Goal: Information Seeking & Learning: Find specific fact

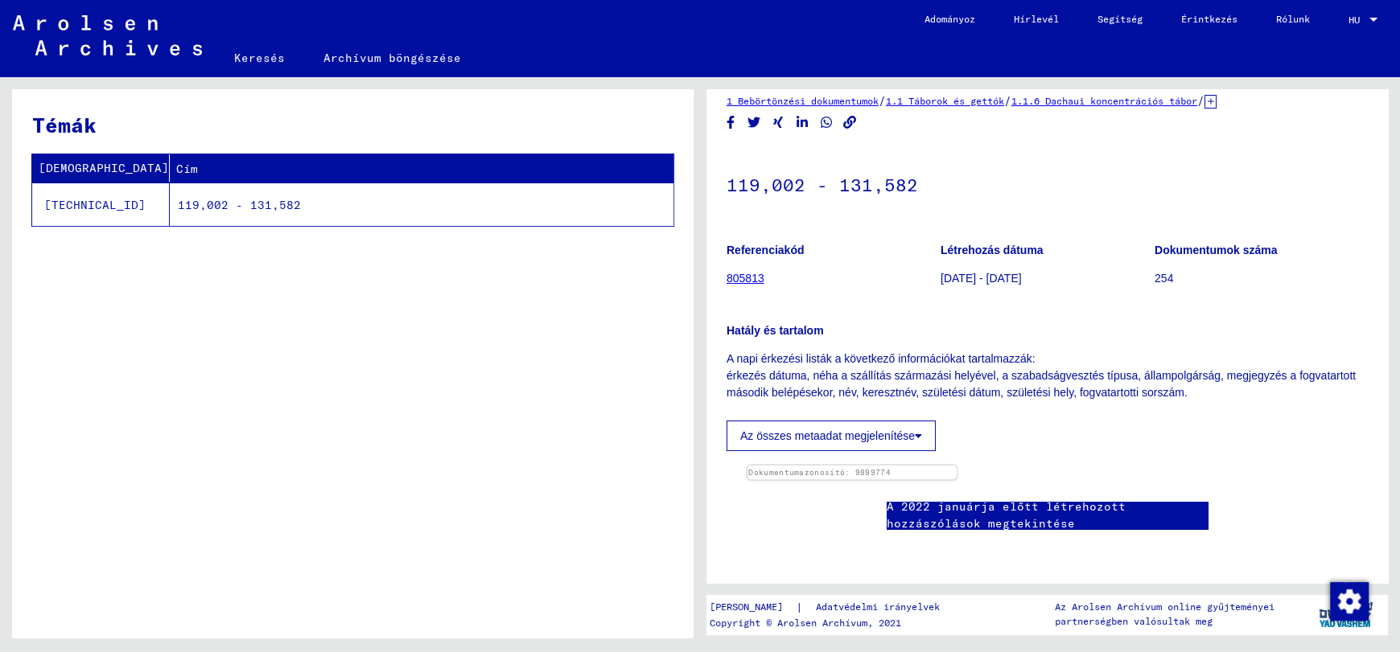
scroll to position [241, 0]
click at [957, 466] on img at bounding box center [852, 466] width 210 height 0
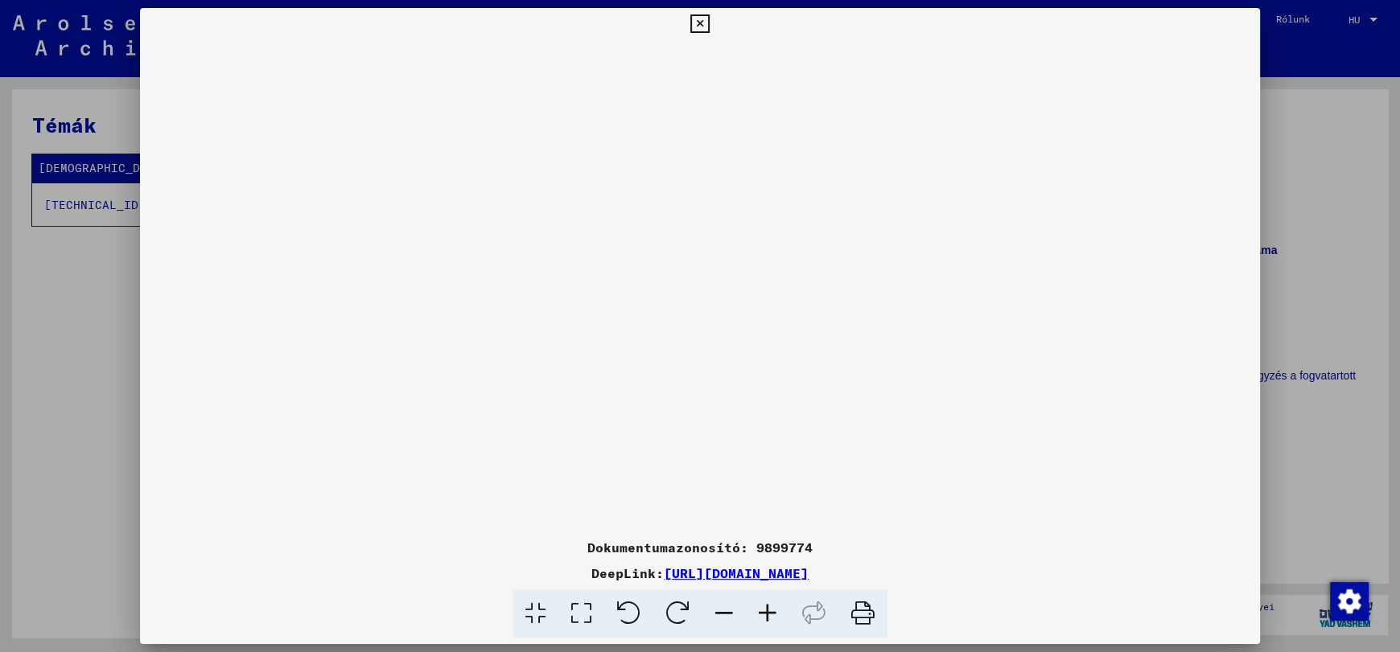
click at [763, 615] on icon at bounding box center [767, 614] width 43 height 49
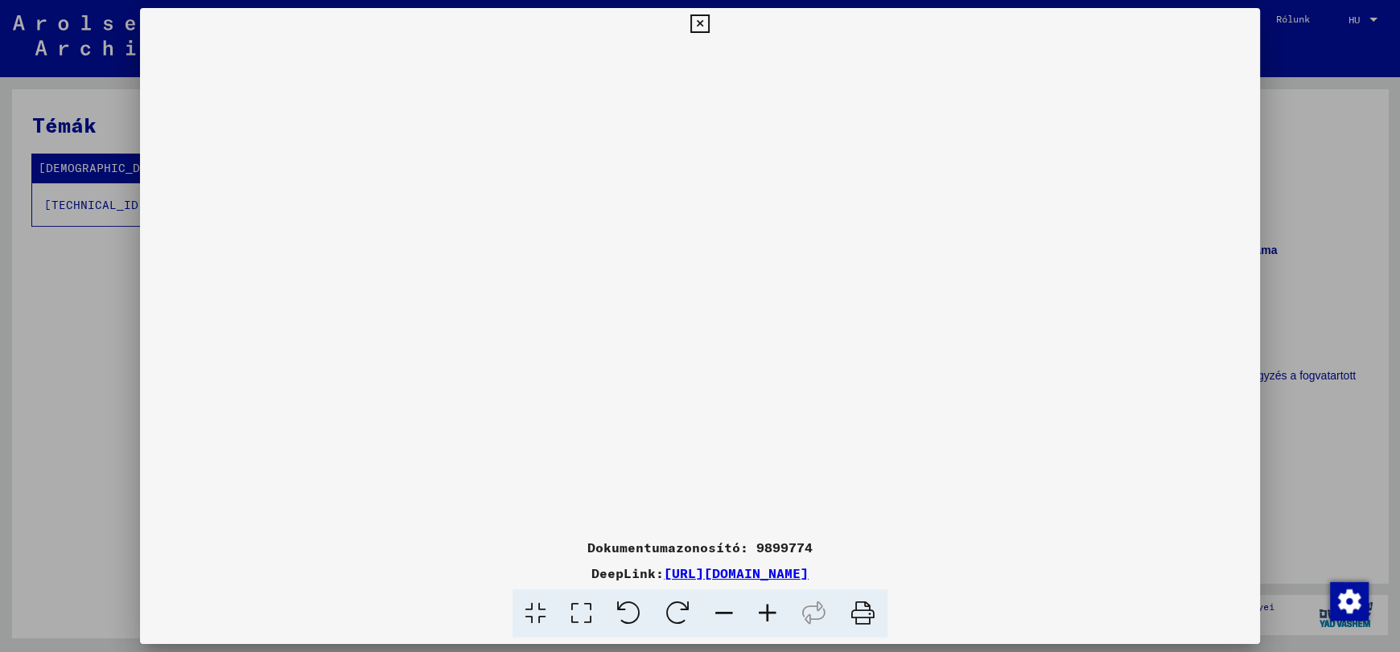
click at [763, 615] on icon at bounding box center [767, 614] width 43 height 49
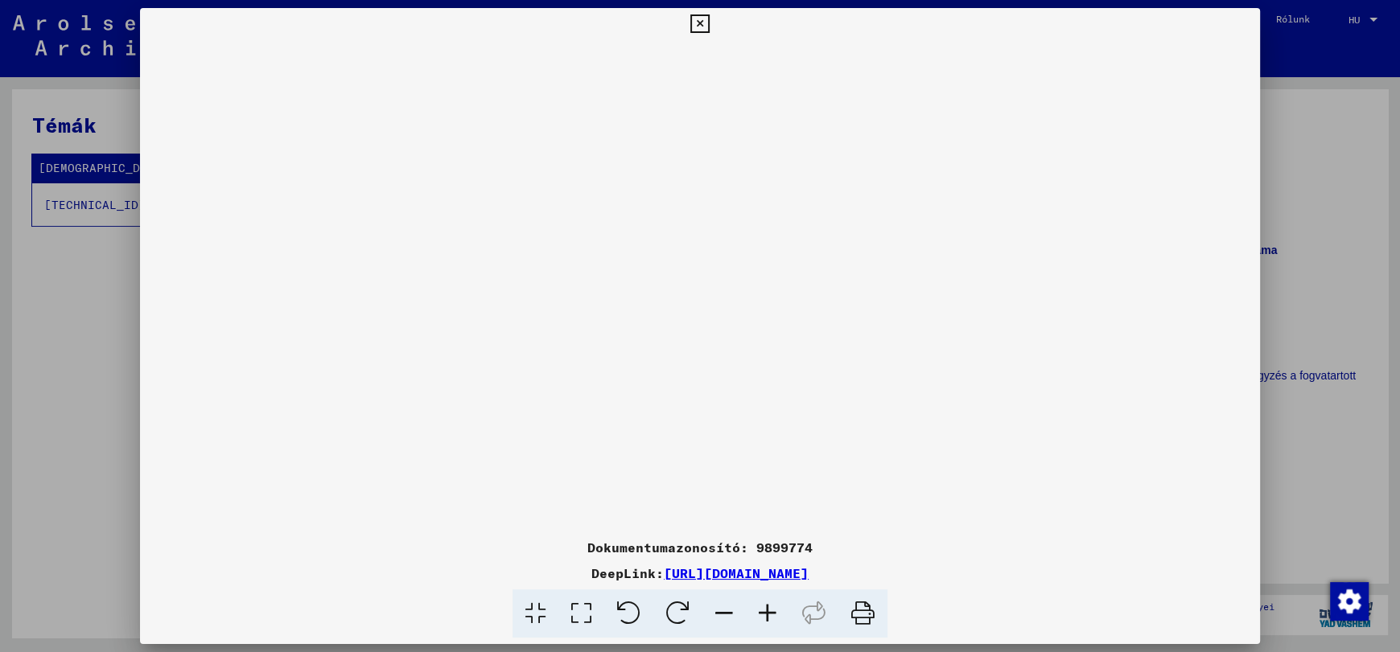
click at [763, 615] on icon at bounding box center [767, 614] width 43 height 49
drag, startPoint x: 1206, startPoint y: 389, endPoint x: 633, endPoint y: 426, distance: 574.0
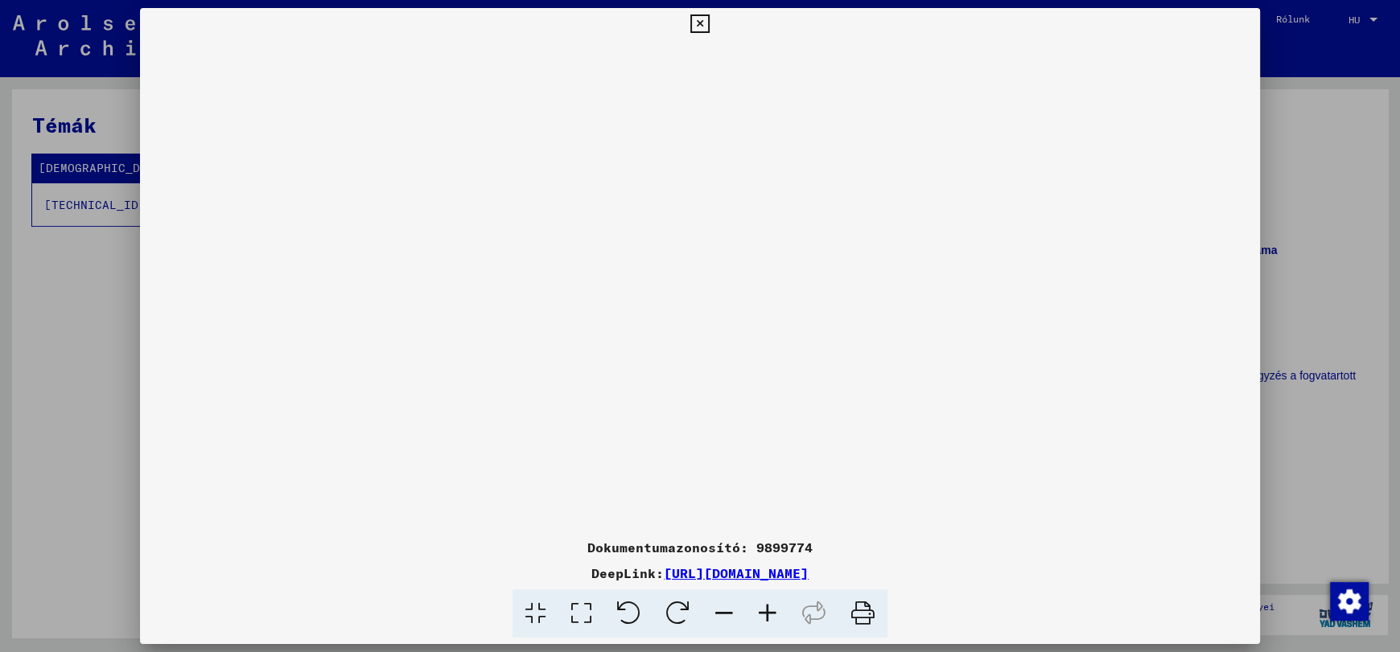
click at [700, 426] on img at bounding box center [700, 547] width 0 height 1014
drag, startPoint x: 1055, startPoint y: 360, endPoint x: 1043, endPoint y: 280, distance: 80.5
click at [700, 280] on img at bounding box center [700, 547] width 0 height 1014
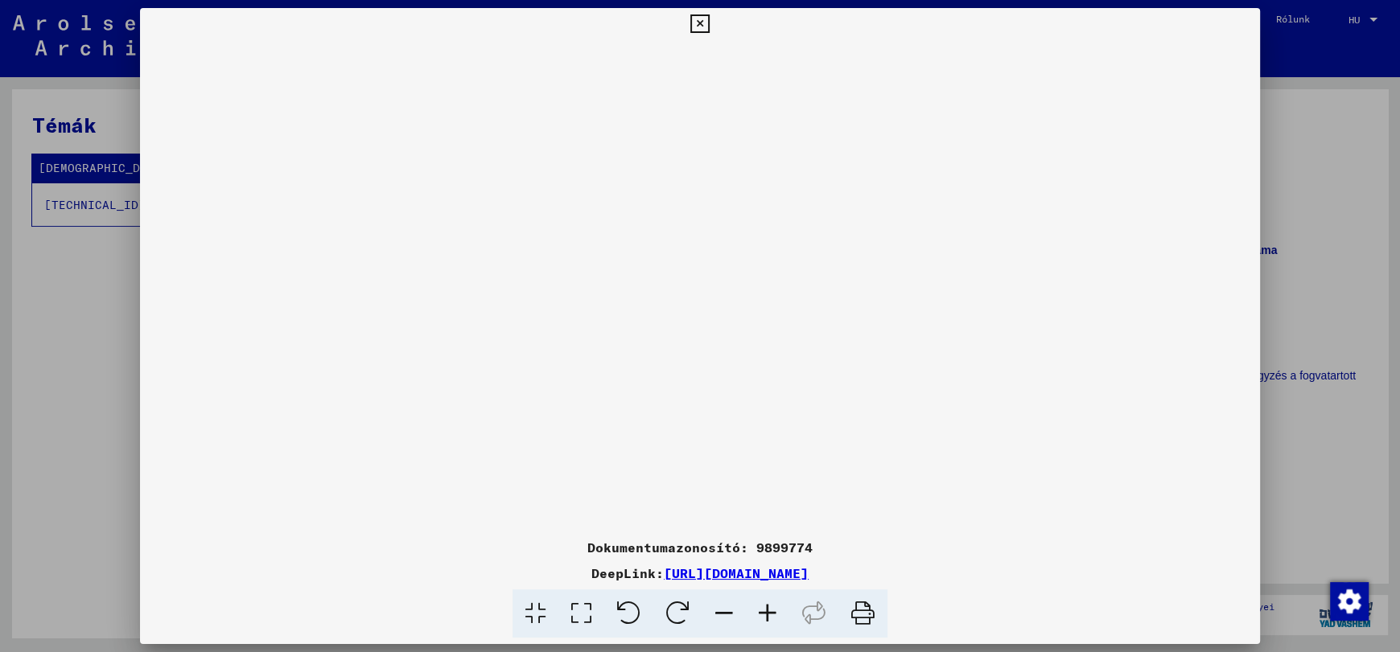
drag, startPoint x: 891, startPoint y: 240, endPoint x: 884, endPoint y: 396, distance: 156.2
click at [700, 396] on img at bounding box center [700, 547] width 0 height 1014
click at [676, 612] on icon at bounding box center [677, 614] width 49 height 49
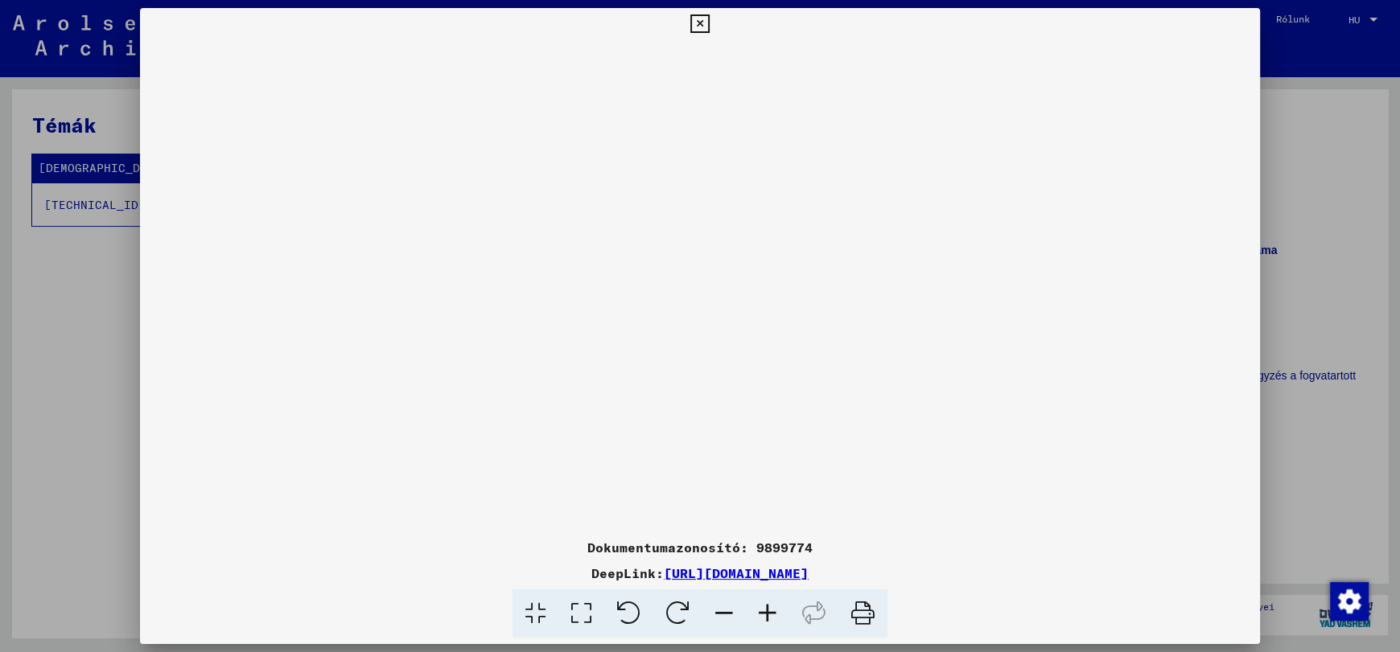
click at [676, 612] on icon at bounding box center [677, 614] width 49 height 49
click at [766, 617] on icon at bounding box center [767, 614] width 43 height 49
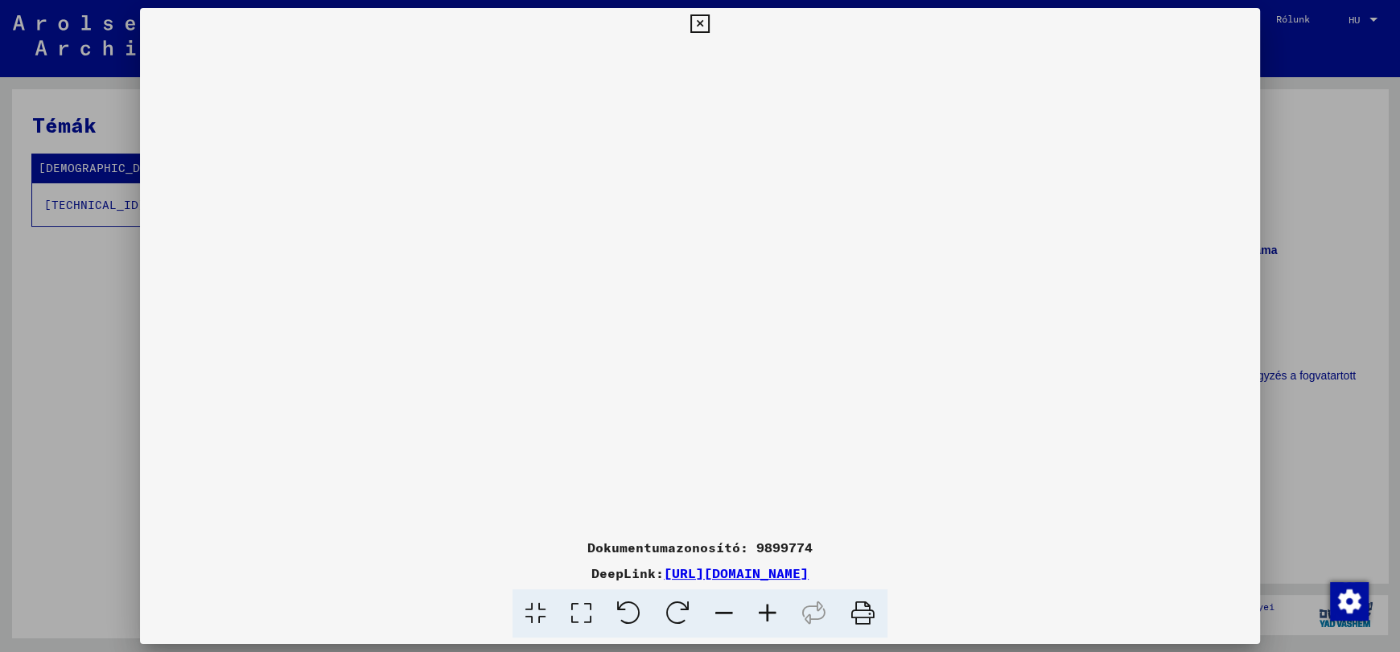
drag, startPoint x: 1013, startPoint y: 429, endPoint x: 506, endPoint y: 435, distance: 506.8
click at [700, 435] on img at bounding box center [700, 587] width 0 height 1095
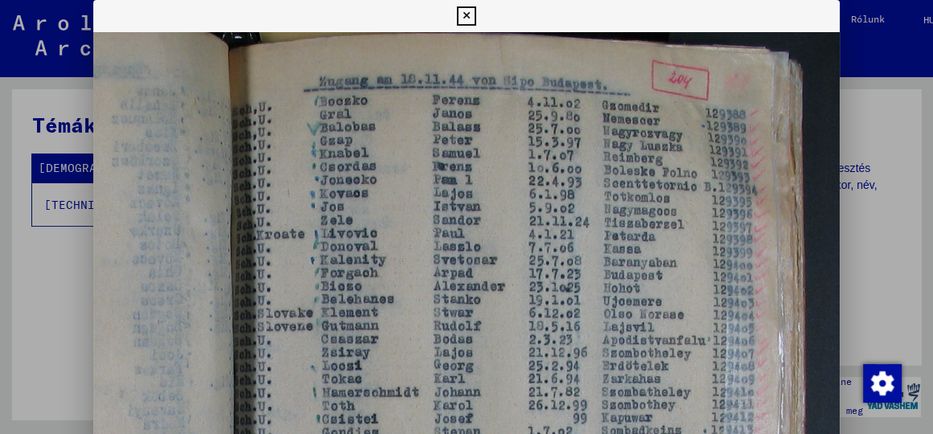
scroll to position [100, 626]
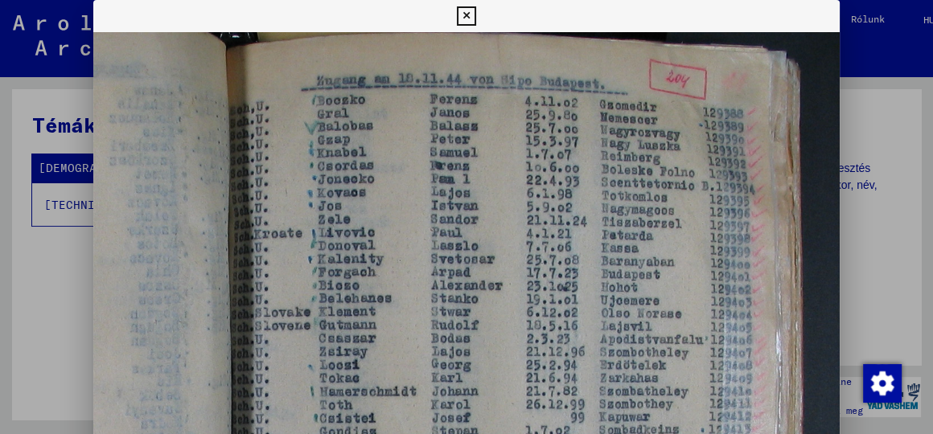
drag, startPoint x: 1355, startPoint y: 1, endPoint x: 275, endPoint y: 208, distance: 1100.1
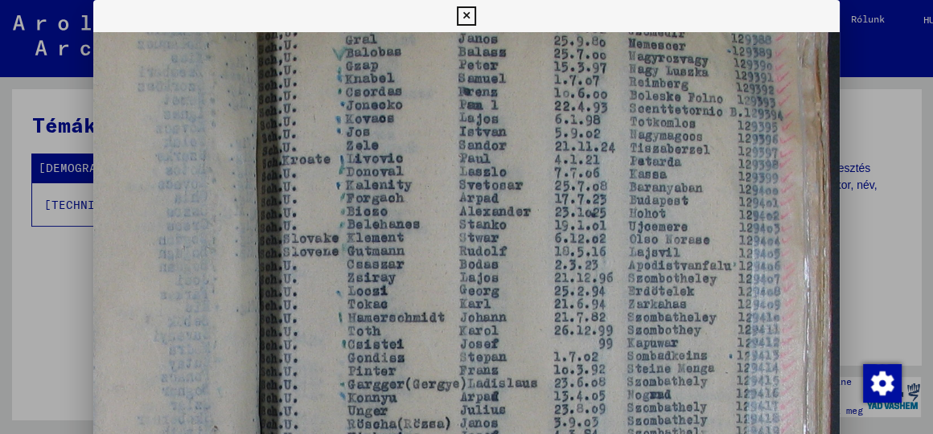
drag, startPoint x: 597, startPoint y: 296, endPoint x: 647, endPoint y: 122, distance: 180.8
click at [647, 122] on img at bounding box center [226, 405] width 1460 height 1095
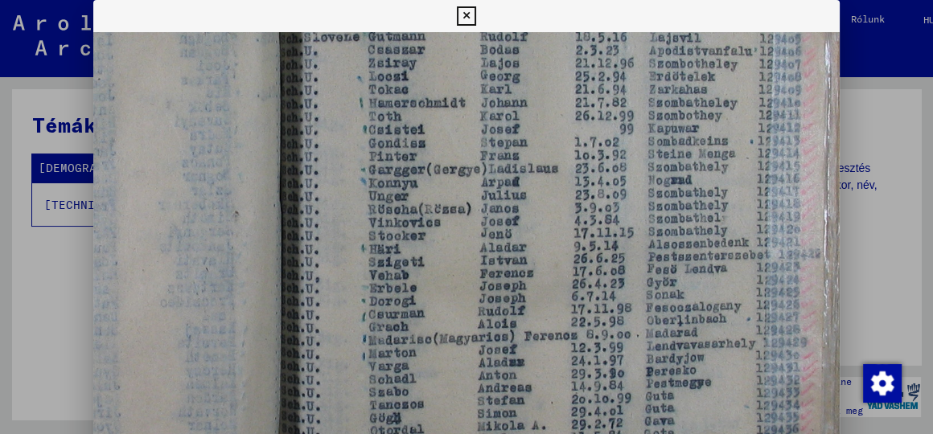
drag, startPoint x: 571, startPoint y: 303, endPoint x: 570, endPoint y: 167, distance: 136.0
click at [570, 167] on img at bounding box center [247, 191] width 1460 height 1095
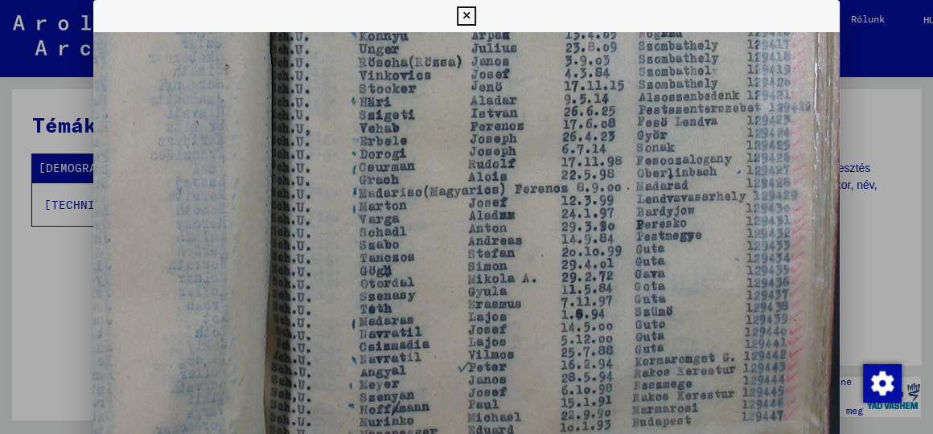
drag, startPoint x: 565, startPoint y: 302, endPoint x: 541, endPoint y: 99, distance: 204.1
click at [541, 99] on img at bounding box center [237, 43] width 1460 height 1095
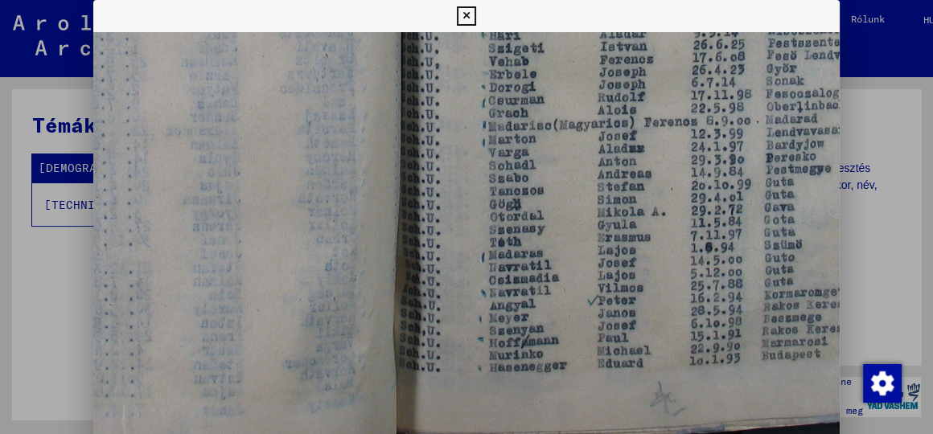
drag, startPoint x: 529, startPoint y: 286, endPoint x: 675, endPoint y: 200, distance: 169.1
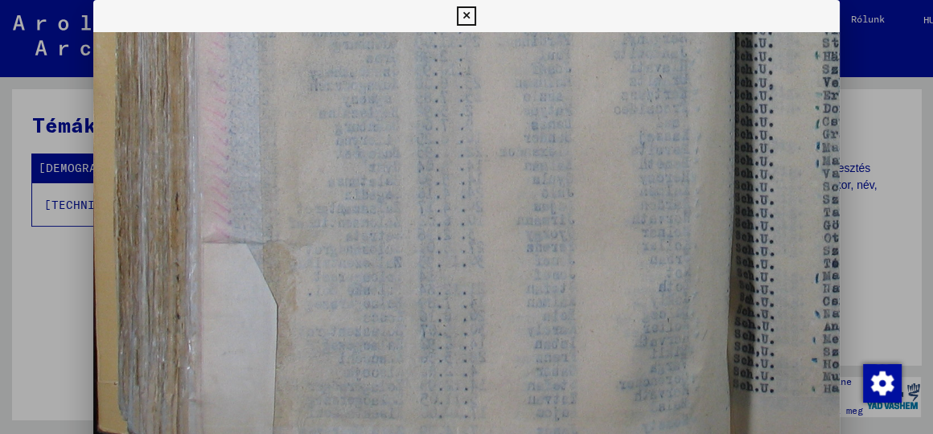
drag, startPoint x: 282, startPoint y: 245, endPoint x: 615, endPoint y: 266, distance: 333.7
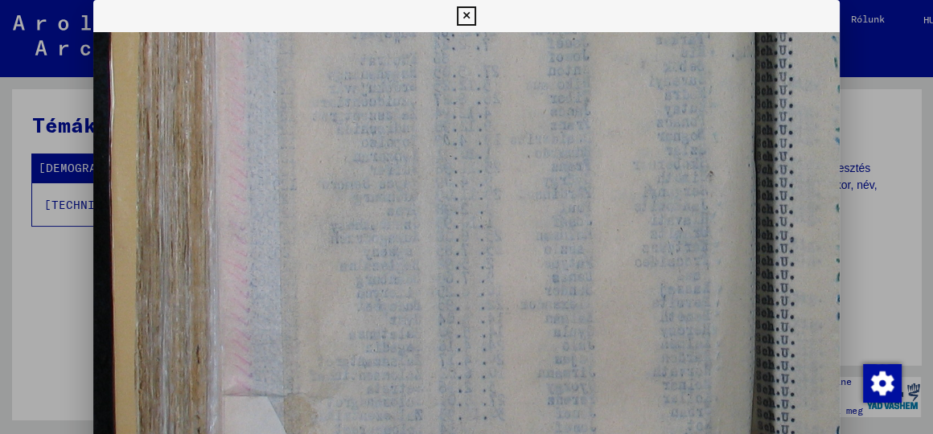
drag, startPoint x: 536, startPoint y: 175, endPoint x: 557, endPoint y: 327, distance: 153.5
click at [557, 327] on img at bounding box center [721, 150] width 1460 height 1095
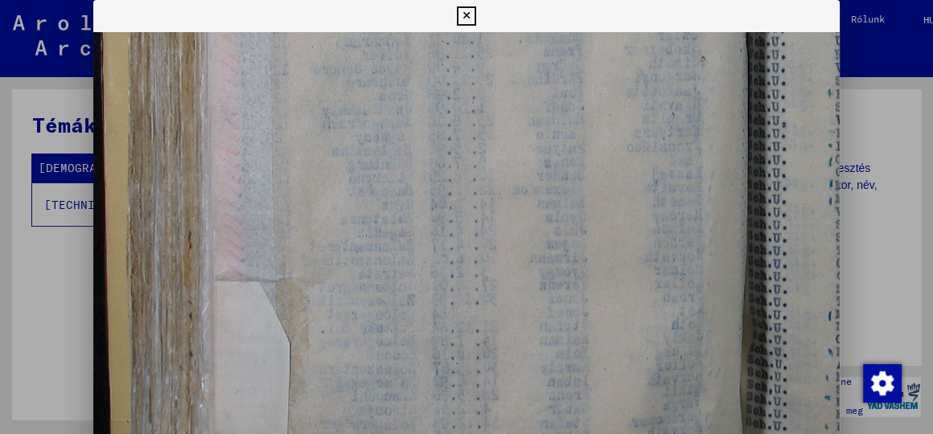
drag, startPoint x: 538, startPoint y: 286, endPoint x: 525, endPoint y: 130, distance: 155.8
click at [525, 131] on img at bounding box center [713, 35] width 1460 height 1095
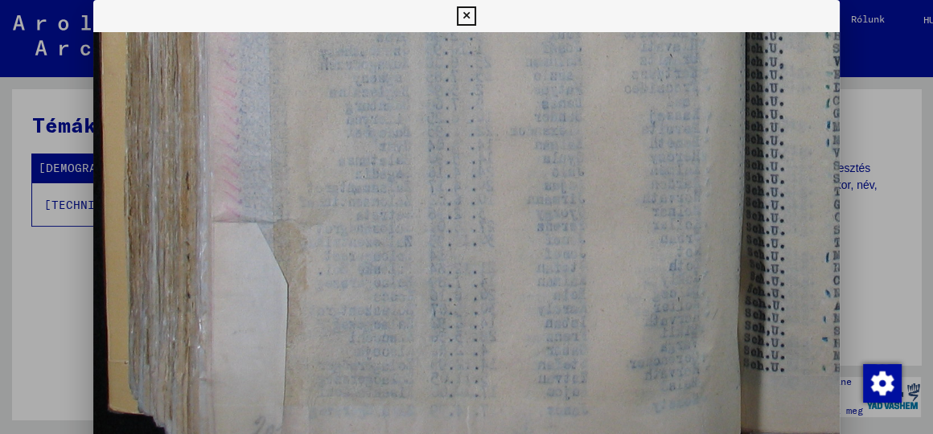
scroll to position [603, 113]
drag, startPoint x: 518, startPoint y: 306, endPoint x: 519, endPoint y: 162, distance: 144.8
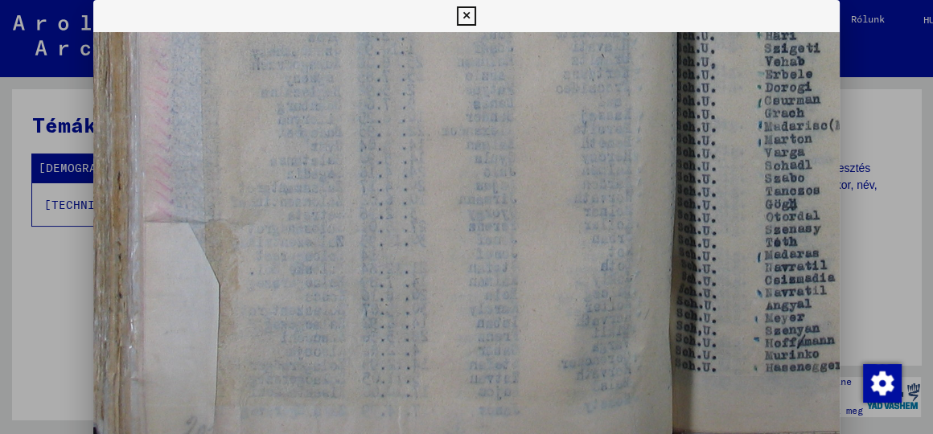
scroll to position [603, 190]
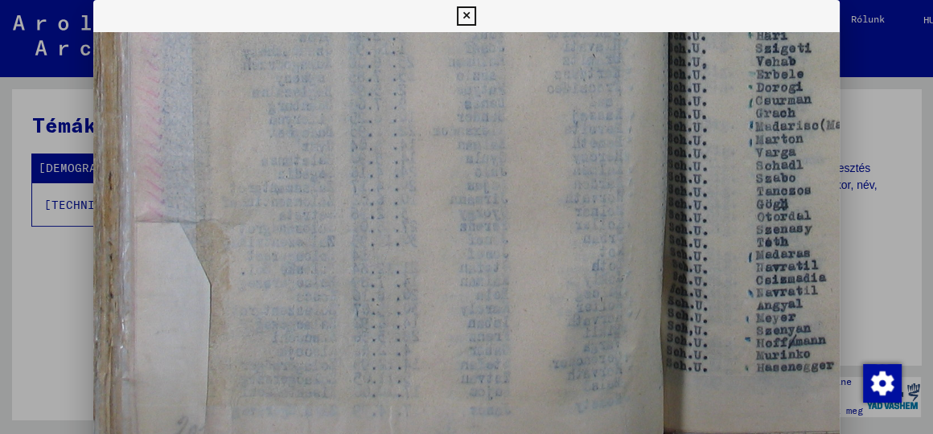
drag, startPoint x: 464, startPoint y: 232, endPoint x: 418, endPoint y: 184, distance: 66.6
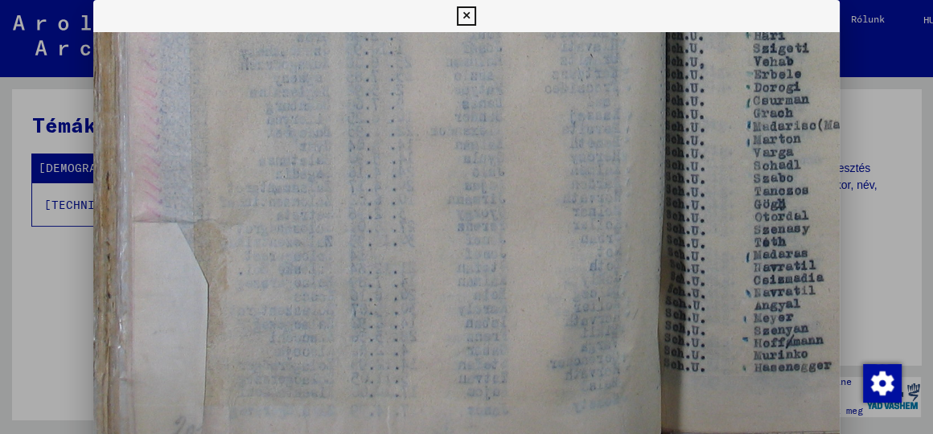
scroll to position [603, 193]
drag, startPoint x: 469, startPoint y: 352, endPoint x: 466, endPoint y: 257, distance: 95.0
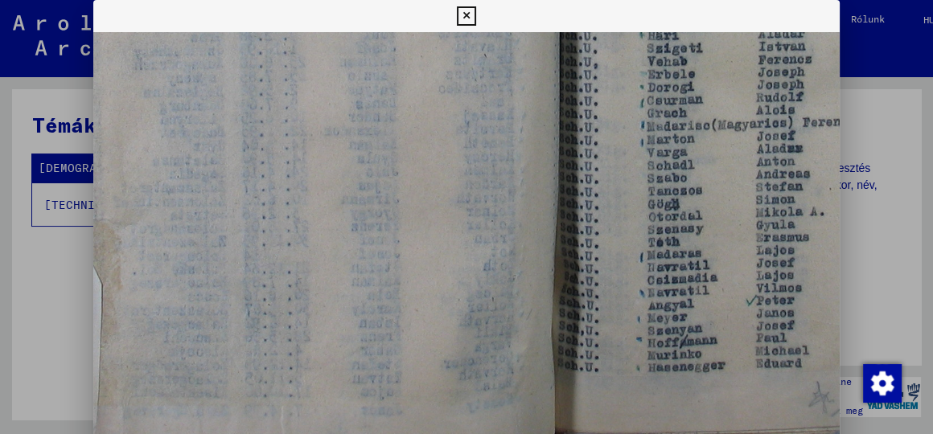
scroll to position [603, 291]
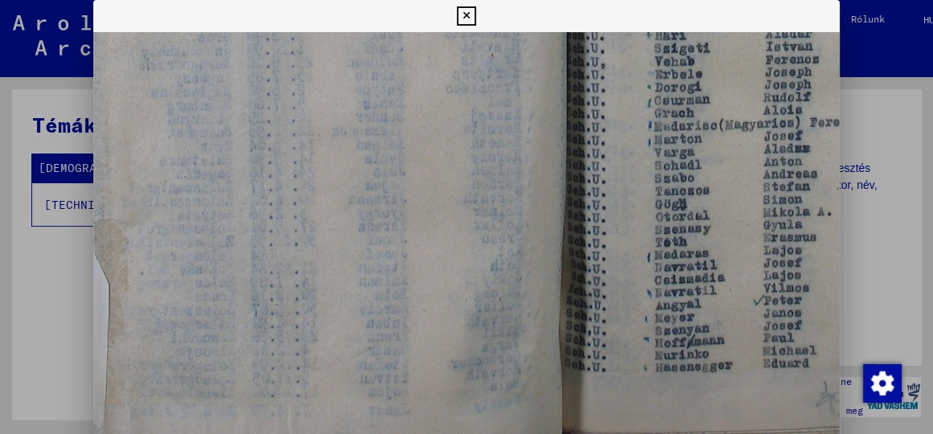
drag, startPoint x: 402, startPoint y: 201, endPoint x: 303, endPoint y: 150, distance: 111.5
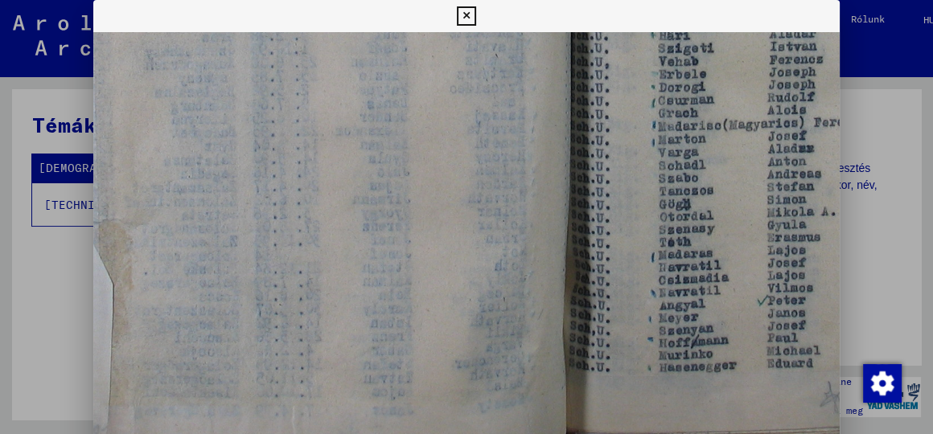
drag, startPoint x: 405, startPoint y: 291, endPoint x: 409, endPoint y: 261, distance: 30.8
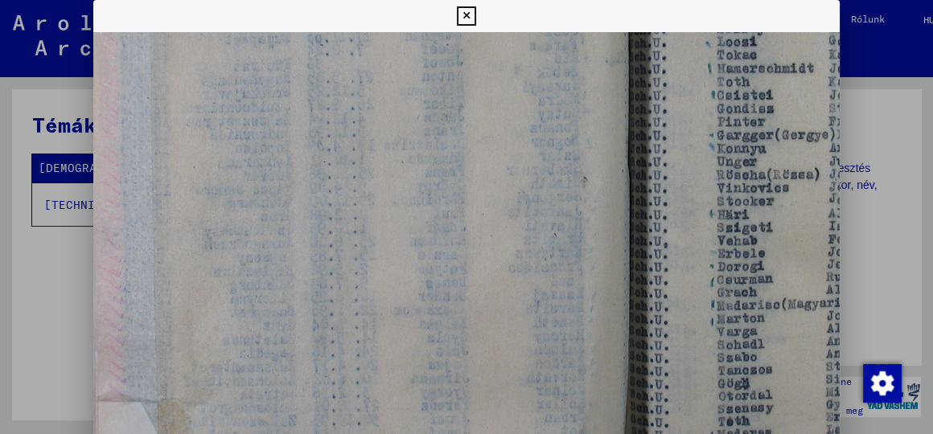
drag, startPoint x: 364, startPoint y: 159, endPoint x: 422, endPoint y: 331, distance: 181.6
click at [422, 331] on img at bounding box center [595, 156] width 1460 height 1095
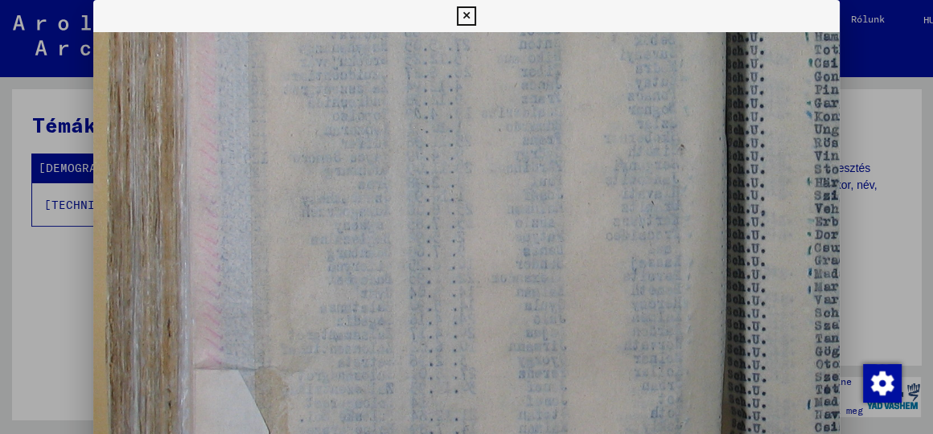
scroll to position [475, 130]
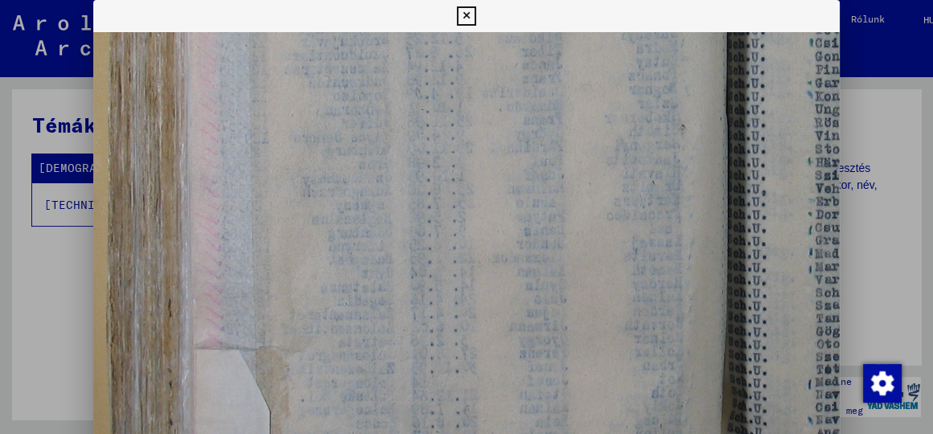
drag, startPoint x: 302, startPoint y: 261, endPoint x: 364, endPoint y: 190, distance: 94.6
click at [364, 190] on img at bounding box center [693, 104] width 1460 height 1095
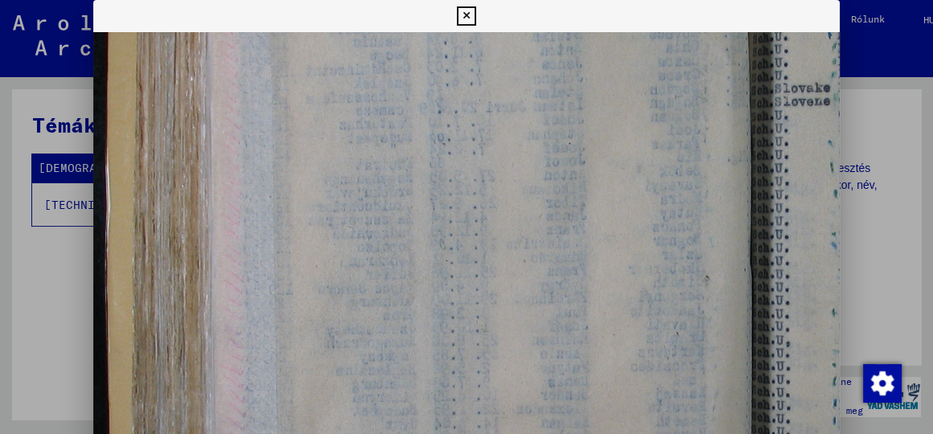
drag, startPoint x: 251, startPoint y: 215, endPoint x: 263, endPoint y: 306, distance: 91.7
click at [263, 306] on img at bounding box center [717, 255] width 1460 height 1095
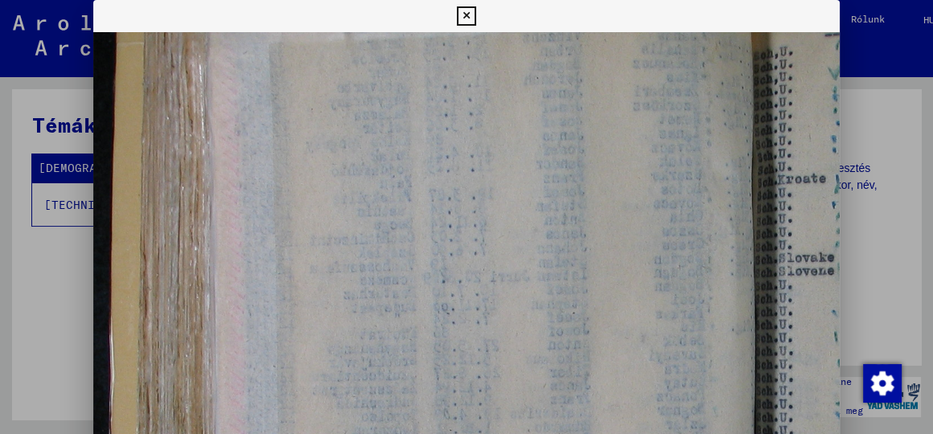
drag, startPoint x: 261, startPoint y: 200, endPoint x: 239, endPoint y: 200, distance: 21.7
click at [265, 330] on img at bounding box center [721, 425] width 1460 height 1095
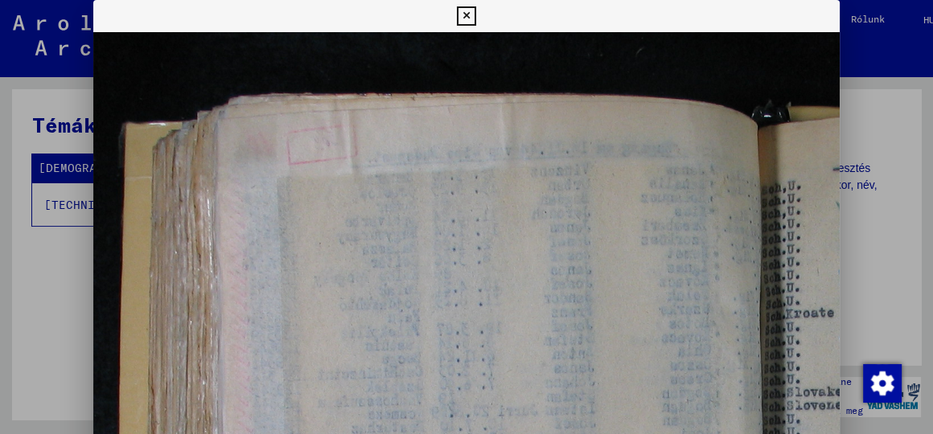
drag, startPoint x: 224, startPoint y: 216, endPoint x: 230, endPoint y: 290, distance: 75.1
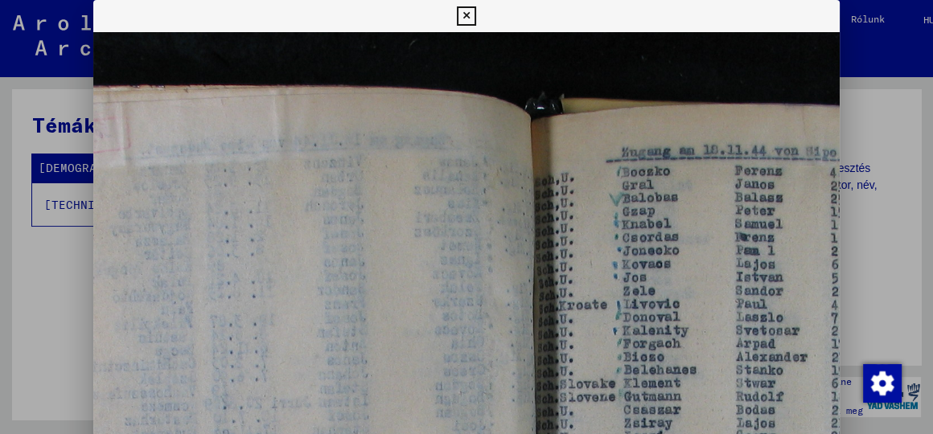
drag, startPoint x: 579, startPoint y: 228, endPoint x: 415, endPoint y: 213, distance: 164.8
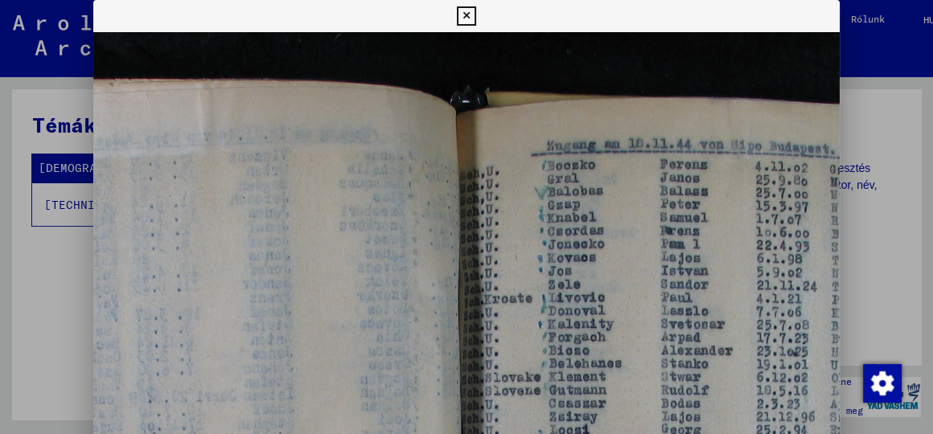
drag, startPoint x: 483, startPoint y: 250, endPoint x: 405, endPoint y: 244, distance: 77.5
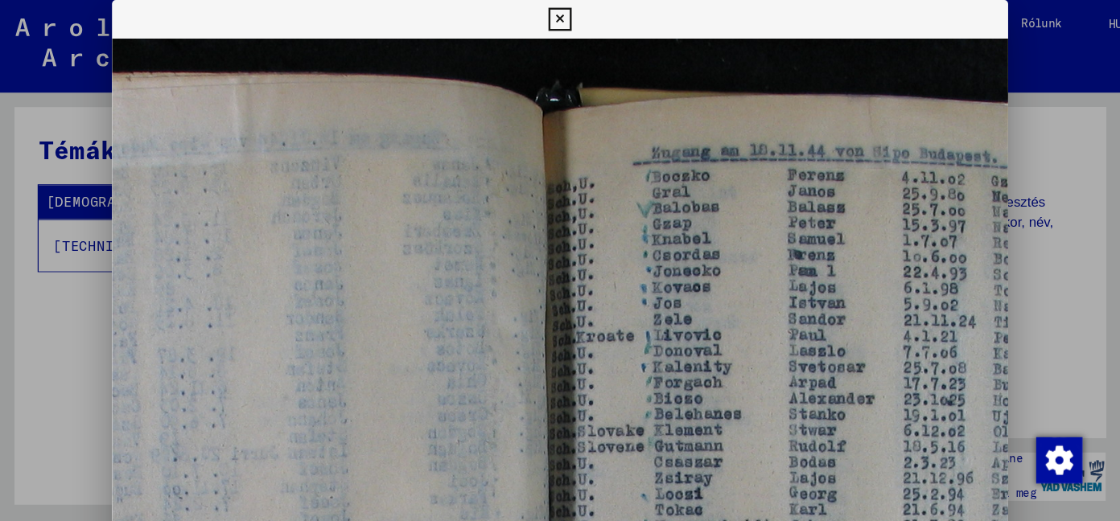
scroll to position [64, 404]
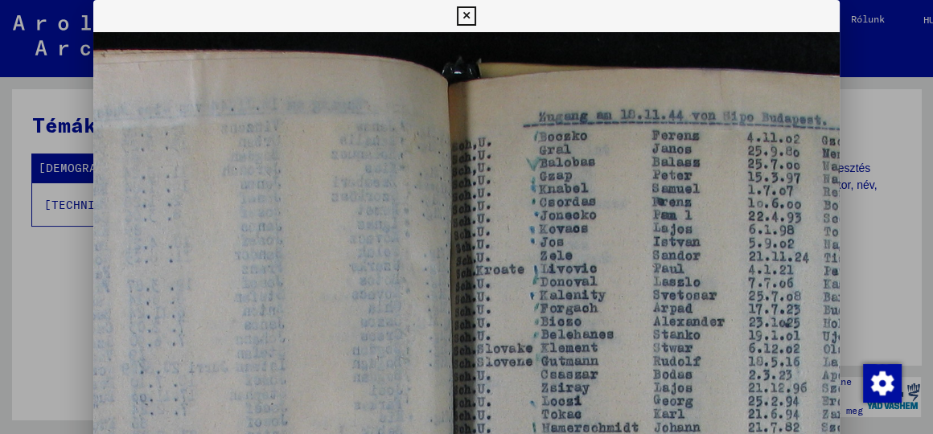
drag, startPoint x: 405, startPoint y: 244, endPoint x: 401, endPoint y: 216, distance: 28.4
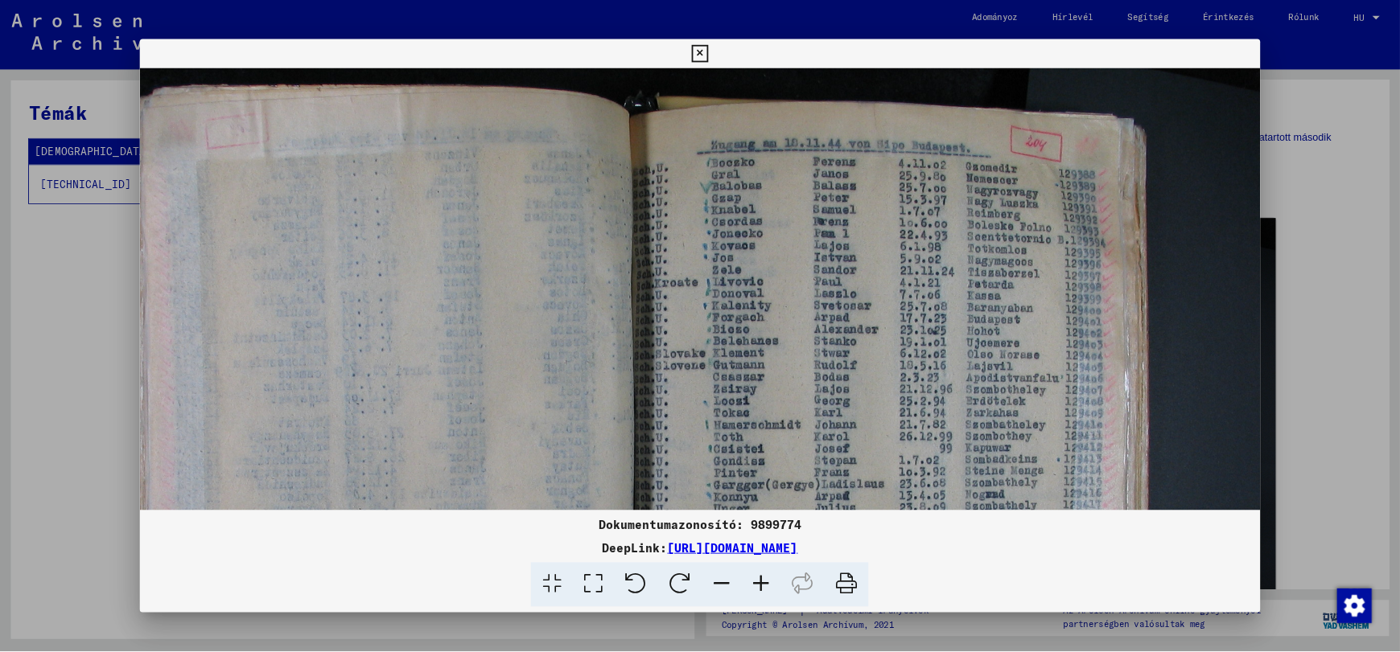
scroll to position [63, 216]
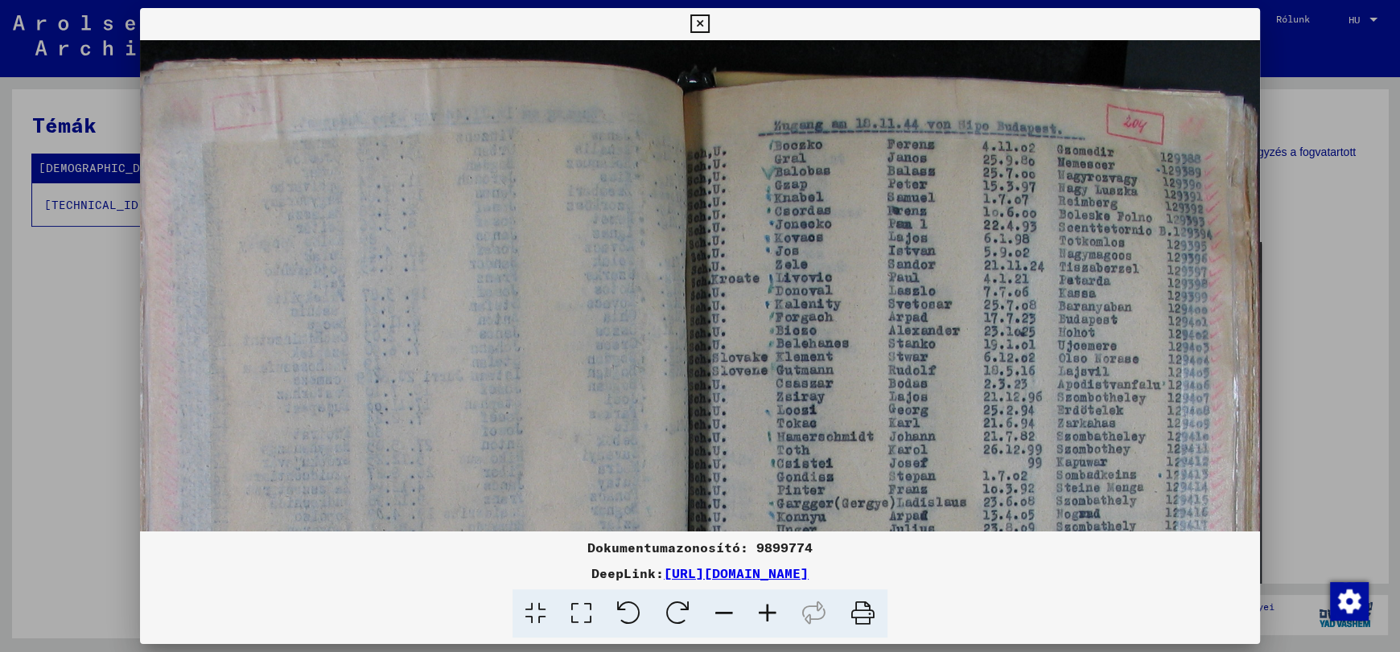
drag, startPoint x: 932, startPoint y: 2, endPoint x: 599, endPoint y: 319, distance: 460.3
click at [599, 319] on img at bounding box center [654, 524] width 1460 height 1095
click at [632, 611] on icon at bounding box center [628, 614] width 49 height 49
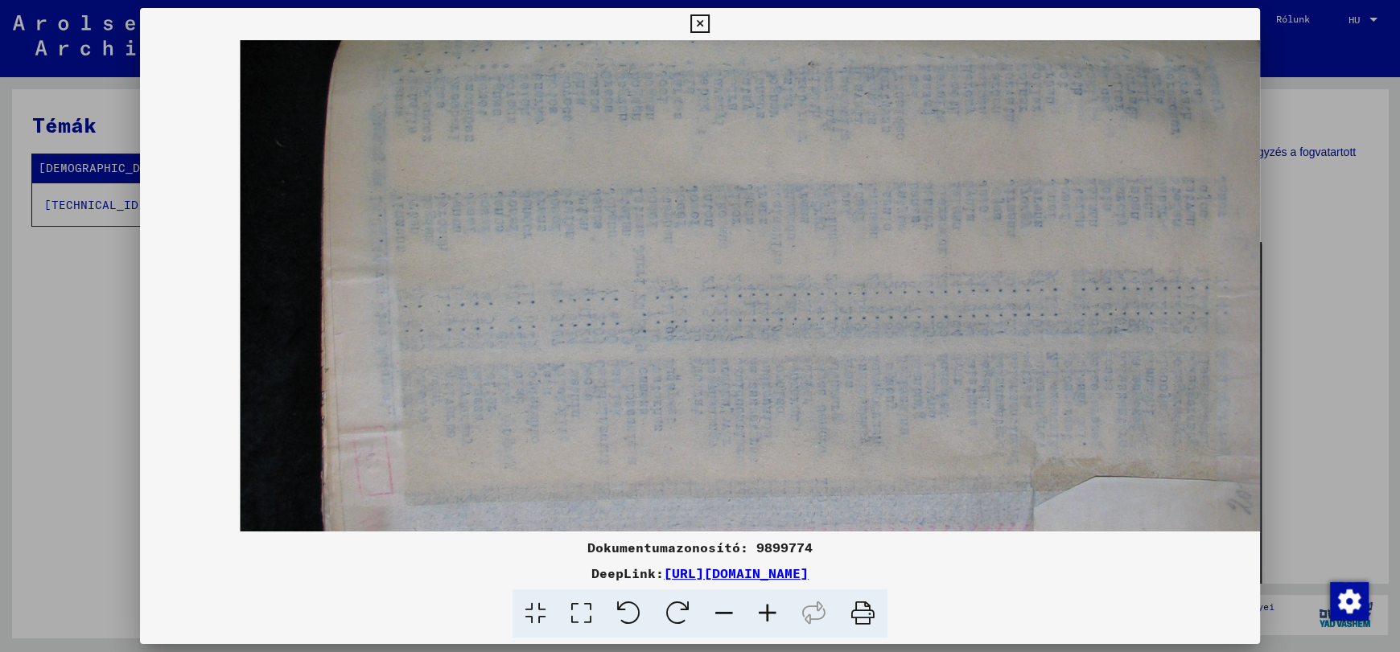
click at [632, 611] on icon at bounding box center [628, 614] width 49 height 49
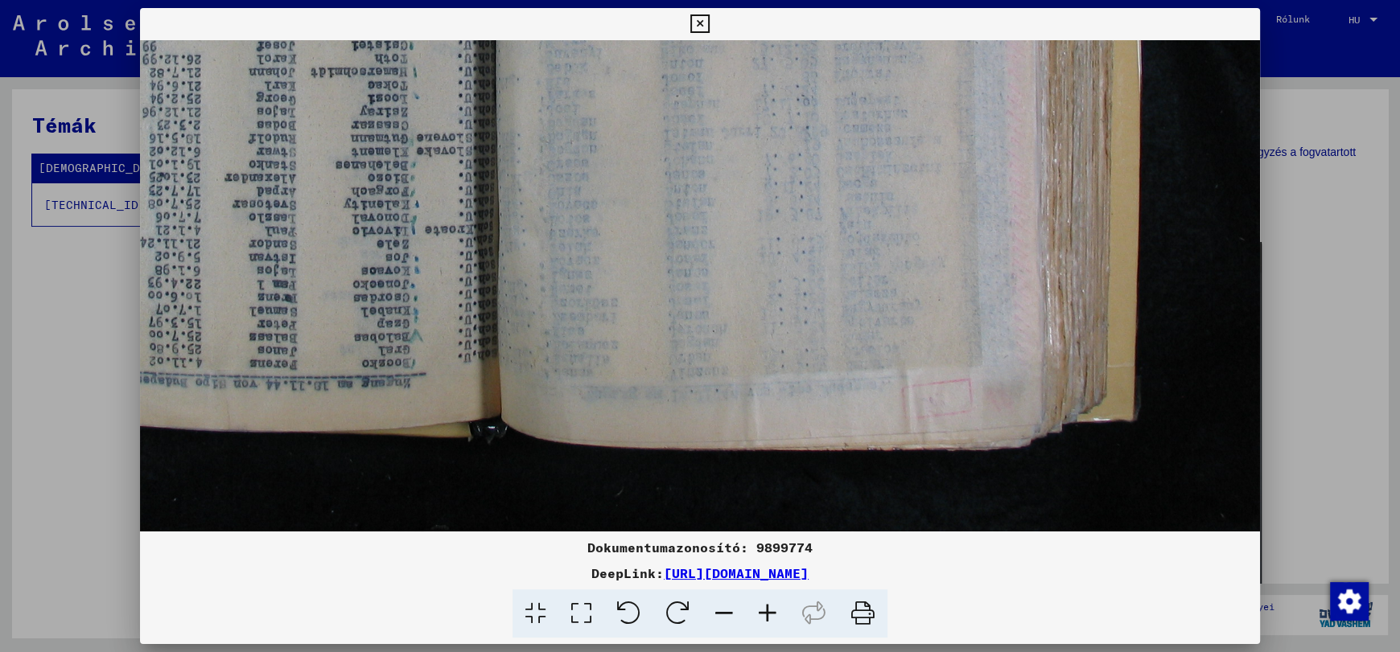
click at [632, 611] on icon at bounding box center [628, 614] width 49 height 49
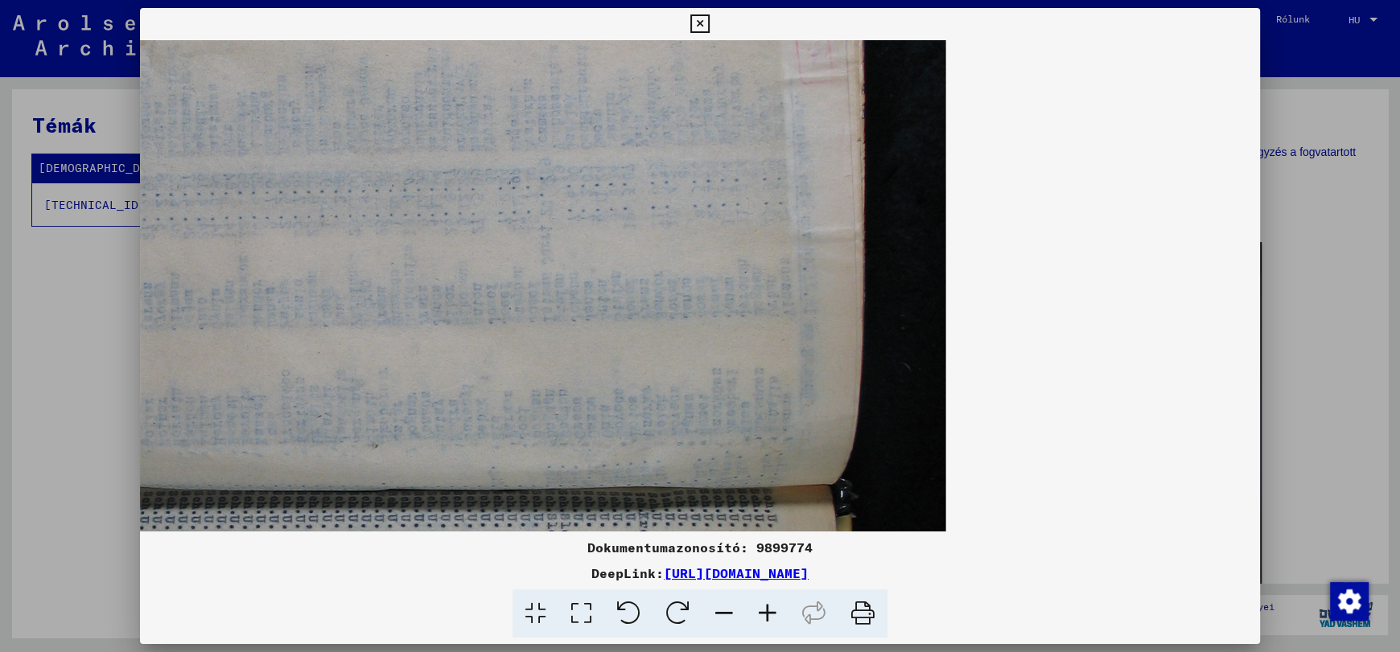
click at [632, 611] on icon at bounding box center [628, 614] width 49 height 49
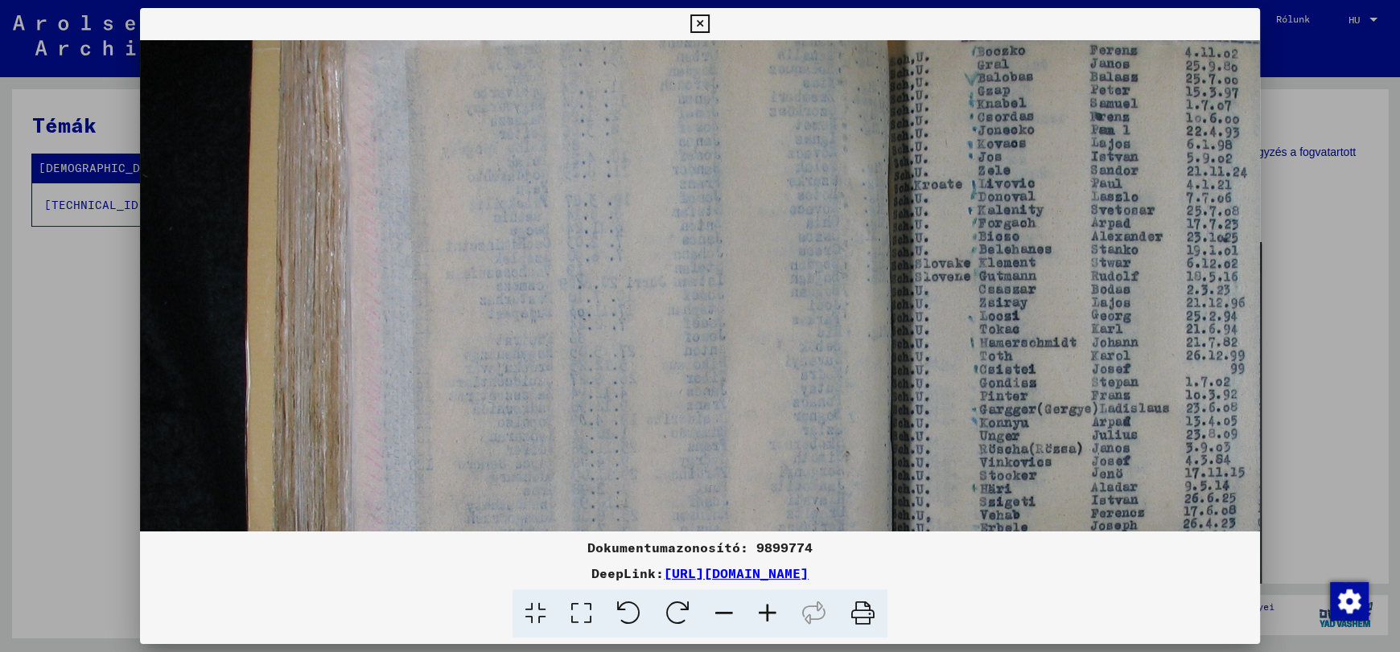
drag, startPoint x: 614, startPoint y: 351, endPoint x: 599, endPoint y: 195, distance: 156.7
click at [599, 195] on img at bounding box center [857, 430] width 1460 height 1095
click at [772, 358] on img at bounding box center [857, 430] width 1460 height 1095
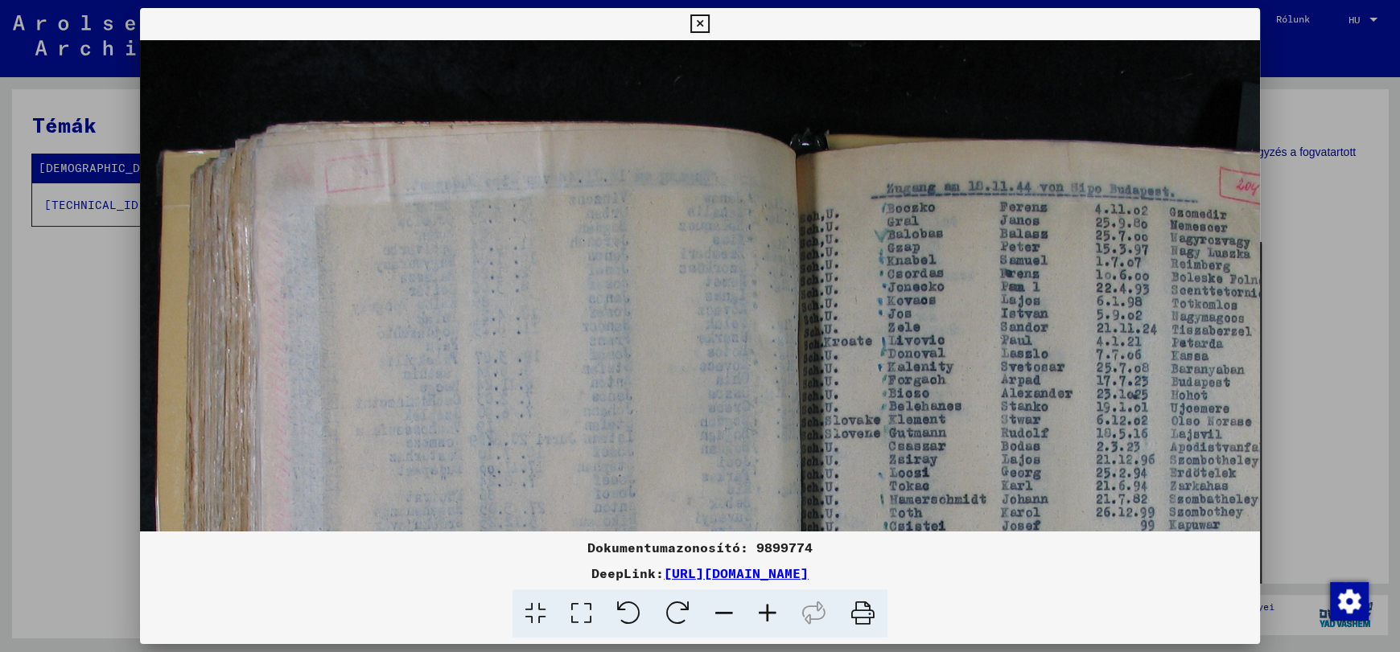
scroll to position [0, 187]
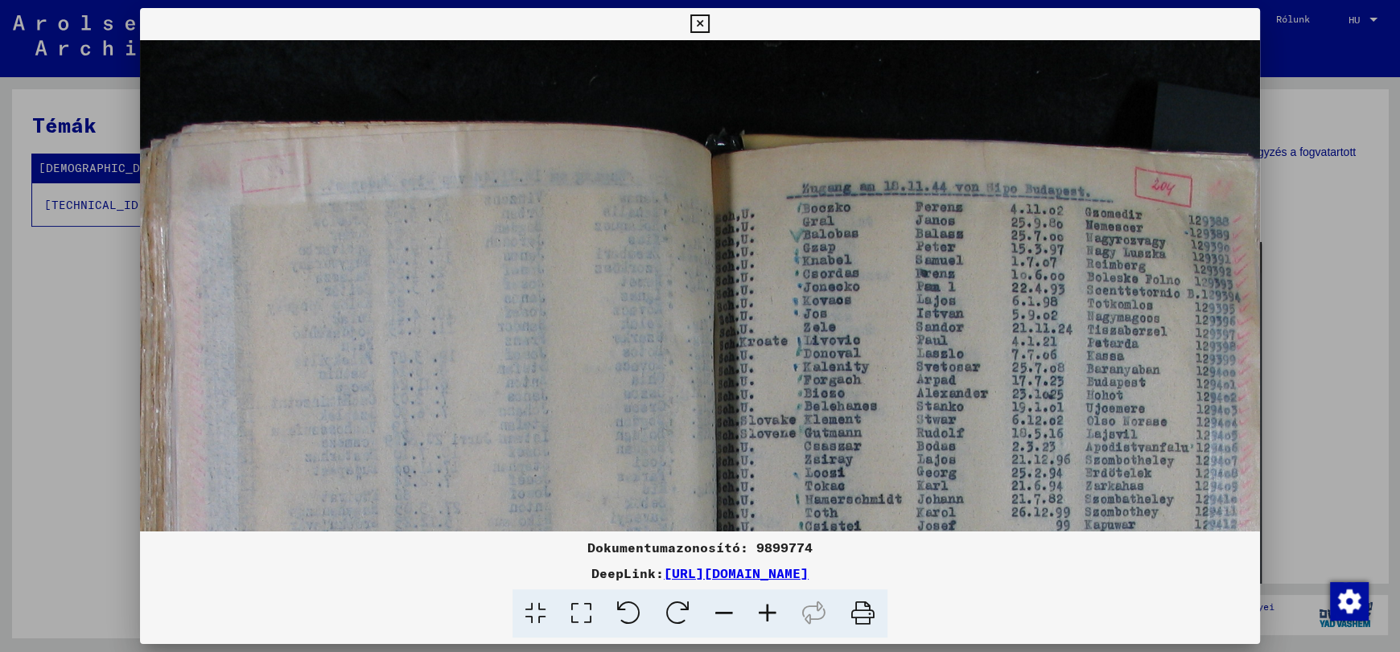
drag, startPoint x: 643, startPoint y: 297, endPoint x: 516, endPoint y: 507, distance: 245.4
click at [516, 507] on img at bounding box center [683, 587] width 1460 height 1095
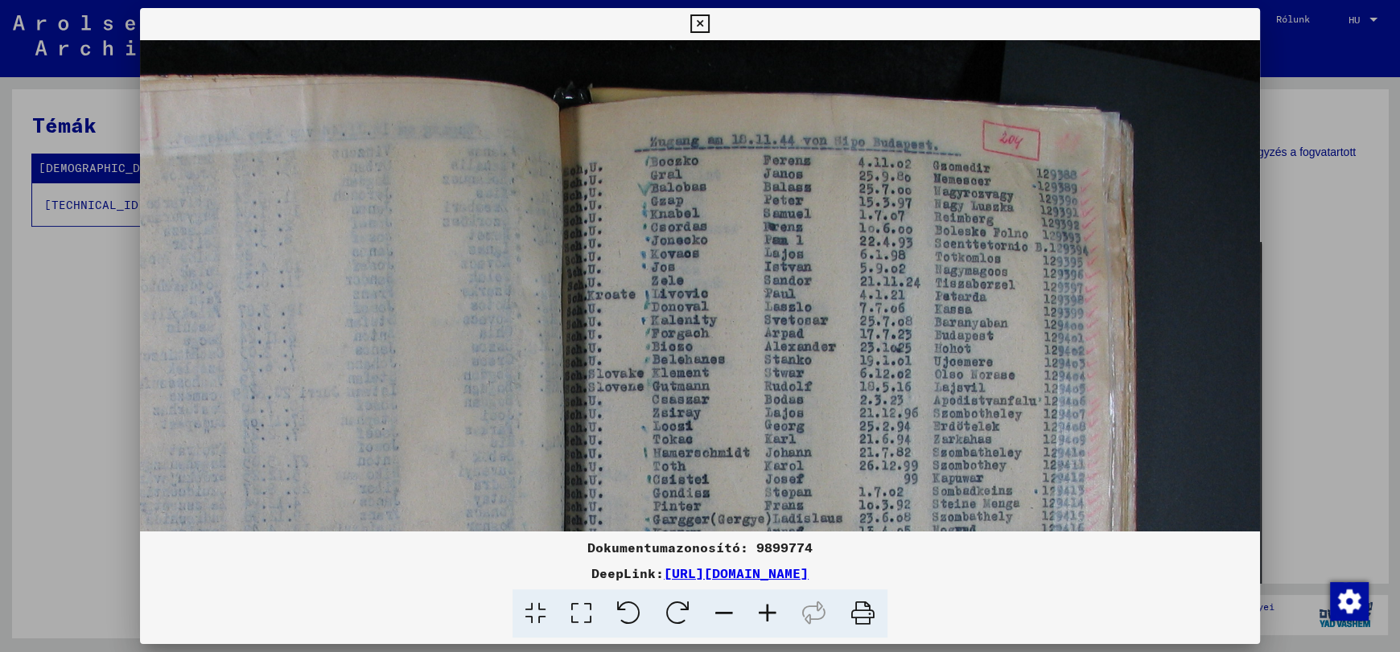
scroll to position [49, 339]
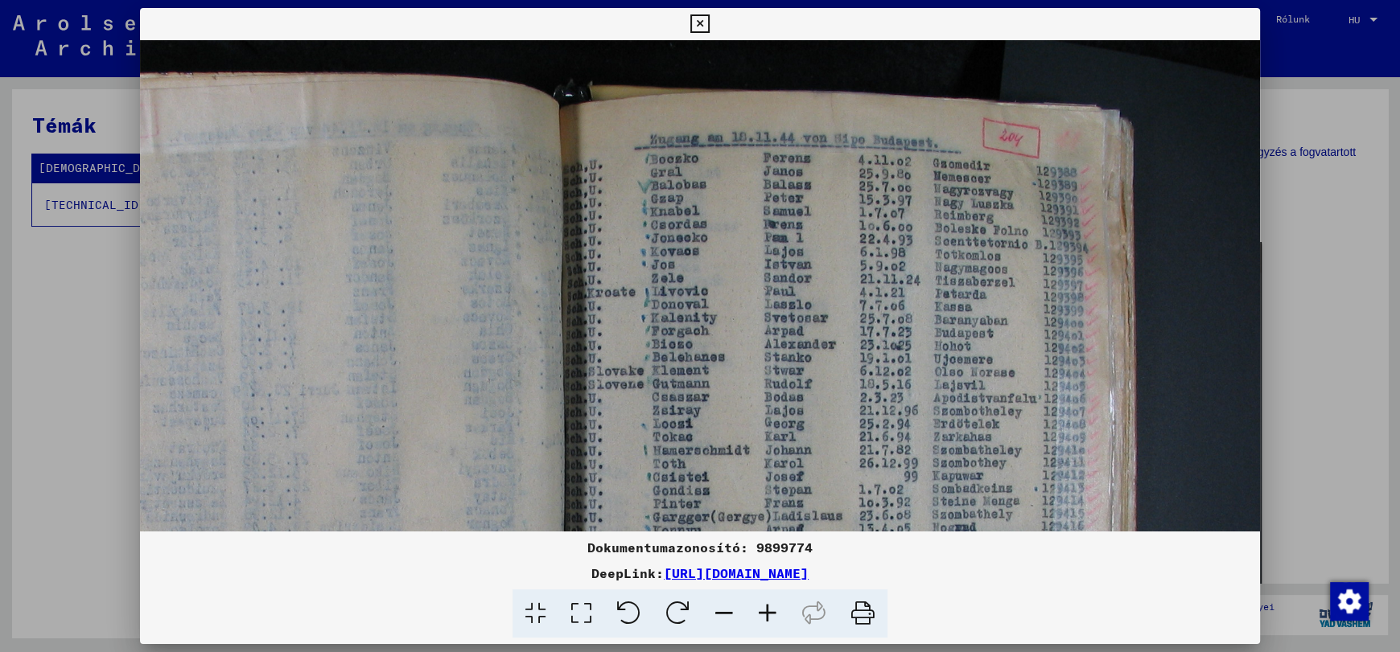
drag, startPoint x: 641, startPoint y: 324, endPoint x: 383, endPoint y: 275, distance: 262.8
click at [383, 275] on img at bounding box center [530, 538] width 1460 height 1095
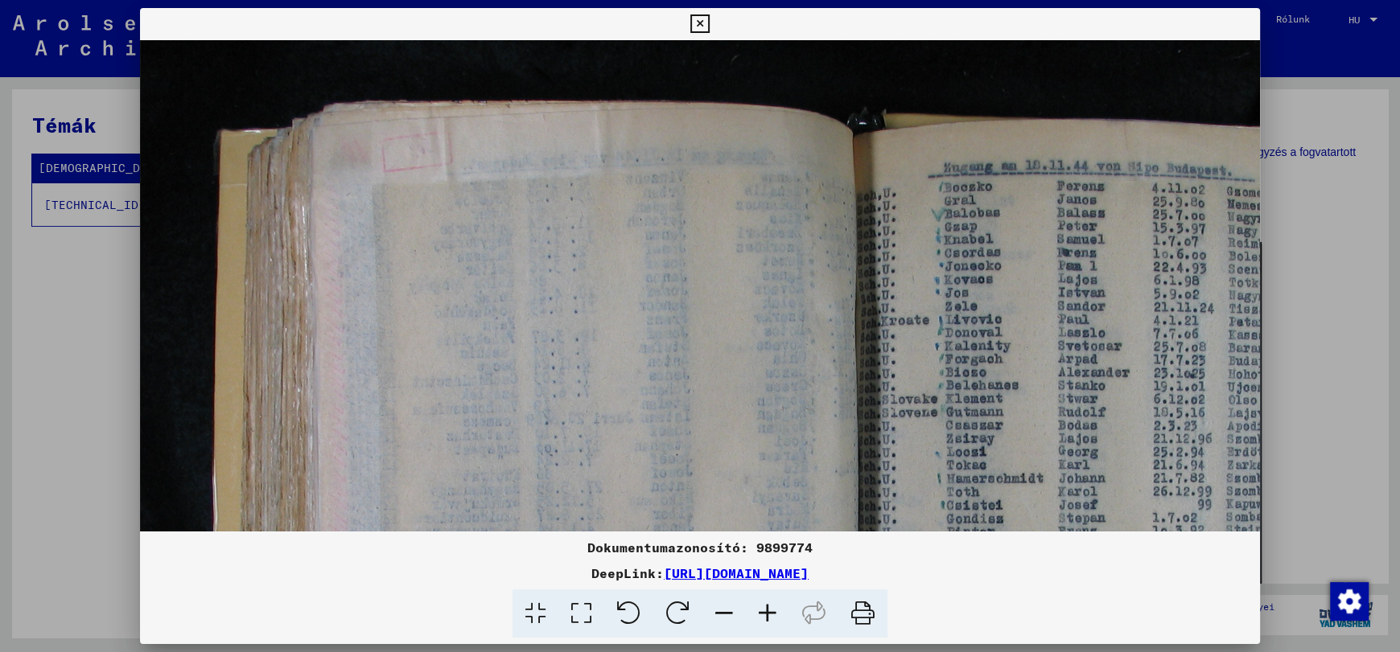
scroll to position [21, 46]
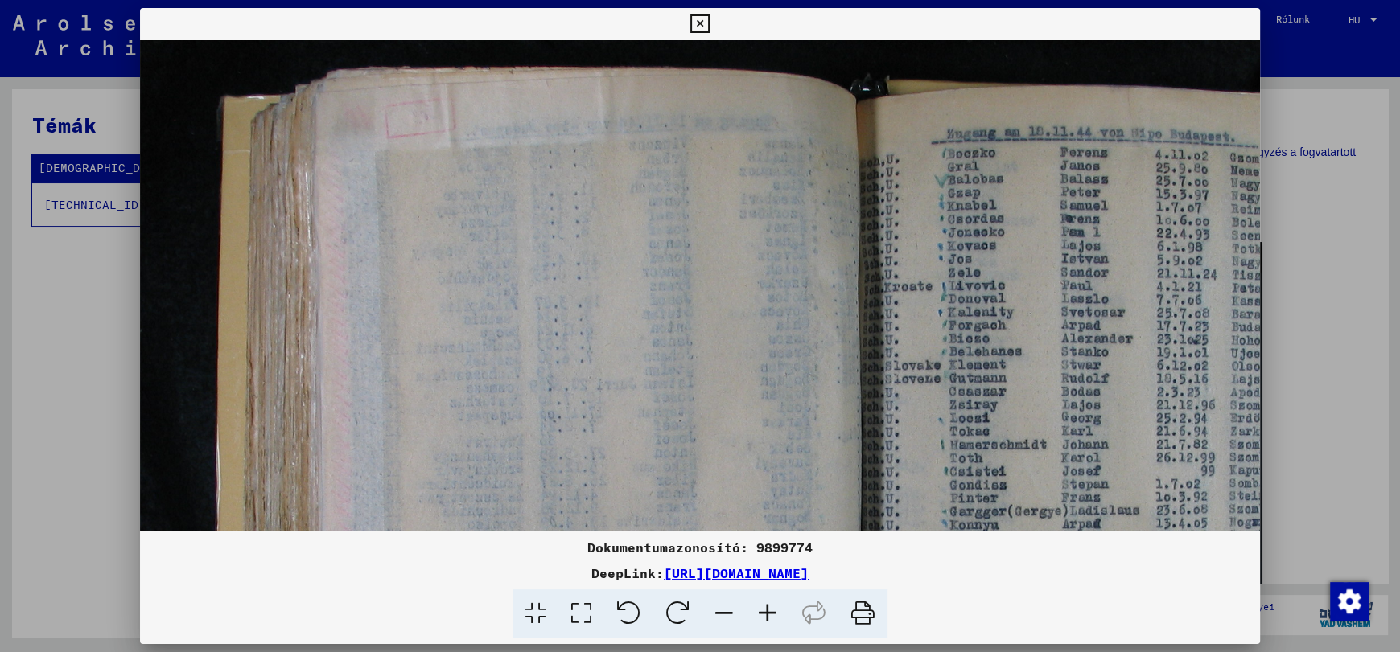
drag, startPoint x: 197, startPoint y: 295, endPoint x: 494, endPoint y: 289, distance: 296.9
click at [494, 289] on img at bounding box center [827, 533] width 1460 height 1095
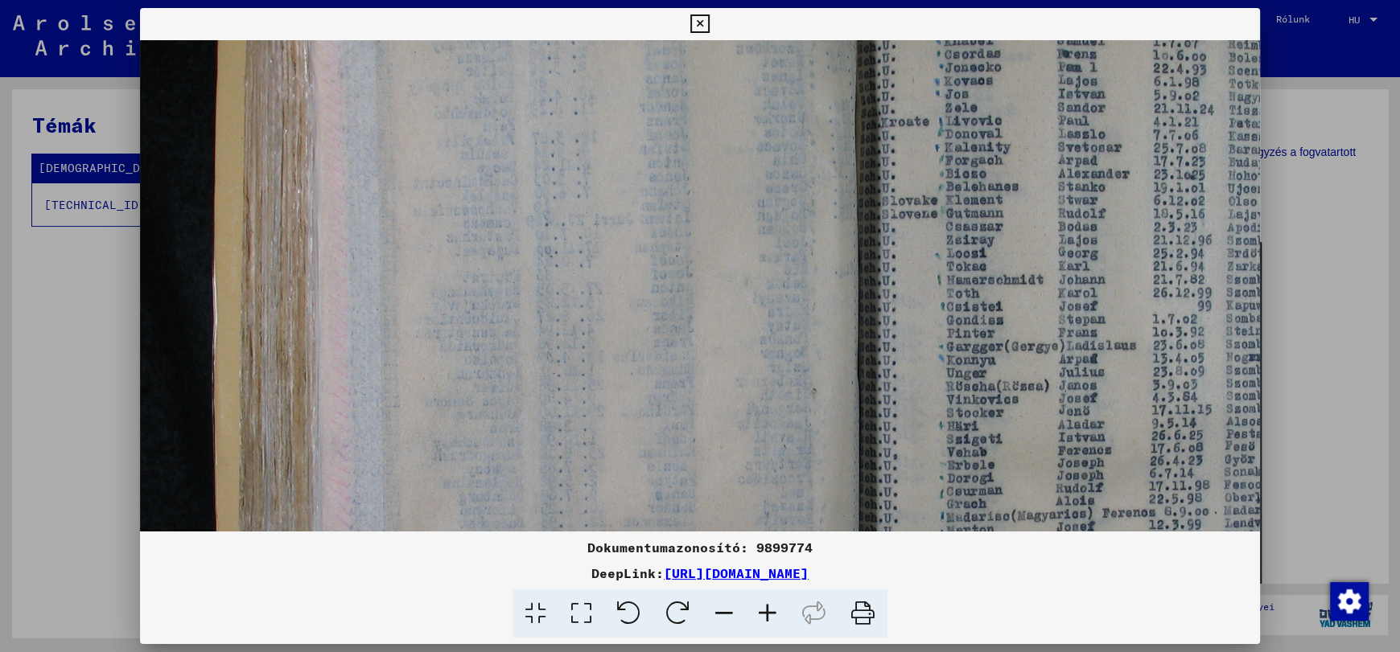
drag, startPoint x: 529, startPoint y: 345, endPoint x: 524, endPoint y: 236, distance: 109.5
click at [524, 236] on img at bounding box center [824, 368] width 1460 height 1095
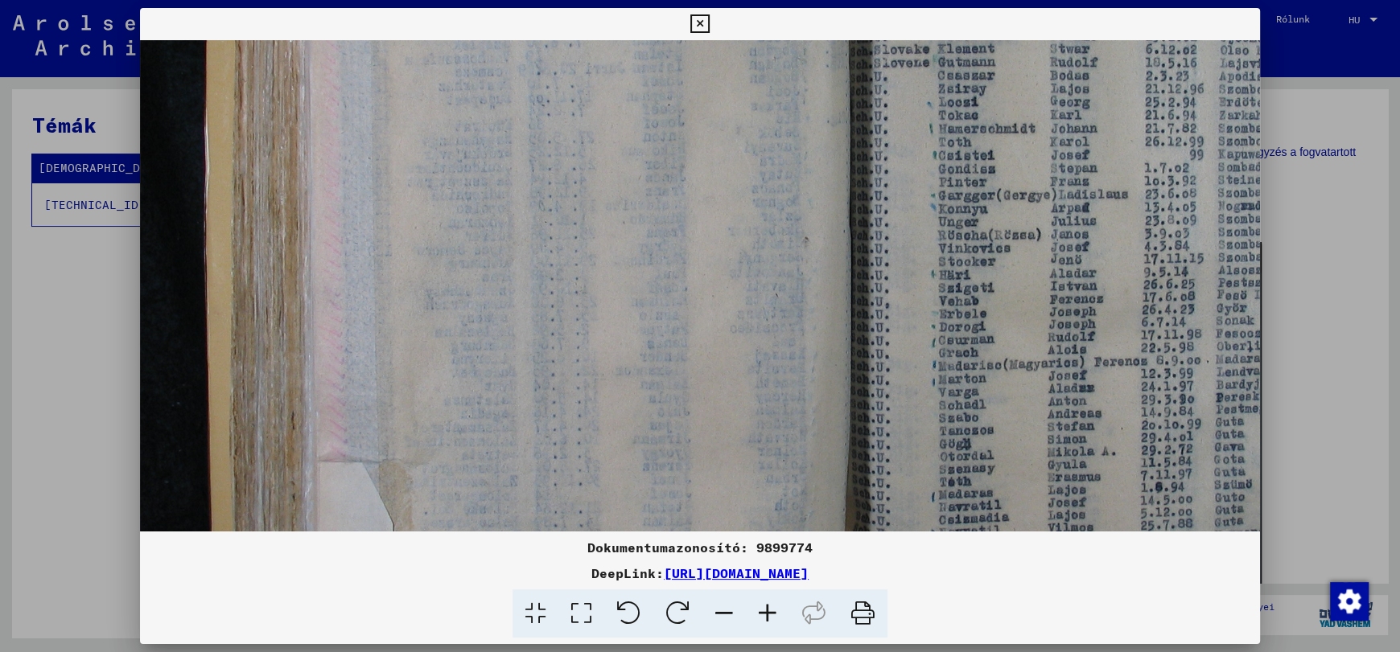
drag, startPoint x: 529, startPoint y: 330, endPoint x: 519, endPoint y: 197, distance: 133.1
click at [519, 197] on img at bounding box center [816, 216] width 1460 height 1095
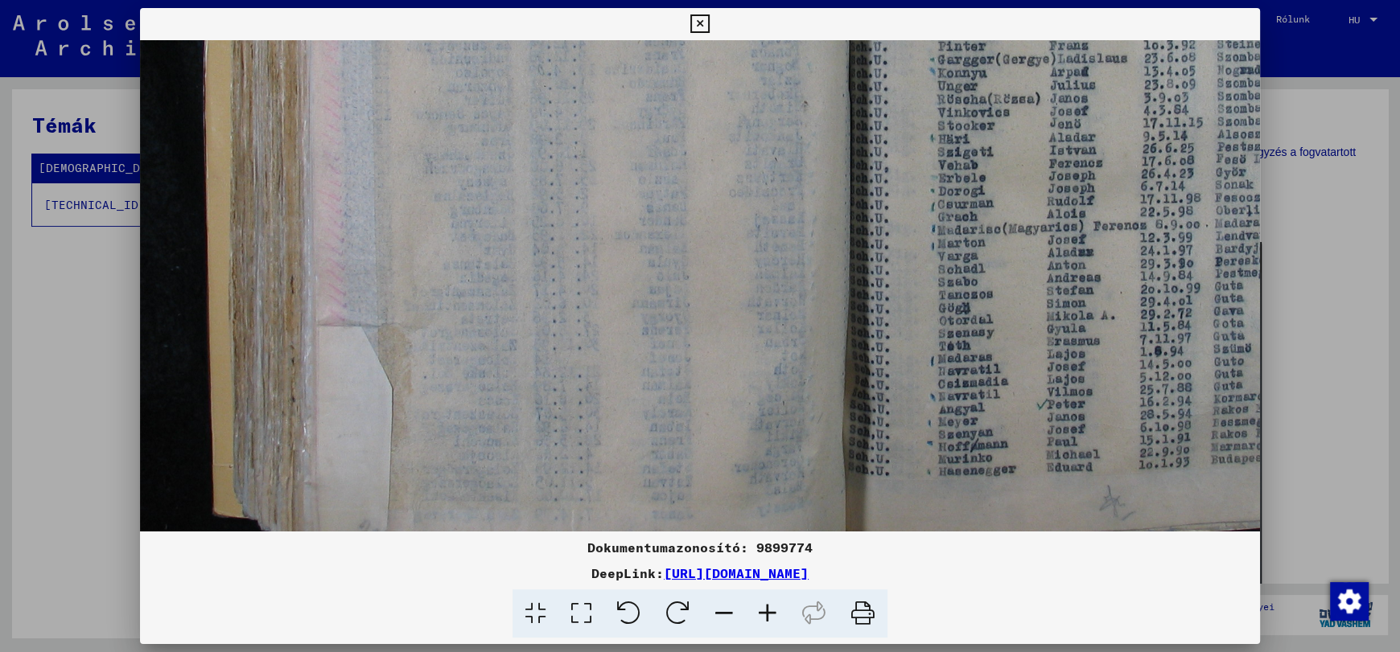
scroll to position [508, 55]
drag, startPoint x: 545, startPoint y: 372, endPoint x: 544, endPoint y: 236, distance: 136.8
click at [544, 236] on img at bounding box center [815, 80] width 1460 height 1095
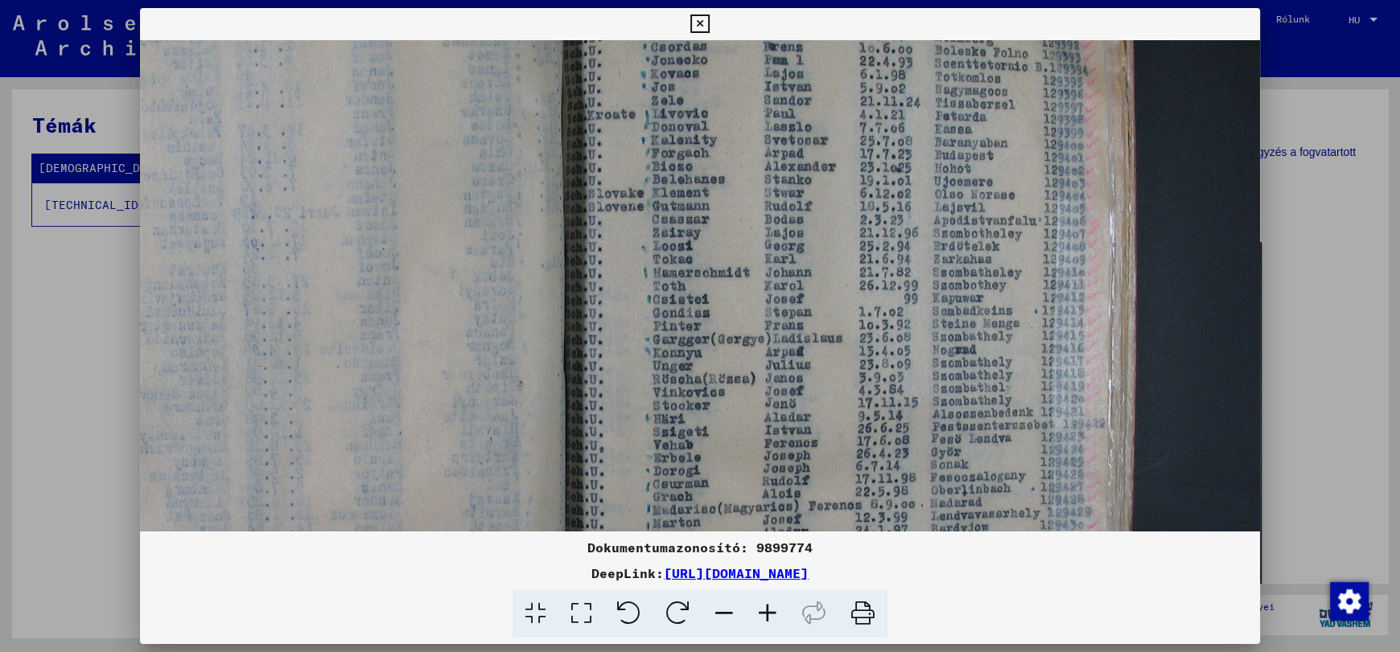
drag, startPoint x: 841, startPoint y: 255, endPoint x: 434, endPoint y: 451, distance: 451.9
click at [402, 535] on div "Dokumentumazonosító: 9899774 DeepLink: [URL][DOMAIN_NAME]" at bounding box center [700, 323] width 1120 height 631
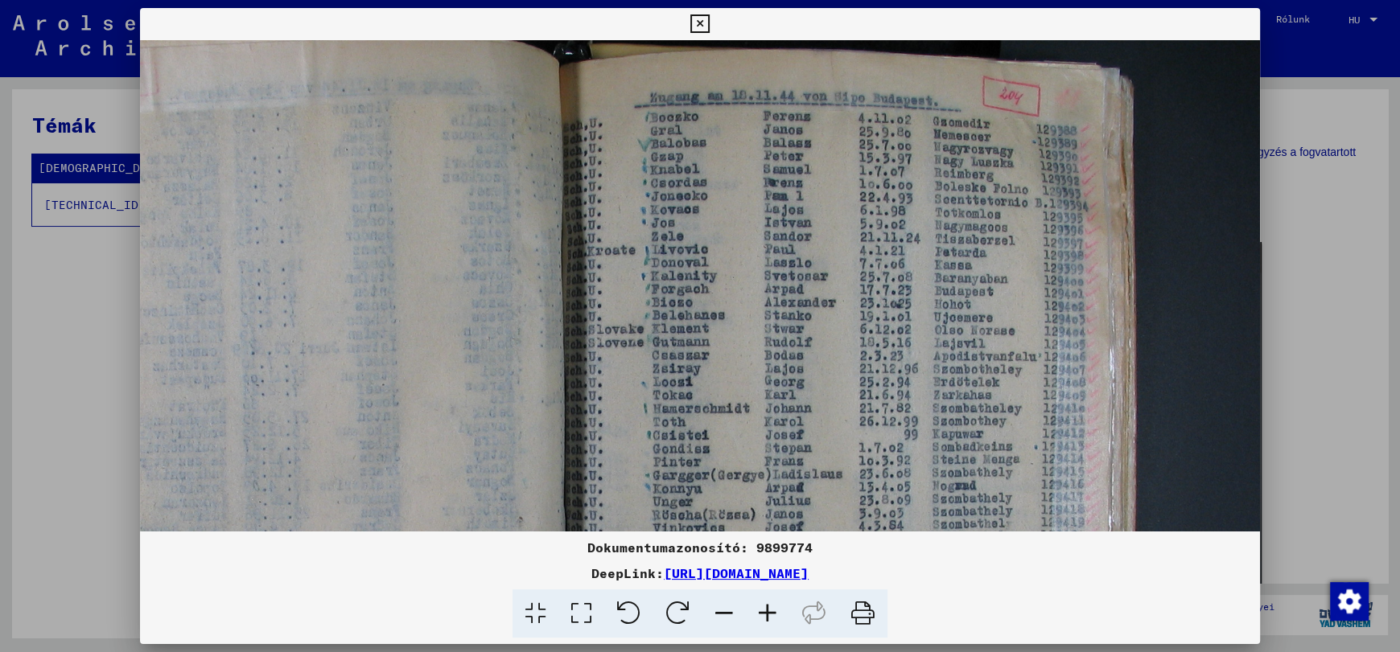
drag, startPoint x: 684, startPoint y: 268, endPoint x: 649, endPoint y: 331, distance: 71.6
click at [649, 401] on img at bounding box center [530, 496] width 1460 height 1095
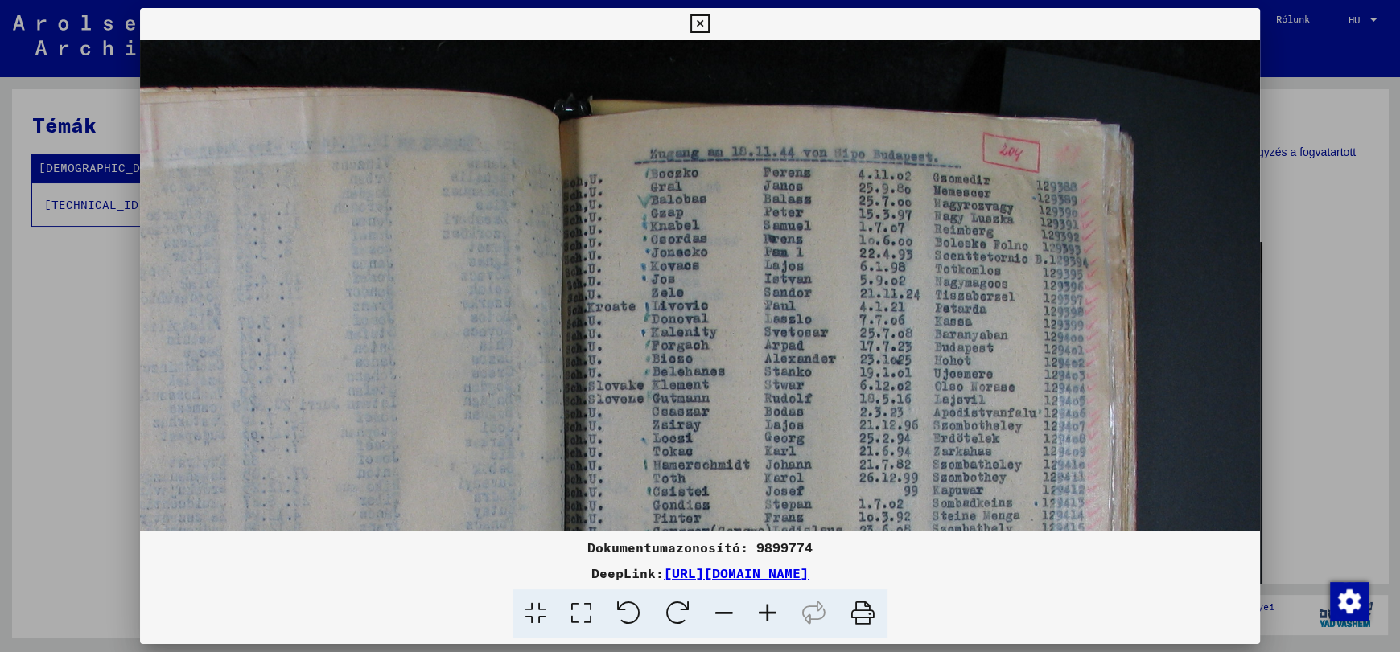
click at [757, 255] on img at bounding box center [530, 553] width 1460 height 1095
click at [764, 613] on icon at bounding box center [767, 614] width 43 height 49
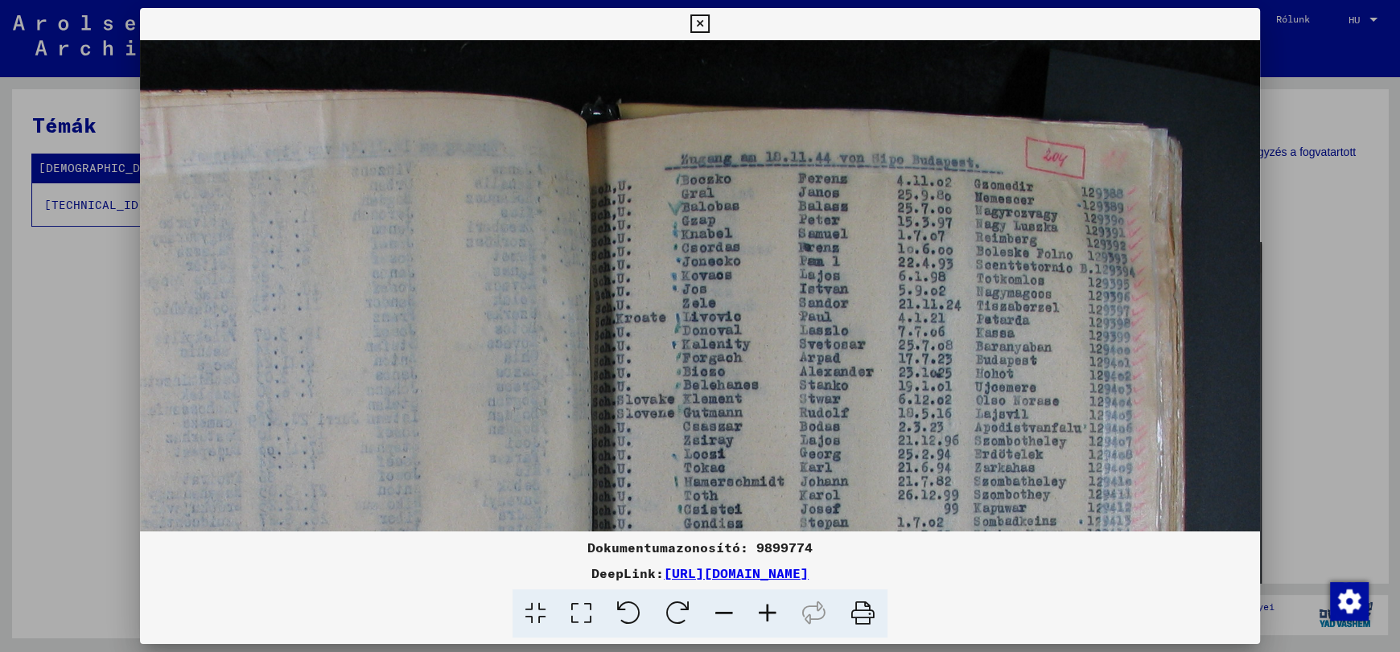
click at [764, 613] on icon at bounding box center [767, 614] width 43 height 49
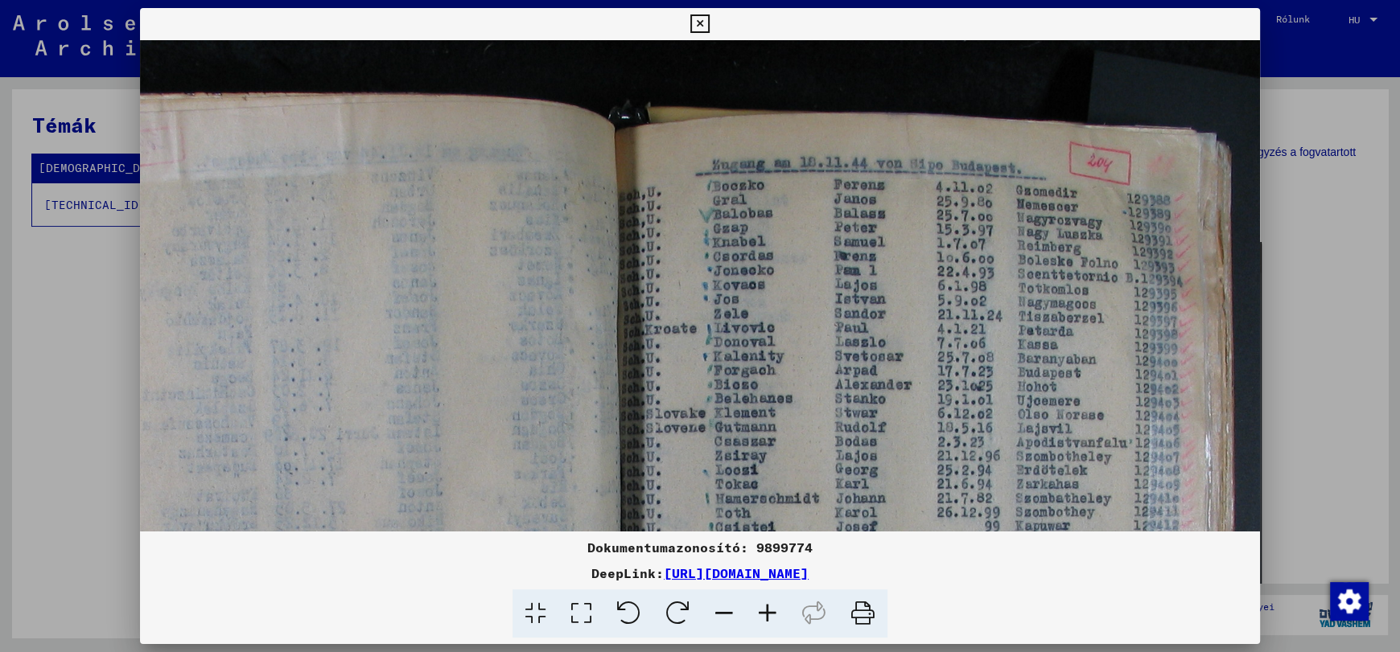
click at [764, 613] on icon at bounding box center [767, 614] width 43 height 49
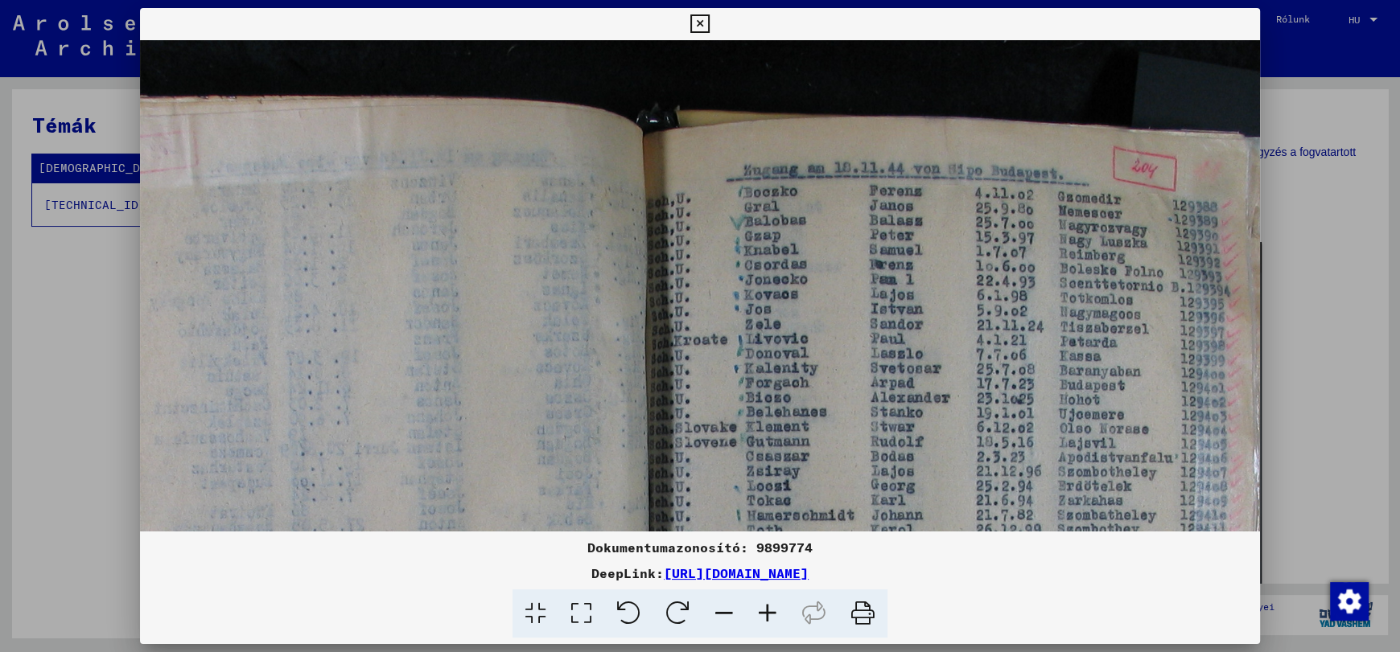
click at [764, 613] on icon at bounding box center [767, 614] width 43 height 49
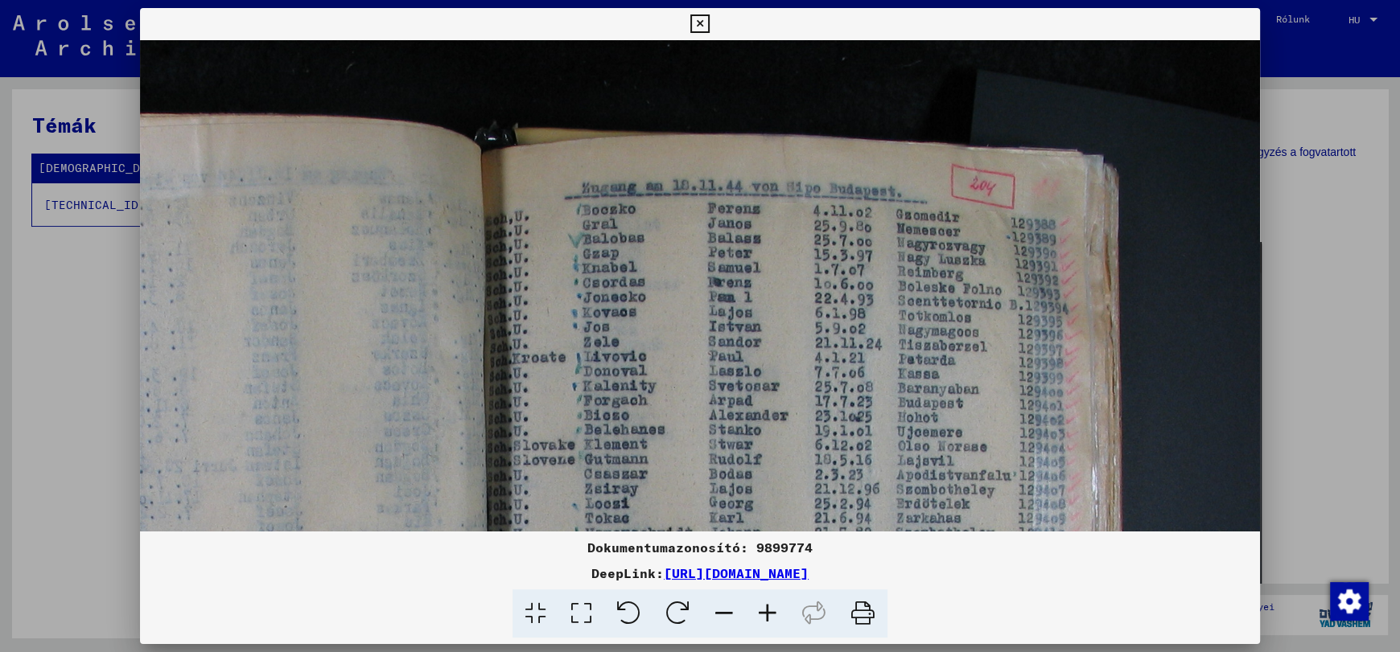
scroll to position [18, 501]
drag, startPoint x: 900, startPoint y: 356, endPoint x: 580, endPoint y: 354, distance: 320.2
click at [580, 354] on img at bounding box center [449, 631] width 1621 height 1216
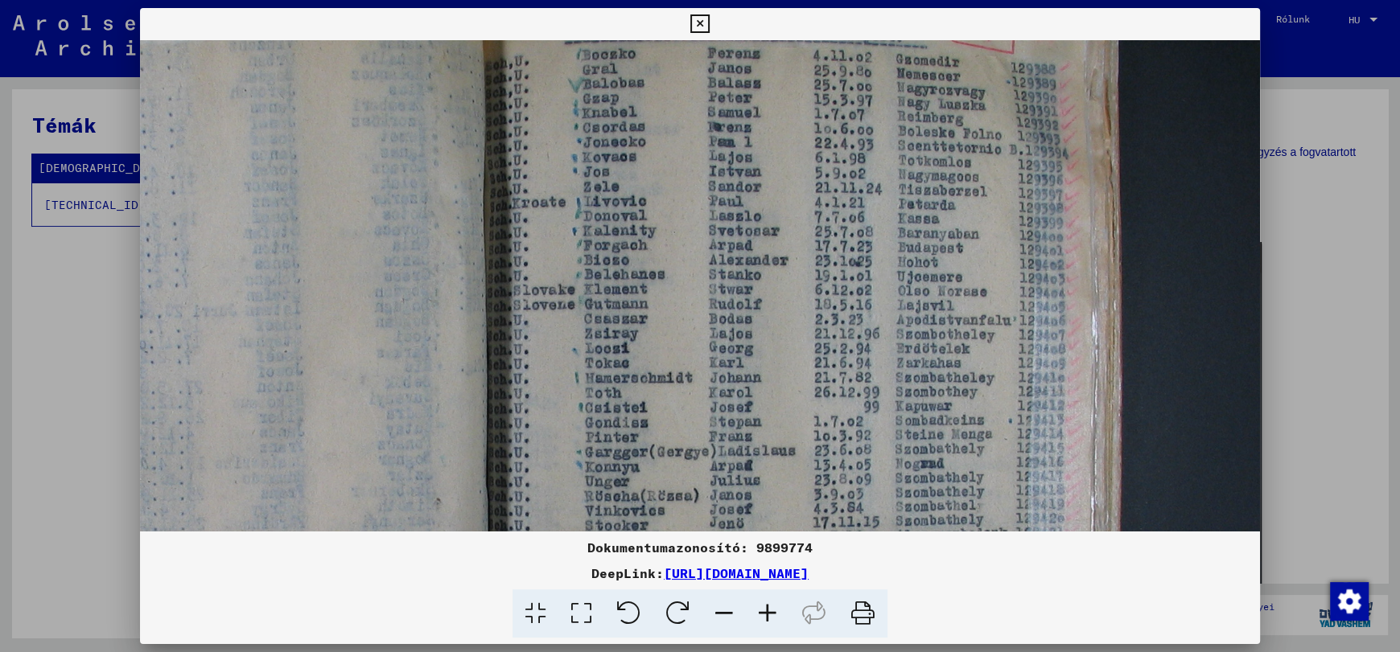
drag, startPoint x: 957, startPoint y: 374, endPoint x: 860, endPoint y: 220, distance: 181.9
click at [860, 220] on img at bounding box center [449, 476] width 1621 height 1216
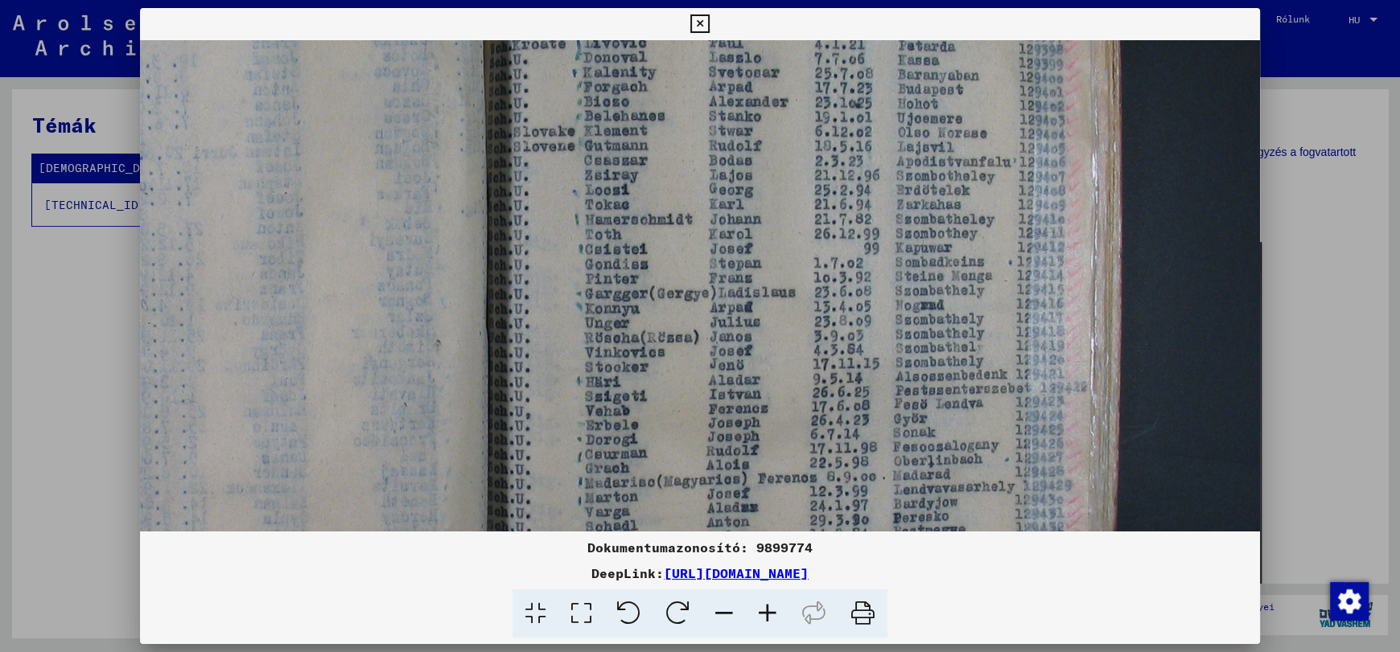
scroll to position [339, 501]
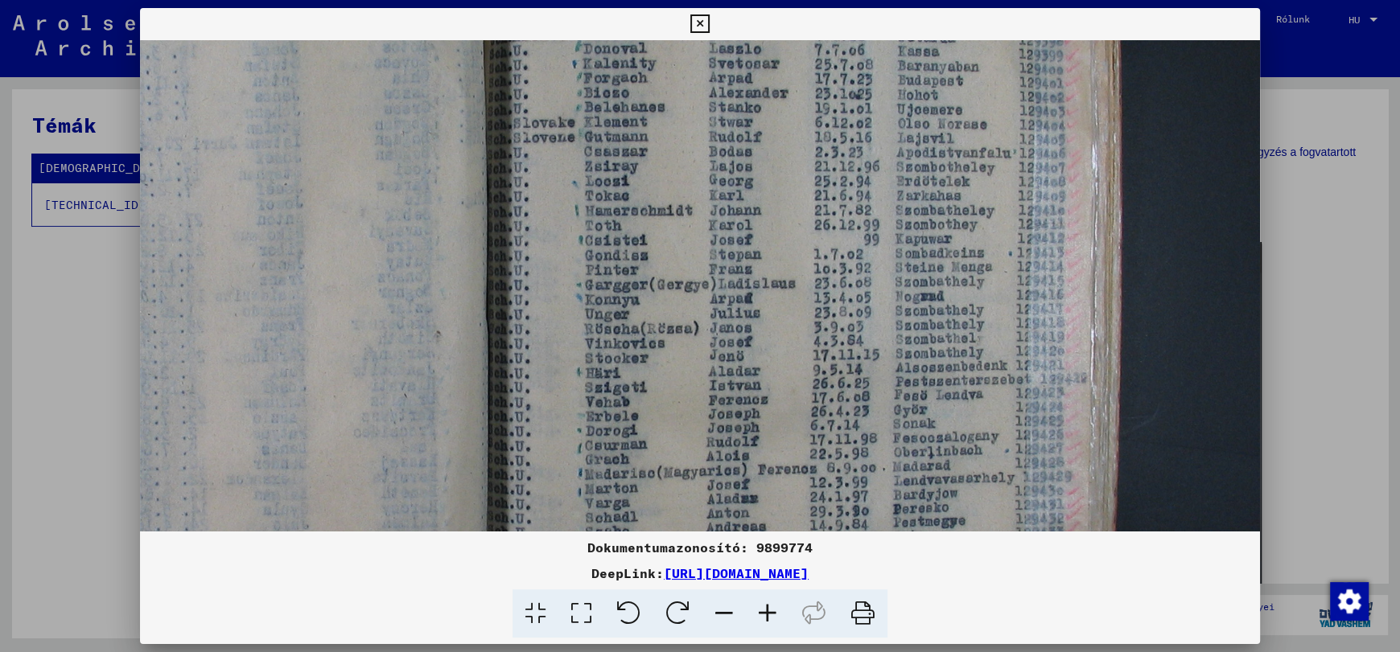
drag, startPoint x: 874, startPoint y: 356, endPoint x: 829, endPoint y: 188, distance: 173.5
click at [829, 188] on img at bounding box center [449, 309] width 1621 height 1216
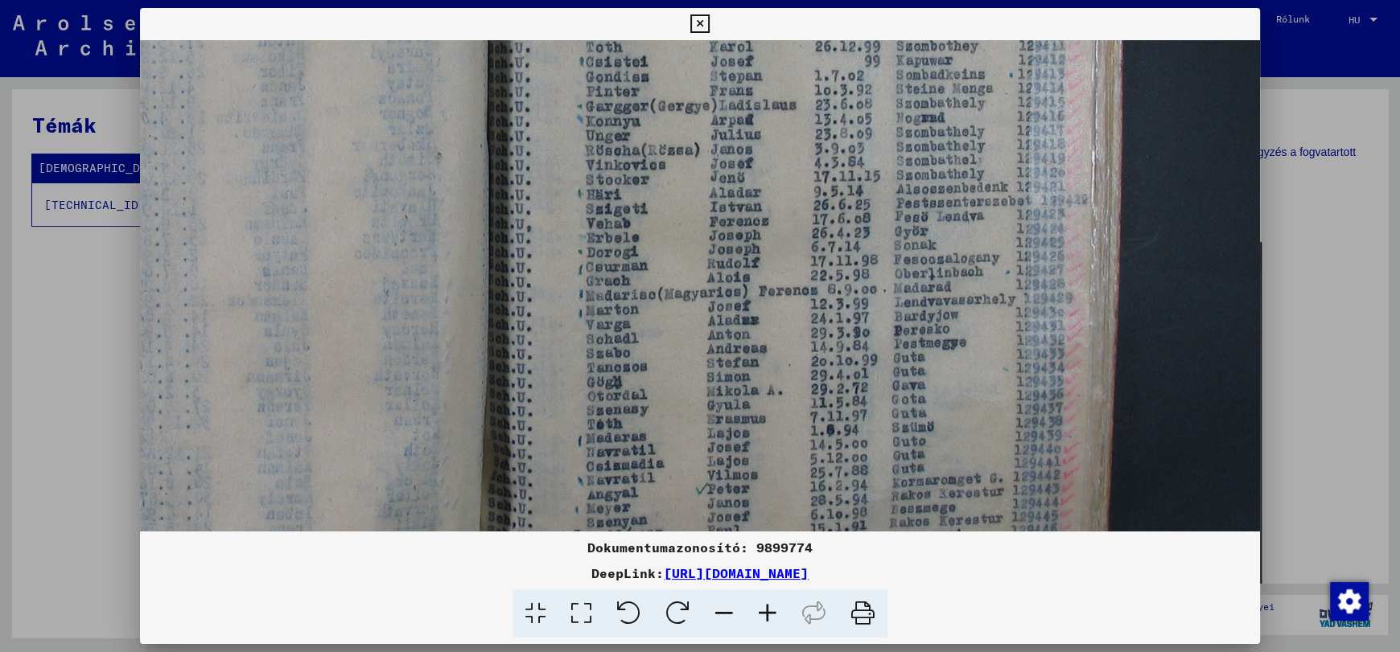
drag, startPoint x: 969, startPoint y: 412, endPoint x: 960, endPoint y: 232, distance: 179.6
click at [960, 232] on img at bounding box center [450, 130] width 1621 height 1216
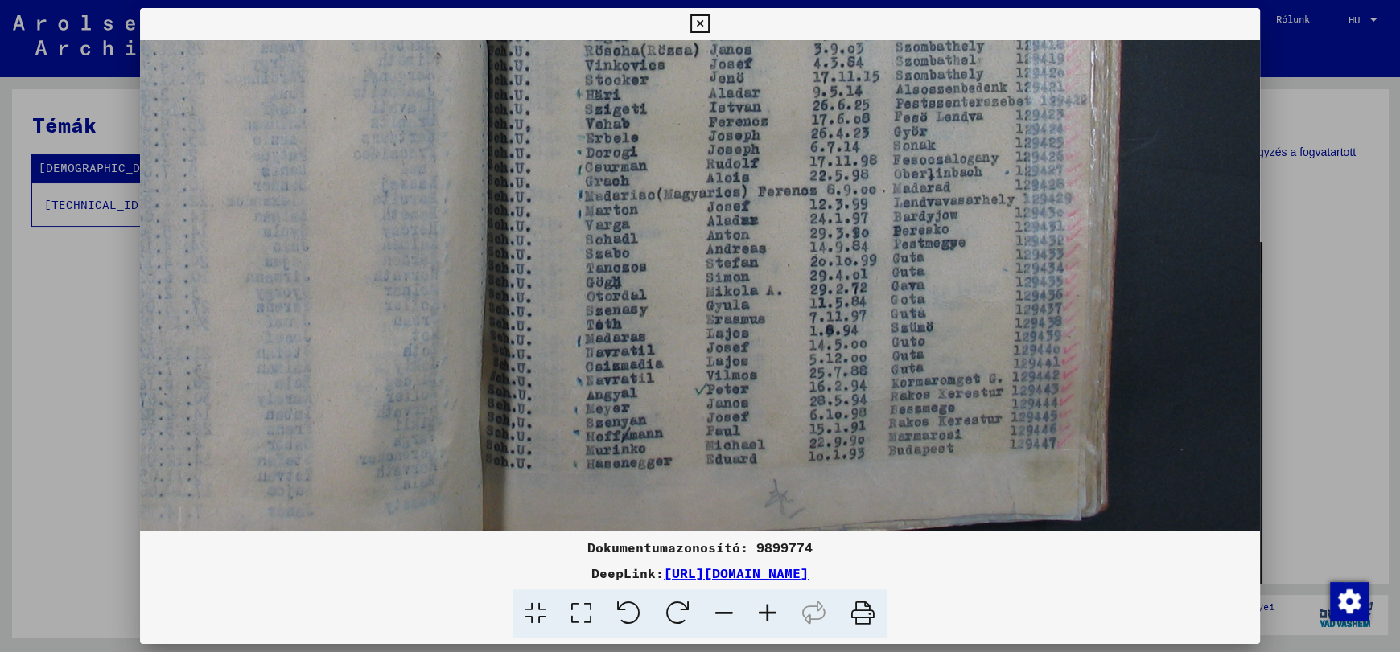
scroll to position [679, 501]
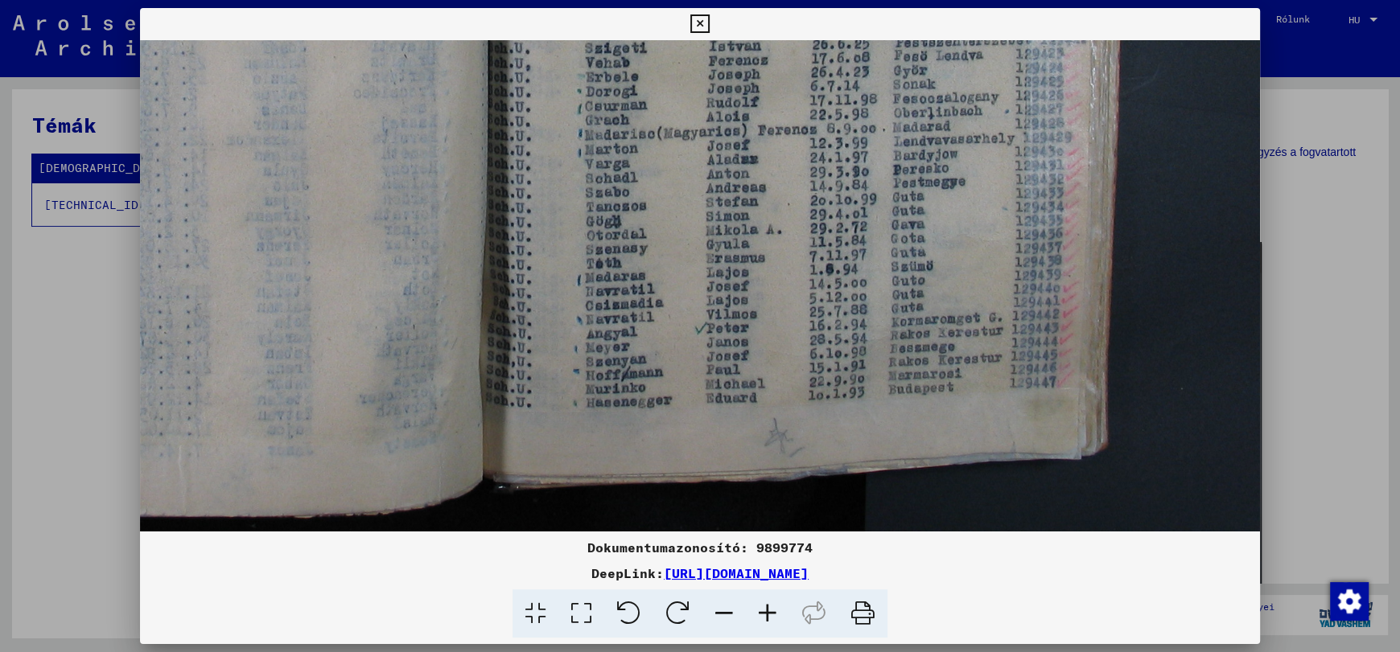
drag, startPoint x: 959, startPoint y: 445, endPoint x: 944, endPoint y: 285, distance: 160.8
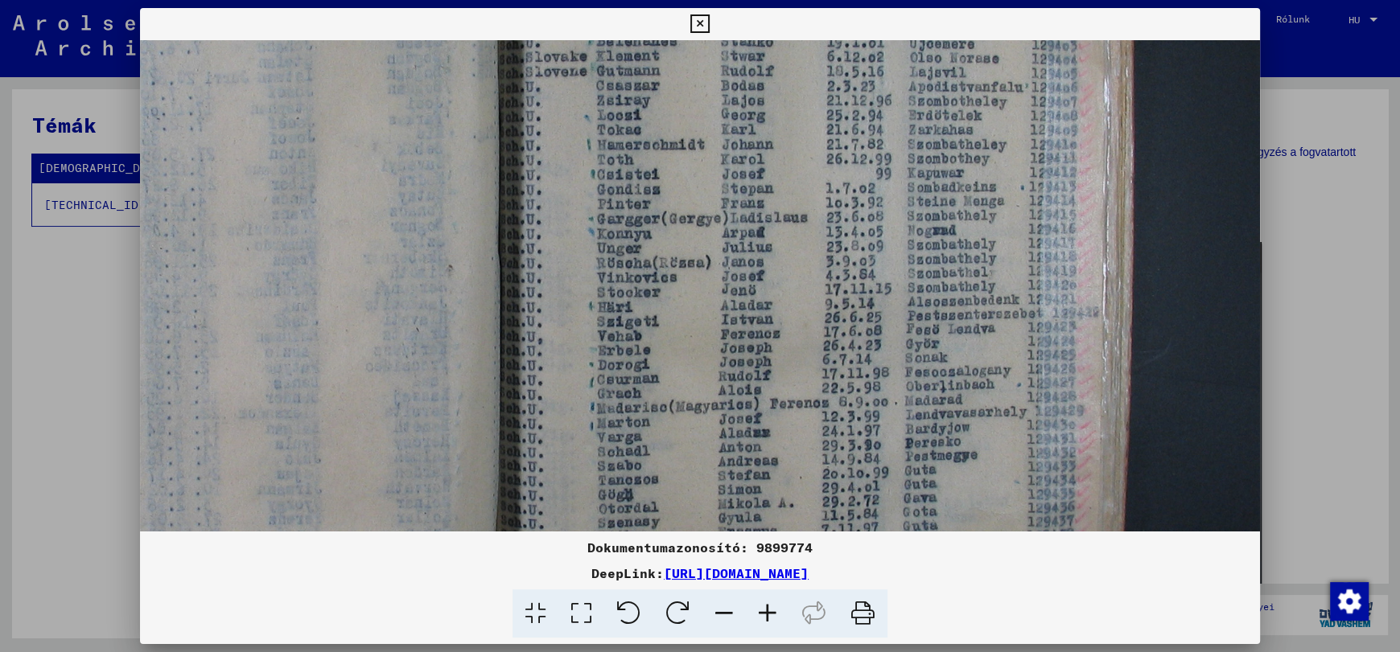
drag, startPoint x: 940, startPoint y: 220, endPoint x: 952, endPoint y: 515, distance: 294.7
click at [952, 515] on img at bounding box center [461, 243] width 1621 height 1216
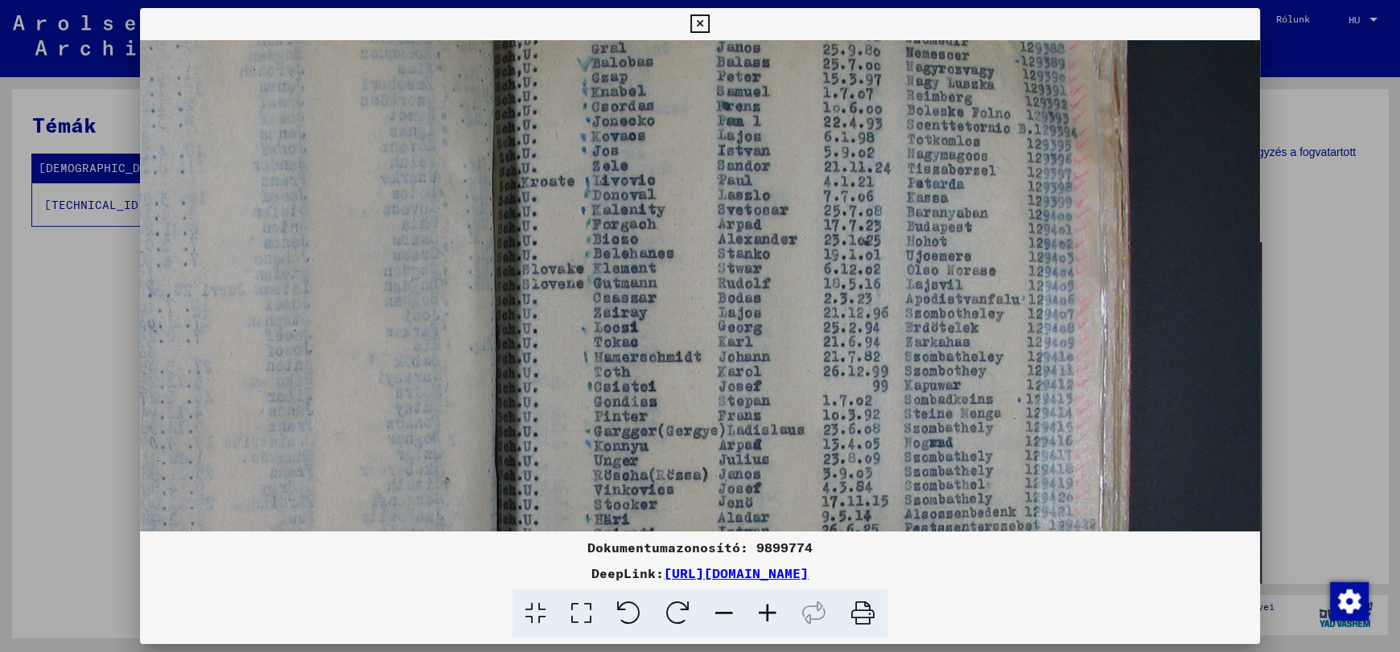
drag, startPoint x: 957, startPoint y: 299, endPoint x: 955, endPoint y: 434, distance: 135.2
click at [955, 434] on img at bounding box center [458, 455] width 1621 height 1216
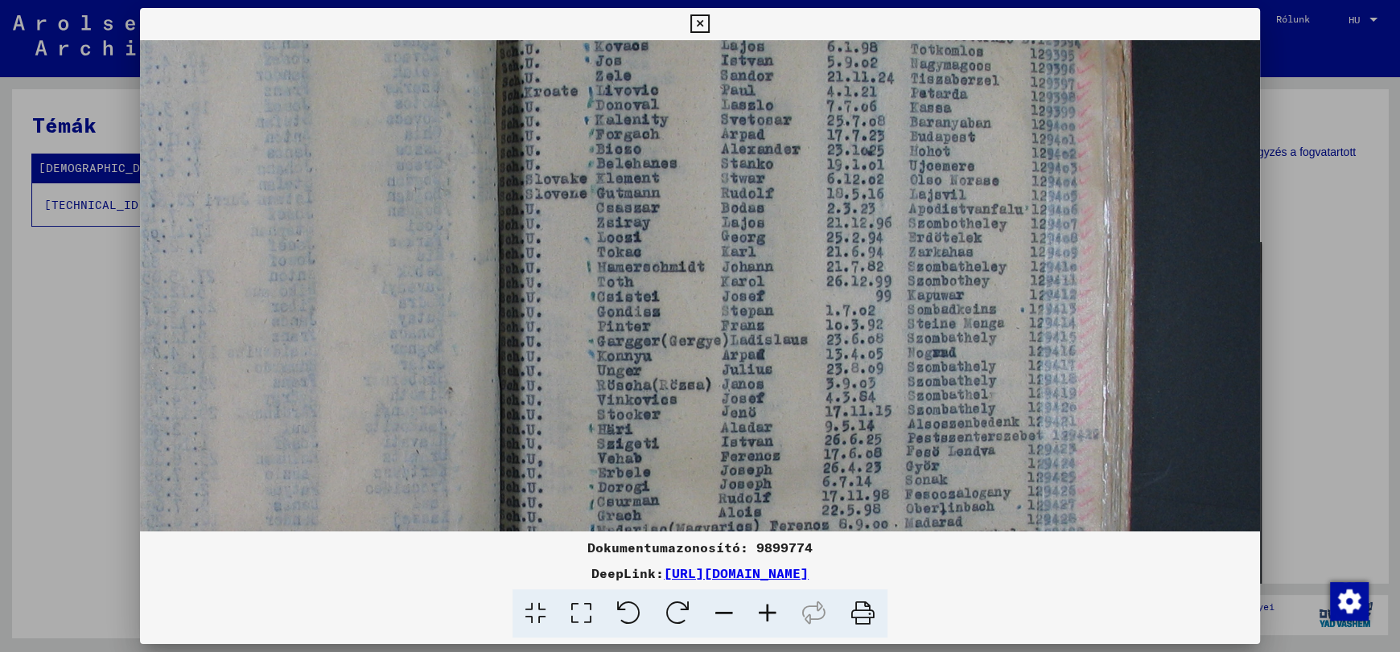
scroll to position [291, 489]
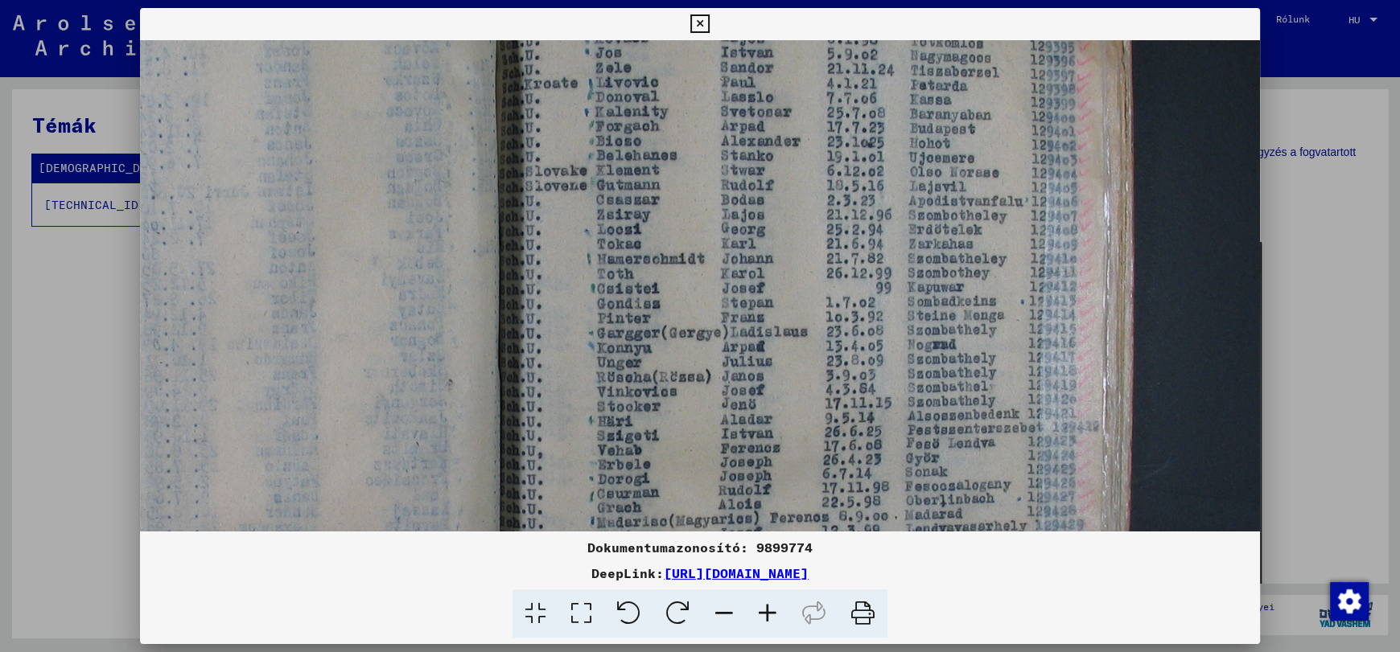
drag, startPoint x: 911, startPoint y: 343, endPoint x: 913, endPoint y: 280, distance: 62.8
click at [913, 280] on img at bounding box center [461, 357] width 1621 height 1216
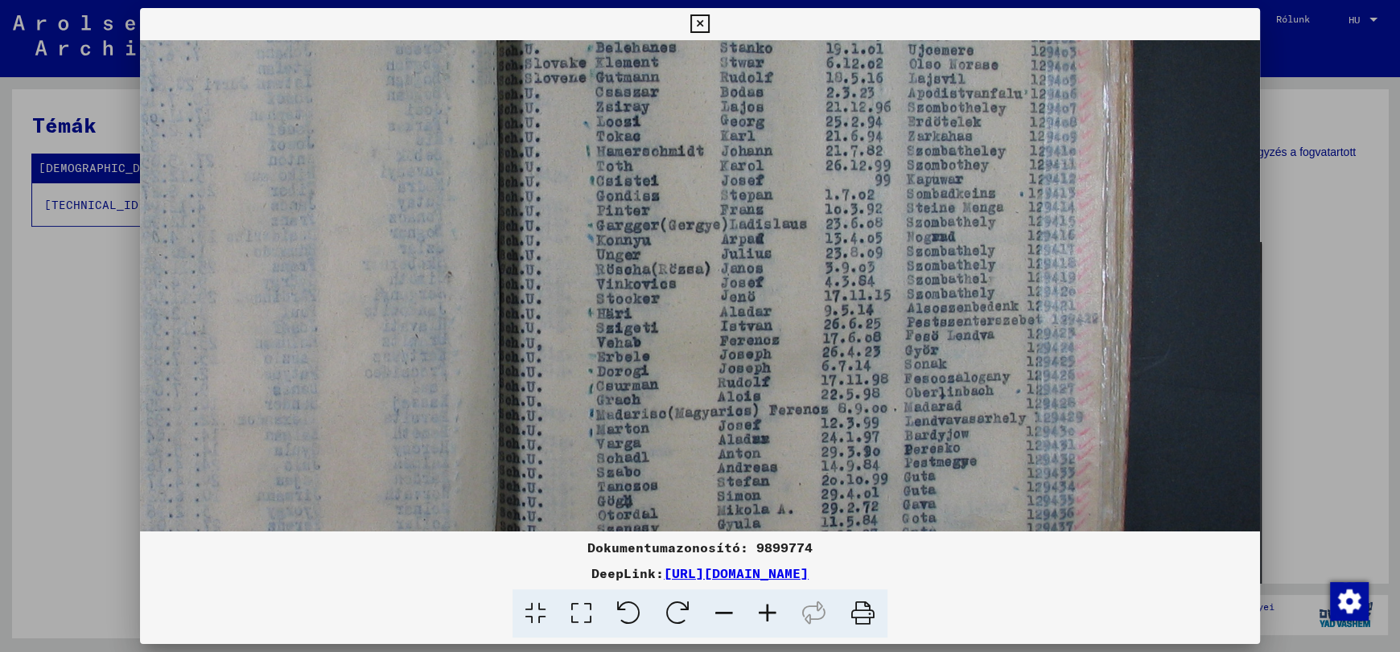
scroll to position [405, 490]
drag, startPoint x: 919, startPoint y: 359, endPoint x: 918, endPoint y: 244, distance: 115.0
click at [918, 244] on img at bounding box center [460, 244] width 1621 height 1216
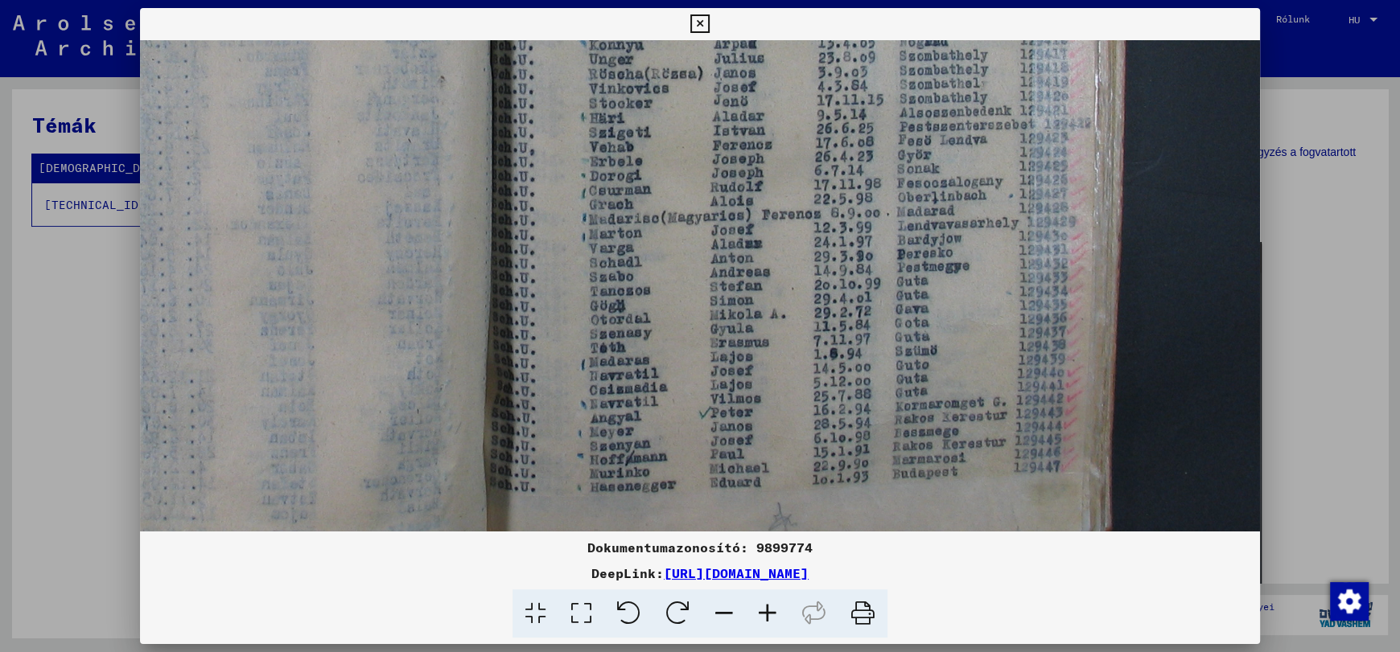
drag, startPoint x: 911, startPoint y: 424, endPoint x: 903, endPoint y: 235, distance: 189.2
click at [903, 235] on img at bounding box center [453, 54] width 1621 height 1216
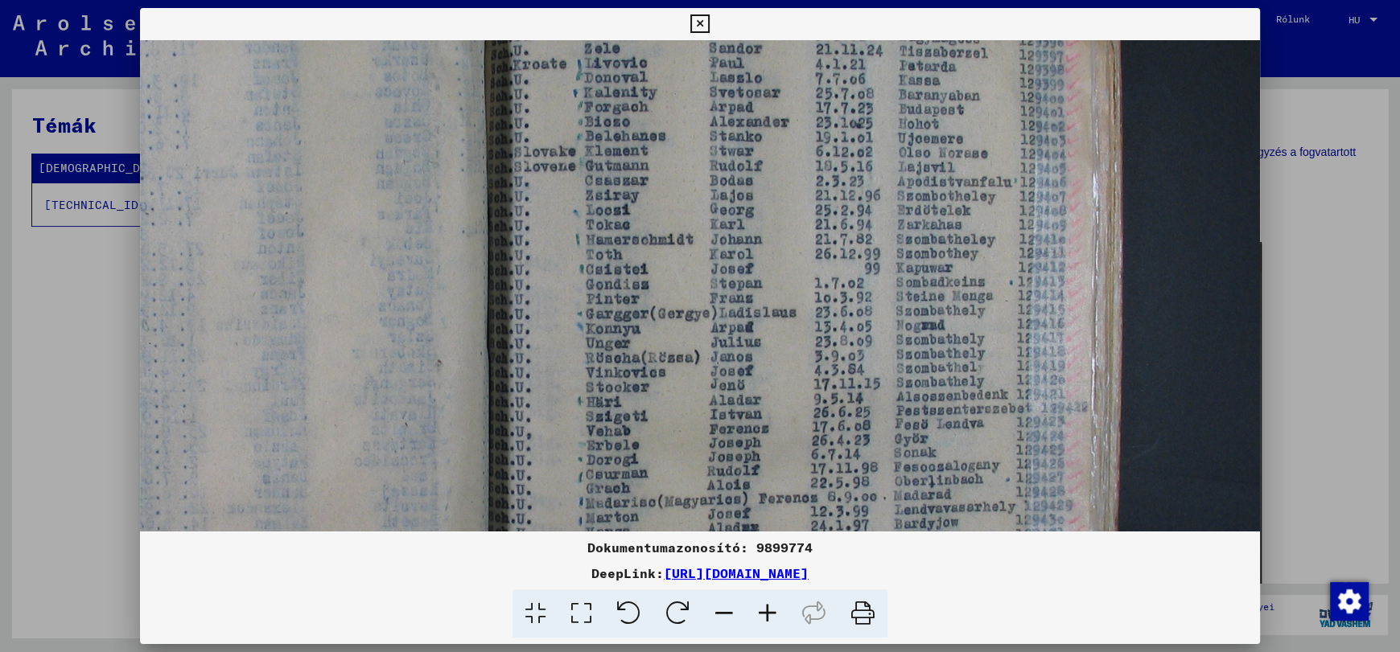
drag, startPoint x: 903, startPoint y: 177, endPoint x: 900, endPoint y: 459, distance: 281.6
click at [900, 460] on img at bounding box center [450, 338] width 1621 height 1216
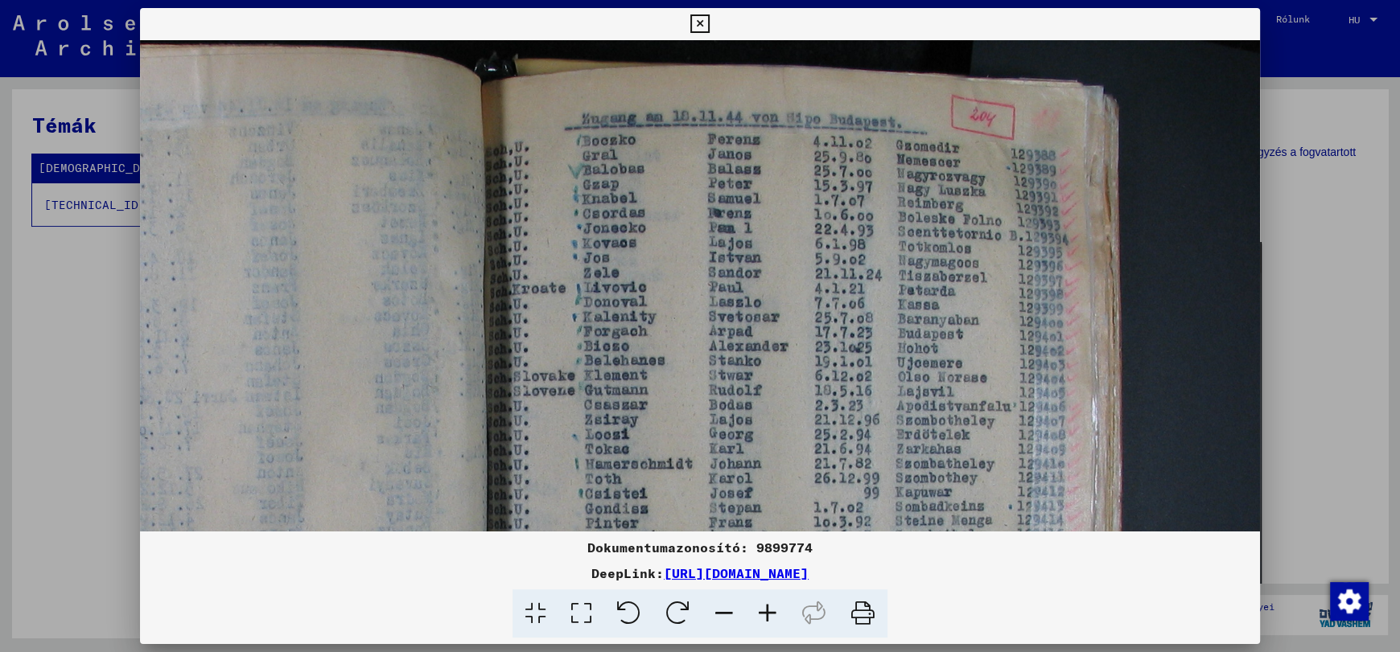
drag, startPoint x: 902, startPoint y: 188, endPoint x: 885, endPoint y: 316, distance: 129.0
click at [888, 471] on img at bounding box center [449, 562] width 1621 height 1216
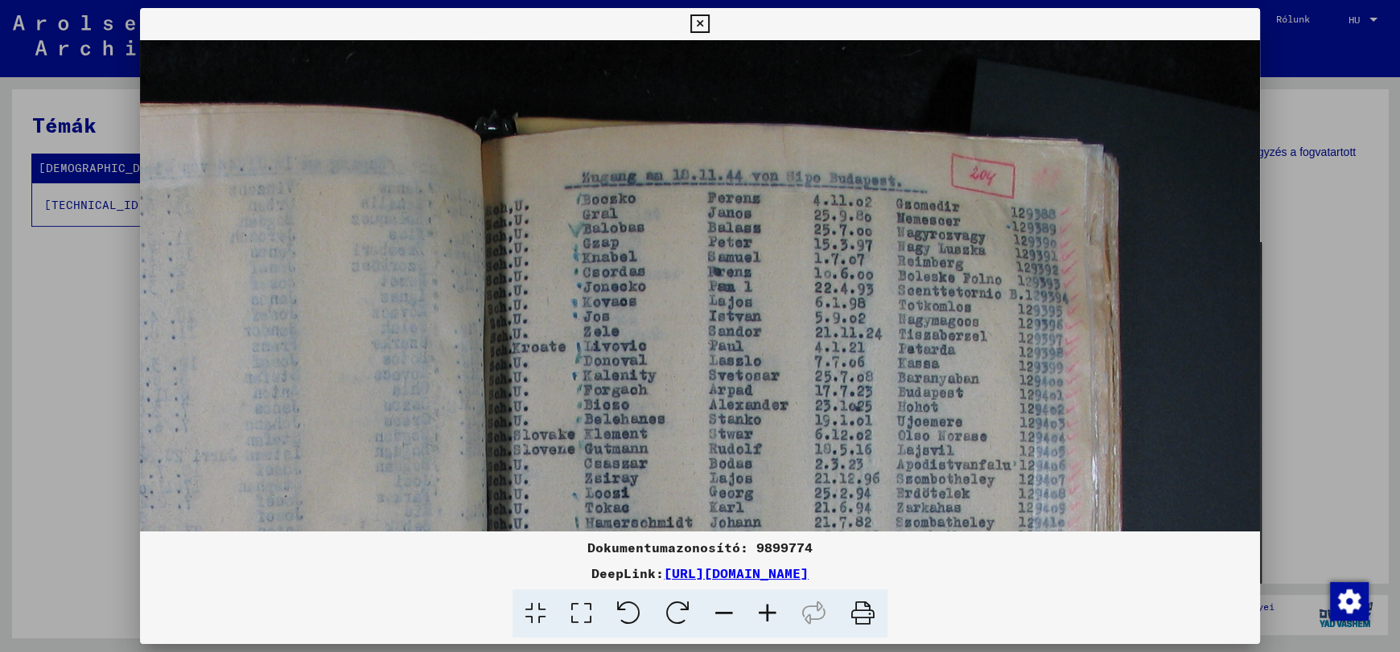
scroll to position [0, 499]
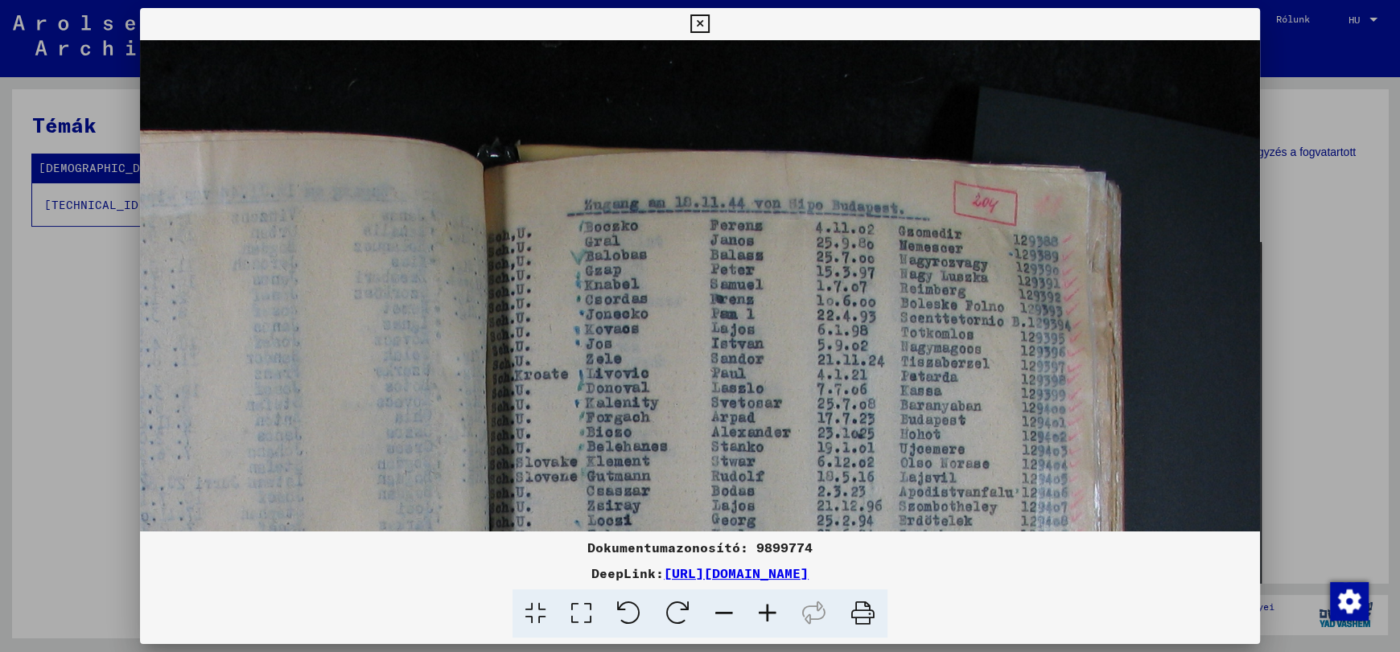
click at [873, 287] on img at bounding box center [451, 648] width 1621 height 1216
click at [726, 613] on icon at bounding box center [723, 614] width 43 height 49
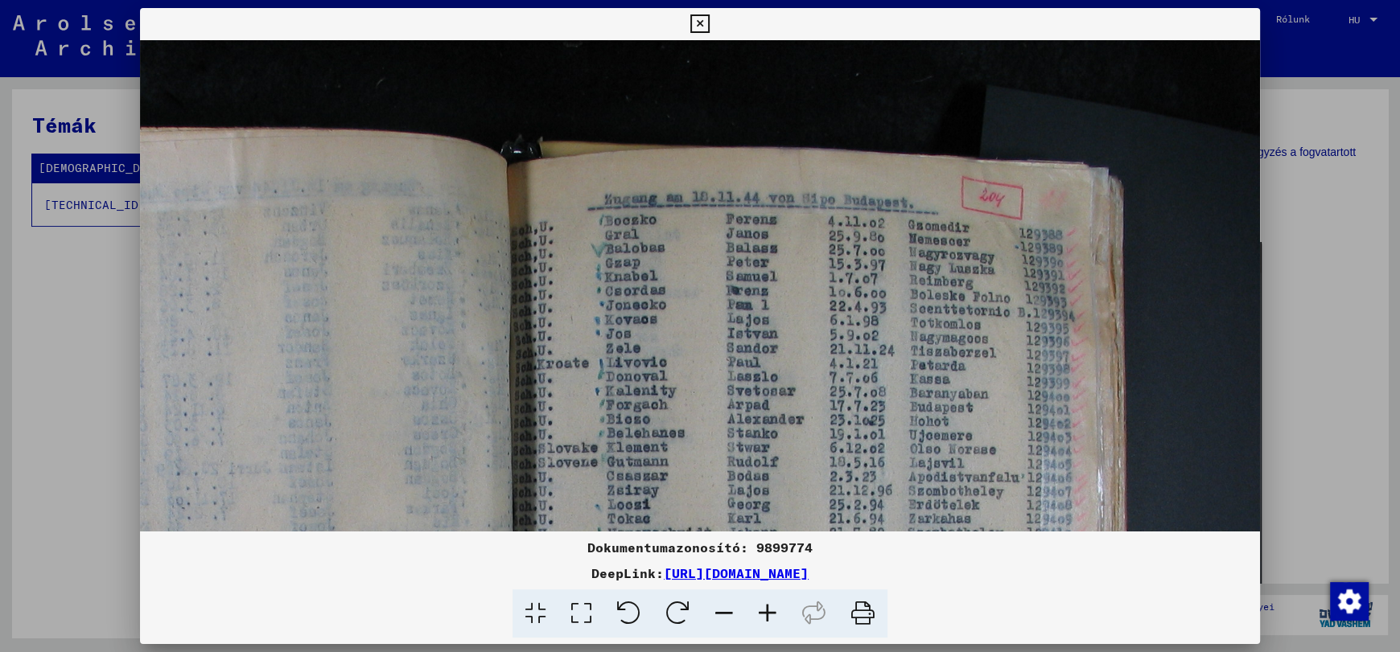
click at [726, 613] on icon at bounding box center [723, 614] width 43 height 49
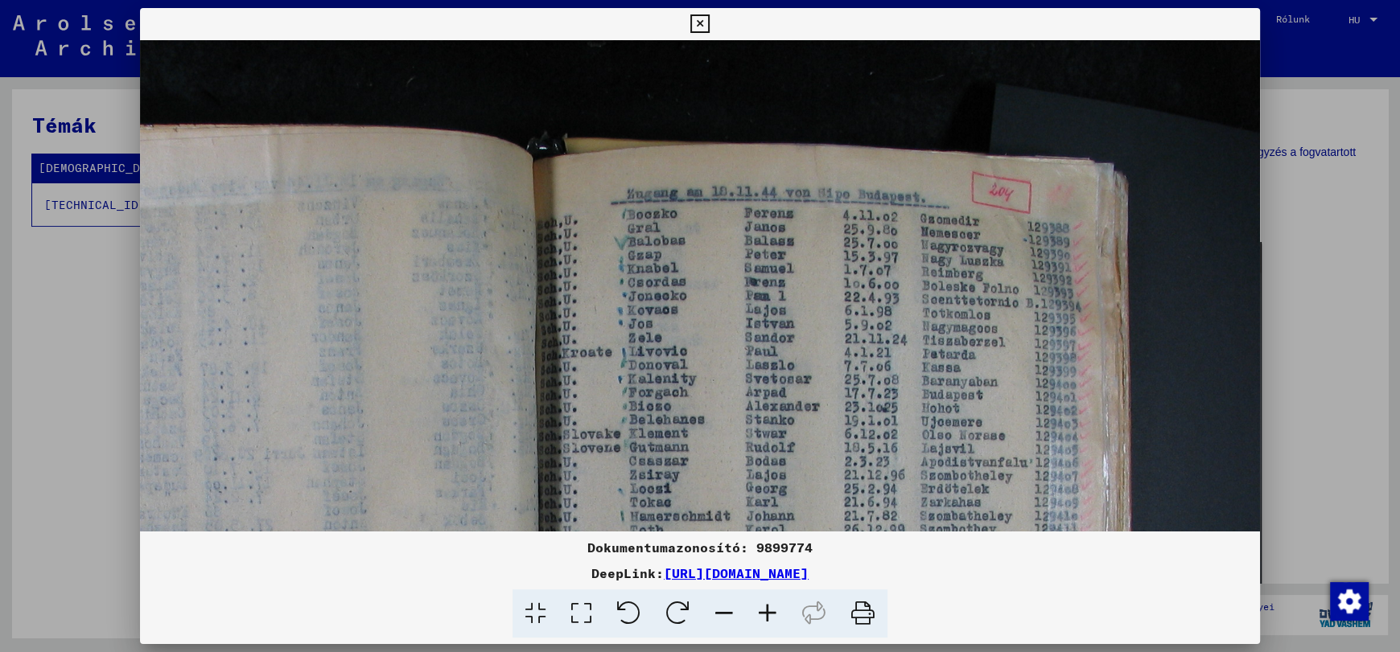
click at [726, 613] on icon at bounding box center [723, 614] width 43 height 49
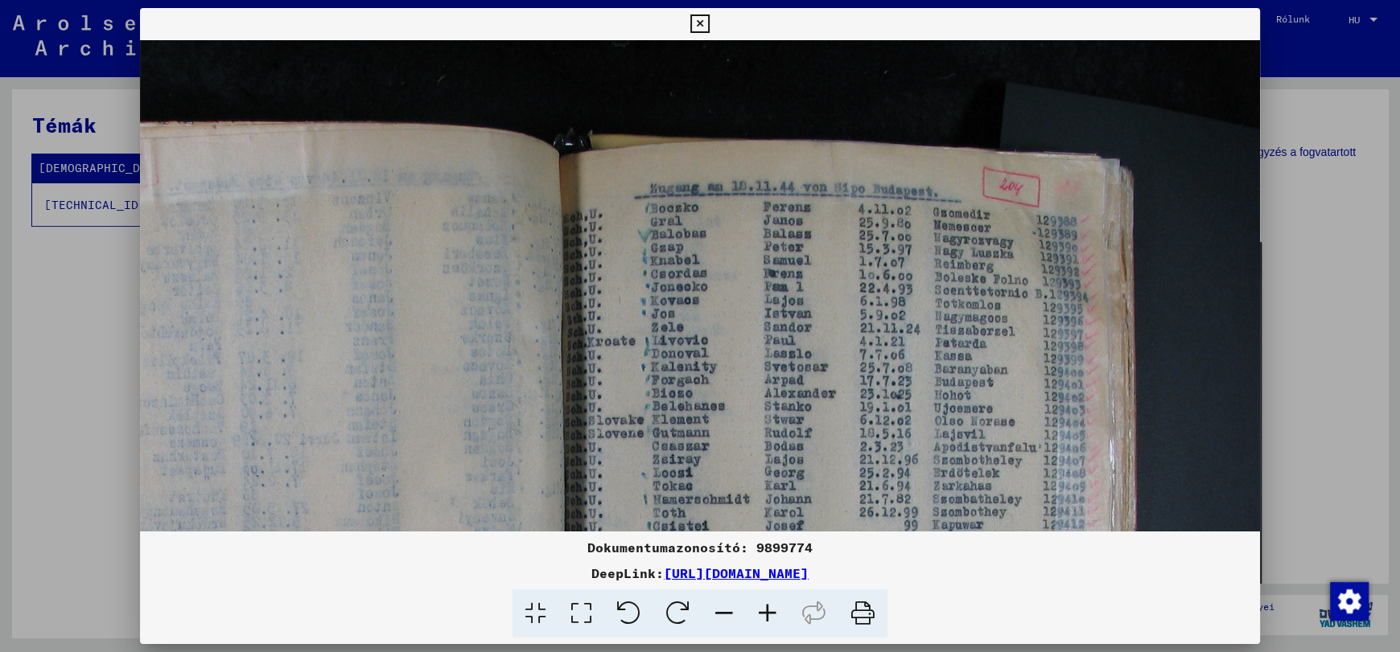
click at [726, 613] on icon at bounding box center [723, 614] width 43 height 49
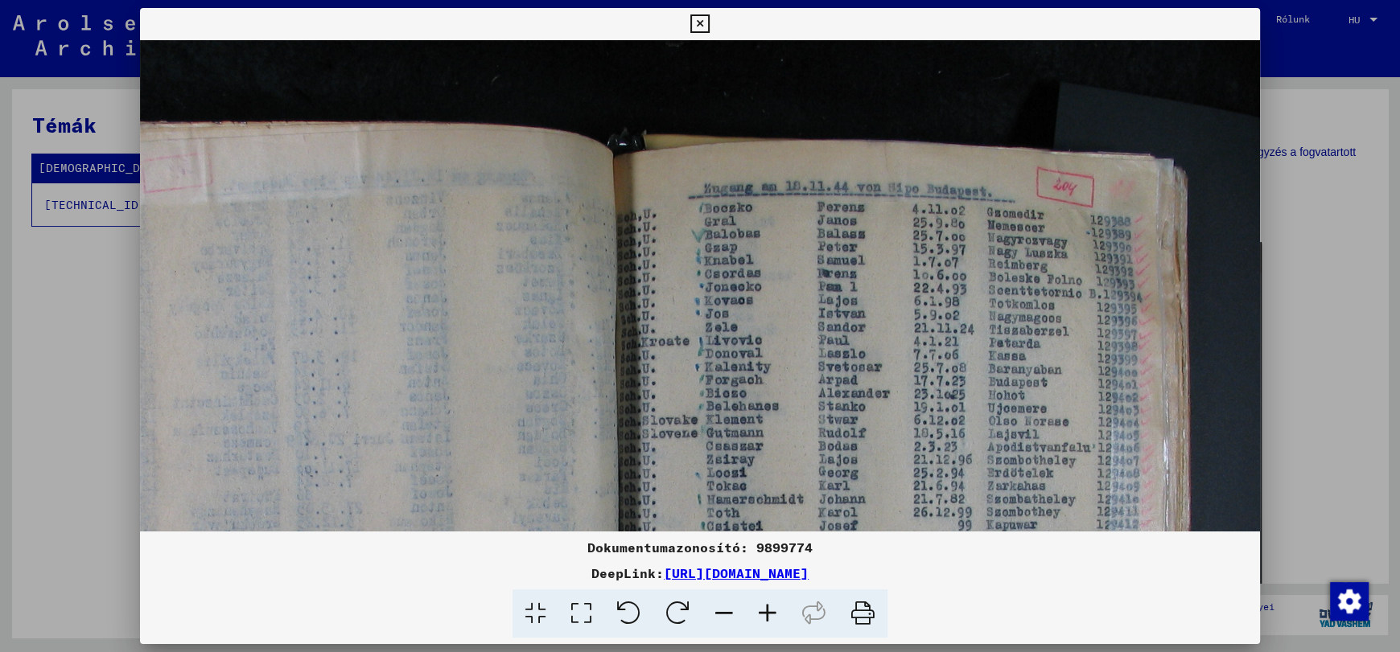
click at [726, 613] on icon at bounding box center [723, 614] width 43 height 49
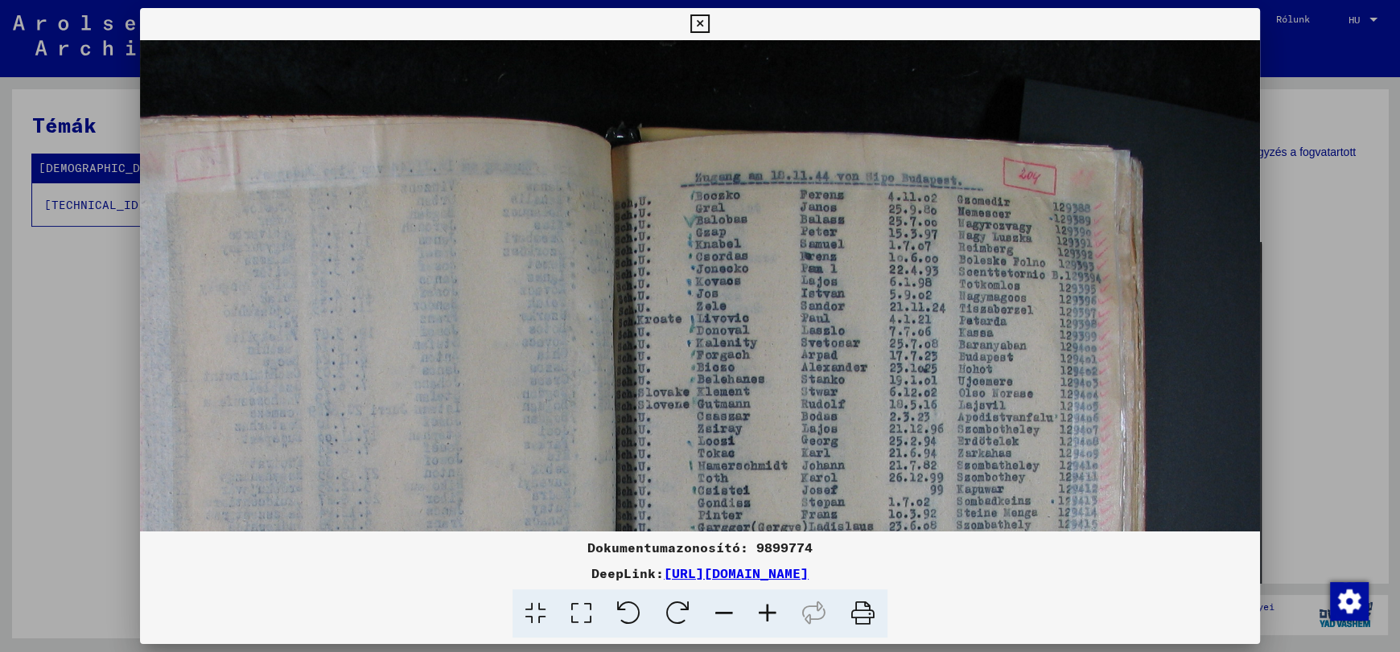
click at [726, 613] on icon at bounding box center [723, 614] width 43 height 49
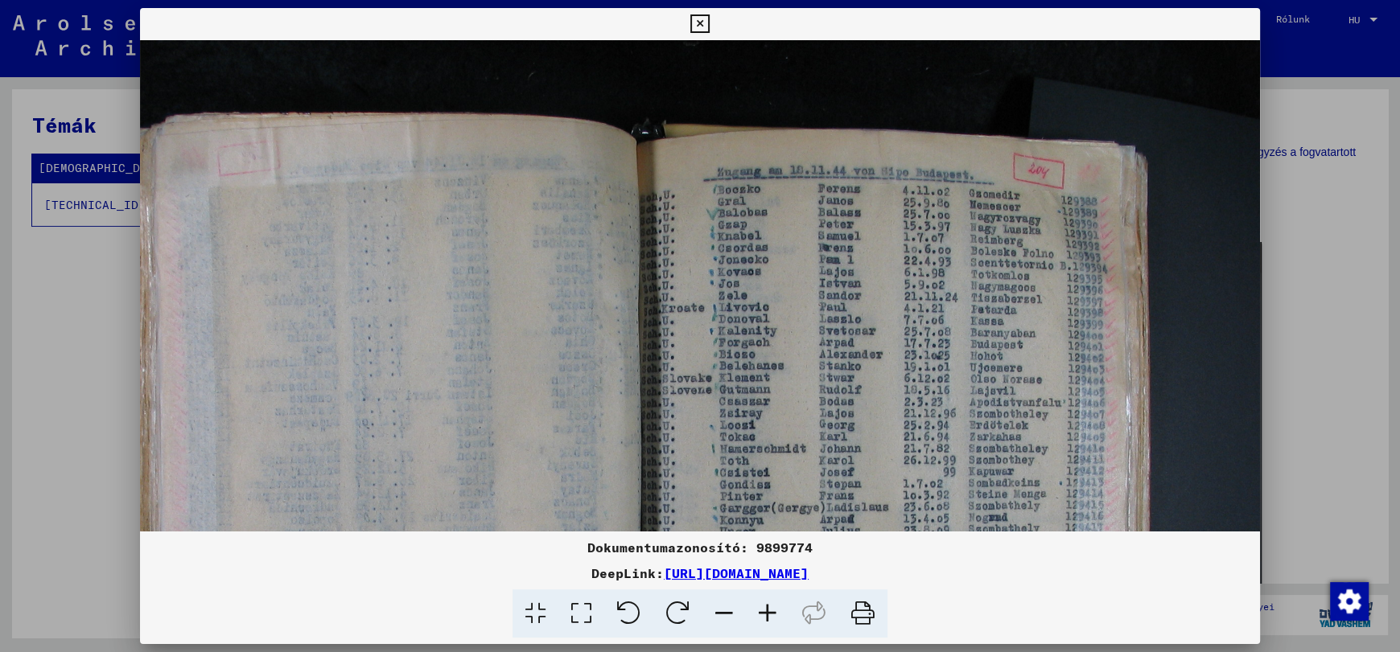
click at [726, 613] on icon at bounding box center [723, 614] width 43 height 49
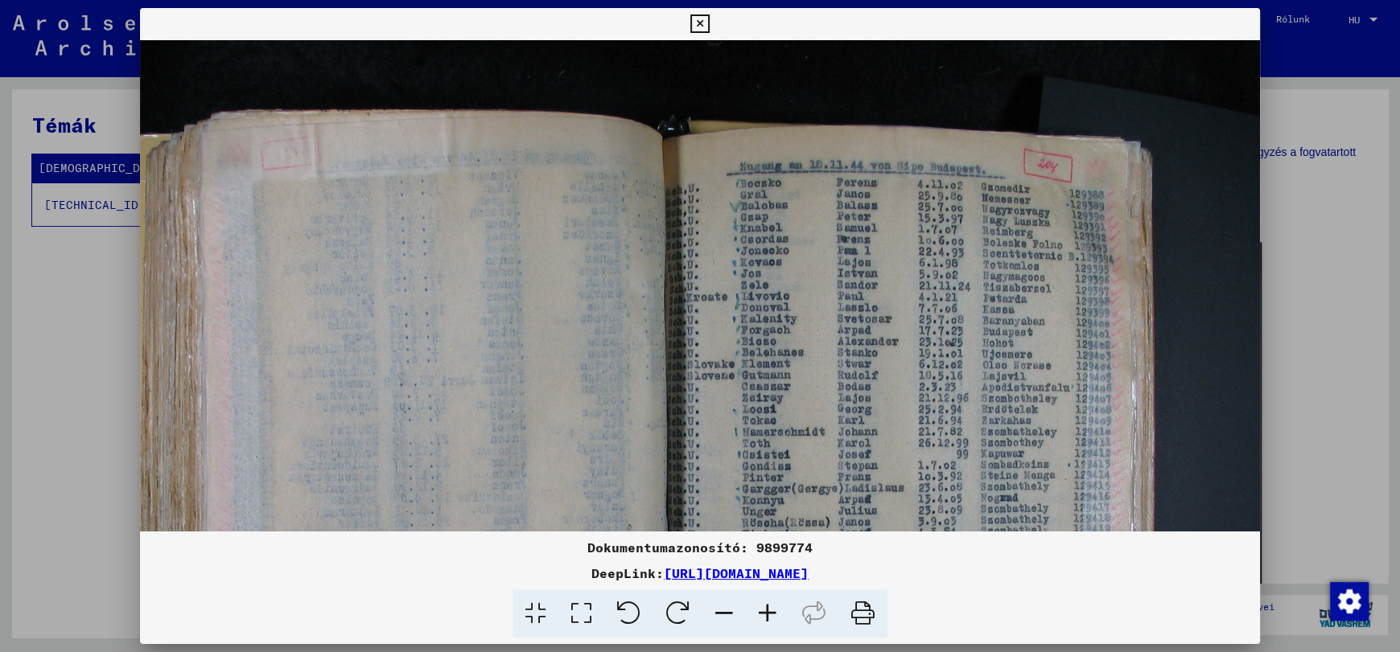
click at [726, 613] on icon at bounding box center [723, 614] width 43 height 49
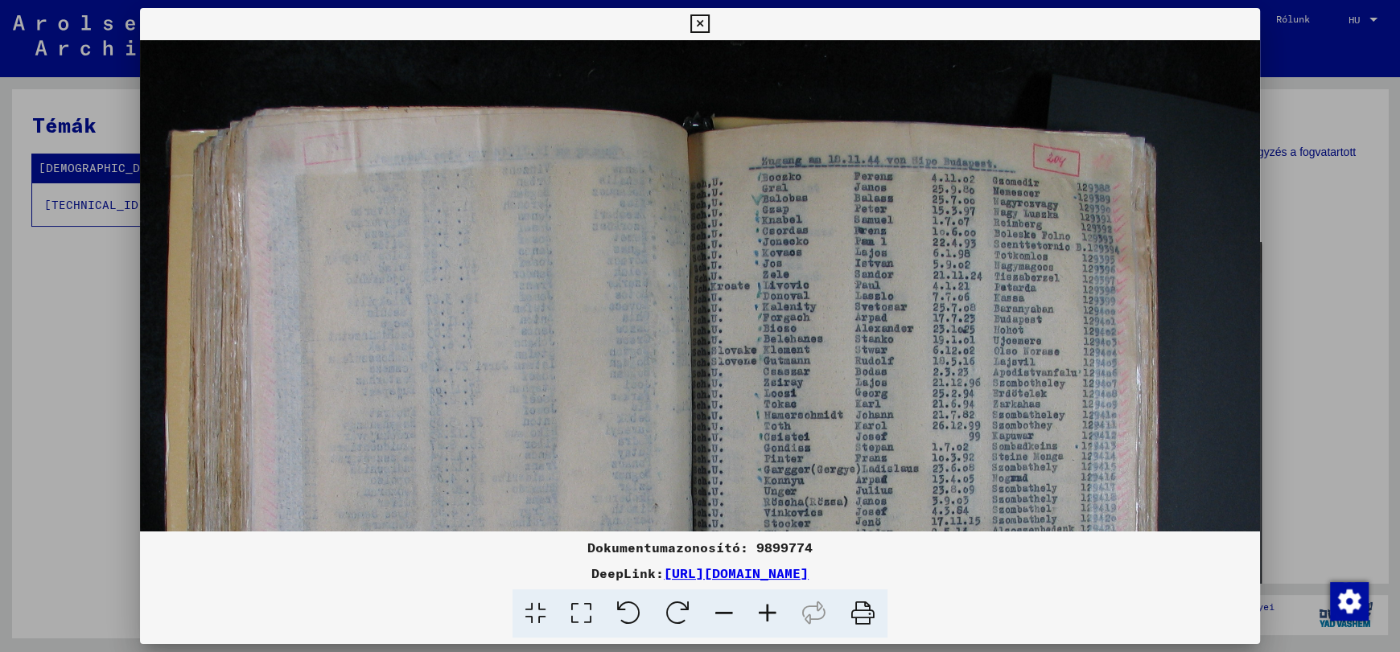
click at [726, 613] on icon at bounding box center [723, 614] width 43 height 49
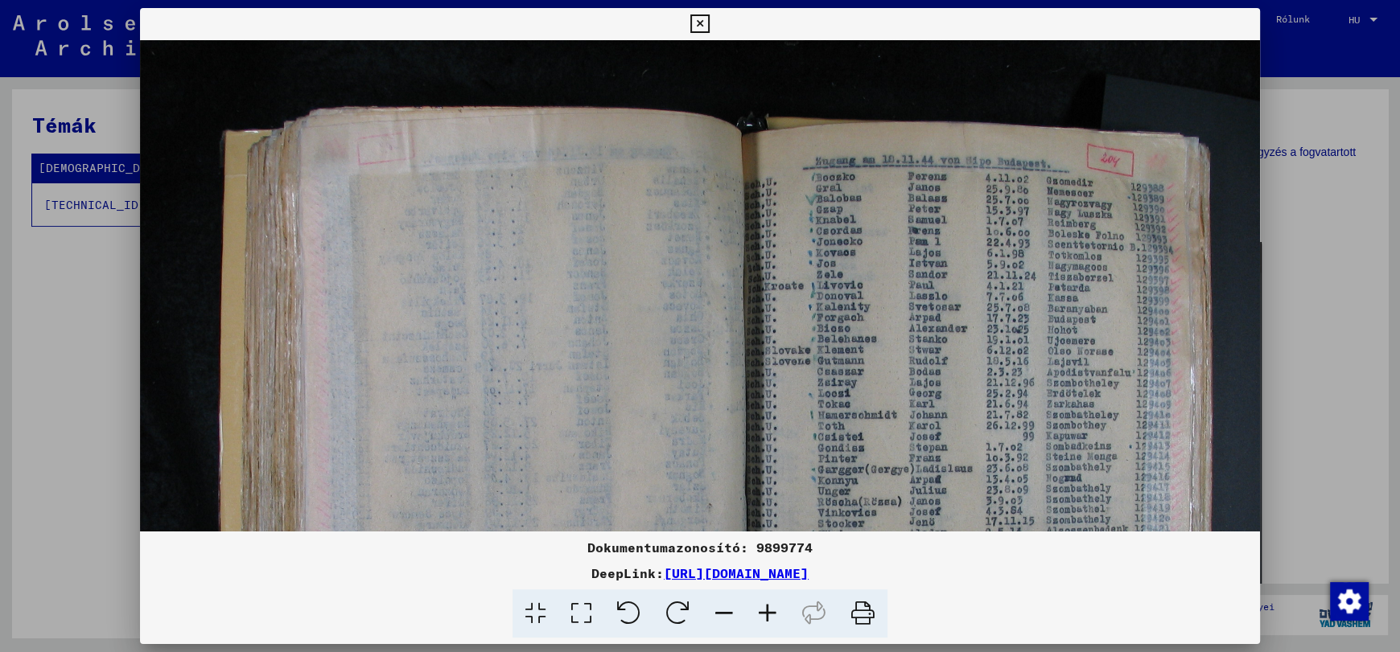
click at [726, 613] on icon at bounding box center [723, 614] width 43 height 49
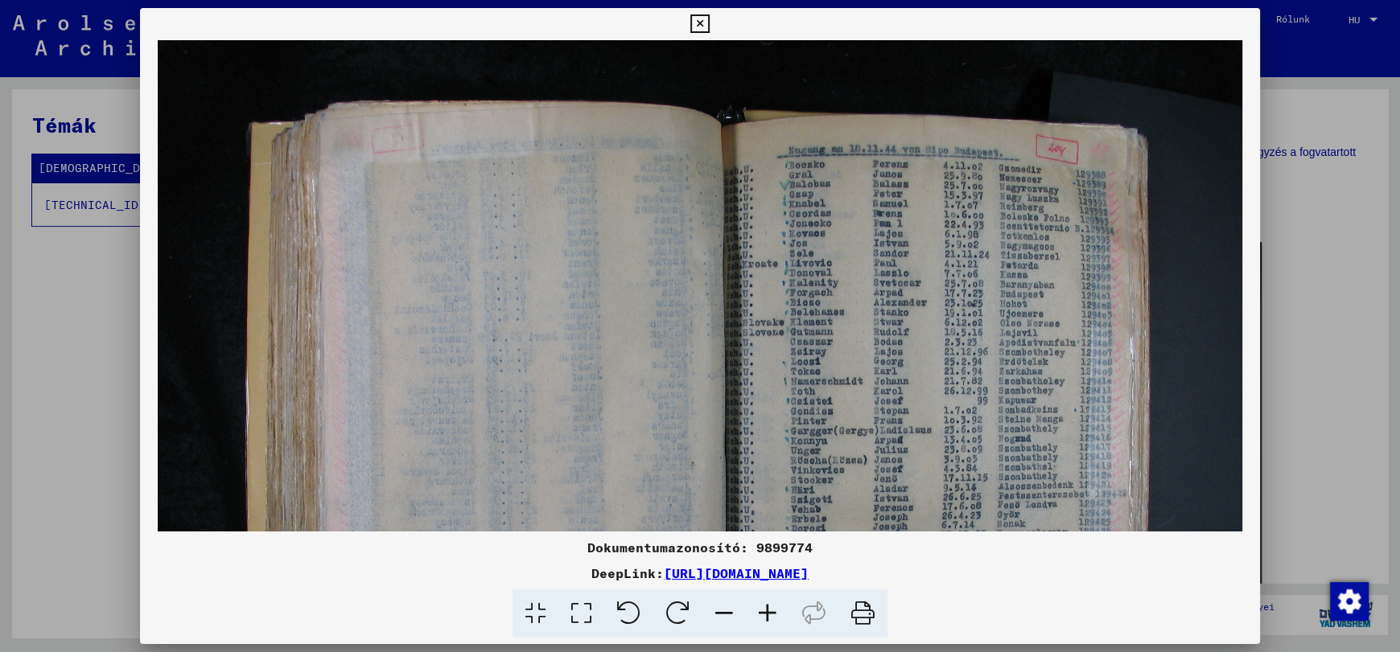
scroll to position [0, 0]
click at [726, 613] on icon at bounding box center [723, 614] width 43 height 49
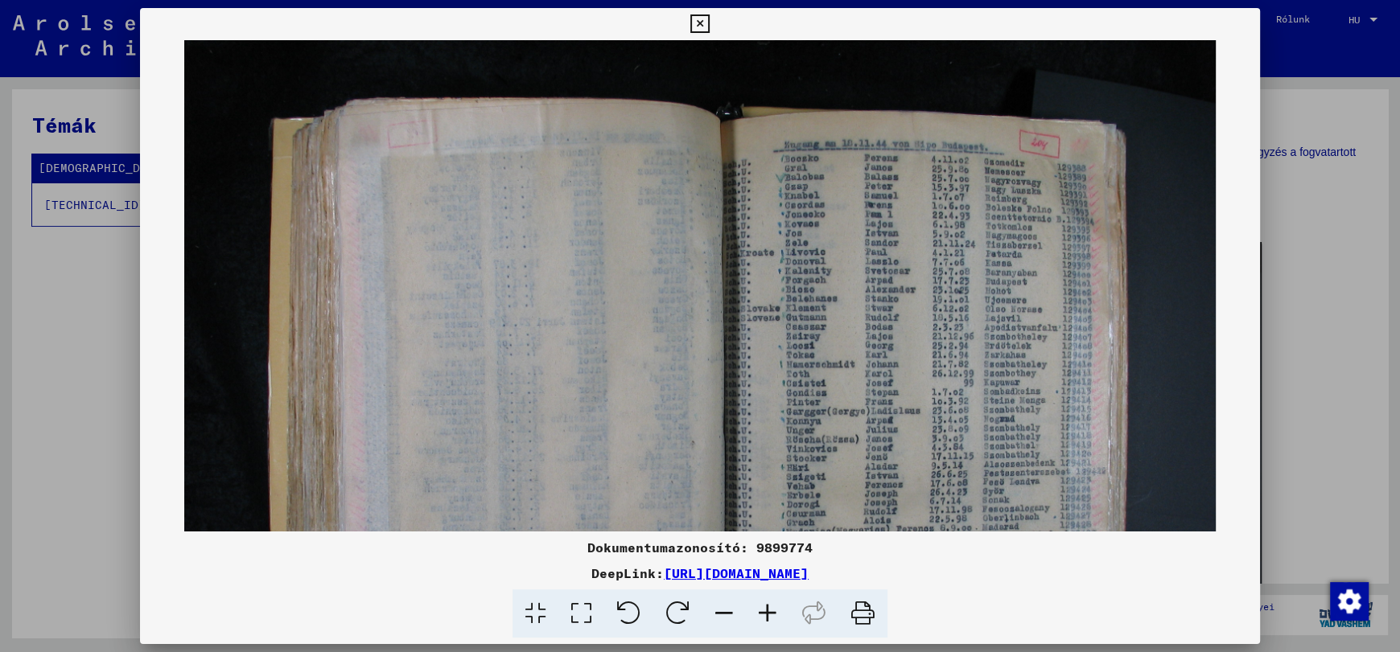
click at [726, 613] on icon at bounding box center [723, 614] width 43 height 49
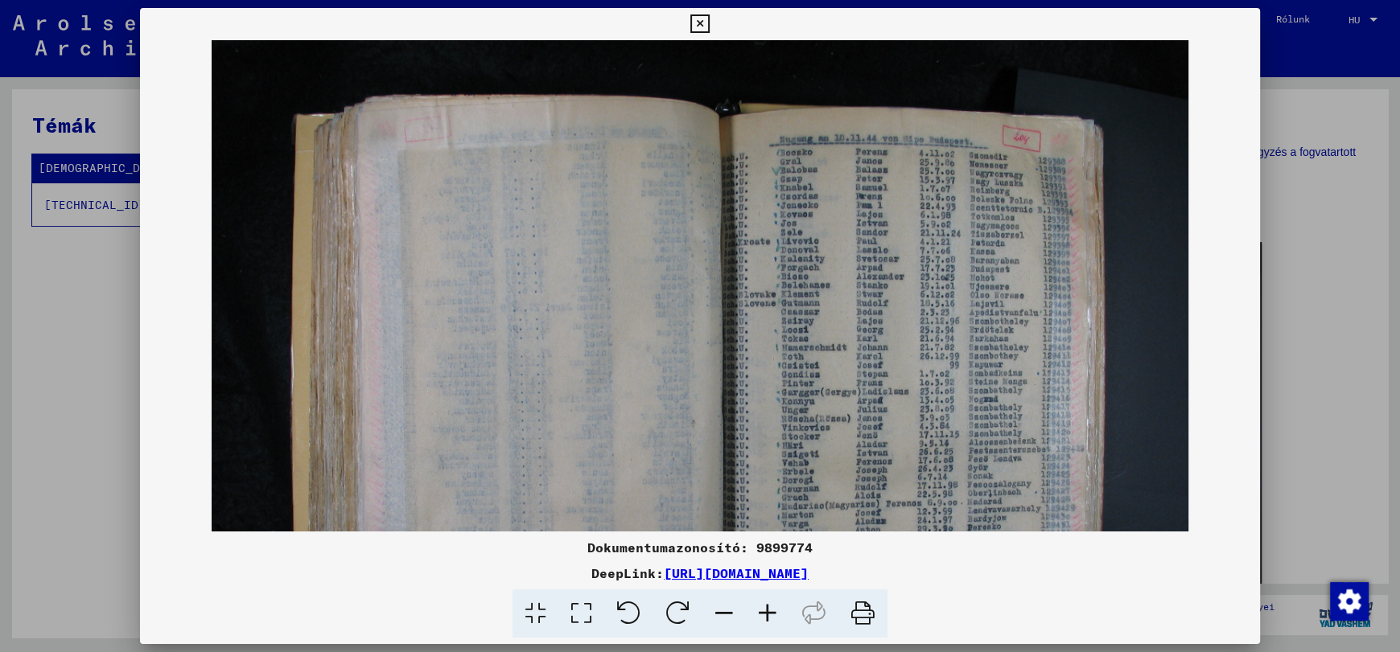
click at [726, 613] on icon at bounding box center [723, 614] width 43 height 49
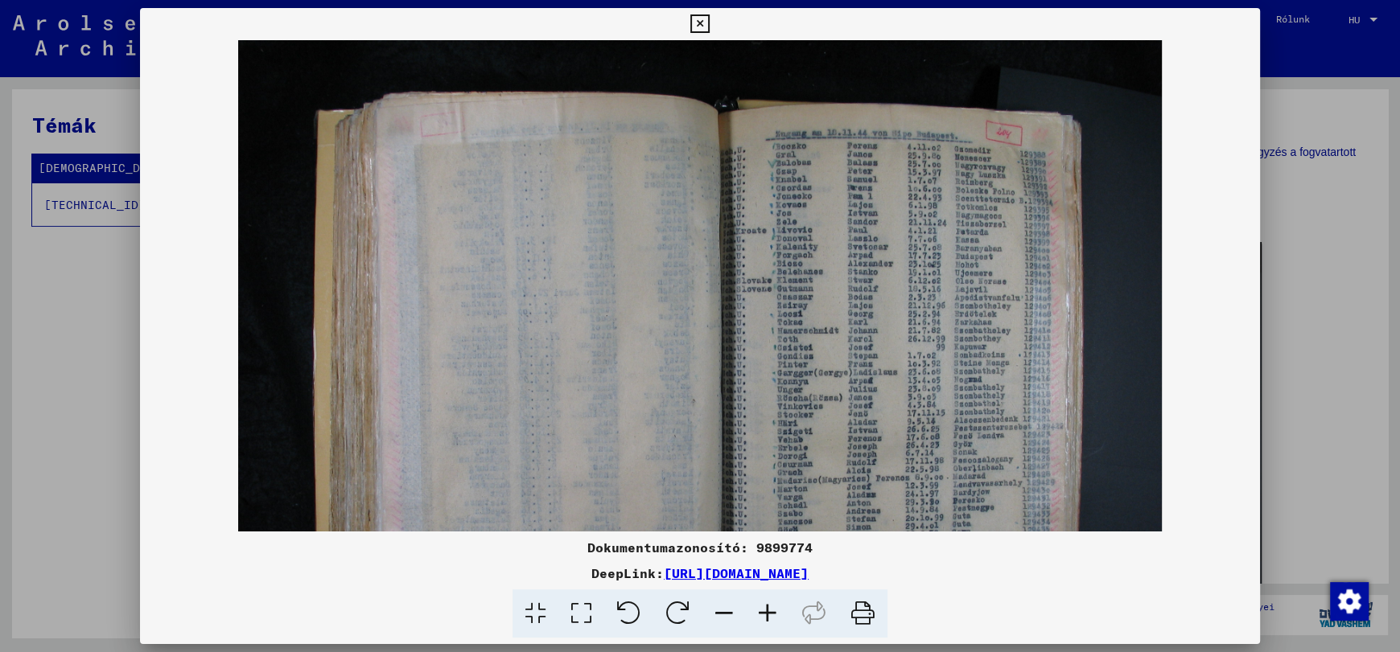
click at [726, 613] on icon at bounding box center [723, 614] width 43 height 49
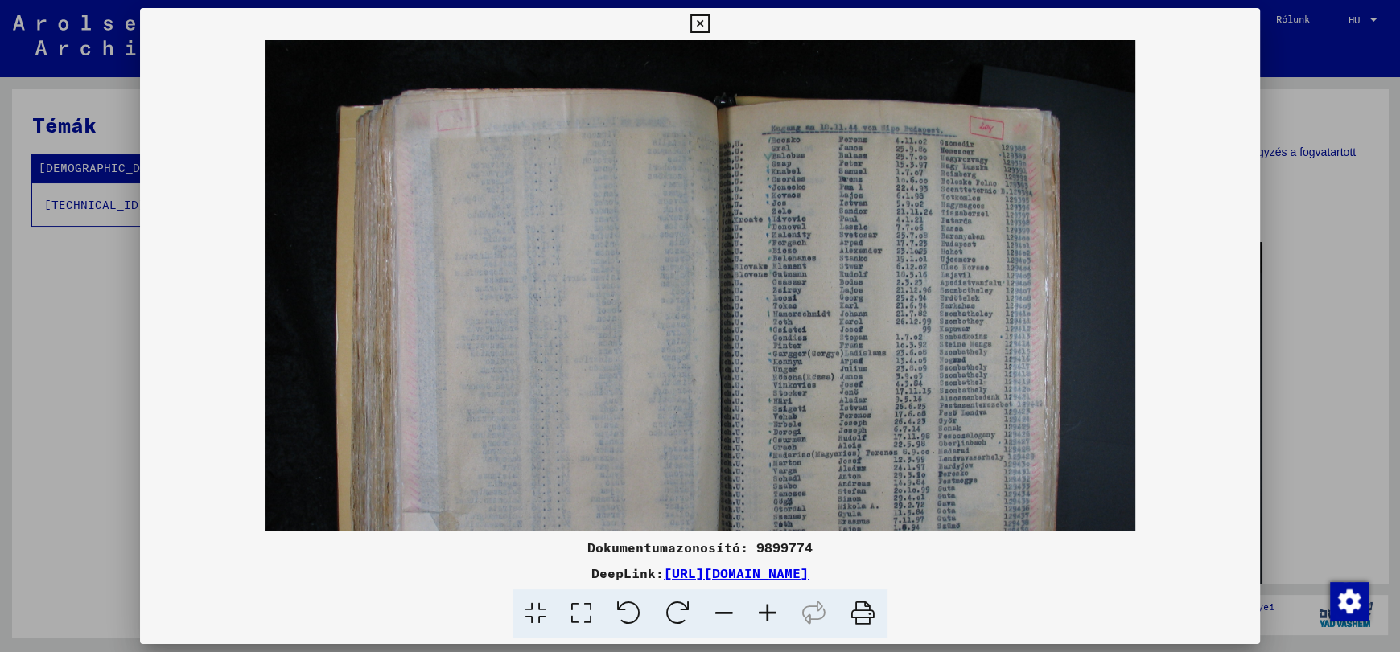
click at [726, 613] on icon at bounding box center [723, 614] width 43 height 49
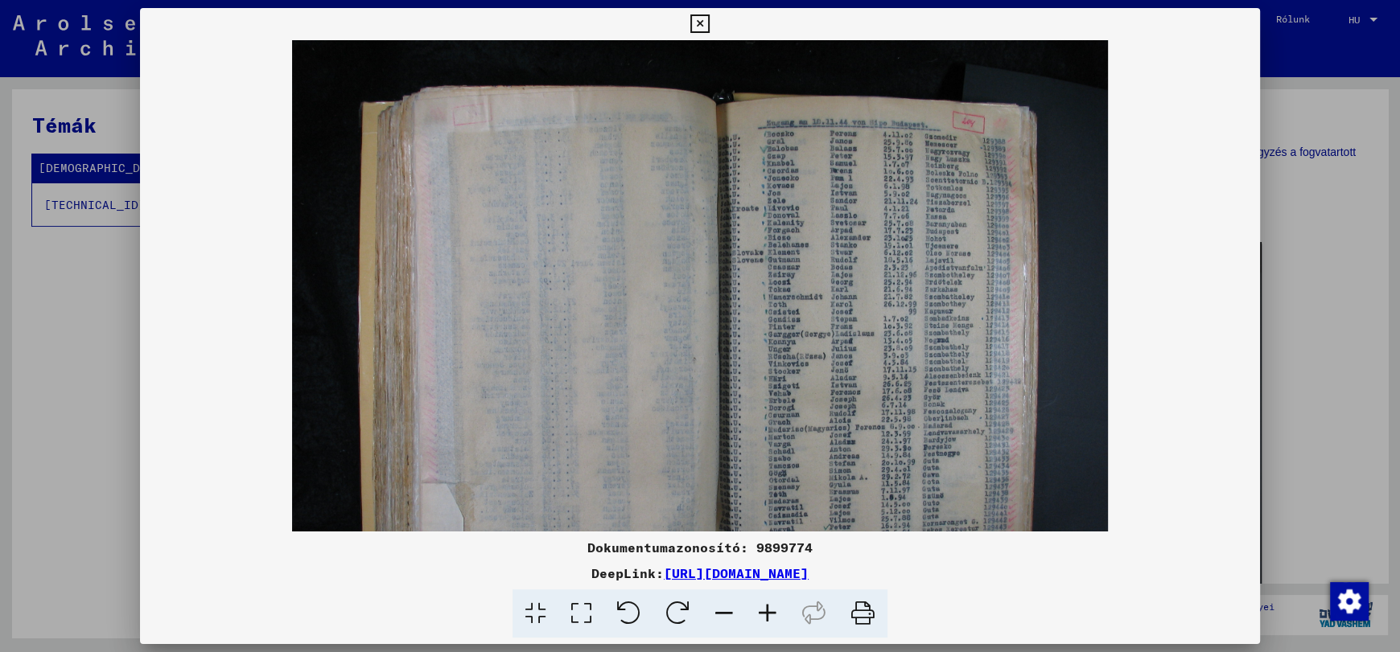
click at [726, 613] on icon at bounding box center [723, 614] width 43 height 49
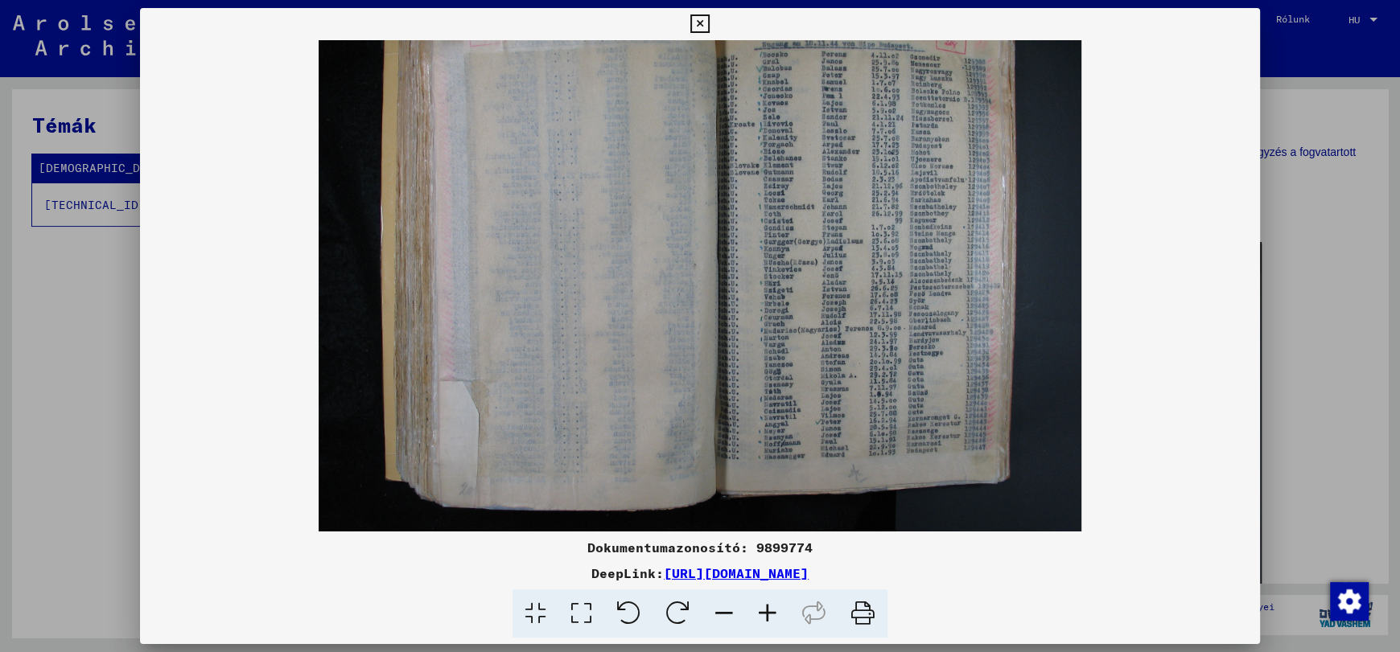
scroll to position [80, 0]
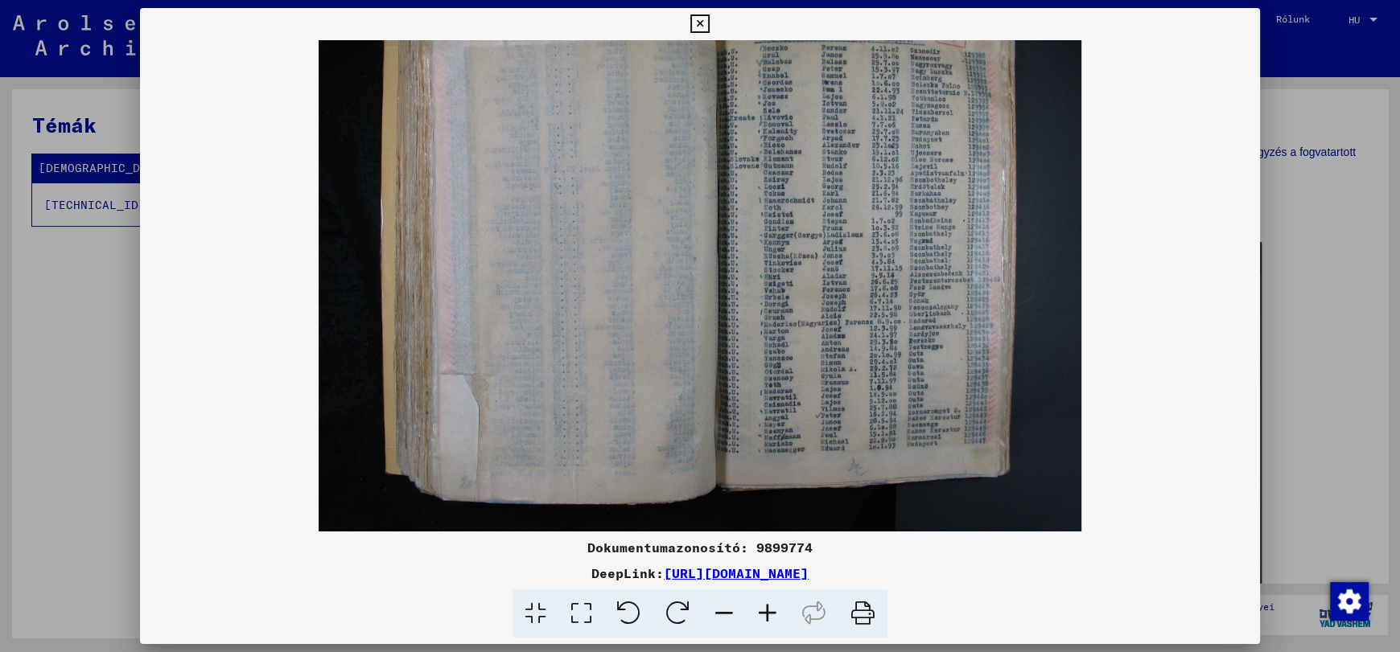
drag, startPoint x: 774, startPoint y: 435, endPoint x: 759, endPoint y: 310, distance: 126.4
click at [759, 310] on img at bounding box center [700, 247] width 763 height 572
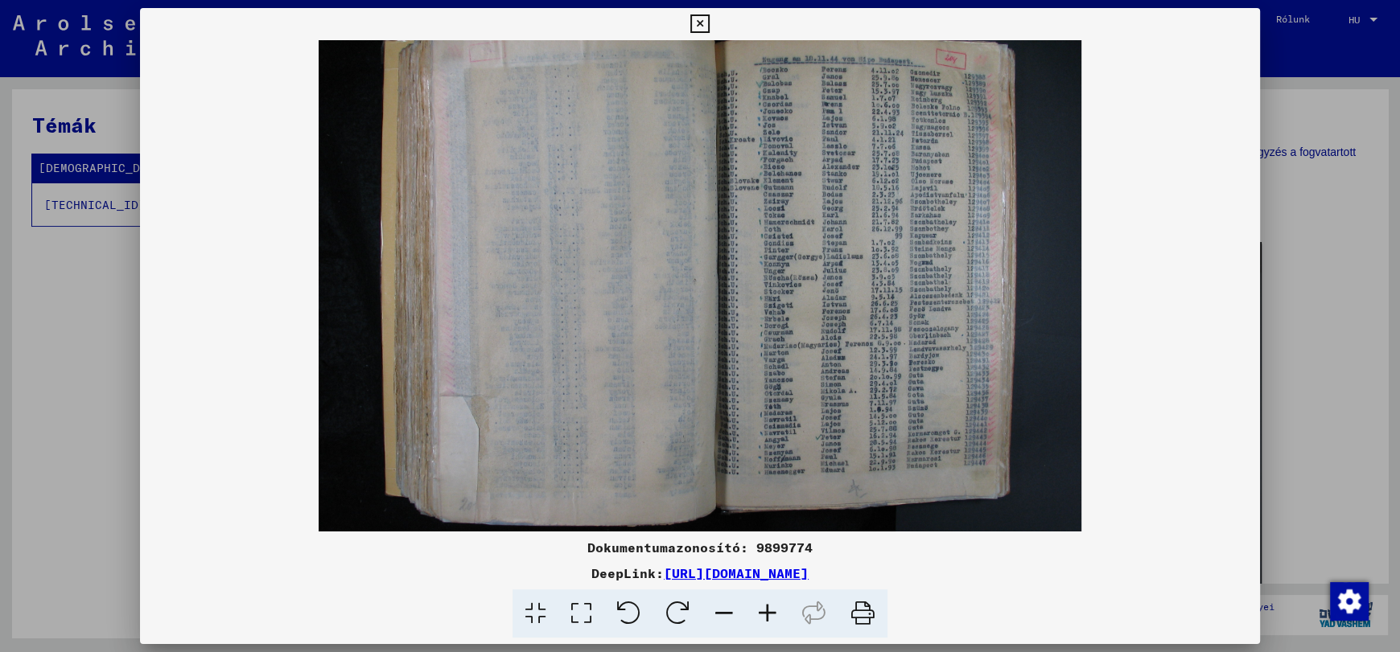
scroll to position [60, 0]
drag, startPoint x: 600, startPoint y: 375, endPoint x: 594, endPoint y: 394, distance: 20.1
click at [594, 394] on img at bounding box center [700, 267] width 763 height 572
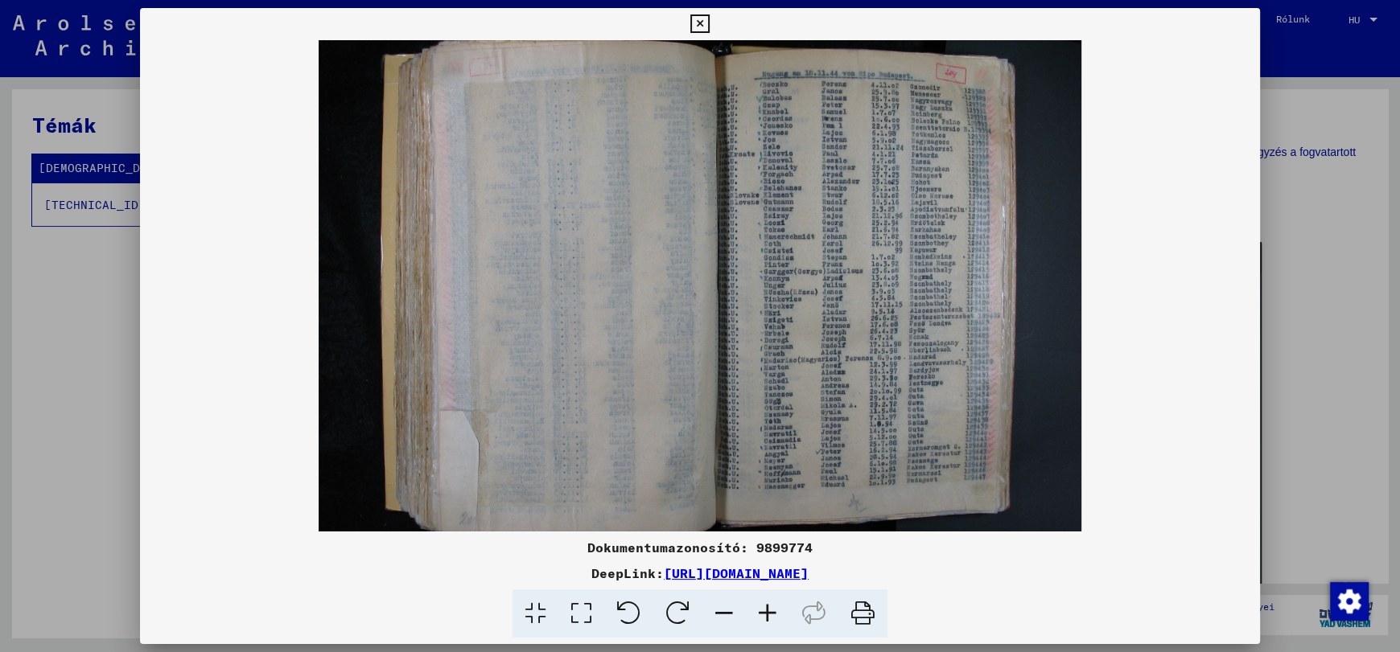
scroll to position [46, 0]
drag, startPoint x: 648, startPoint y: 364, endPoint x: 649, endPoint y: 390, distance: 25.8
click at [649, 390] on img at bounding box center [700, 280] width 763 height 572
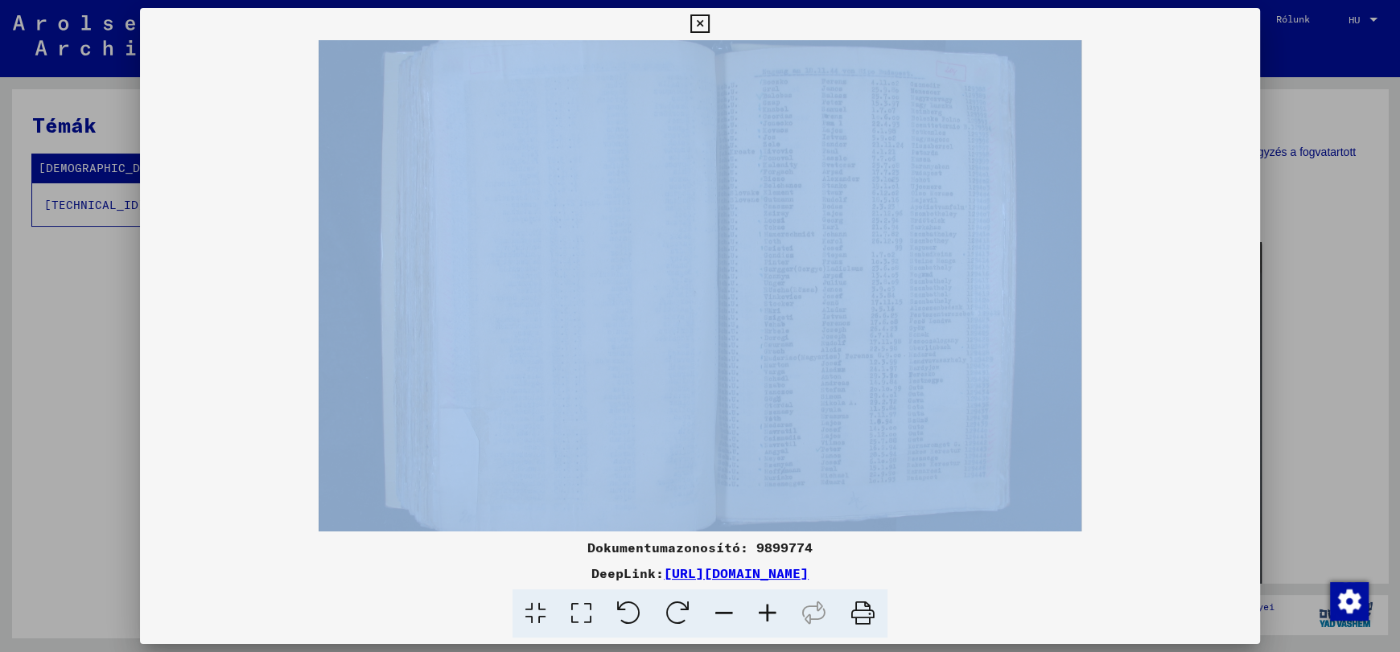
drag, startPoint x: 733, startPoint y: 64, endPoint x: 722, endPoint y: 119, distance: 55.7
click at [718, 141] on div "Dokumentumazonosító: 9899774 DeepLink: [URL][DOMAIN_NAME]" at bounding box center [700, 323] width 1120 height 631
click at [1187, 140] on viewer-one-image at bounding box center [700, 240] width 1120 height 492
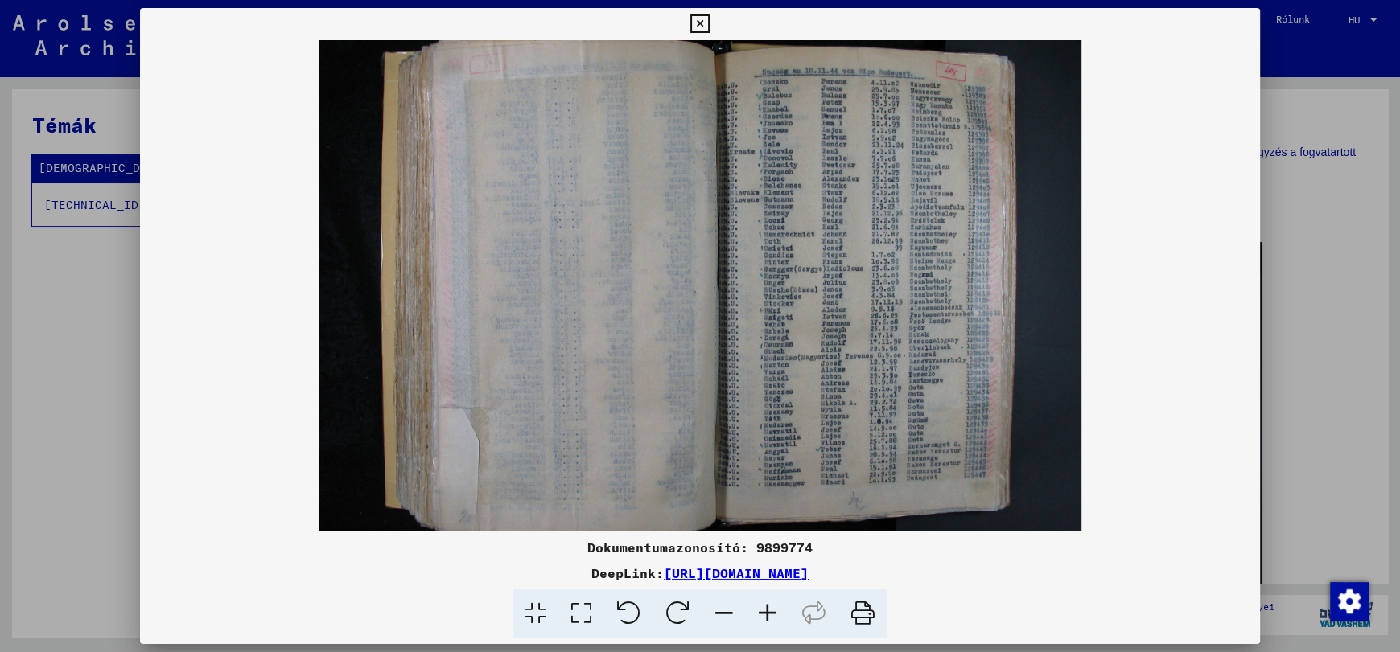
click at [768, 611] on icon at bounding box center [767, 614] width 43 height 49
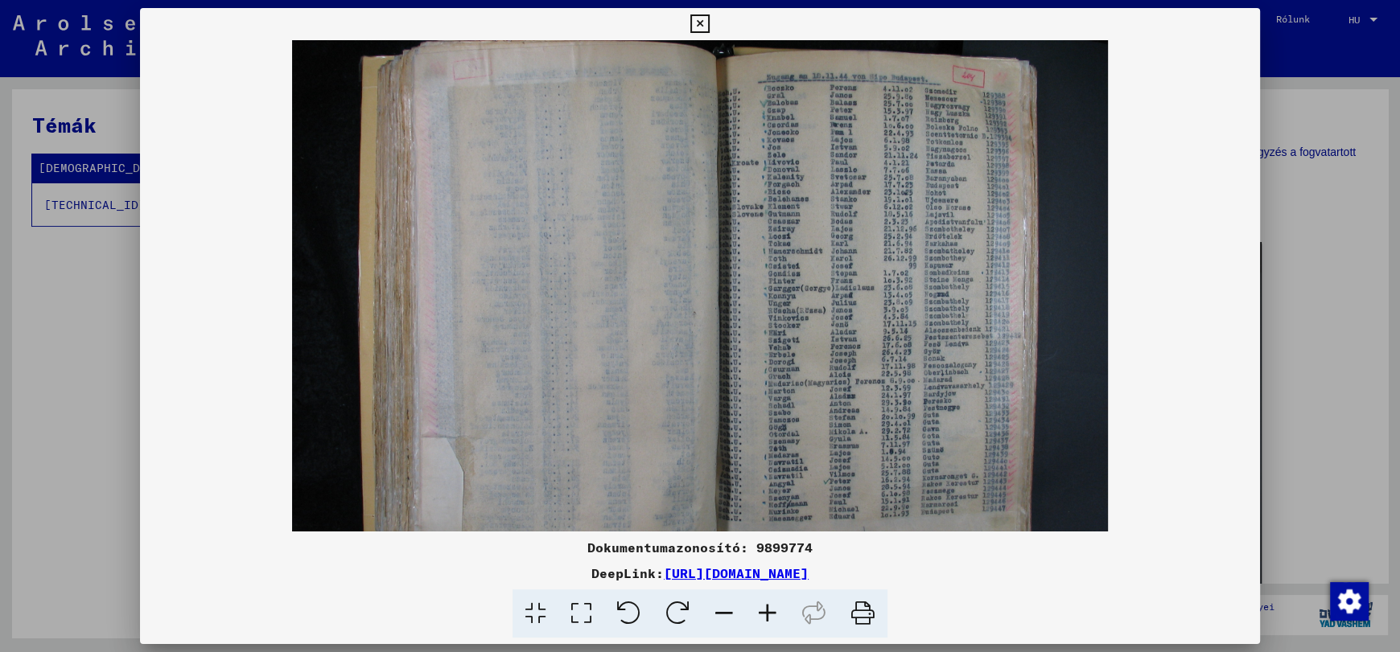
click at [768, 611] on icon at bounding box center [767, 614] width 43 height 49
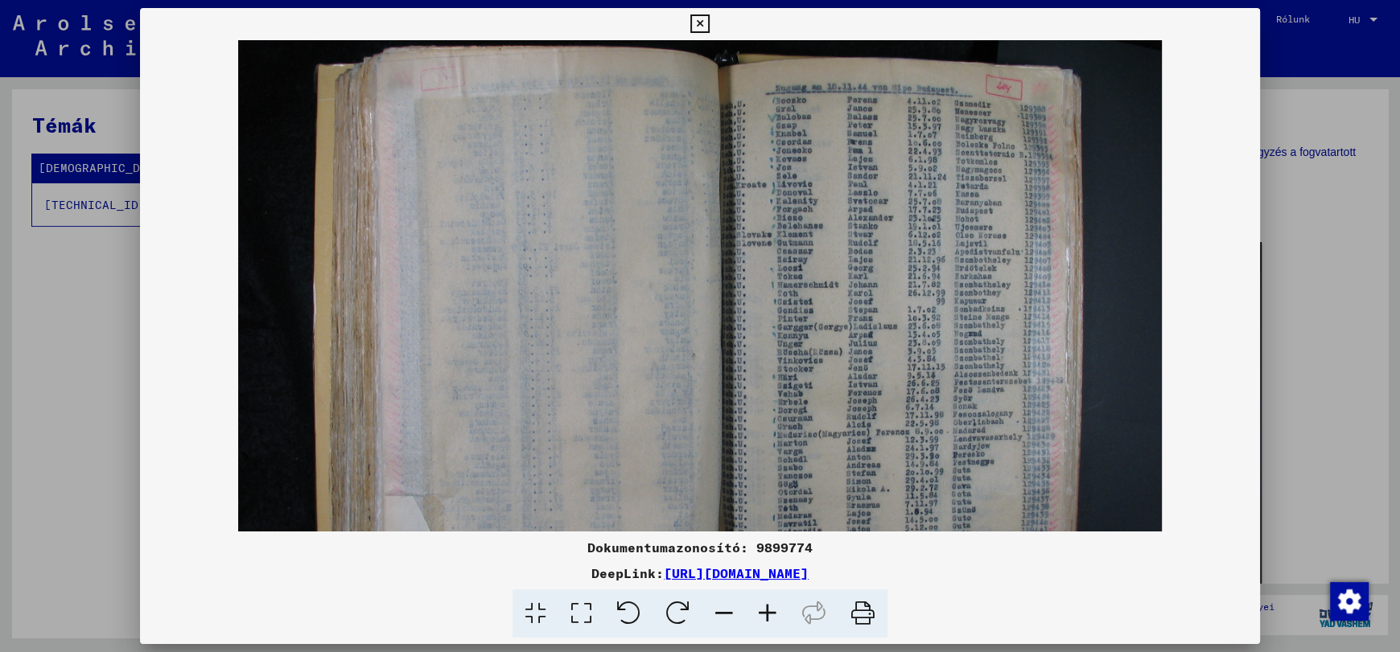
click at [768, 611] on icon at bounding box center [767, 614] width 43 height 49
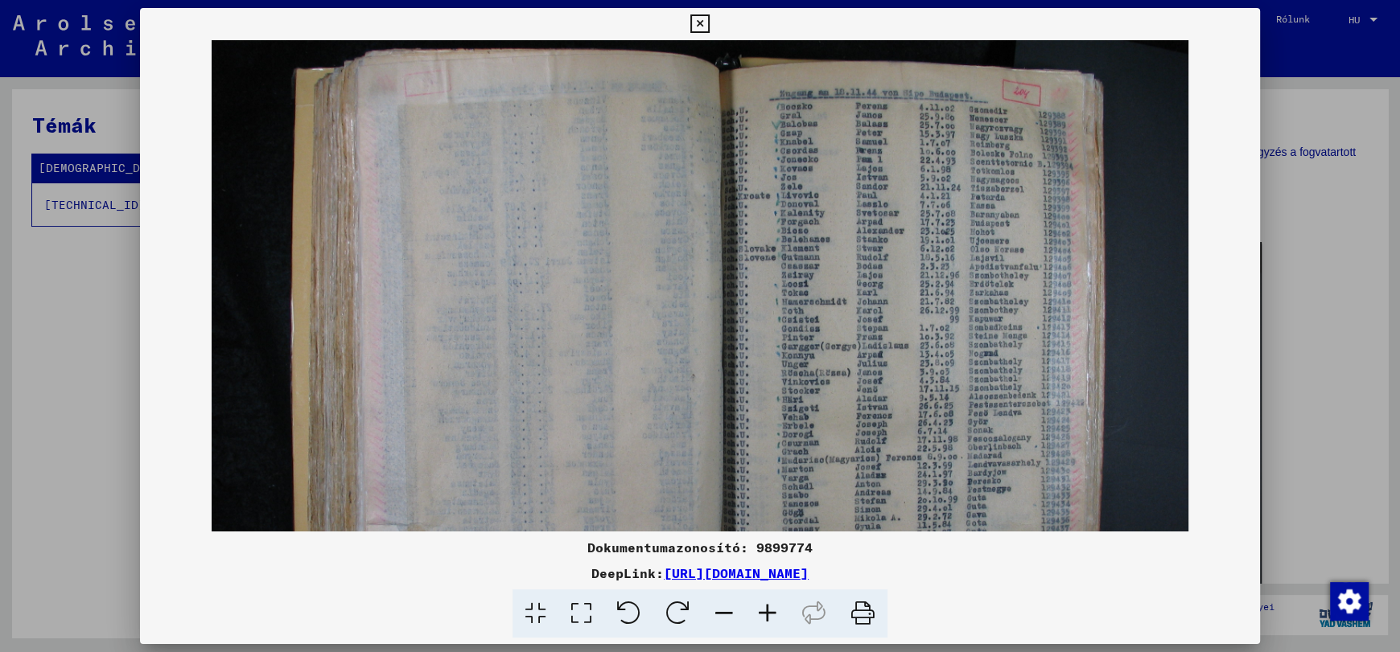
click at [768, 611] on icon at bounding box center [767, 614] width 43 height 49
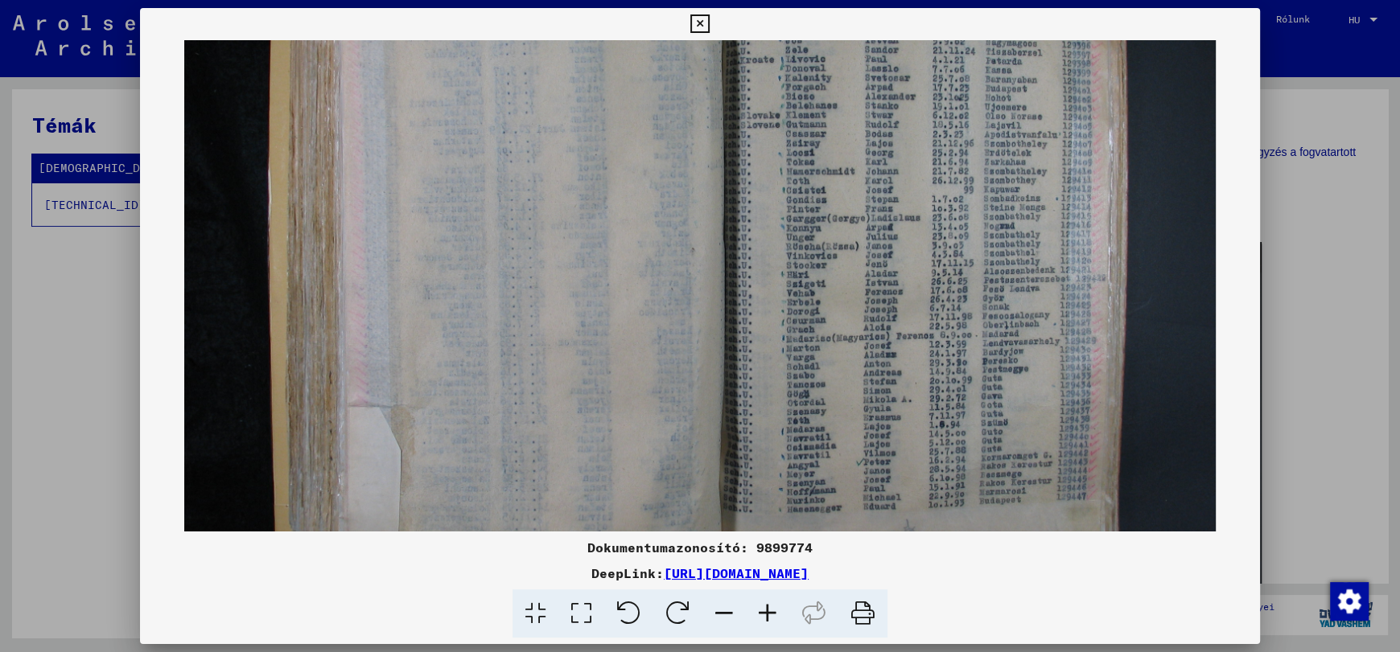
drag, startPoint x: 816, startPoint y: 403, endPoint x: 783, endPoint y: 166, distance: 239.6
click at [784, 173] on img at bounding box center [699, 233] width 1030 height 773
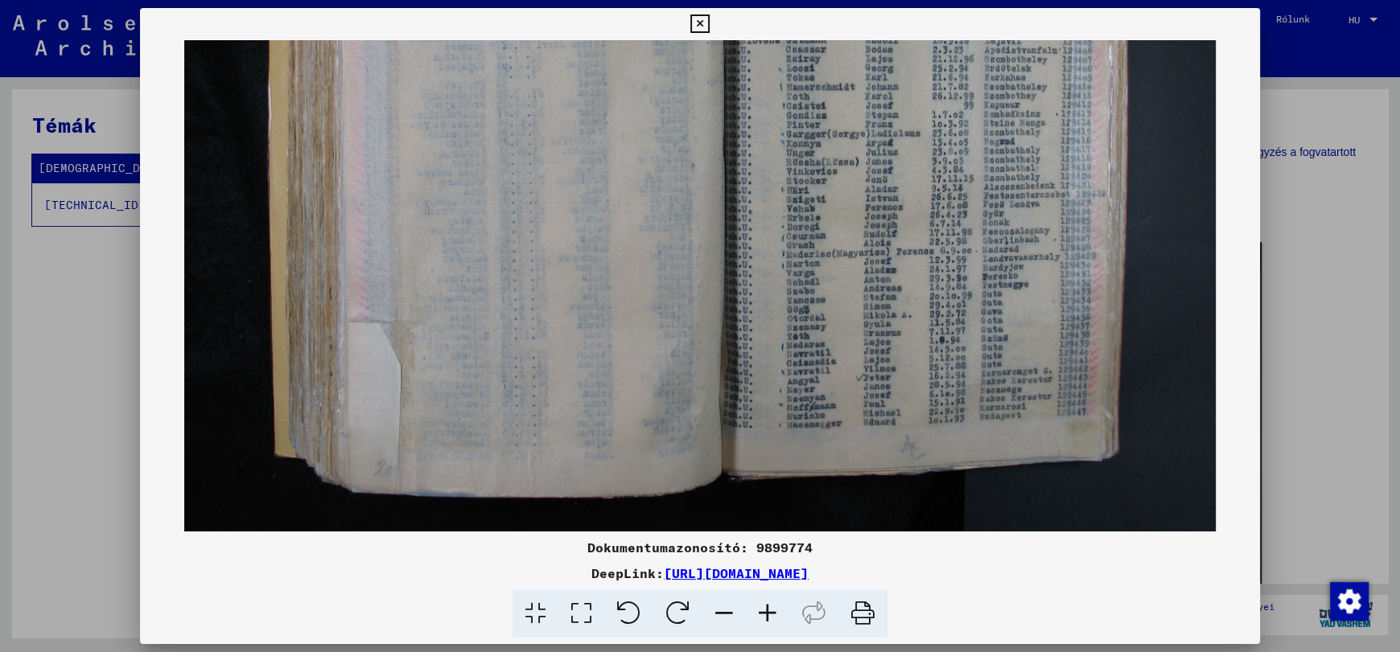
click at [769, 612] on icon at bounding box center [767, 614] width 43 height 49
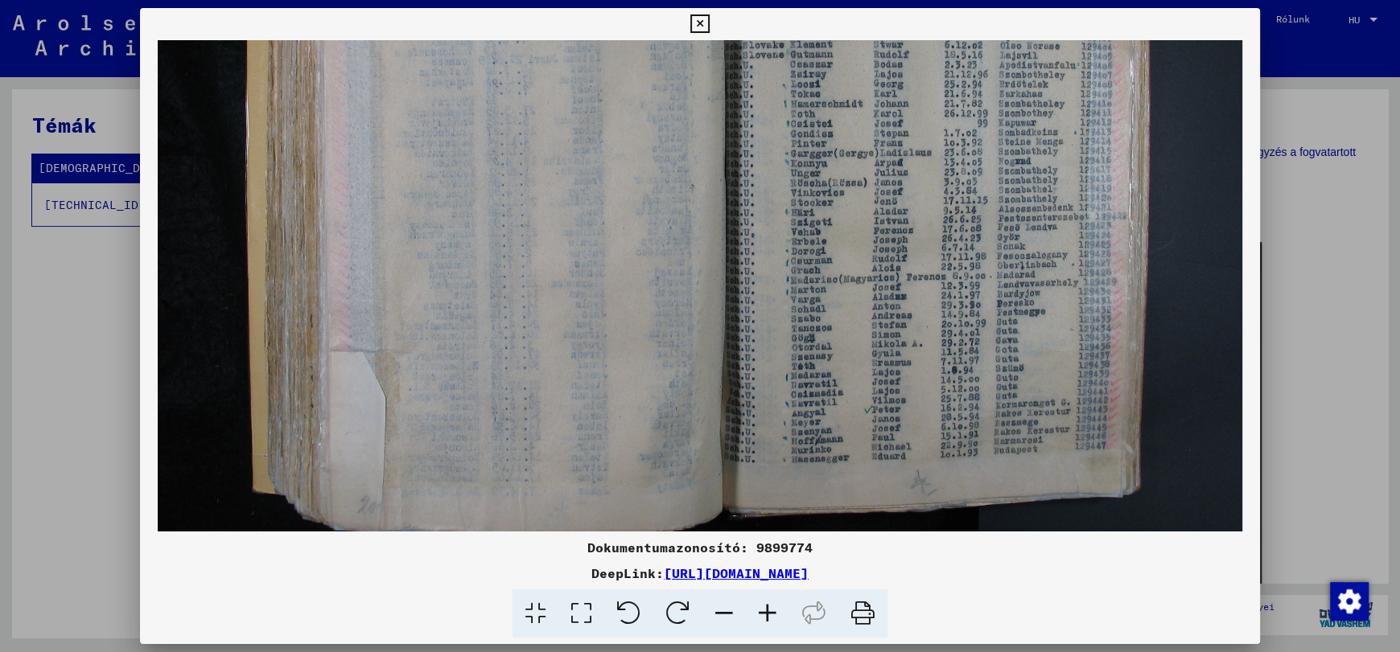
click at [769, 612] on icon at bounding box center [767, 614] width 43 height 49
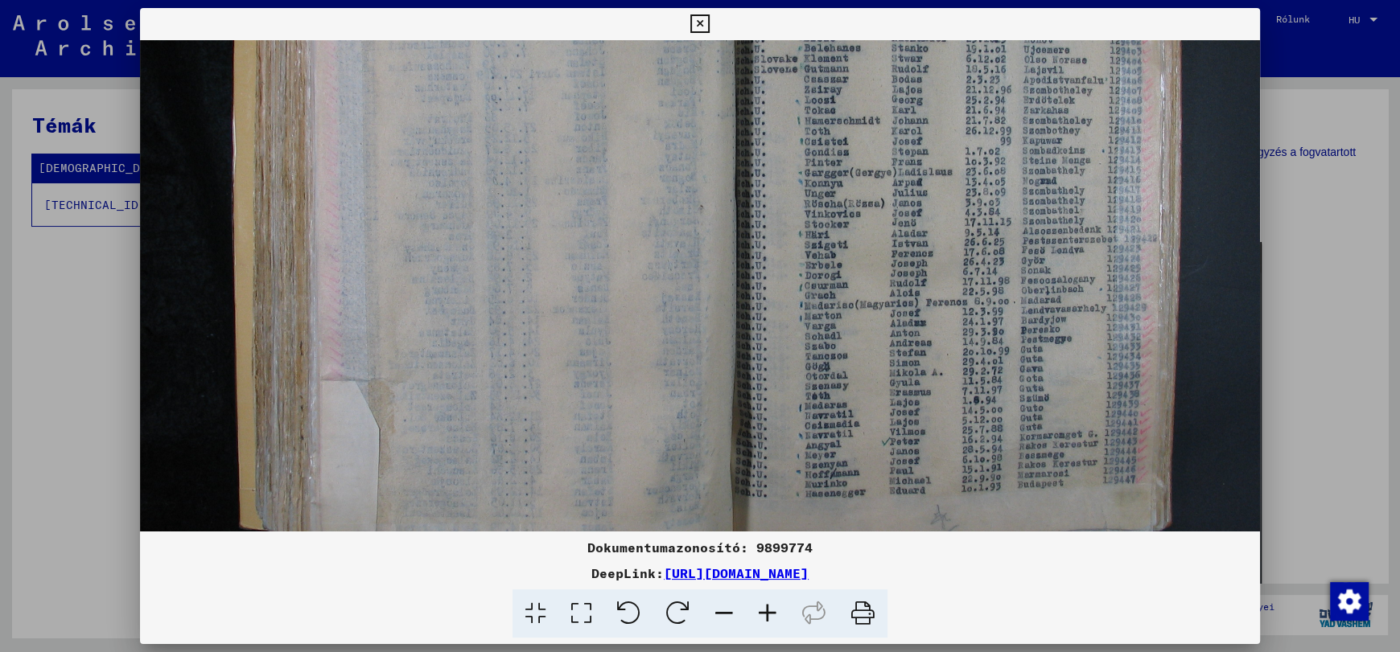
click at [769, 612] on icon at bounding box center [767, 614] width 43 height 49
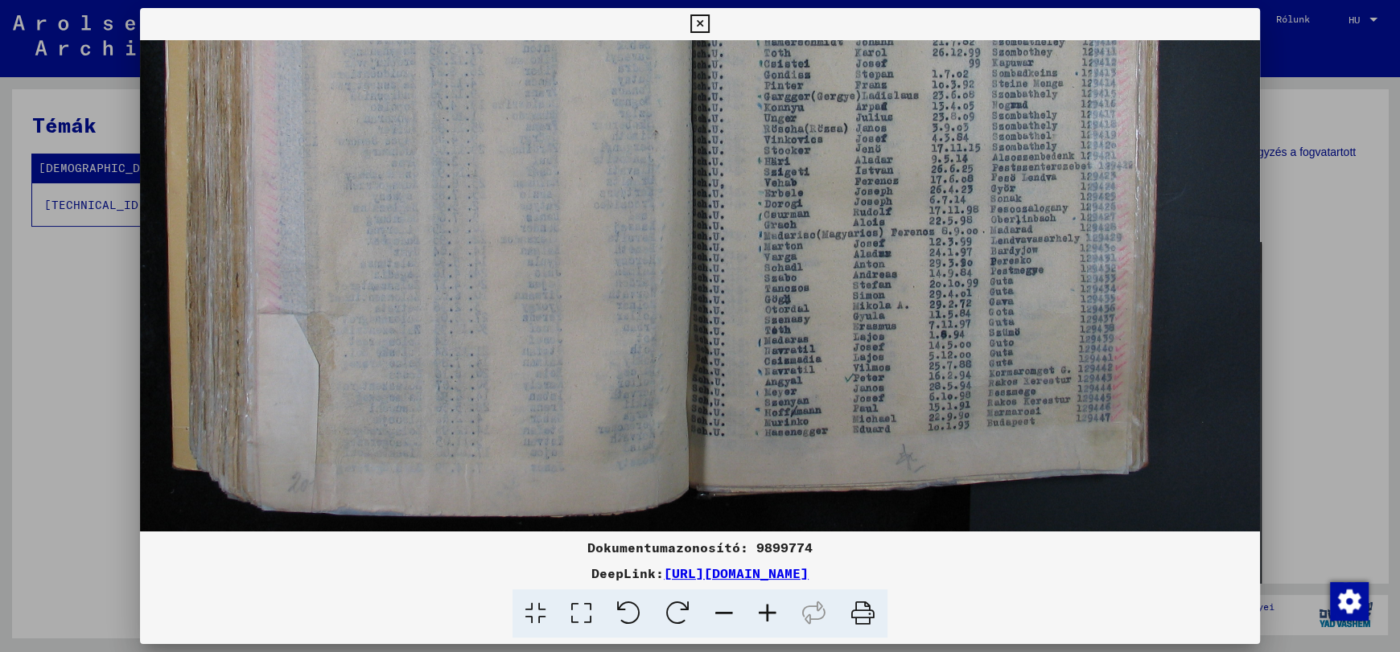
scroll to position [401, 72]
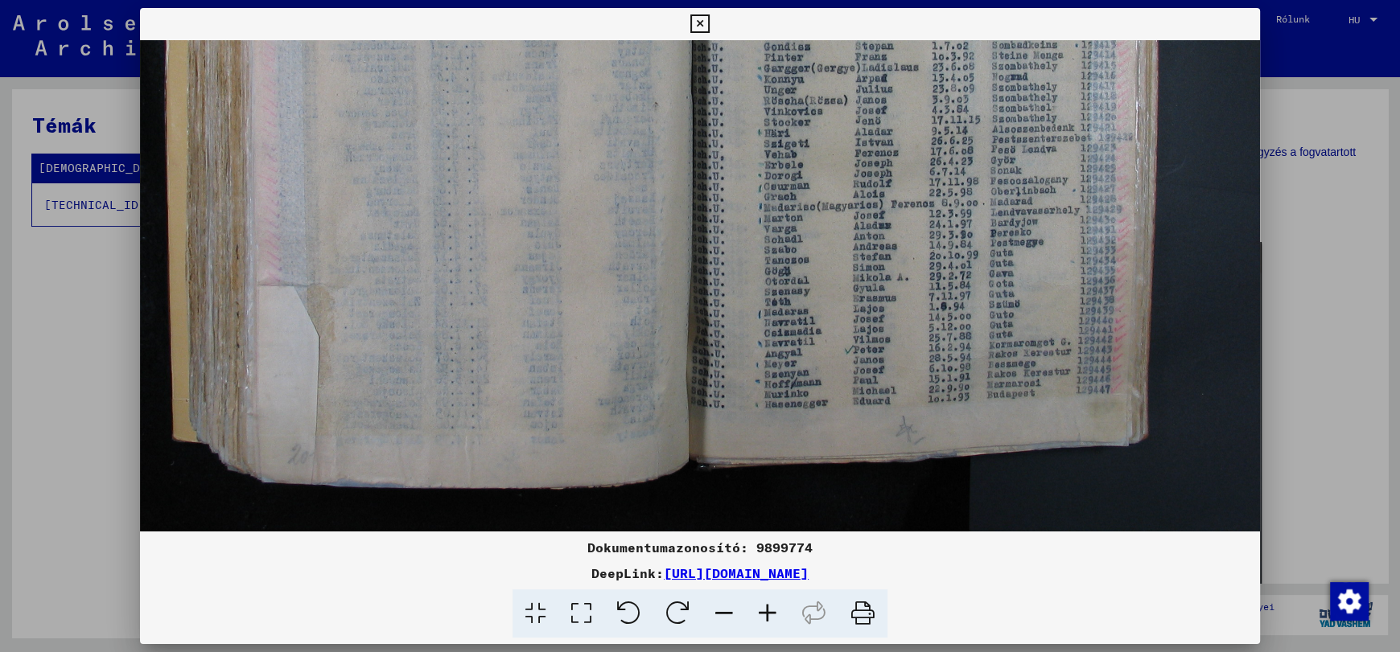
drag, startPoint x: 895, startPoint y: 407, endPoint x: 749, endPoint y: 200, distance: 253.3
click at [749, 201] on img at bounding box center [663, 86] width 1191 height 894
click at [762, 614] on icon at bounding box center [767, 614] width 43 height 49
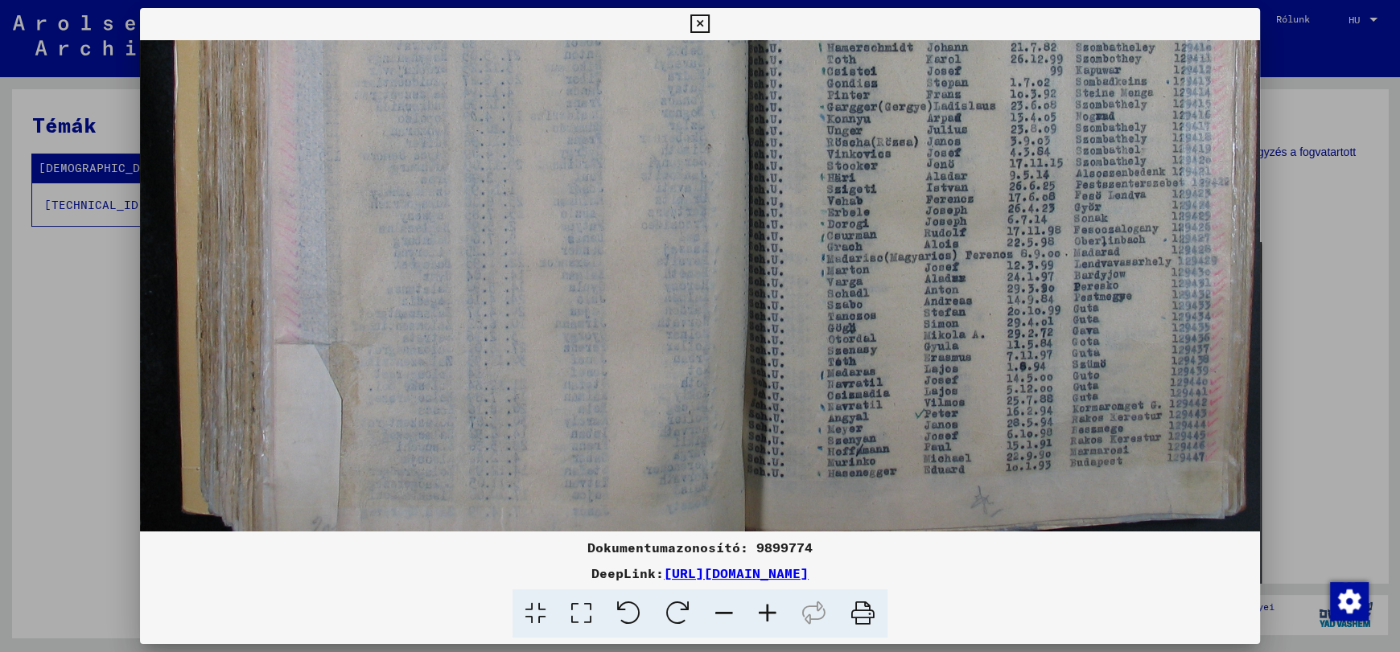
click at [762, 614] on icon at bounding box center [767, 614] width 43 height 49
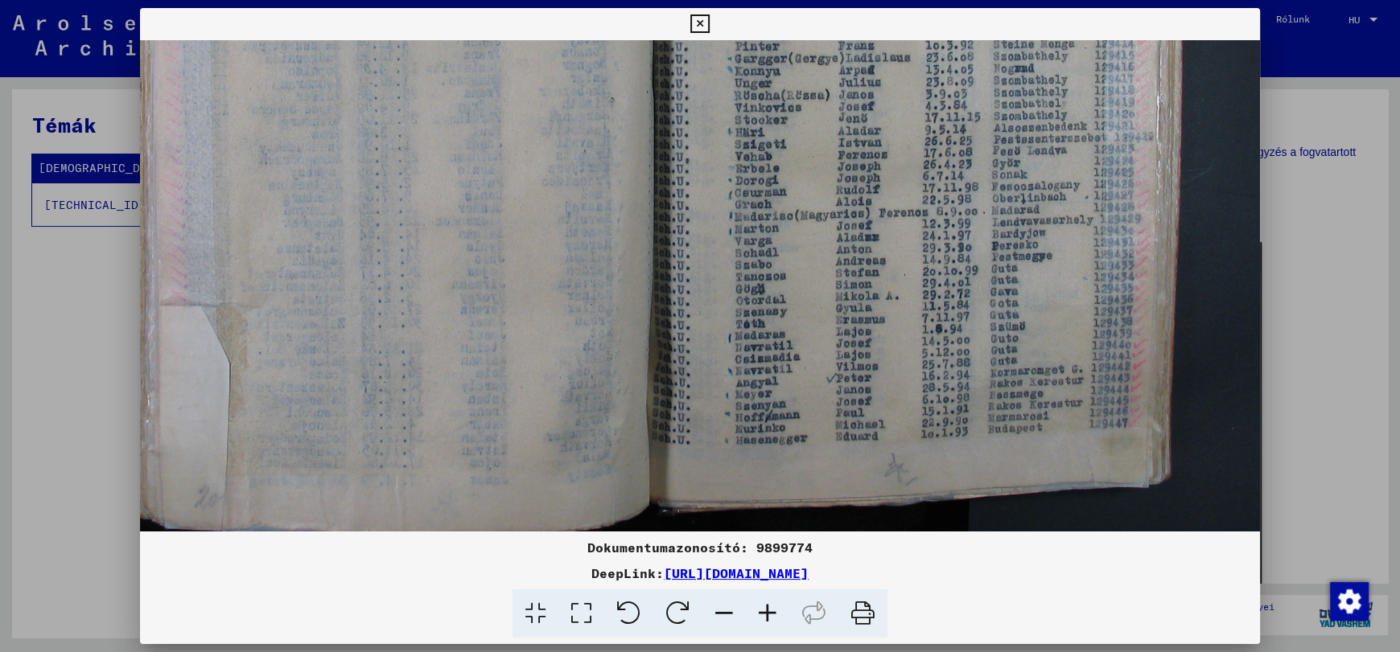
scroll to position [522, 232]
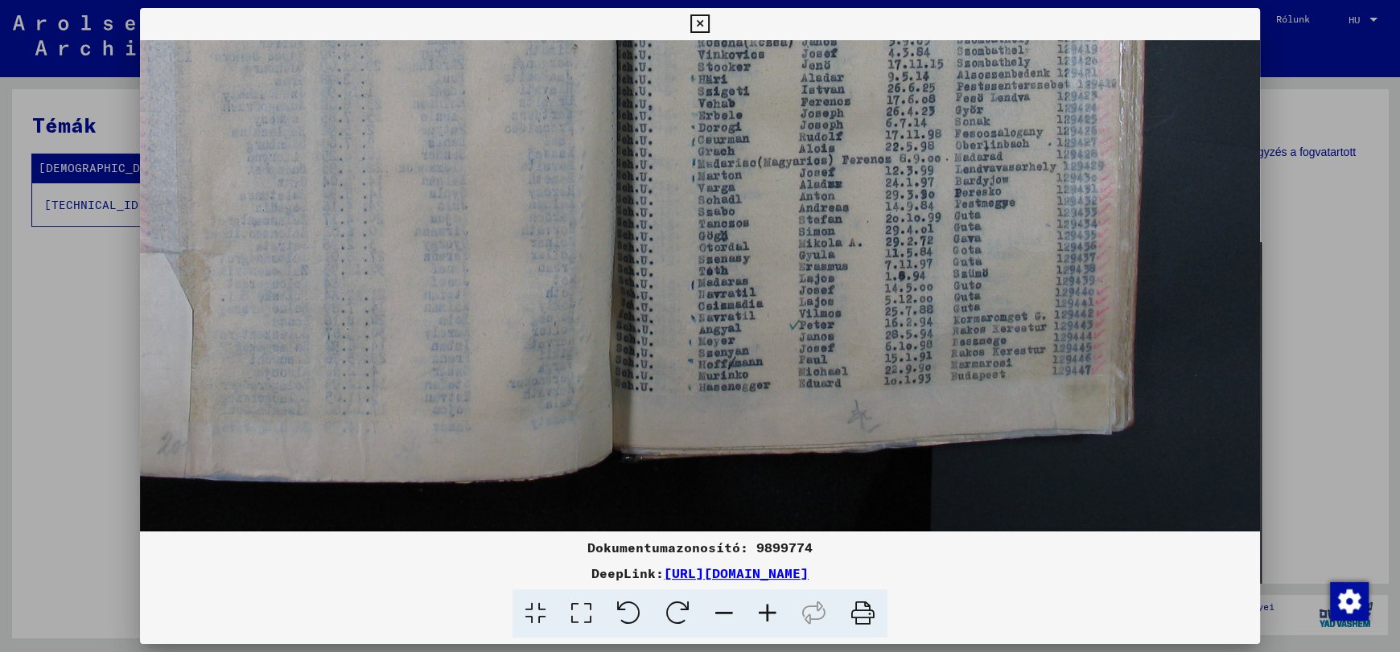
drag, startPoint x: 817, startPoint y: 305, endPoint x: 743, endPoint y: 195, distance: 132.1
click at [743, 198] on img at bounding box center [584, 25] width 1352 height 1014
click at [771, 608] on icon at bounding box center [767, 614] width 43 height 49
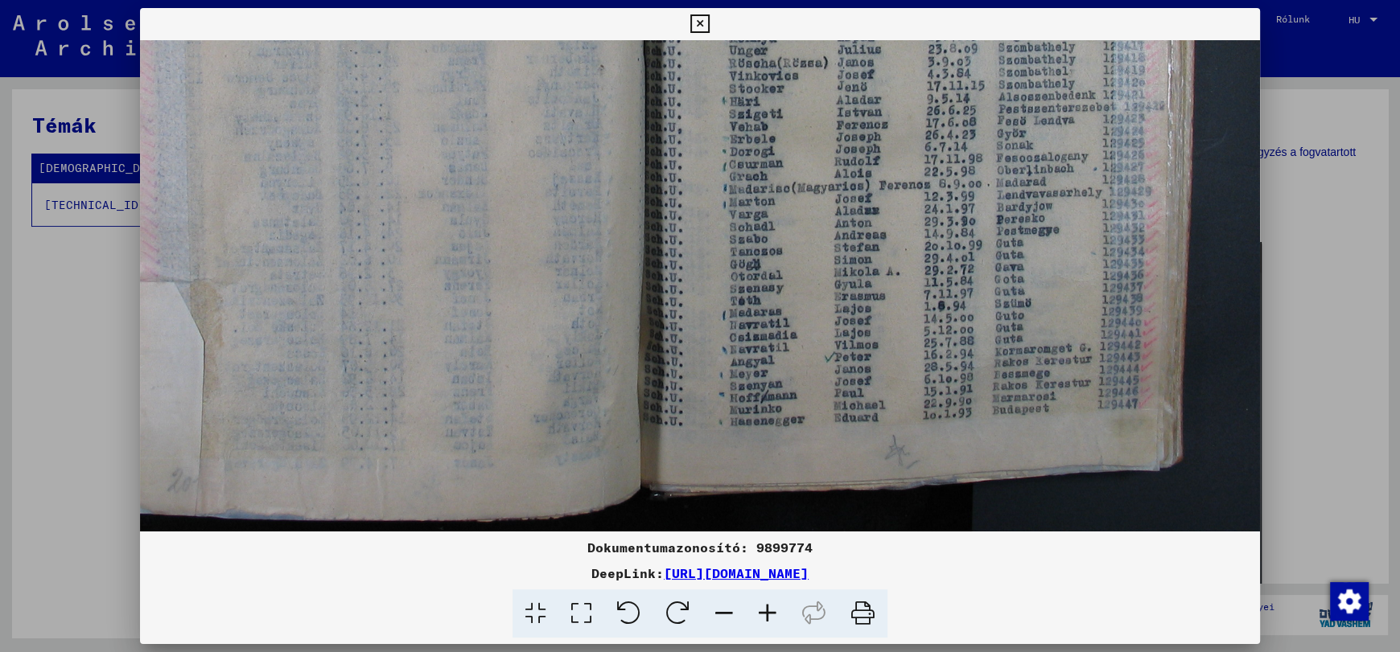
click at [771, 608] on icon at bounding box center [767, 614] width 43 height 49
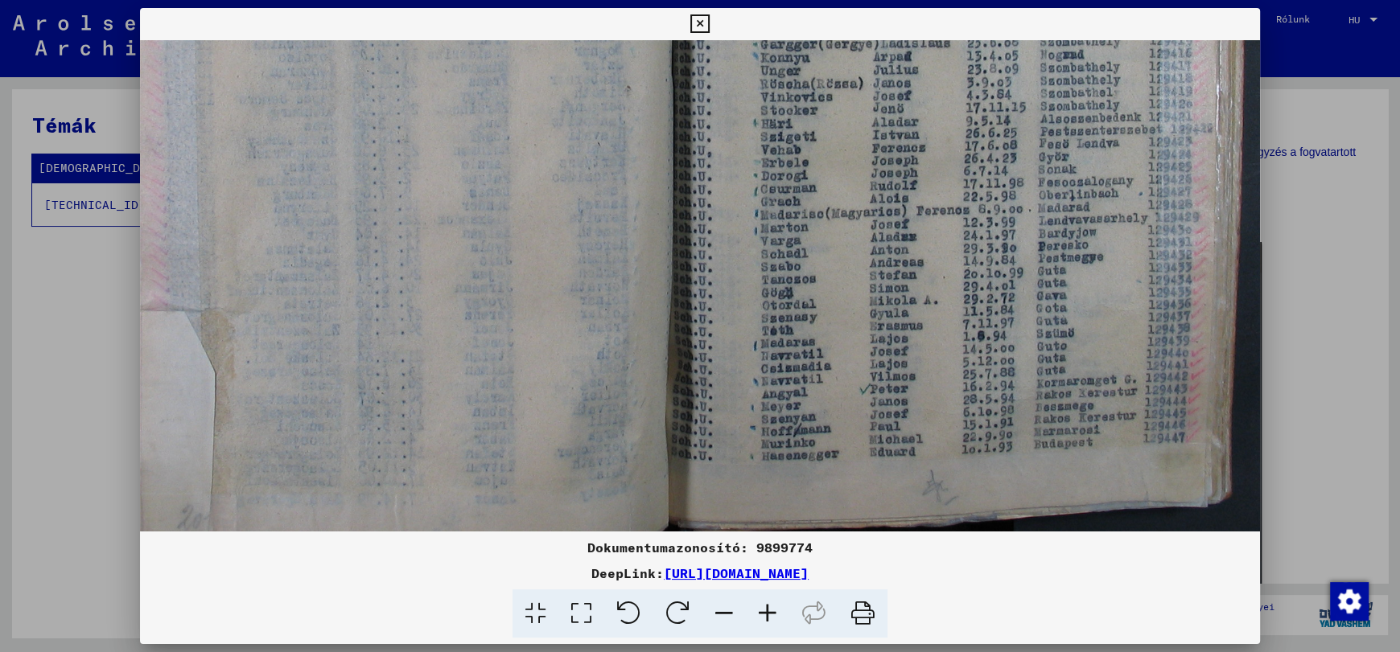
click at [771, 608] on icon at bounding box center [767, 614] width 43 height 49
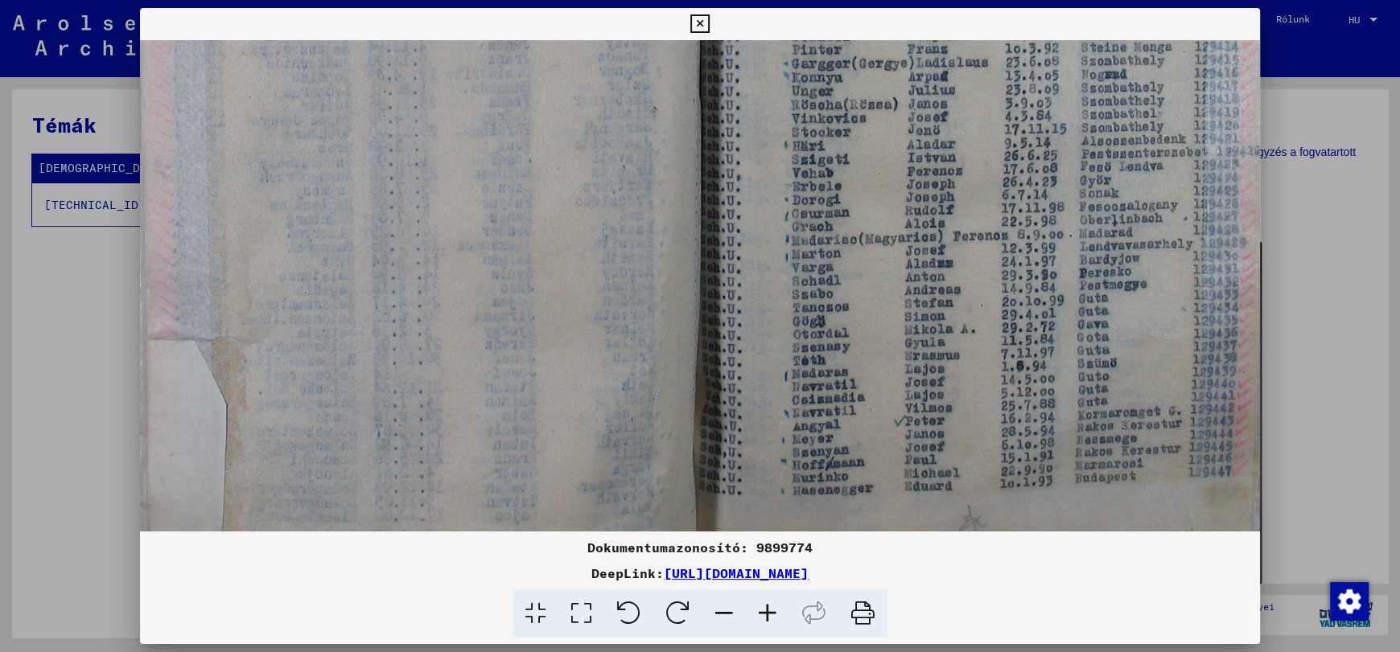
click at [771, 608] on icon at bounding box center [767, 614] width 43 height 49
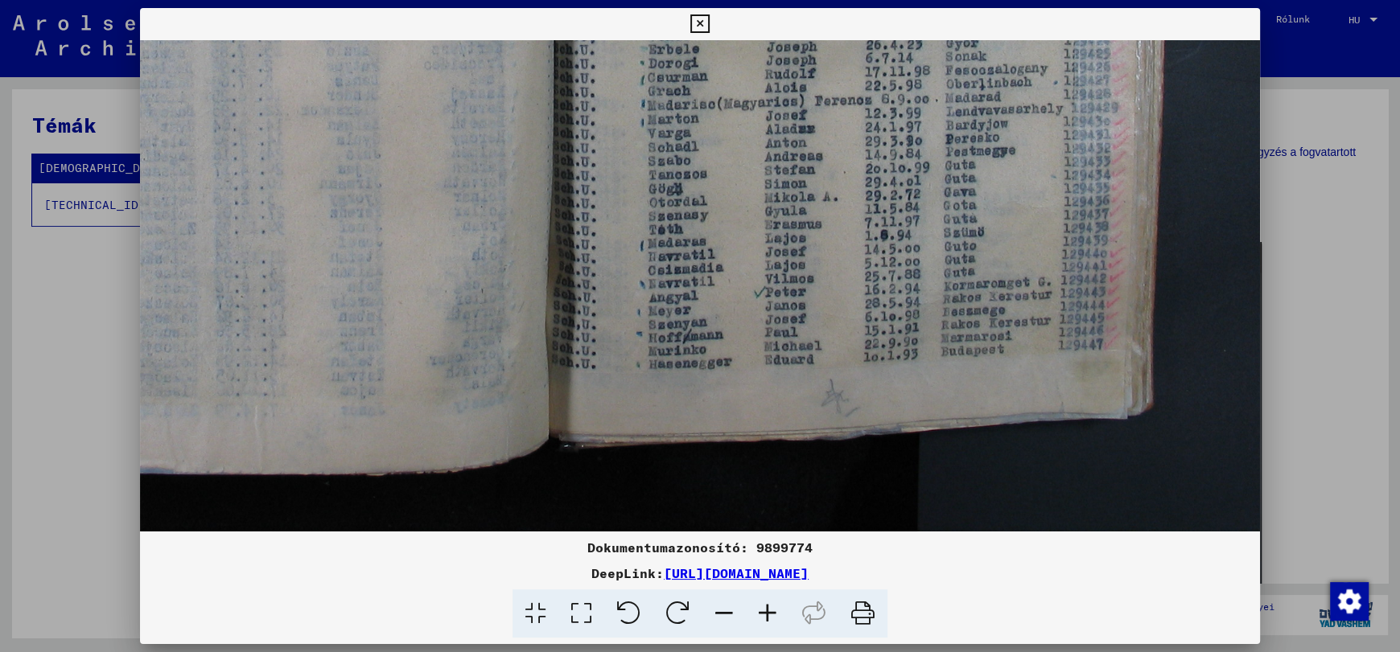
scroll to position [683, 447]
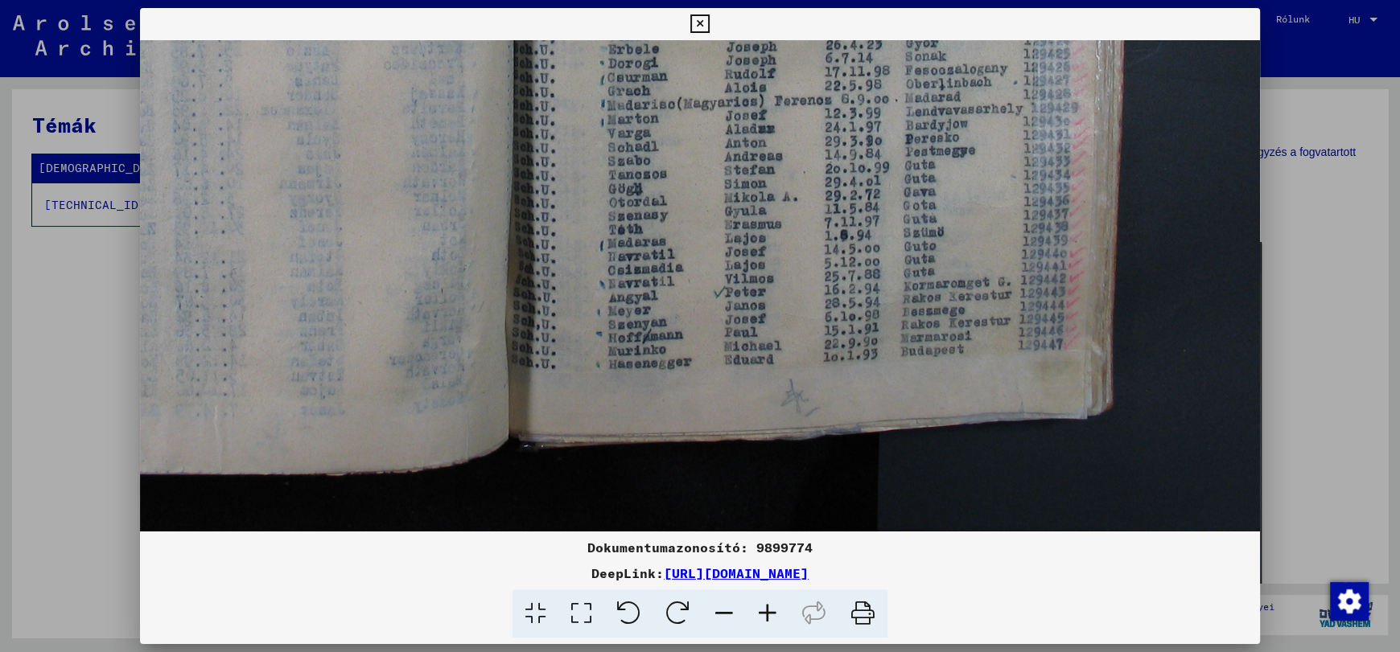
drag, startPoint x: 883, startPoint y: 422, endPoint x: 603, endPoint y: 155, distance: 386.9
click at [767, 614] on icon at bounding box center [767, 614] width 43 height 49
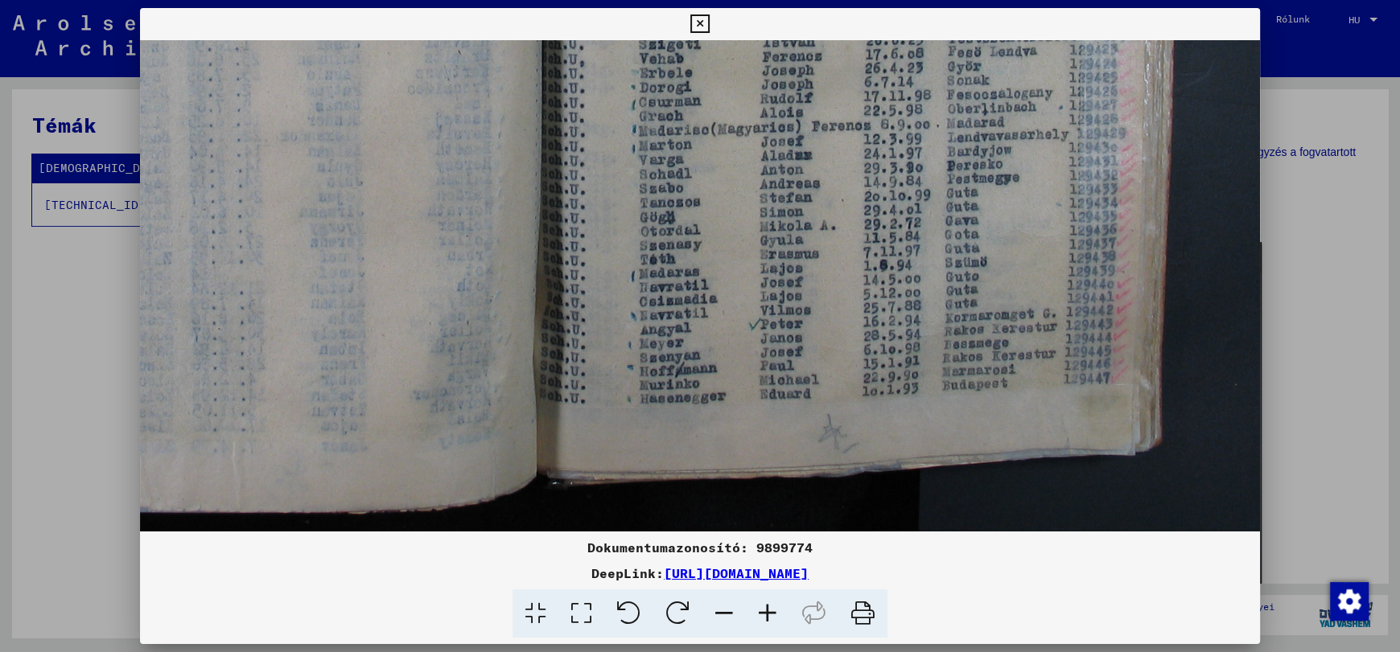
click at [767, 614] on icon at bounding box center [767, 614] width 43 height 49
click at [767, 613] on icon at bounding box center [767, 614] width 43 height 49
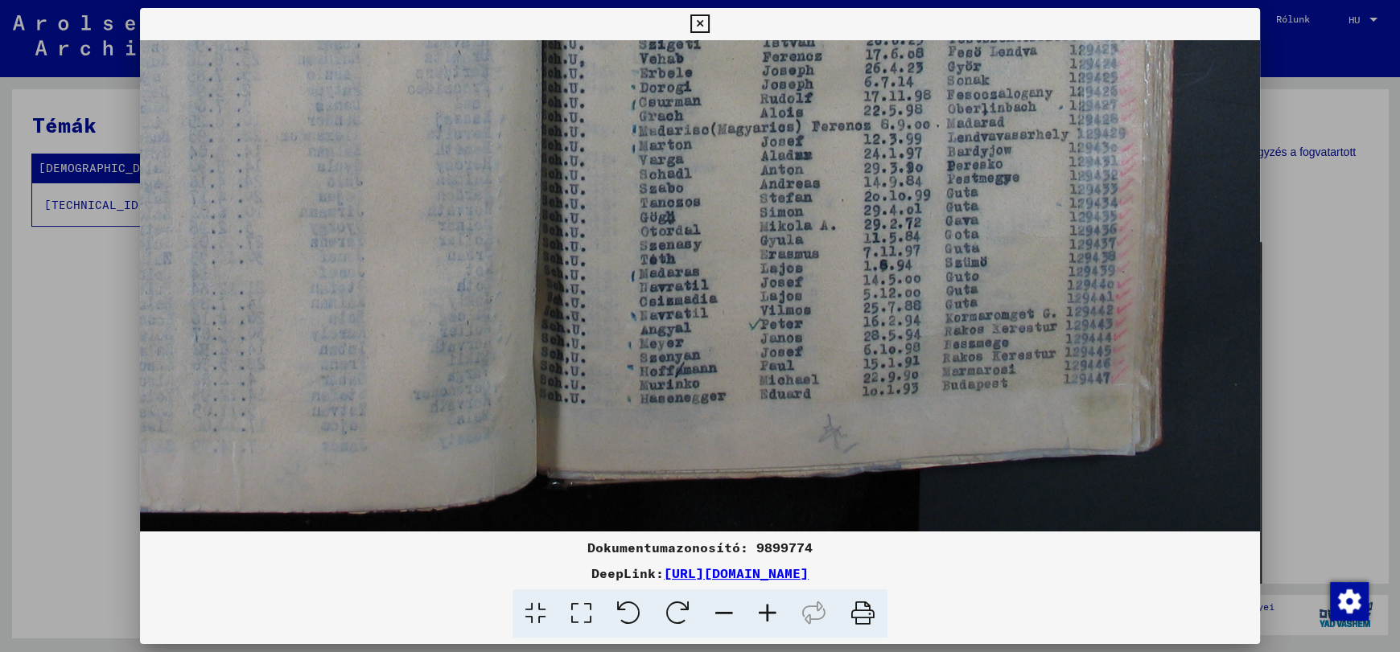
click at [767, 613] on icon at bounding box center [767, 614] width 43 height 49
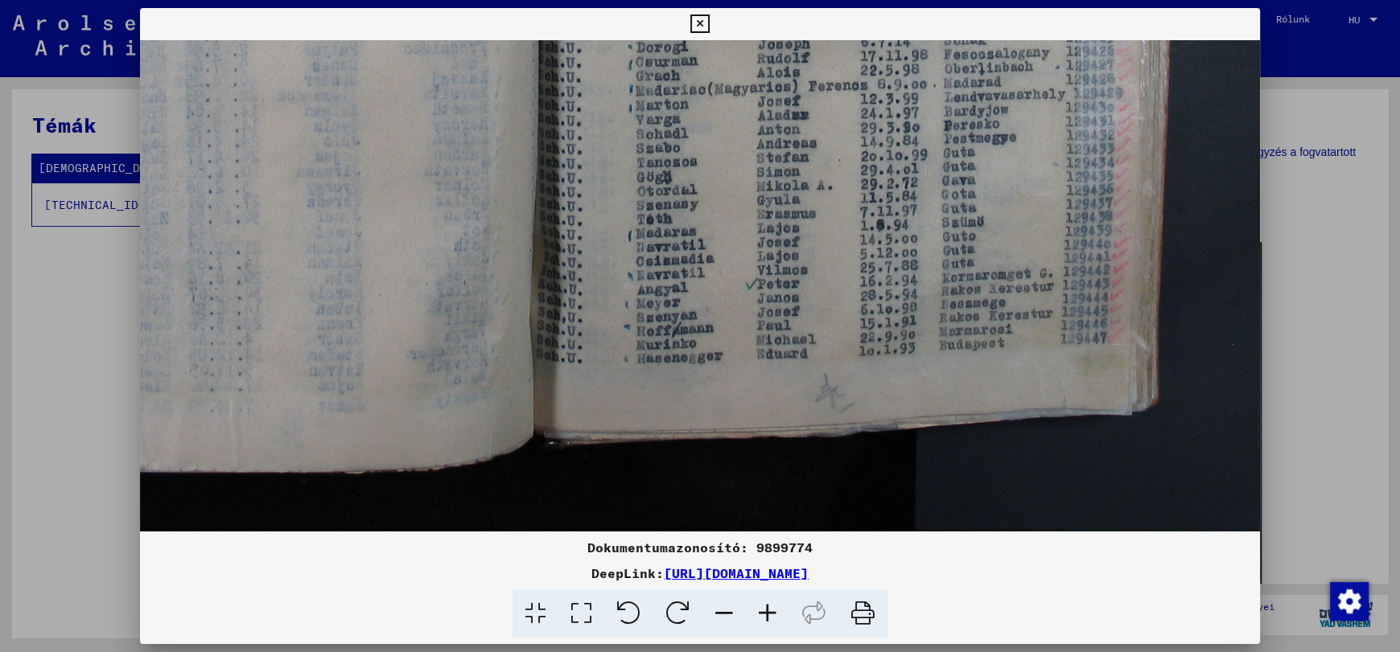
scroll to position [723, 452]
drag, startPoint x: 743, startPoint y: 338, endPoint x: 738, endPoint y: 249, distance: 88.7
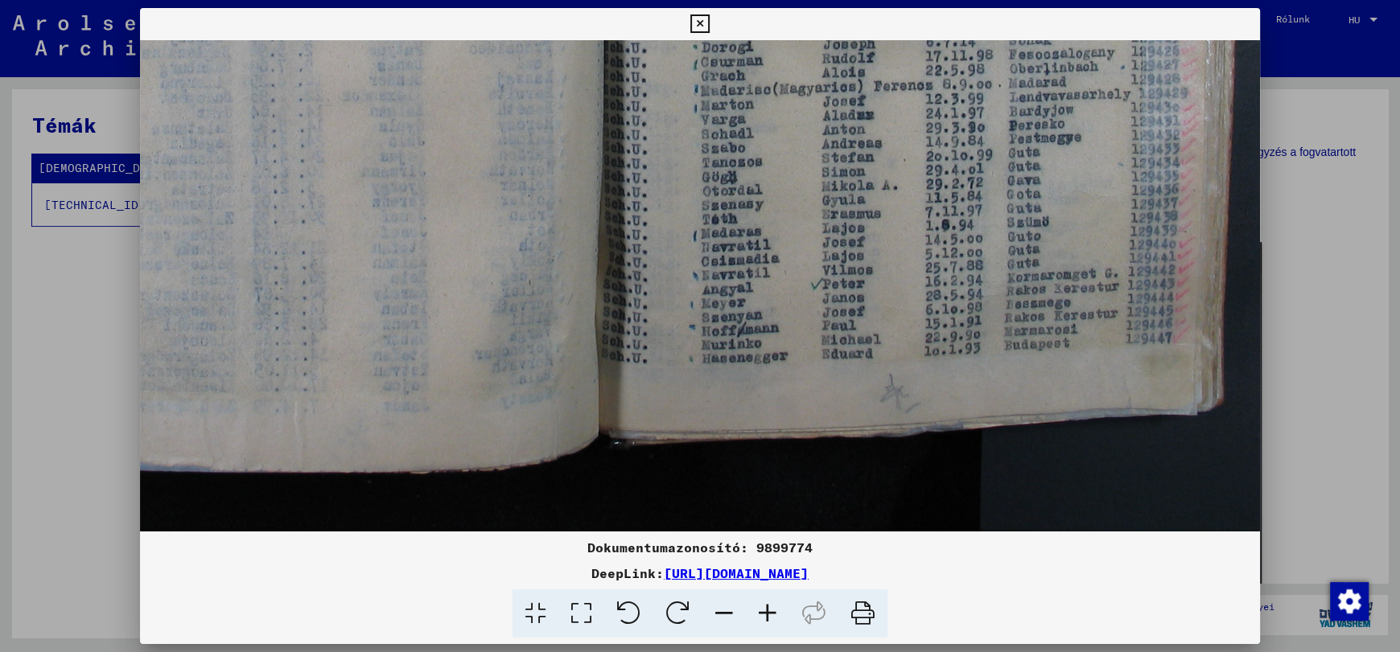
scroll to position [723, 378]
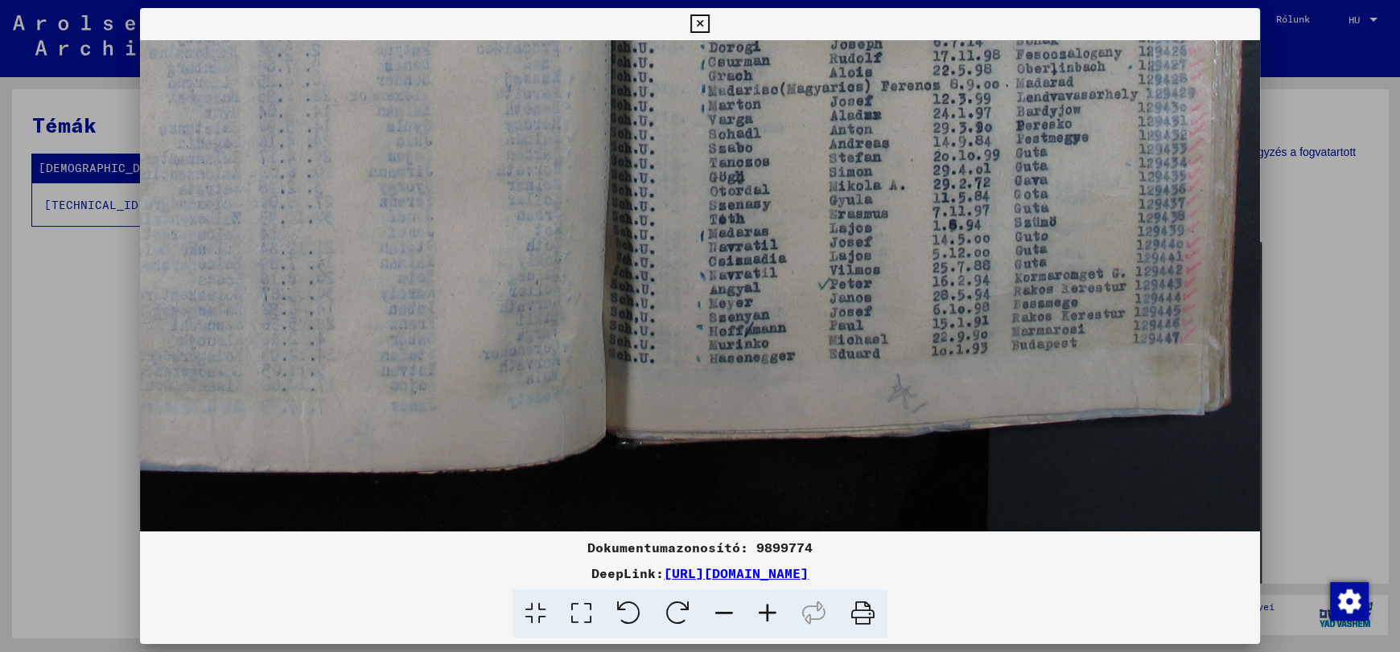
drag, startPoint x: 483, startPoint y: 405, endPoint x: 557, endPoint y: 375, distance: 80.5
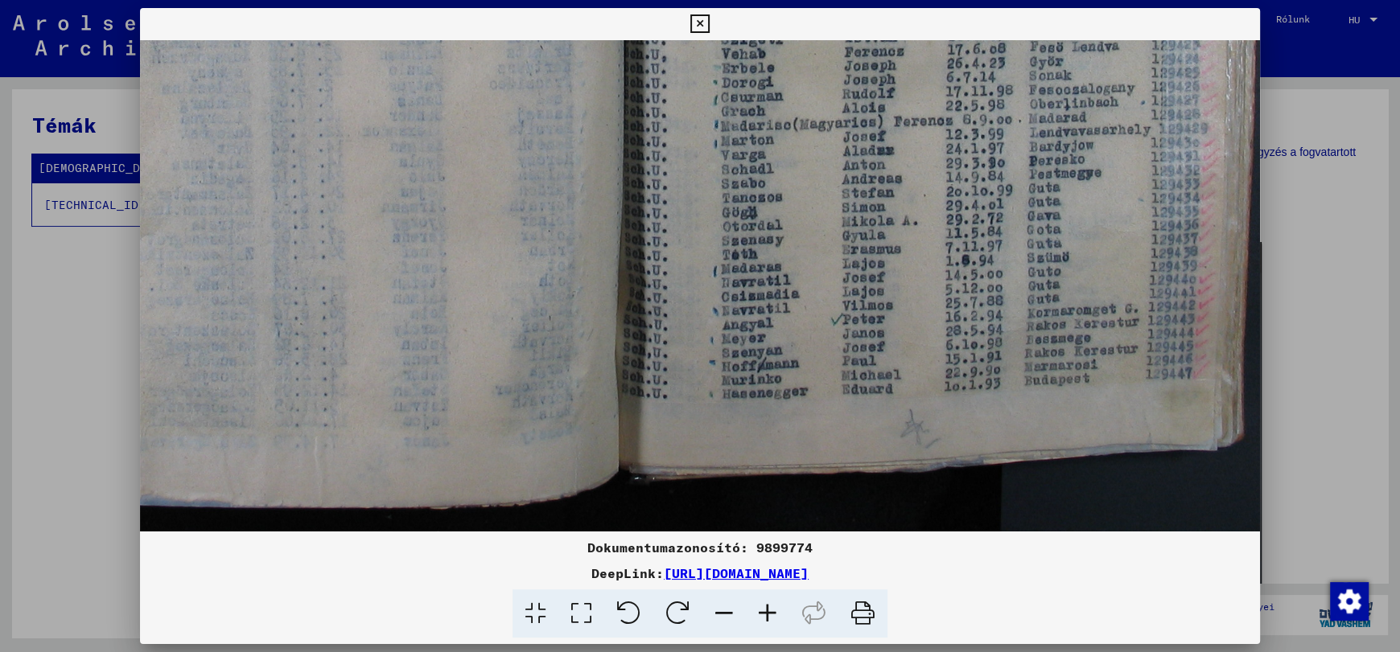
scroll to position [714, 364]
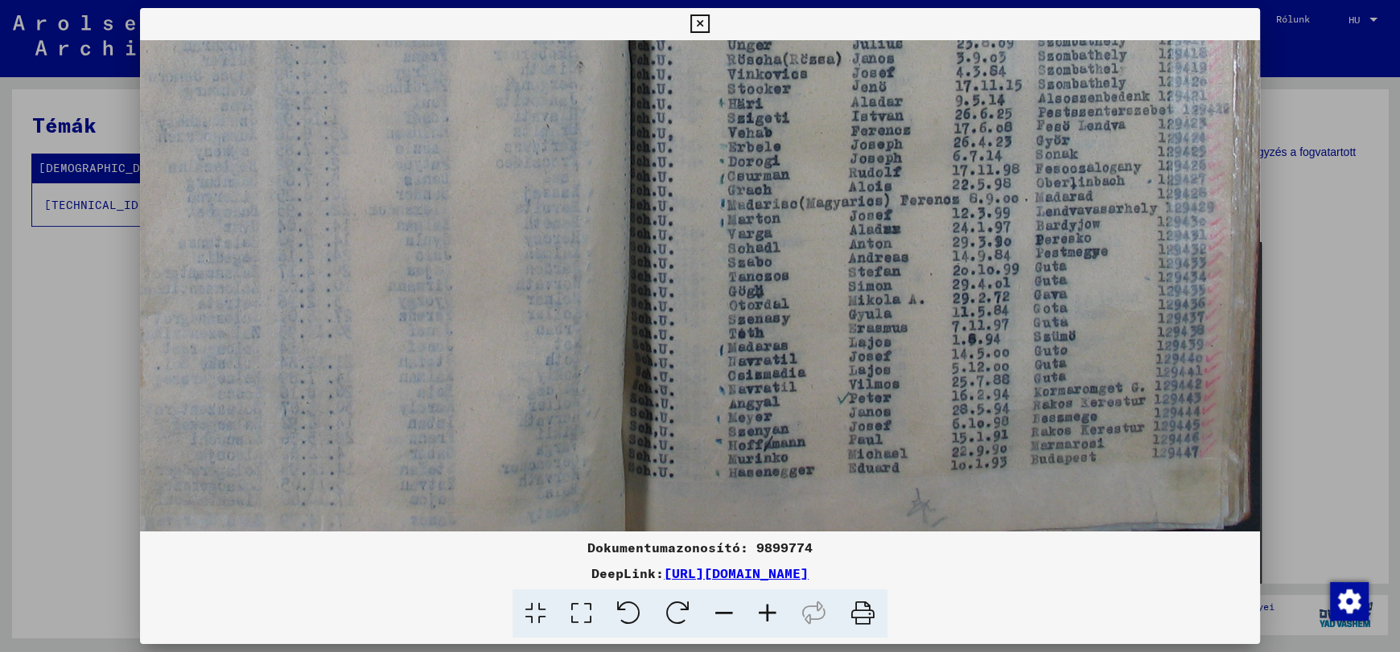
drag, startPoint x: 586, startPoint y: 381, endPoint x: 602, endPoint y: 281, distance: 101.7
click at [608, 494] on img at bounding box center [591, 39] width 1621 height 1216
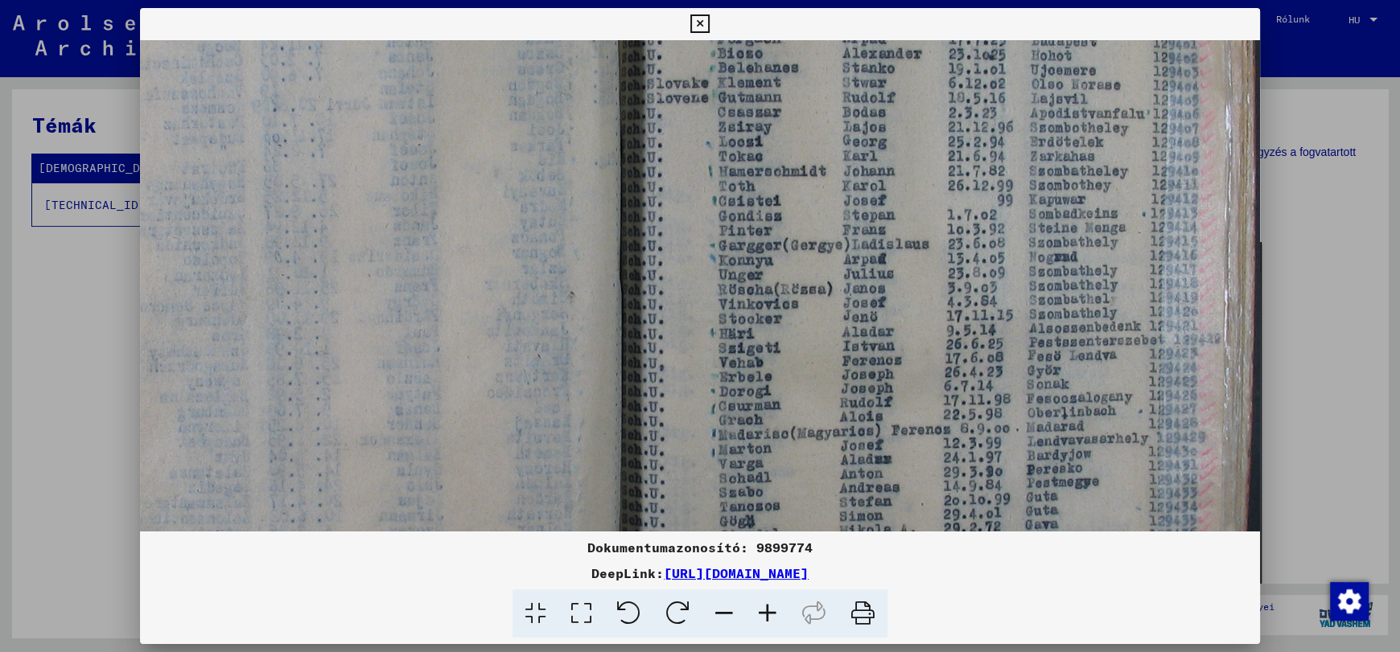
drag, startPoint x: 575, startPoint y: 431, endPoint x: 582, endPoint y: 418, distance: 15.5
click at [576, 446] on img at bounding box center [582, 269] width 1621 height 1216
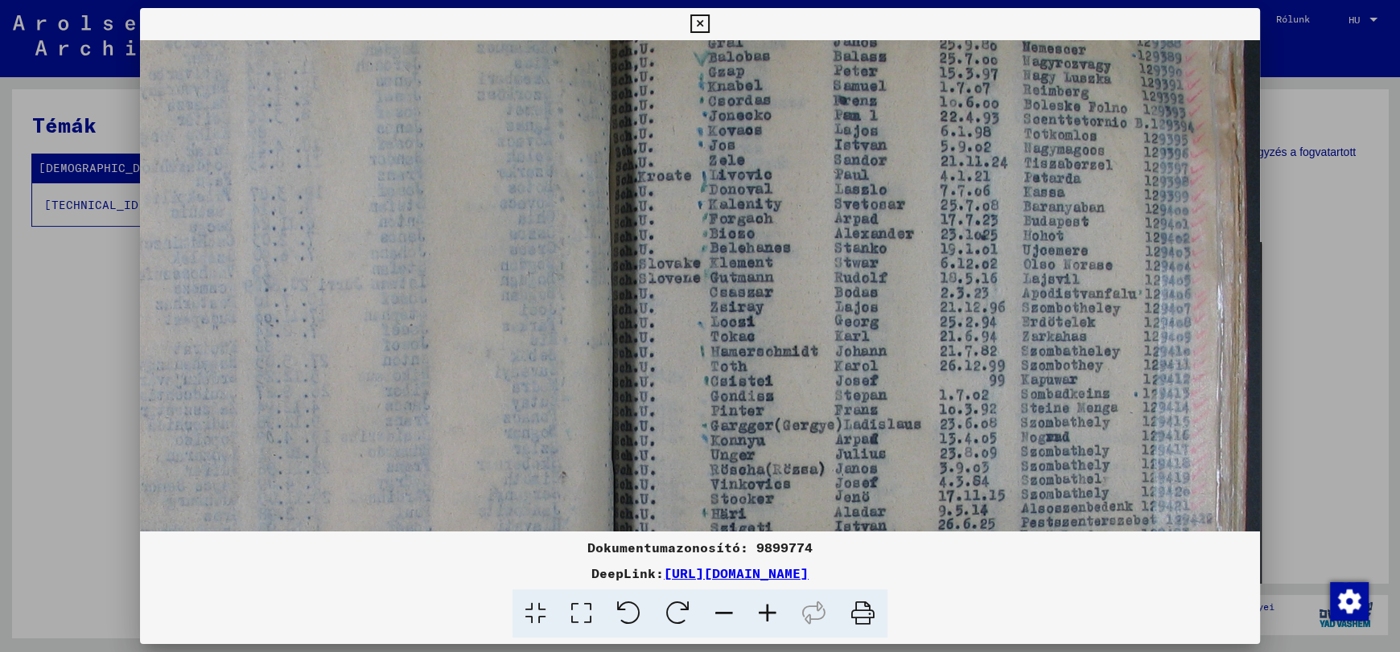
click at [586, 394] on img at bounding box center [574, 450] width 1621 height 1216
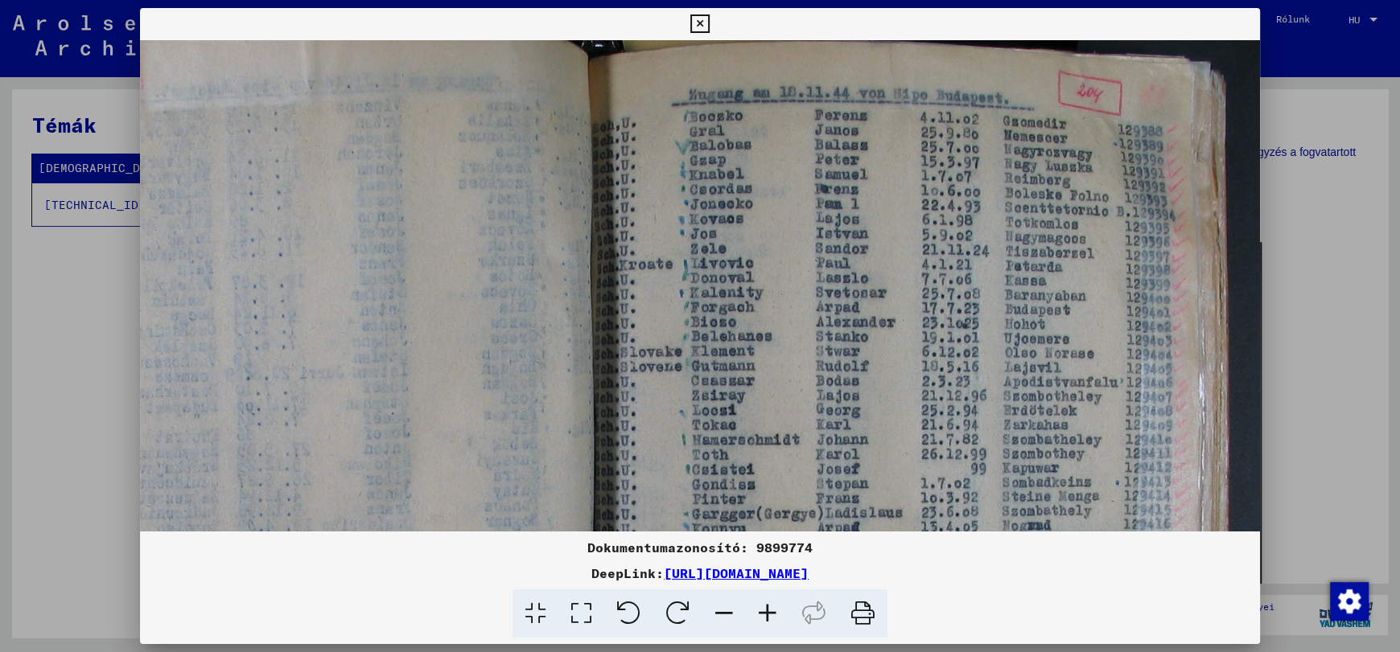
drag, startPoint x: 564, startPoint y: 270, endPoint x: 644, endPoint y: 225, distance: 91.5
click at [561, 285] on img at bounding box center [556, 538] width 1621 height 1216
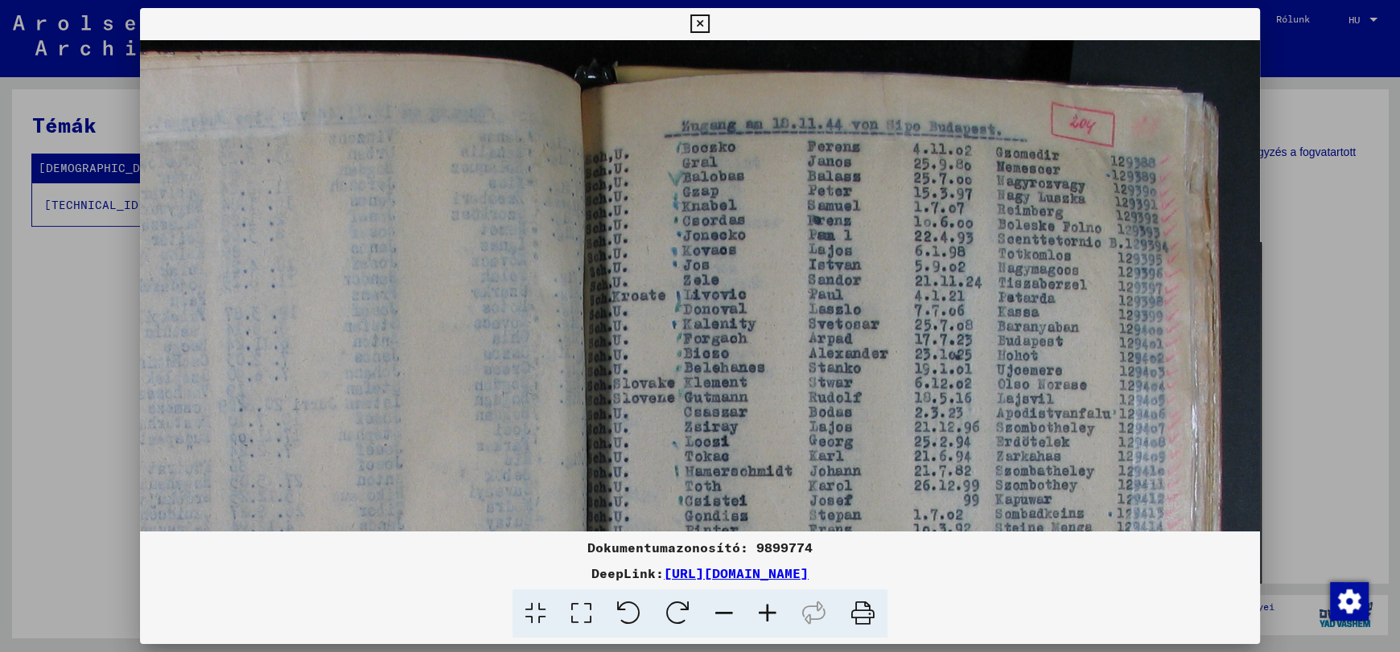
drag, startPoint x: 1034, startPoint y: 244, endPoint x: 1023, endPoint y: 266, distance: 24.8
click at [1023, 266] on img at bounding box center [549, 569] width 1621 height 1216
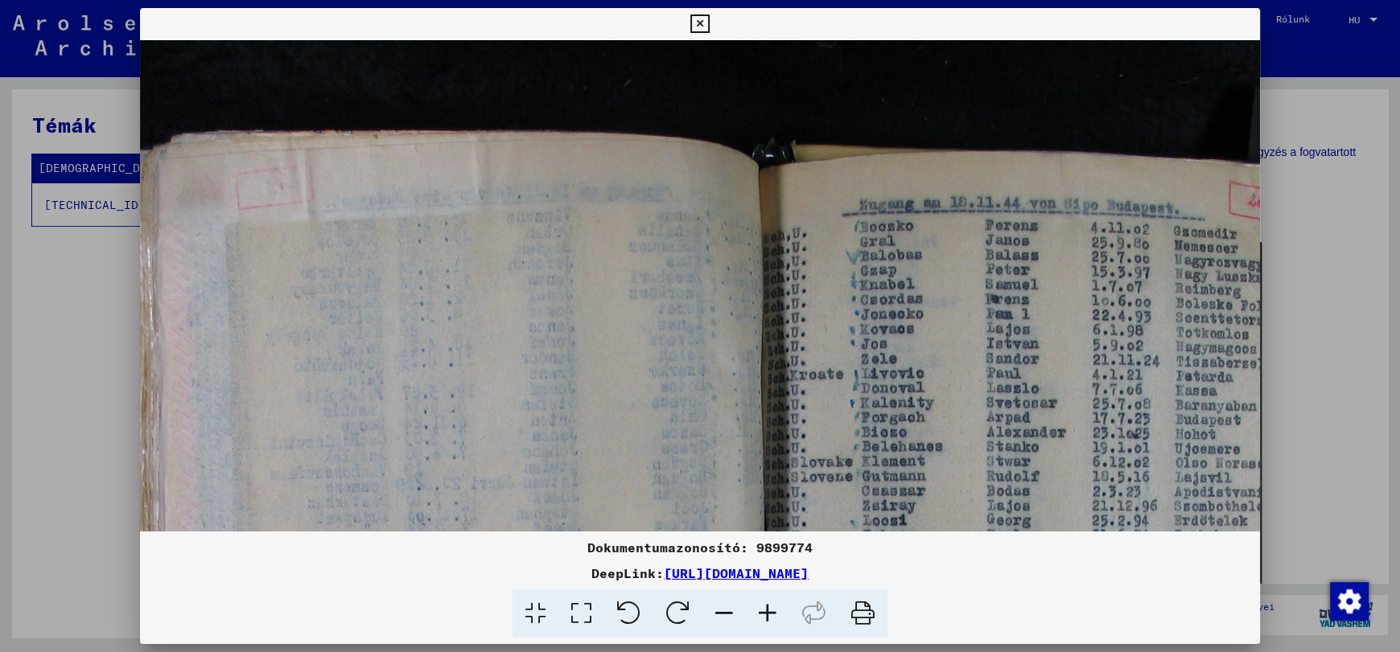
scroll to position [0, 221]
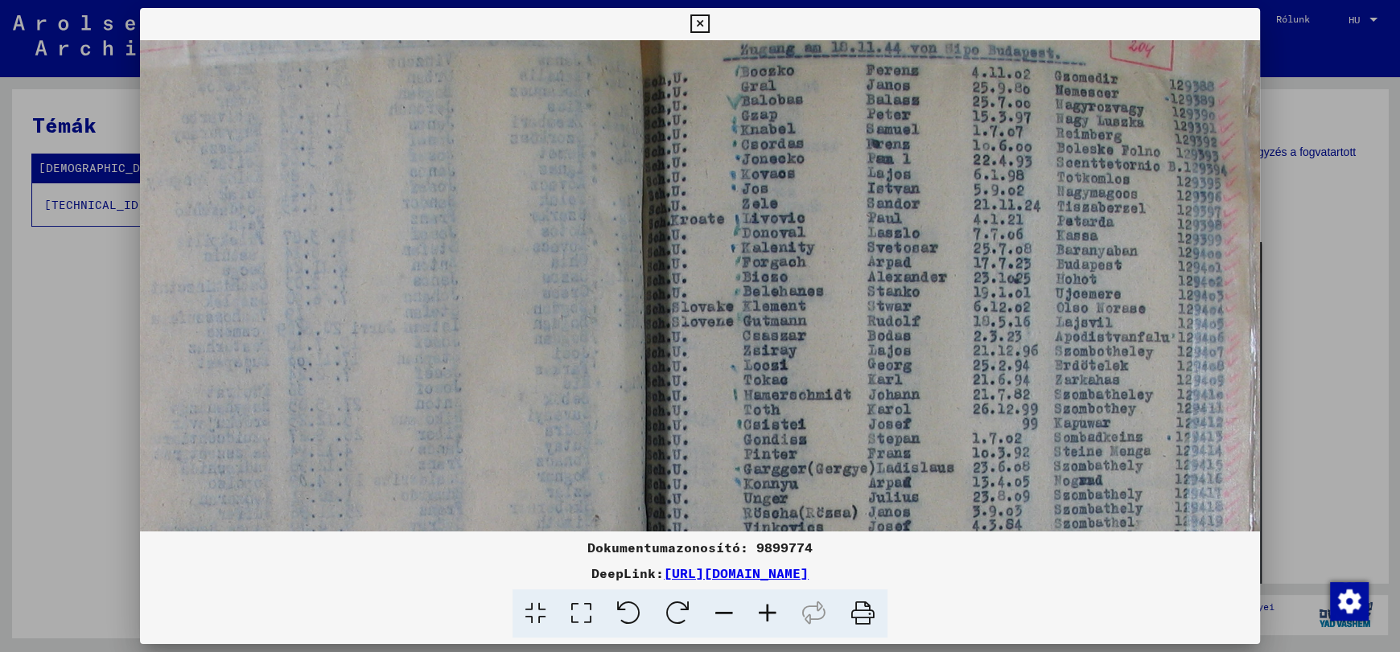
drag, startPoint x: 509, startPoint y: 352, endPoint x: 540, endPoint y: 211, distance: 144.8
click at [540, 211] on img at bounding box center [607, 493] width 1621 height 1216
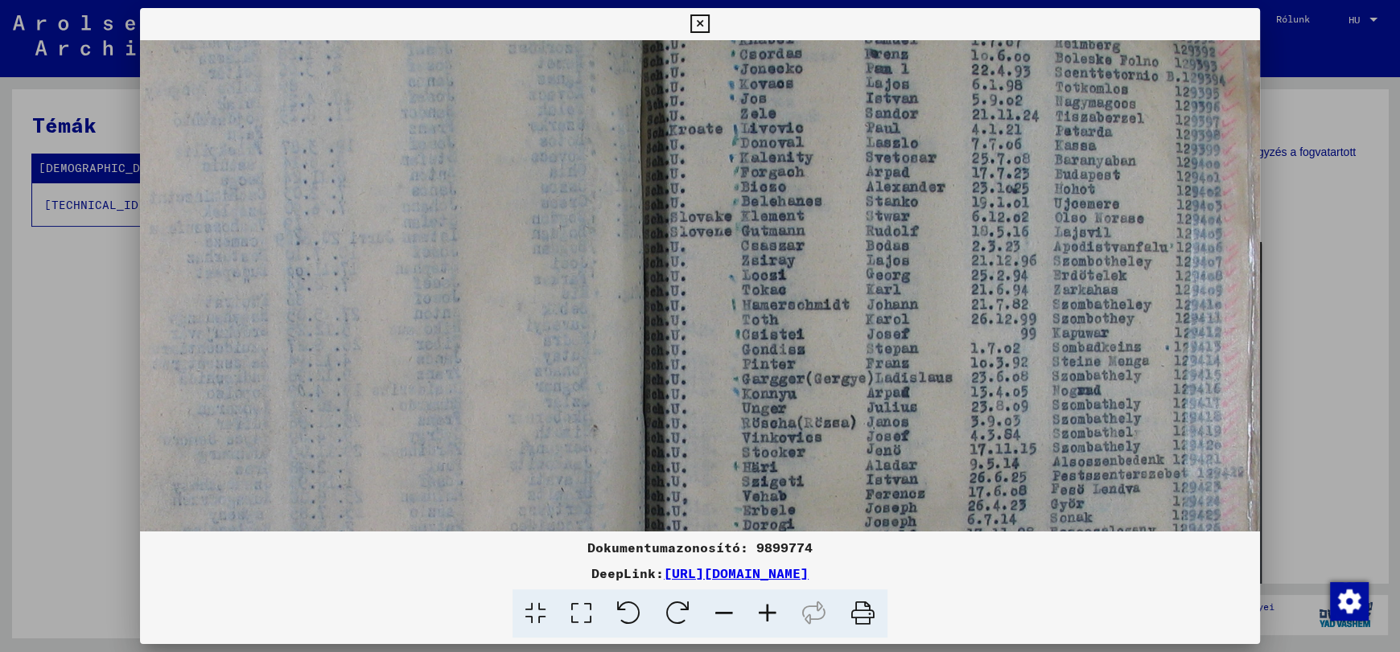
scroll to position [262, 427]
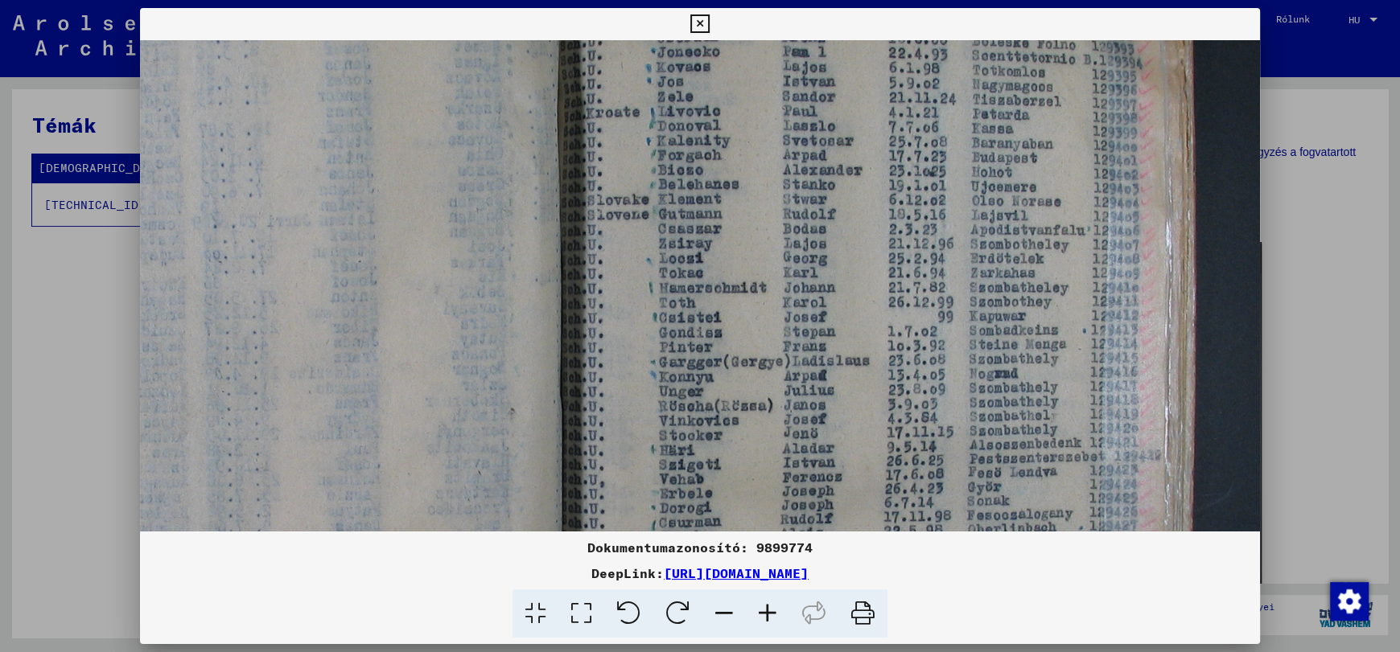
drag, startPoint x: 631, startPoint y: 290, endPoint x: 546, endPoint y: 184, distance: 135.7
click at [546, 184] on img at bounding box center [523, 386] width 1621 height 1216
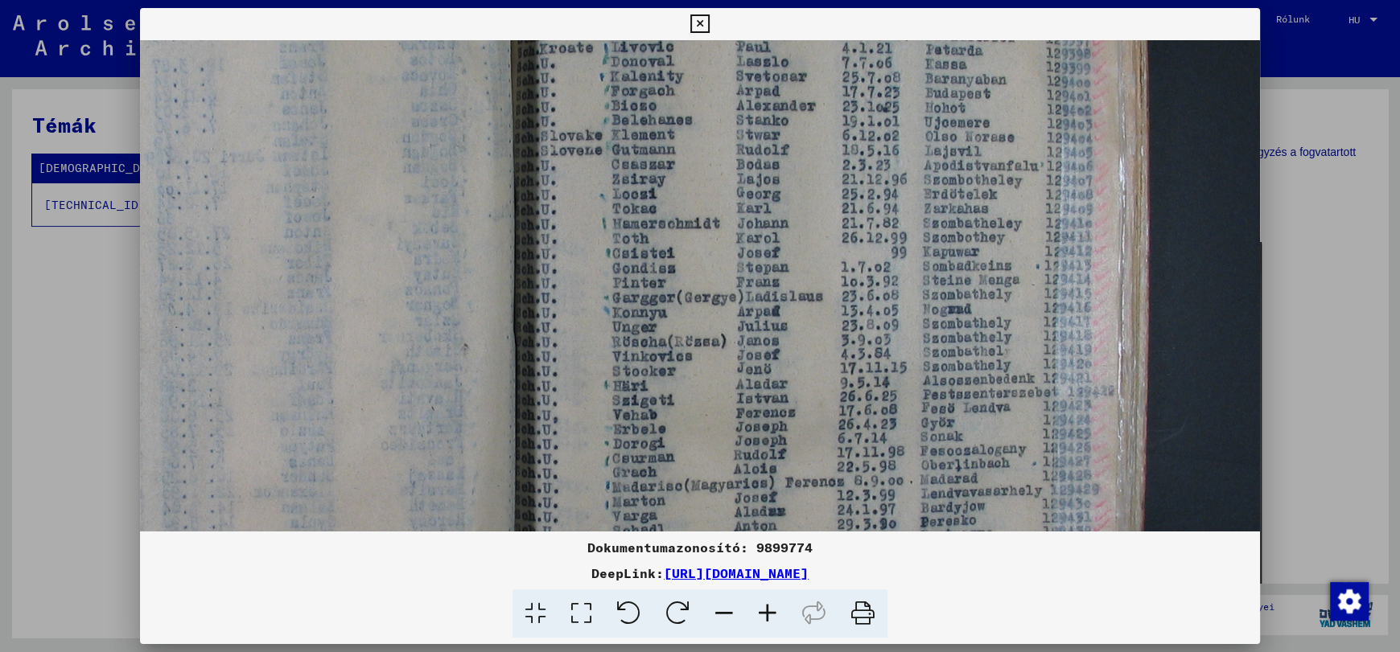
scroll to position [369, 487]
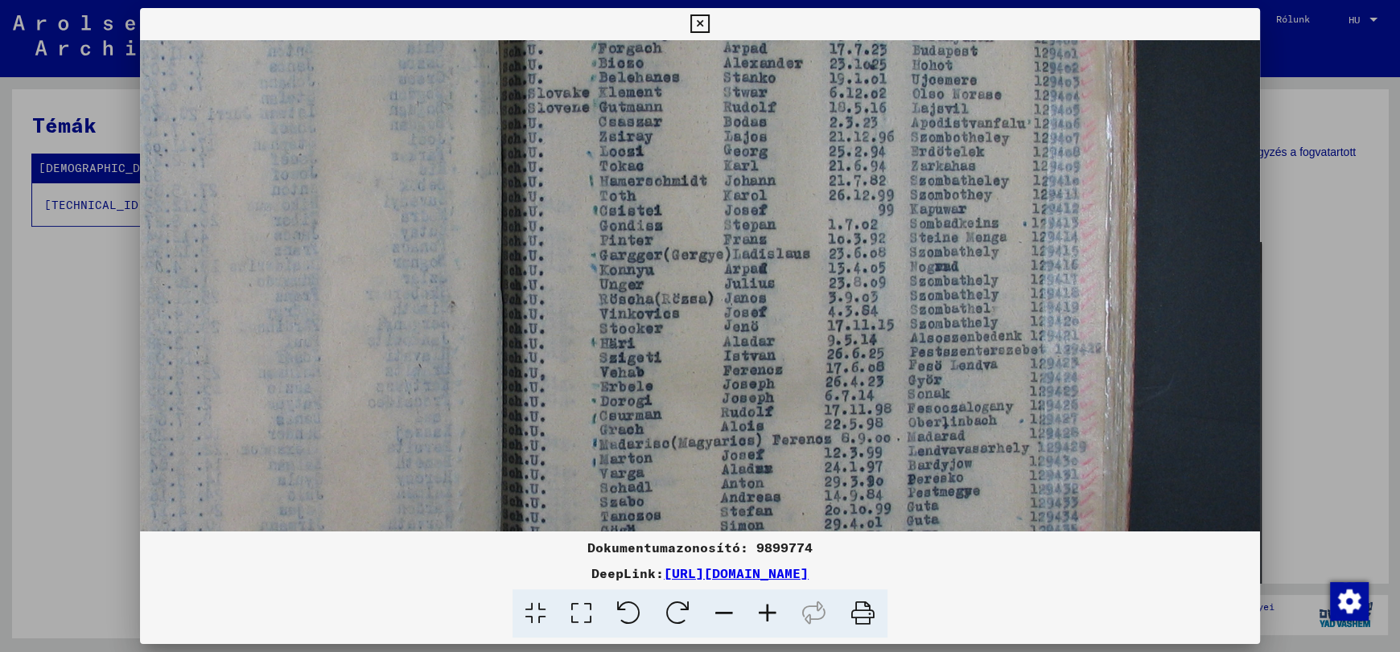
drag, startPoint x: 560, startPoint y: 326, endPoint x: 501, endPoint y: 219, distance: 122.0
click at [501, 219] on img at bounding box center [463, 279] width 1621 height 1216
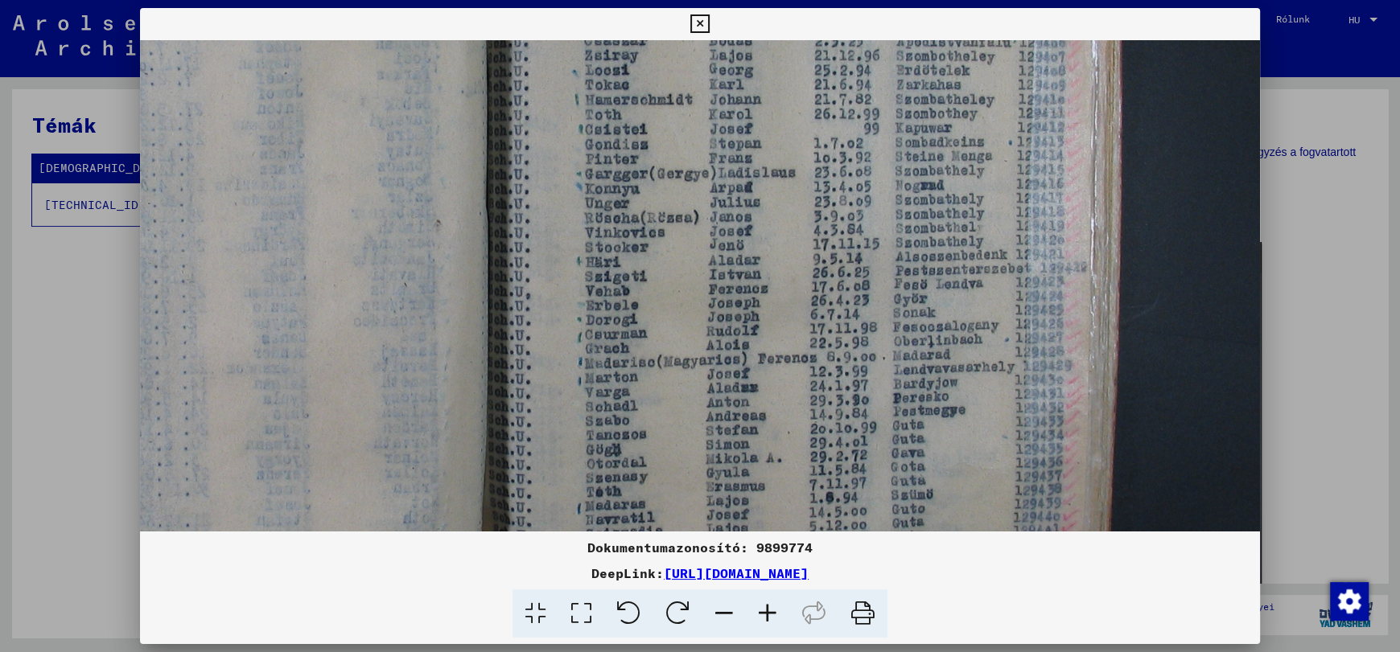
drag, startPoint x: 499, startPoint y: 228, endPoint x: 459, endPoint y: 141, distance: 96.1
click at [459, 141] on img at bounding box center [449, 198] width 1621 height 1216
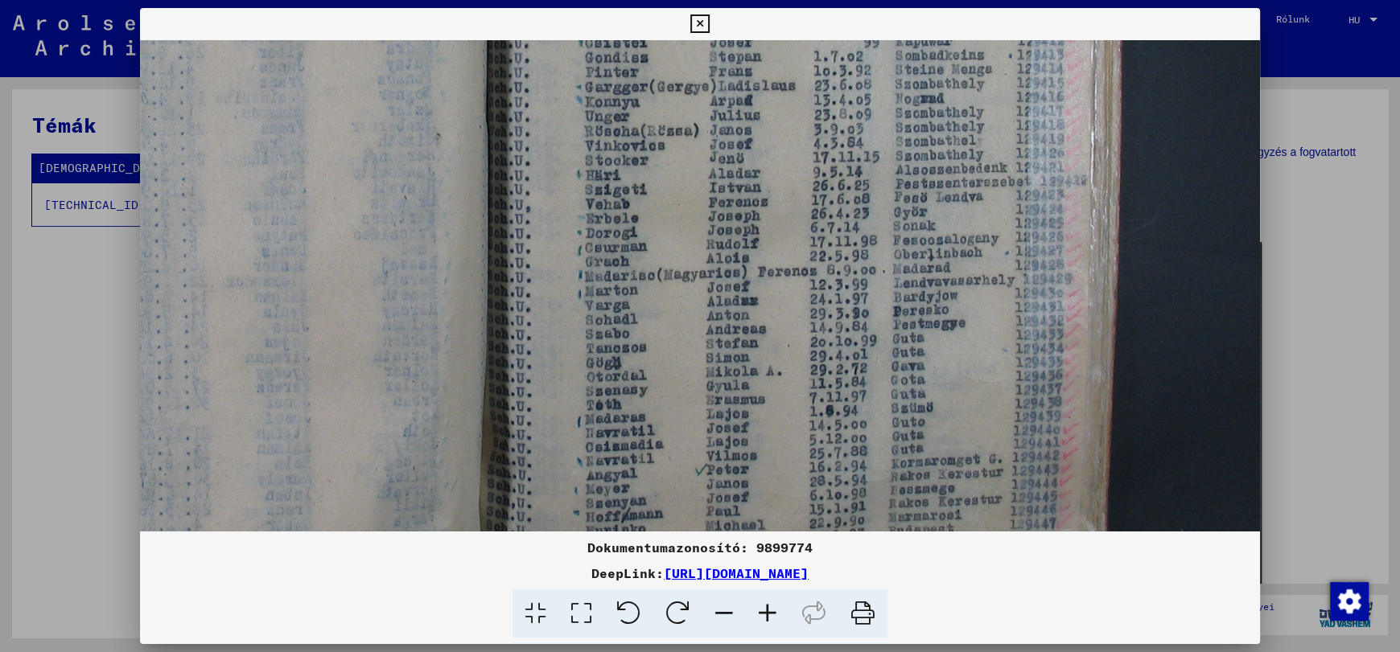
drag, startPoint x: 497, startPoint y: 266, endPoint x: 439, endPoint y: 184, distance: 100.4
click at [439, 184] on img at bounding box center [449, 111] width 1621 height 1216
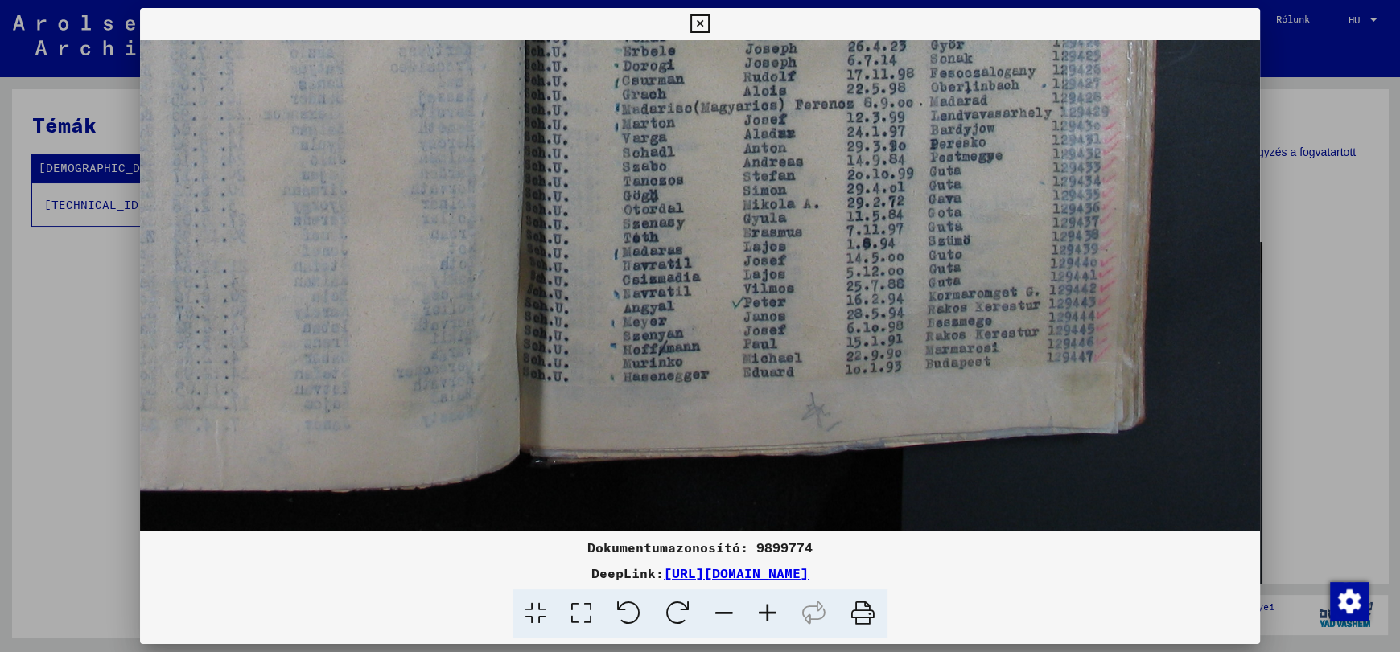
drag, startPoint x: 418, startPoint y: 350, endPoint x: 458, endPoint y: 181, distance: 173.7
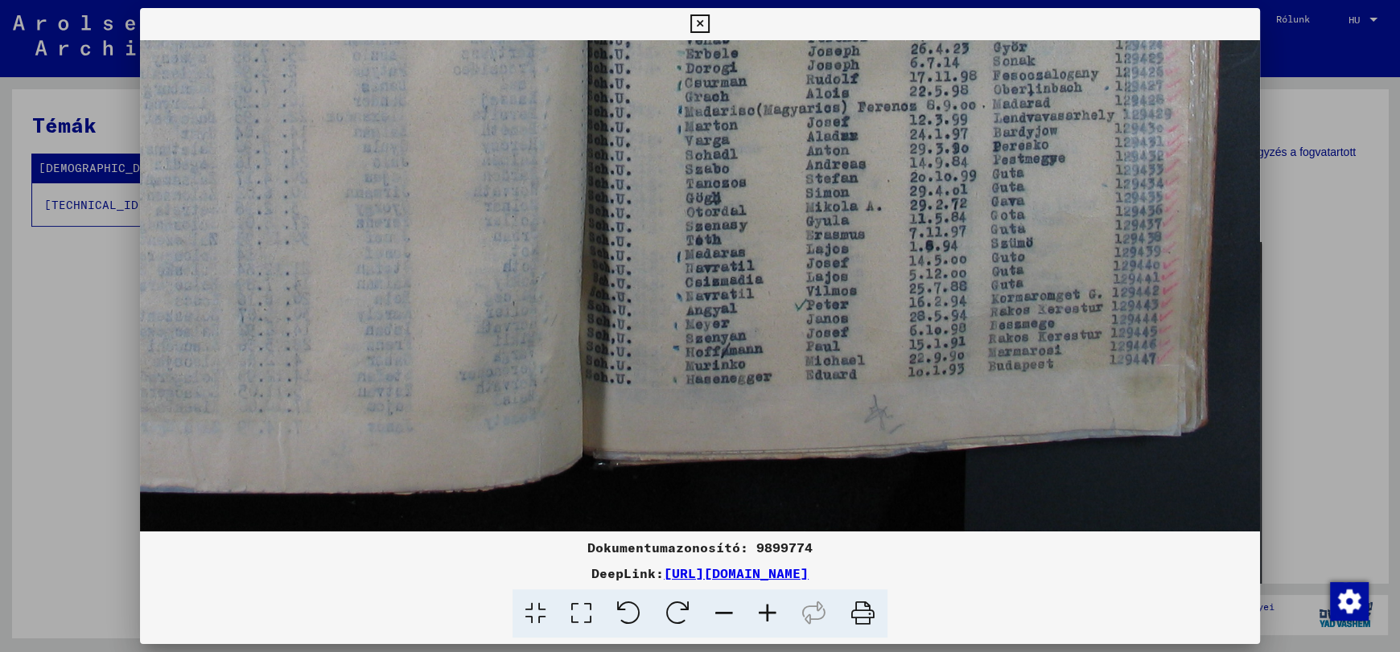
scroll to position [702, 387]
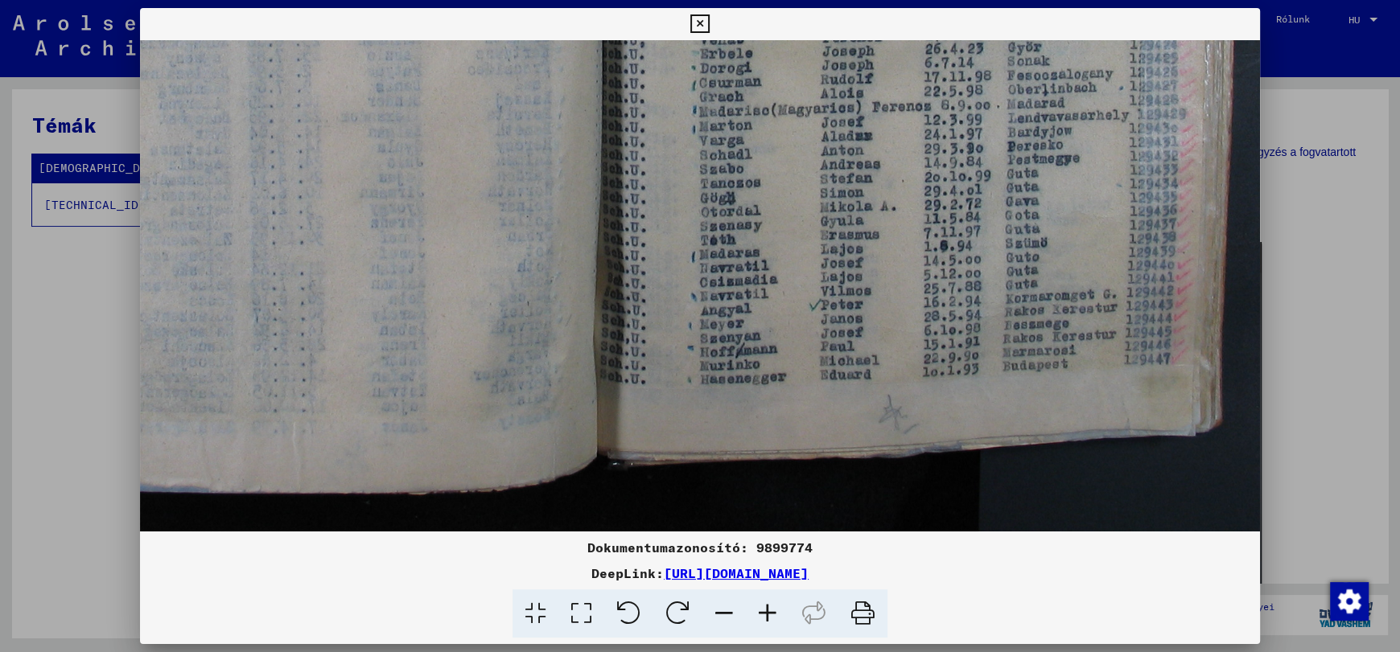
drag, startPoint x: 447, startPoint y: 324, endPoint x: 524, endPoint y: 327, distance: 77.3
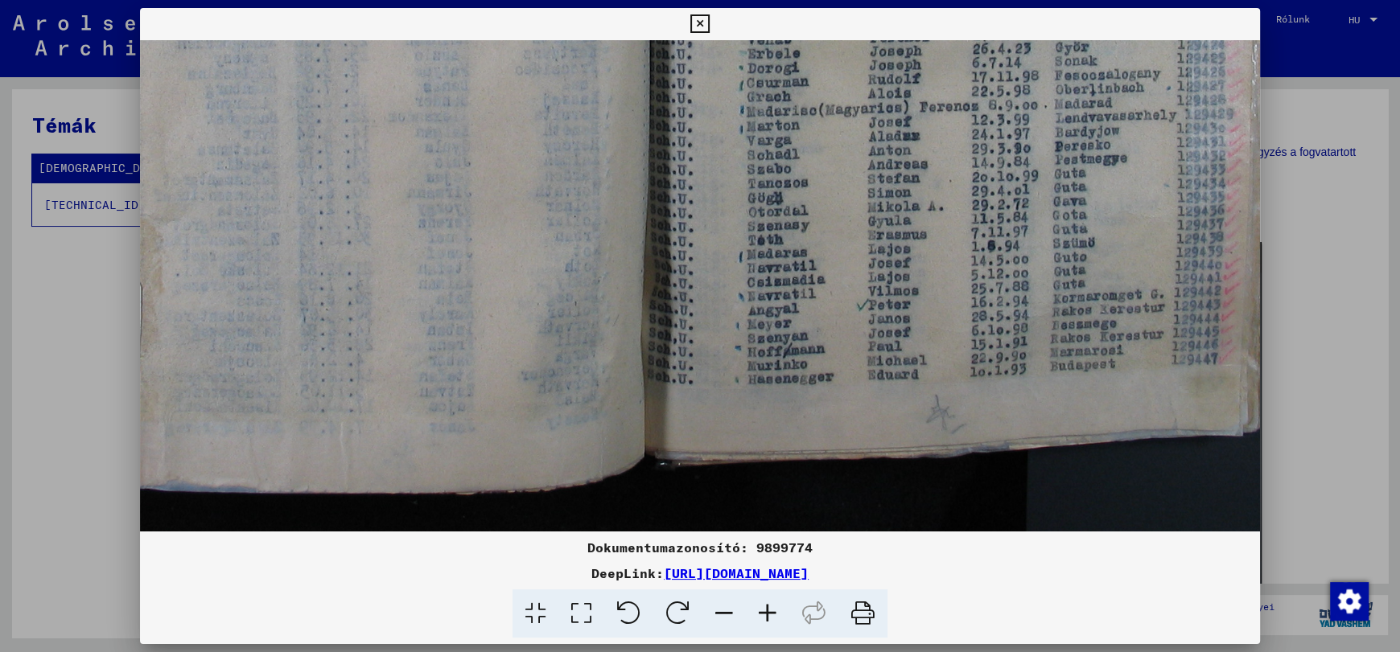
scroll to position [702, 272]
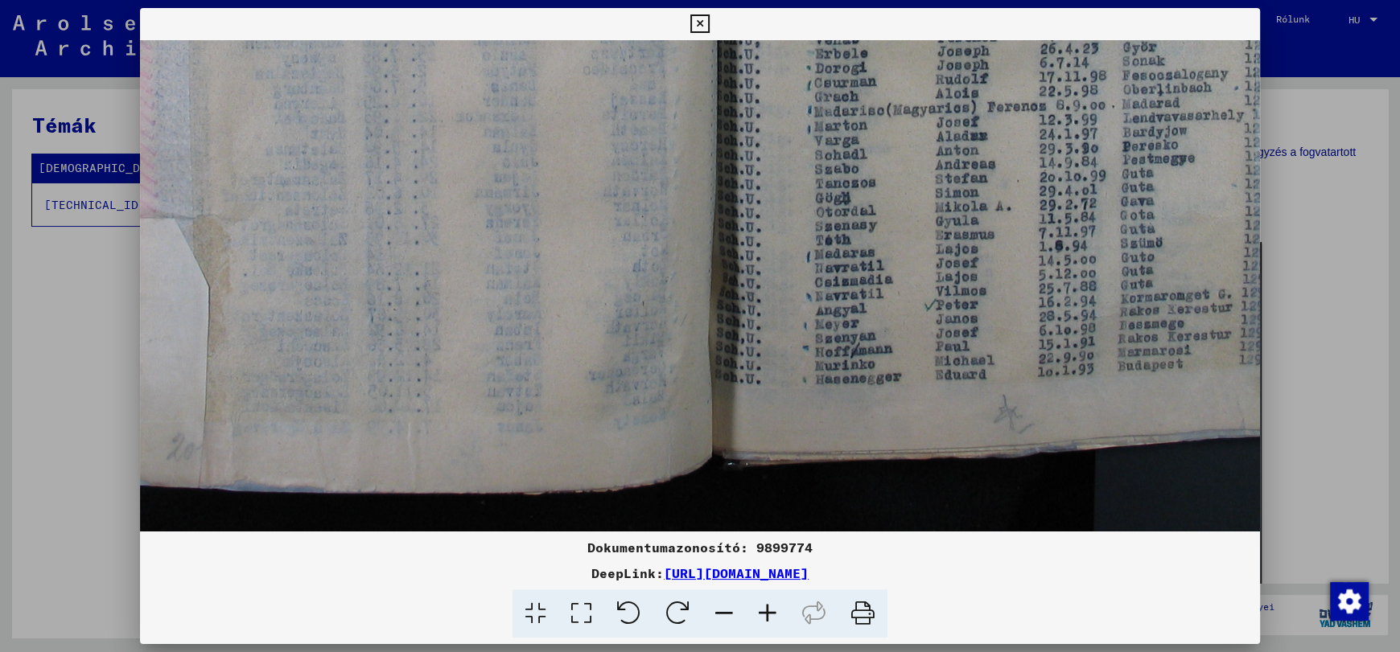
drag, startPoint x: 401, startPoint y: 381, endPoint x: 517, endPoint y: 382, distance: 115.8
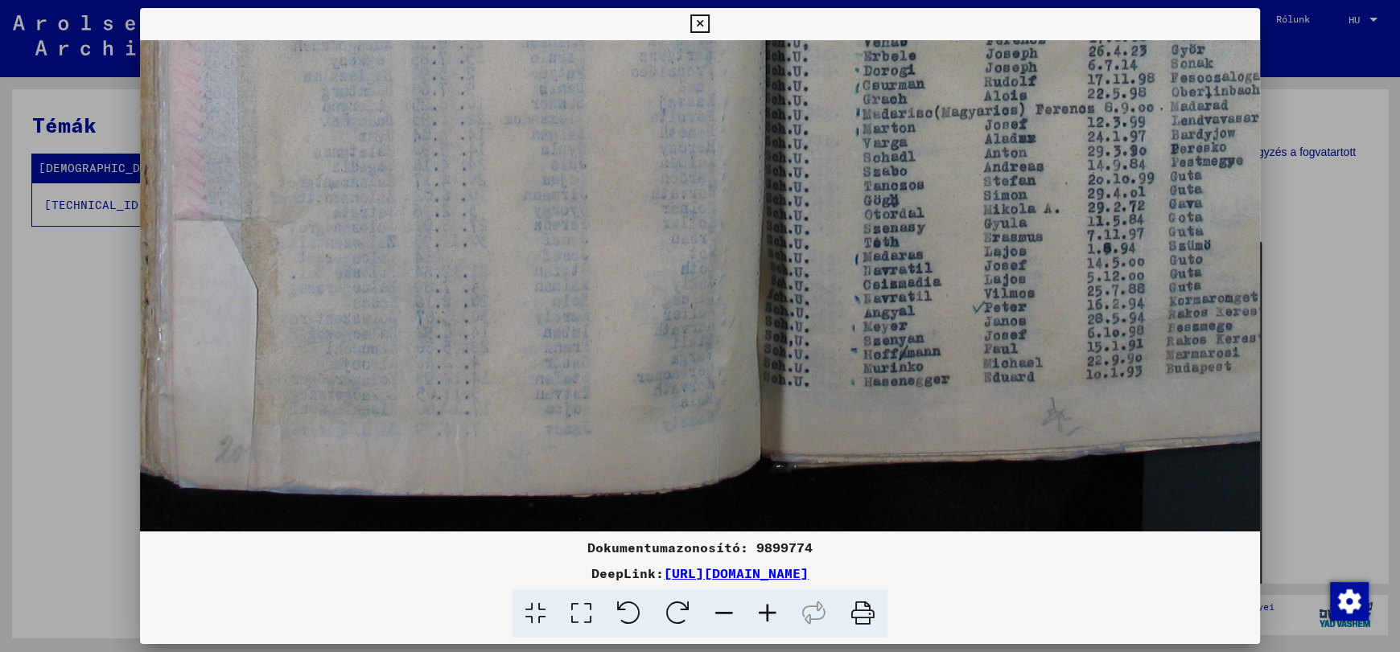
drag, startPoint x: 351, startPoint y: 372, endPoint x: 399, endPoint y: 374, distance: 48.3
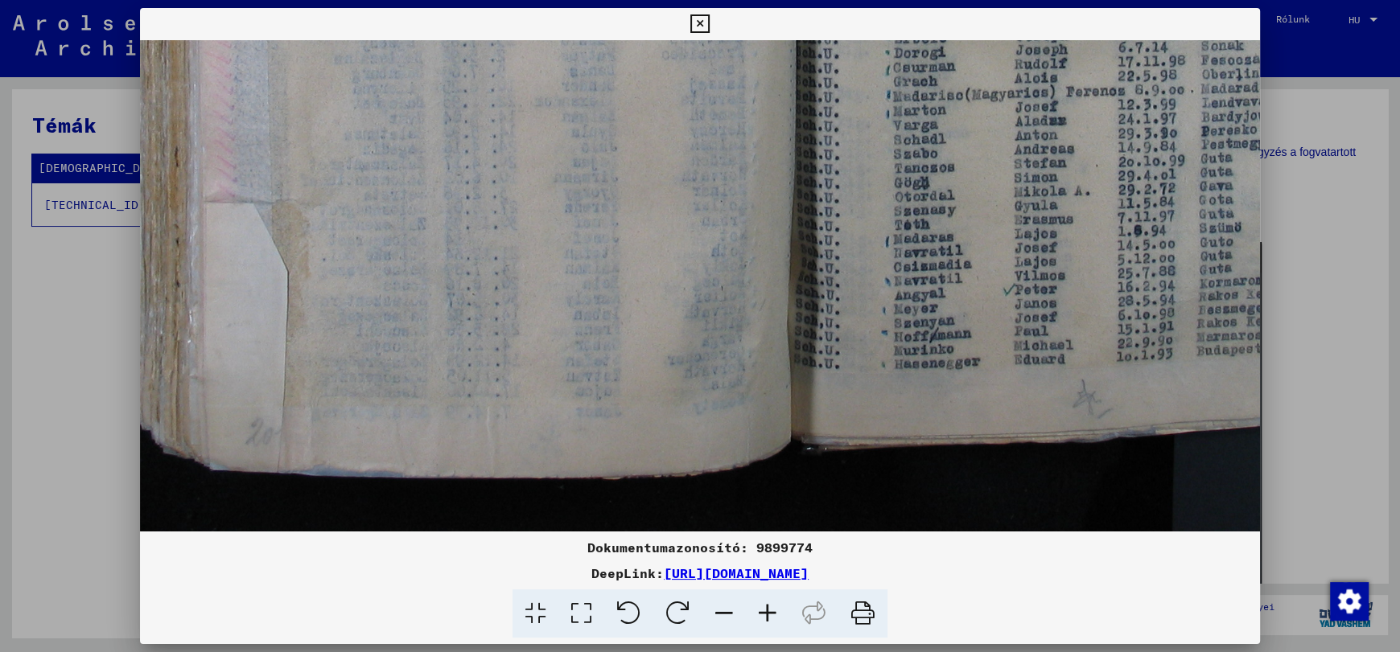
scroll to position [718, 171]
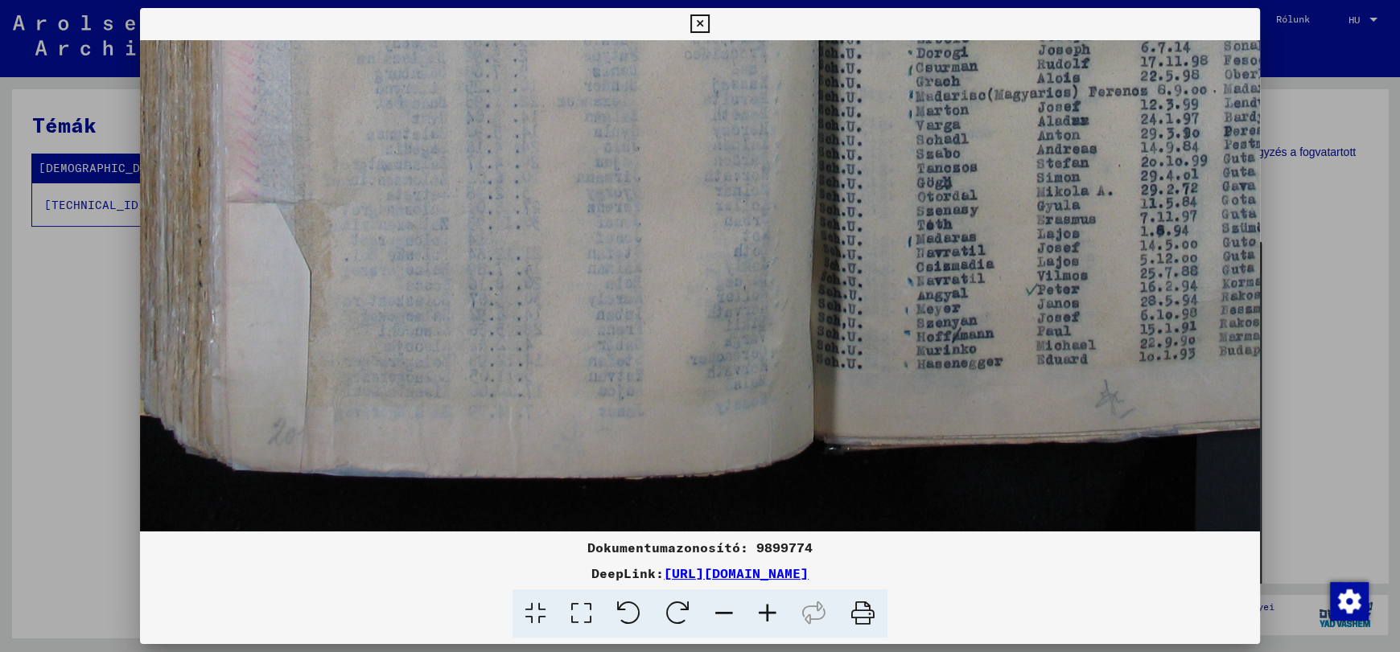
drag, startPoint x: 346, startPoint y: 372, endPoint x: 396, endPoint y: 353, distance: 53.2
click at [679, 613] on icon at bounding box center [677, 614] width 49 height 49
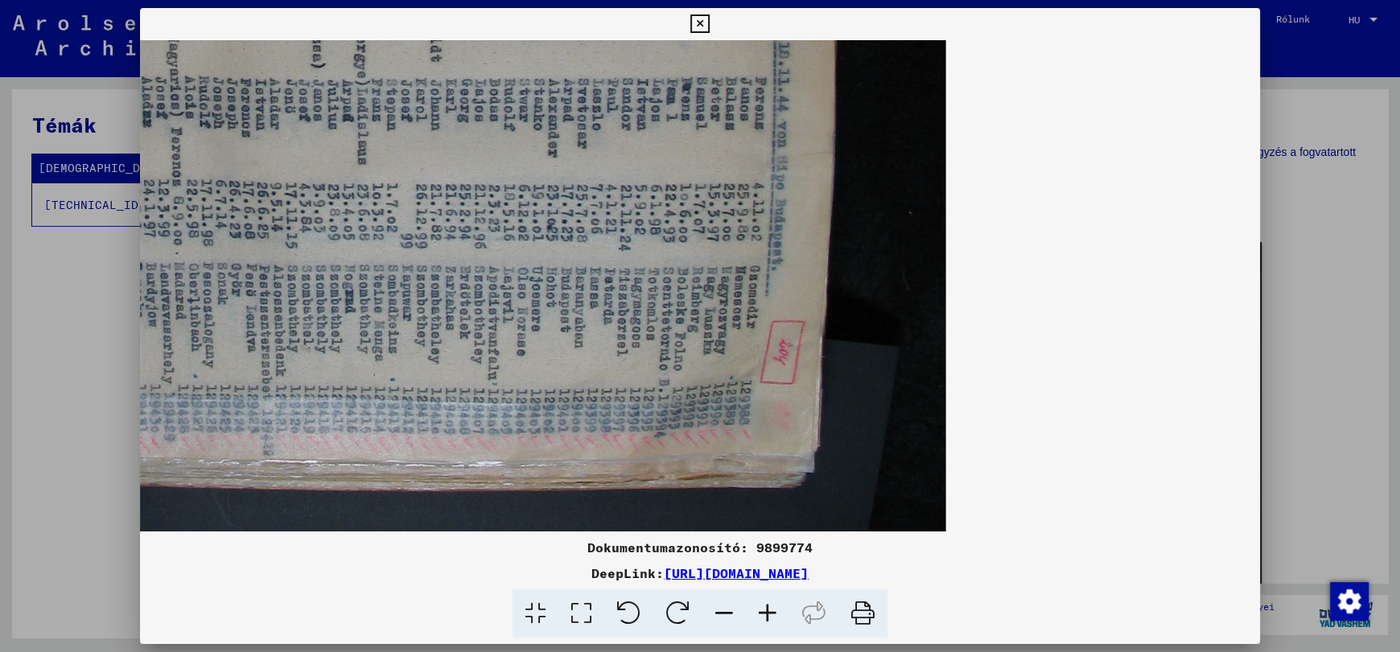
click at [679, 613] on icon at bounding box center [677, 614] width 49 height 49
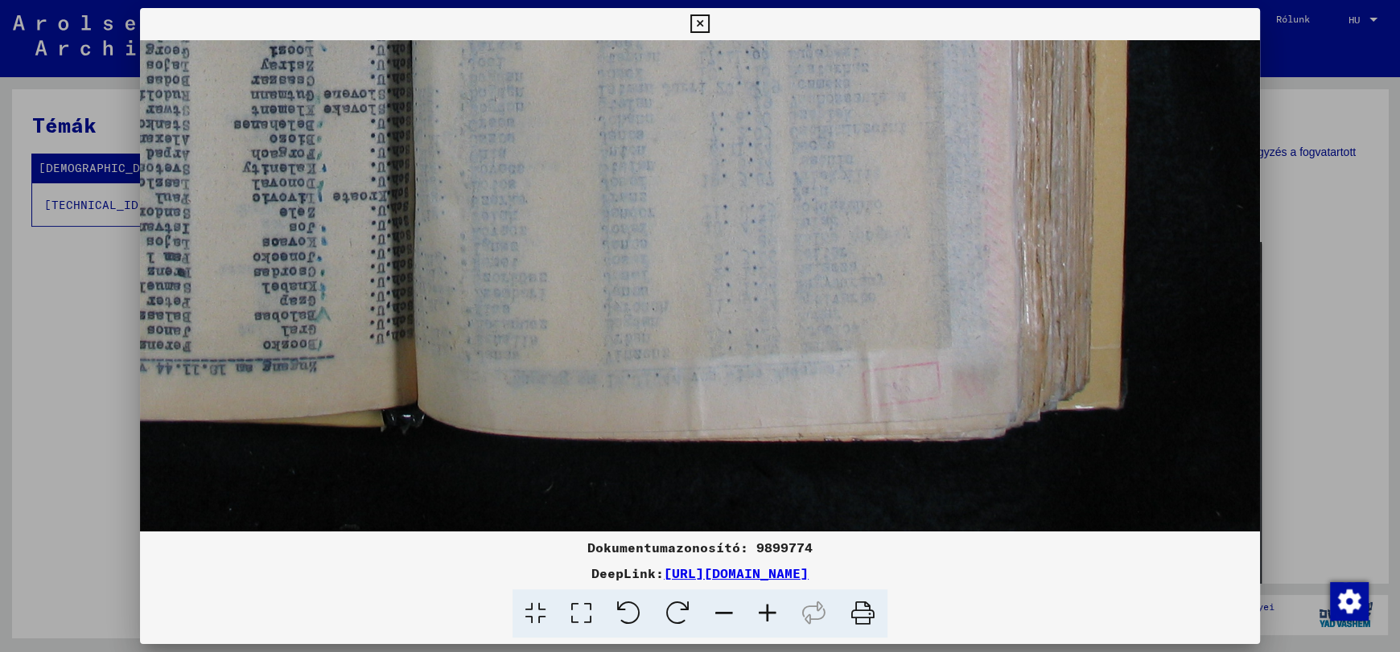
scroll to position [0, 0]
click at [679, 613] on icon at bounding box center [677, 614] width 49 height 49
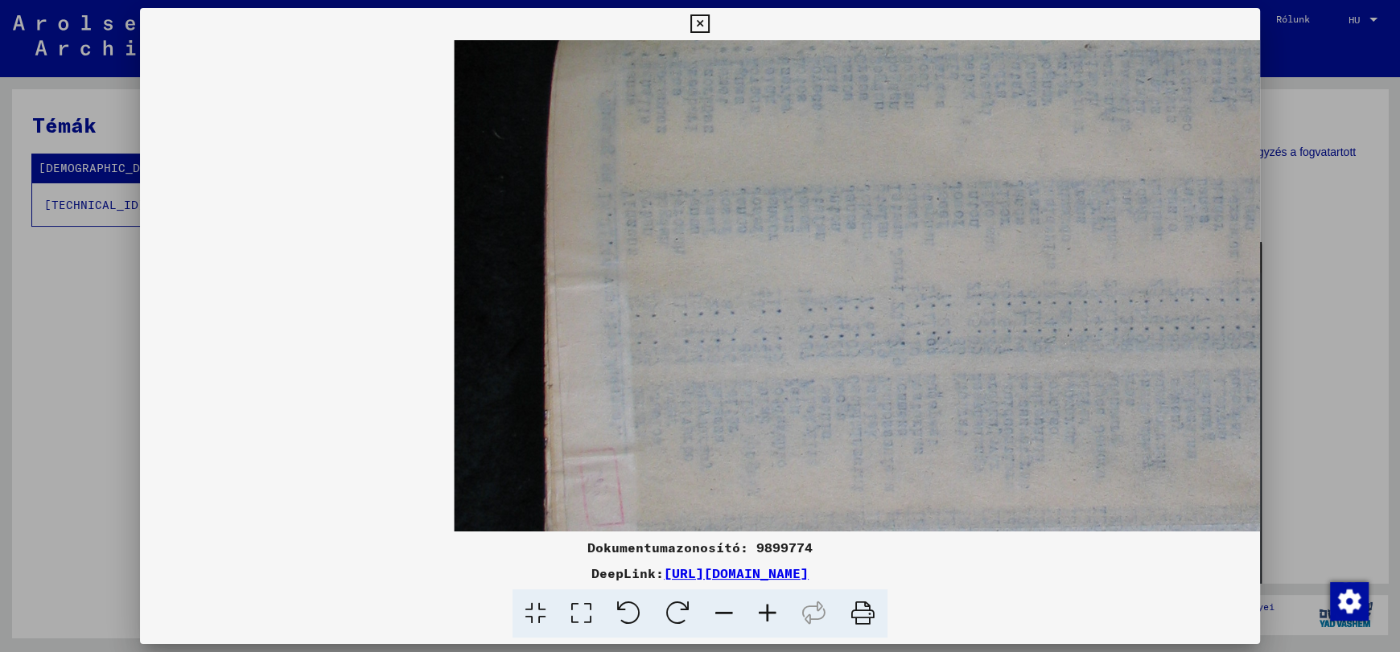
click at [679, 613] on icon at bounding box center [677, 614] width 49 height 49
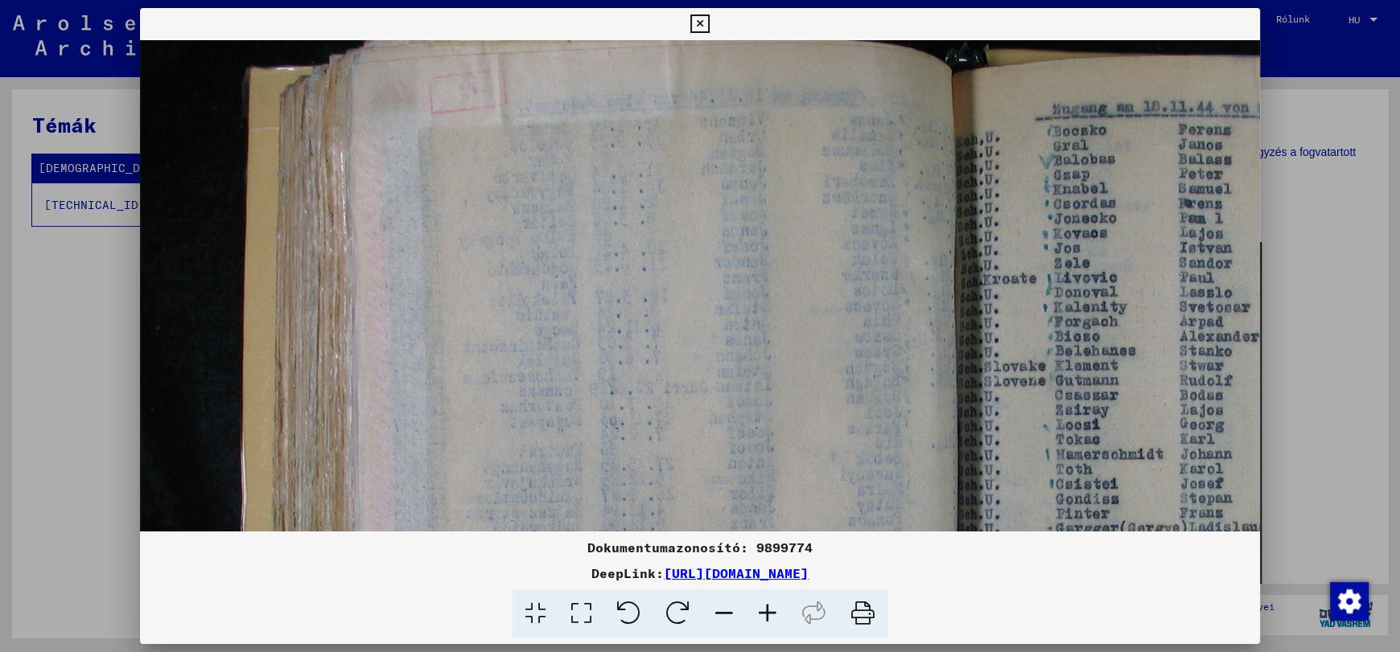
scroll to position [125, 39]
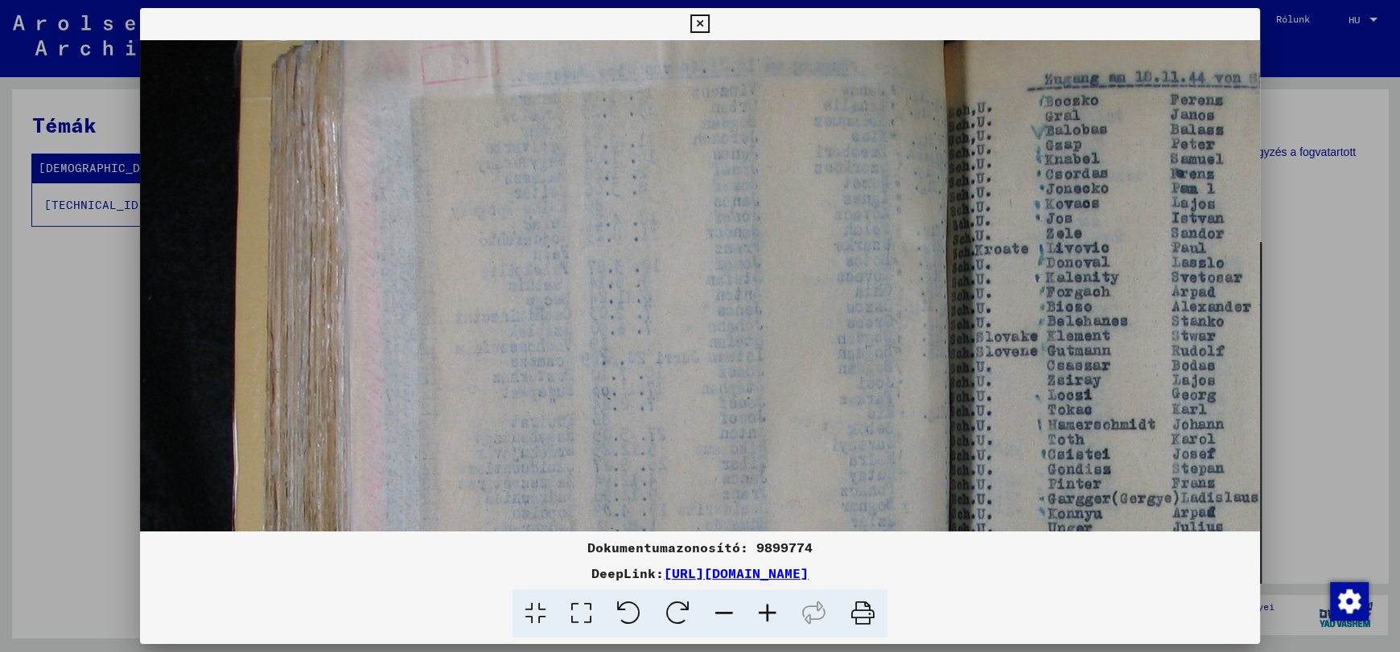
drag, startPoint x: 932, startPoint y: 417, endPoint x: 894, endPoint y: 291, distance: 131.3
click at [894, 291] on img at bounding box center [911, 523] width 1621 height 1216
click at [698, 24] on icon at bounding box center [699, 23] width 19 height 19
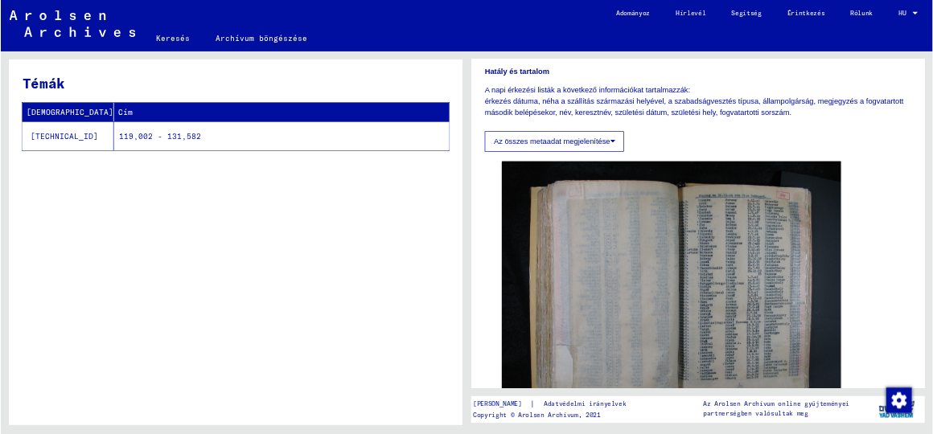
scroll to position [401, 0]
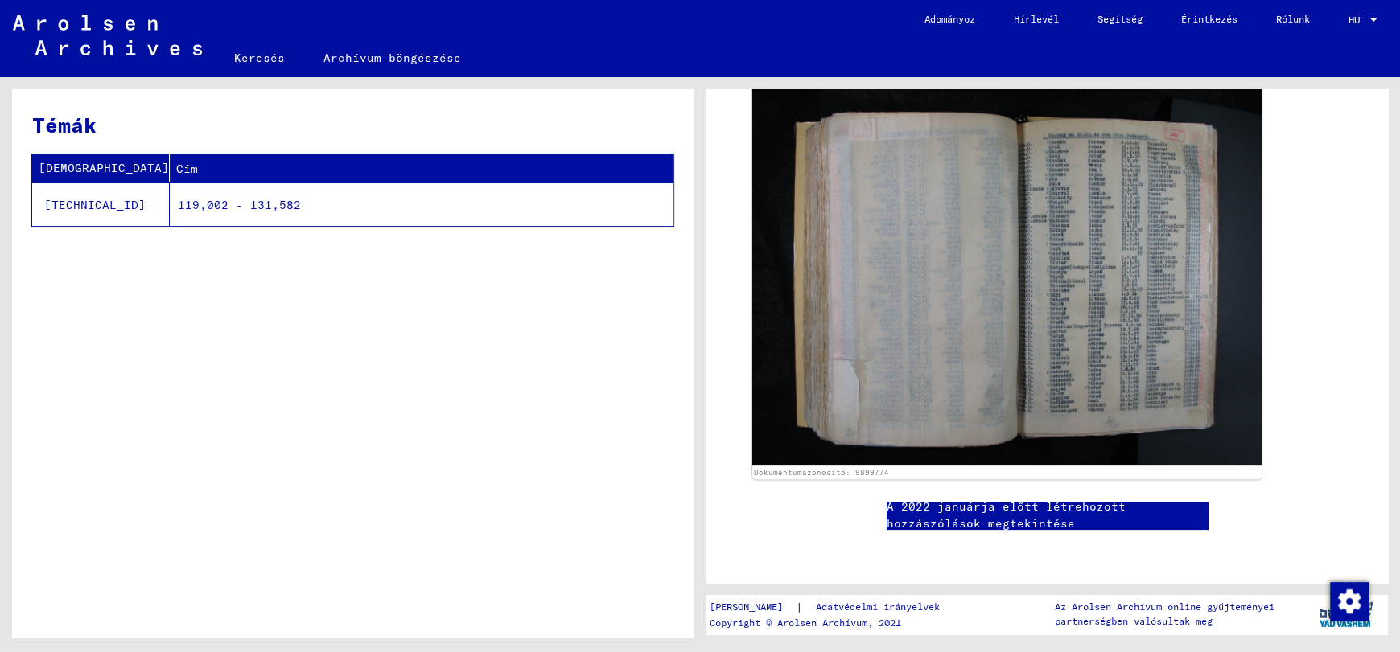
click at [178, 207] on font "119,002 - 131,582" at bounding box center [239, 205] width 123 height 14
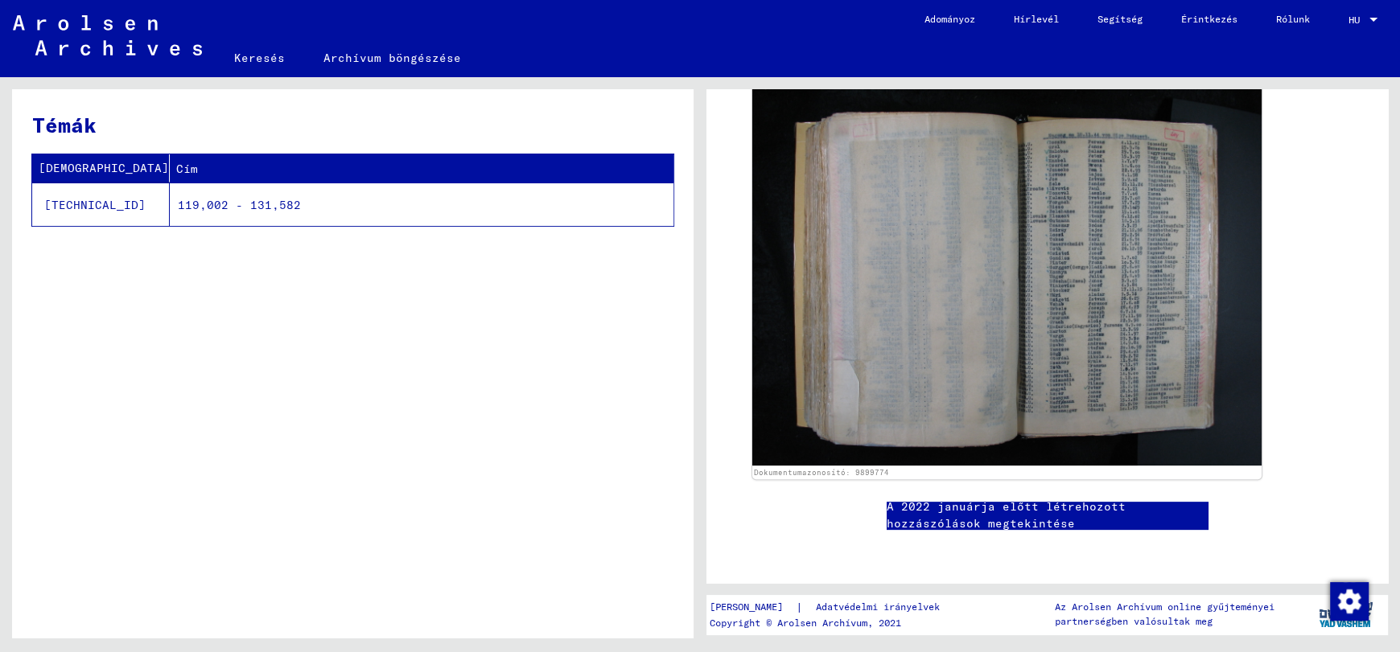
click at [180, 380] on div "Témák Aláírás Cím [TECHNICAL_ID] 119,002 - 131,582" at bounding box center [352, 369] width 681 height 561
drag, startPoint x: 298, startPoint y: 373, endPoint x: 317, endPoint y: 331, distance: 45.7
click at [299, 372] on div "Témák Aláírás Cím [TECHNICAL_ID] 119,002 - 131,582" at bounding box center [352, 369] width 681 height 561
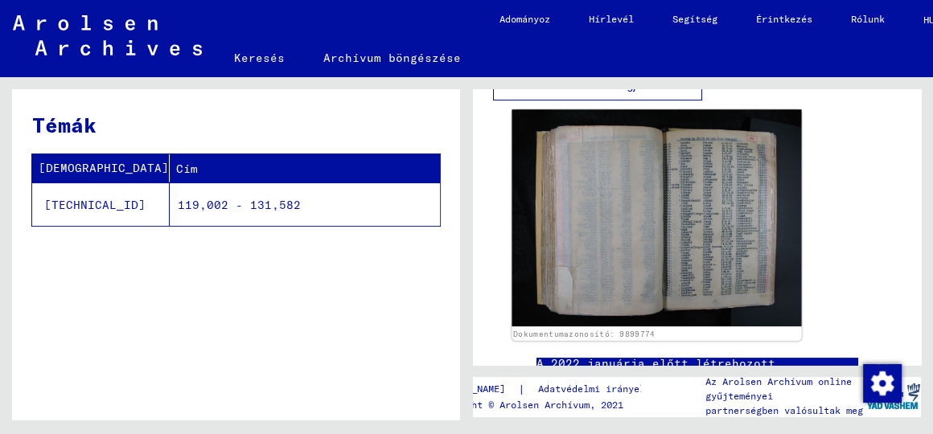
click at [685, 243] on img at bounding box center [657, 217] width 290 height 217
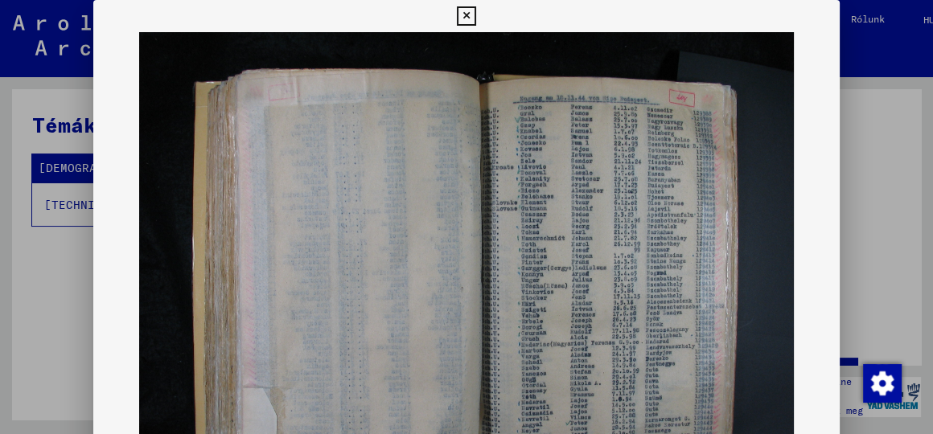
click at [577, 117] on img at bounding box center [466, 278] width 747 height 492
drag, startPoint x: 595, startPoint y: 175, endPoint x: 590, endPoint y: 208, distance: 33.3
click at [590, 208] on img at bounding box center [466, 278] width 747 height 492
drag, startPoint x: 394, startPoint y: 365, endPoint x: 415, endPoint y: 284, distance: 83.9
click at [405, 302] on img at bounding box center [466, 278] width 747 height 492
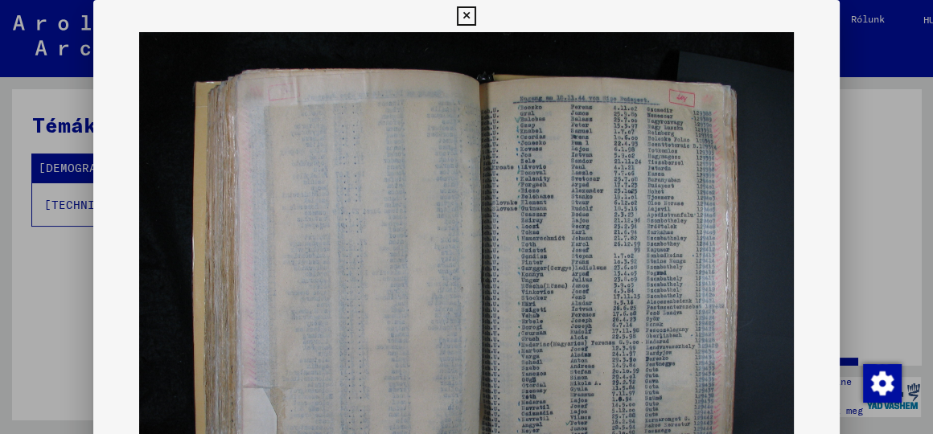
click at [554, 265] on img at bounding box center [466, 278] width 747 height 492
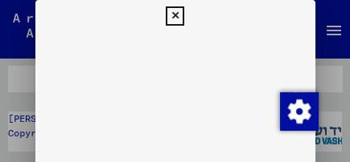
drag, startPoint x: 924, startPoint y: 0, endPoint x: 179, endPoint y: 127, distance: 755.7
drag, startPoint x: 175, startPoint y: 123, endPoint x: 76, endPoint y: 60, distance: 117.6
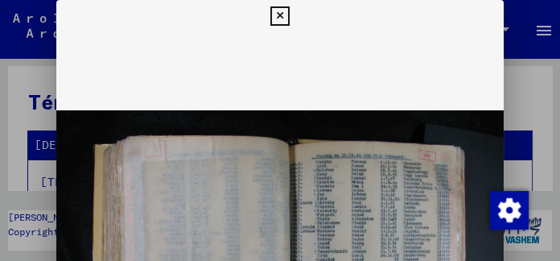
drag, startPoint x: 348, startPoint y: 0, endPoint x: 331, endPoint y: 143, distance: 144.2
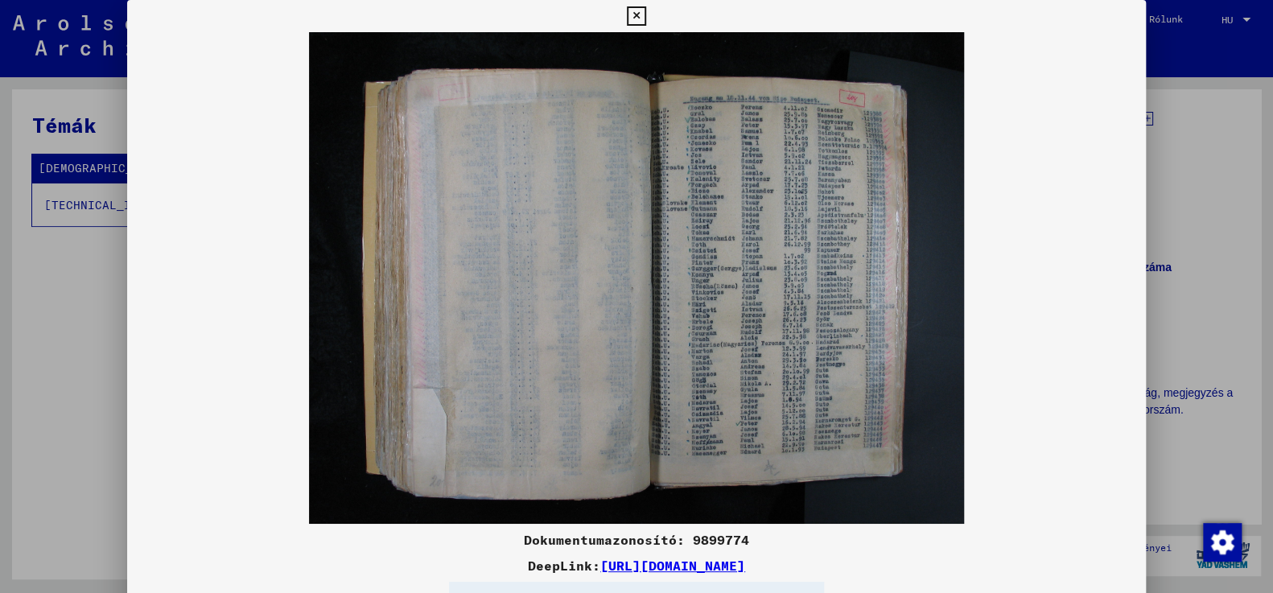
drag, startPoint x: 545, startPoint y: 1, endPoint x: 744, endPoint y: 312, distance: 369.3
click at [744, 312] on img at bounding box center [636, 278] width 1018 height 492
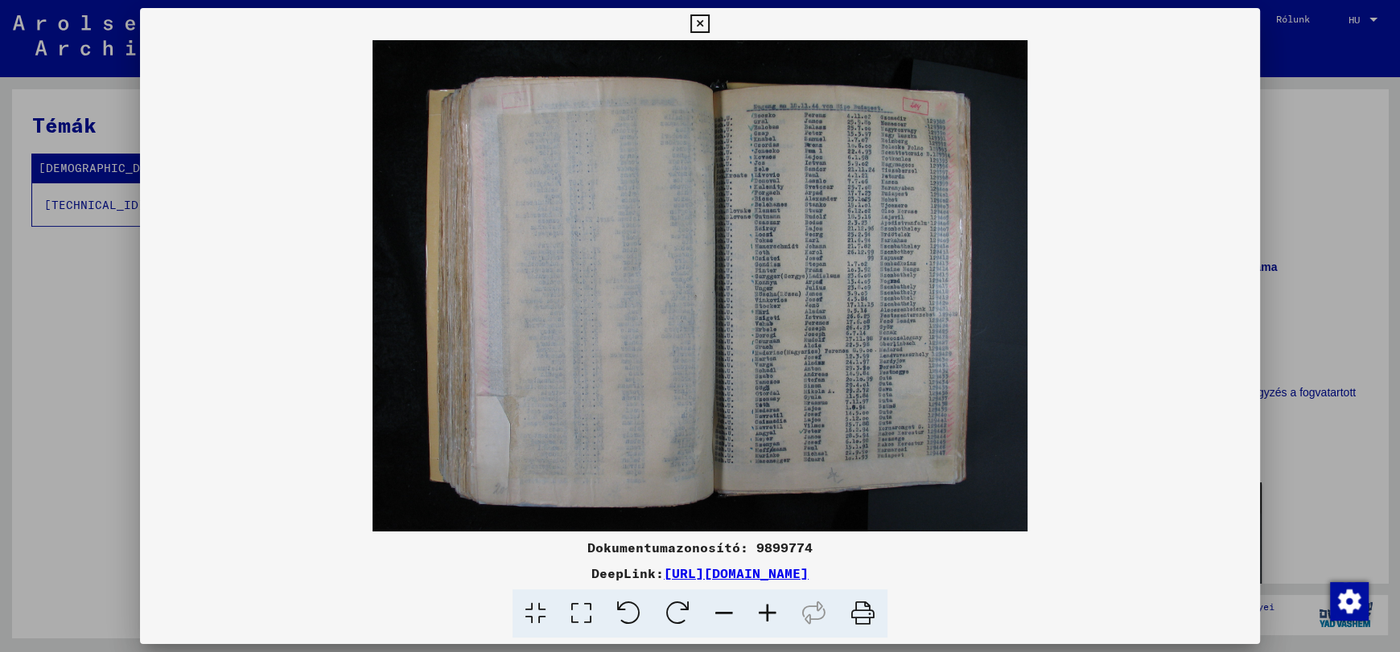
drag, startPoint x: 1270, startPoint y: 3, endPoint x: 765, endPoint y: 613, distance: 791.8
click at [765, 613] on icon at bounding box center [767, 614] width 43 height 49
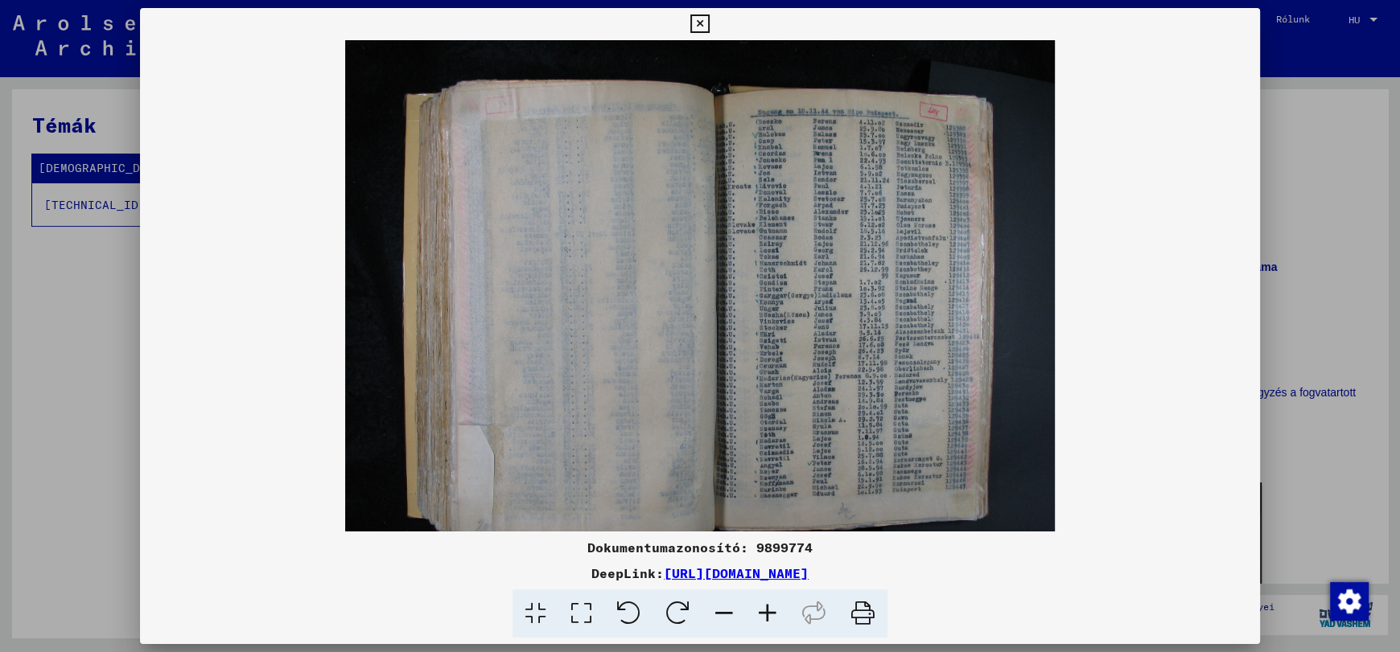
click at [765, 613] on icon at bounding box center [767, 614] width 43 height 49
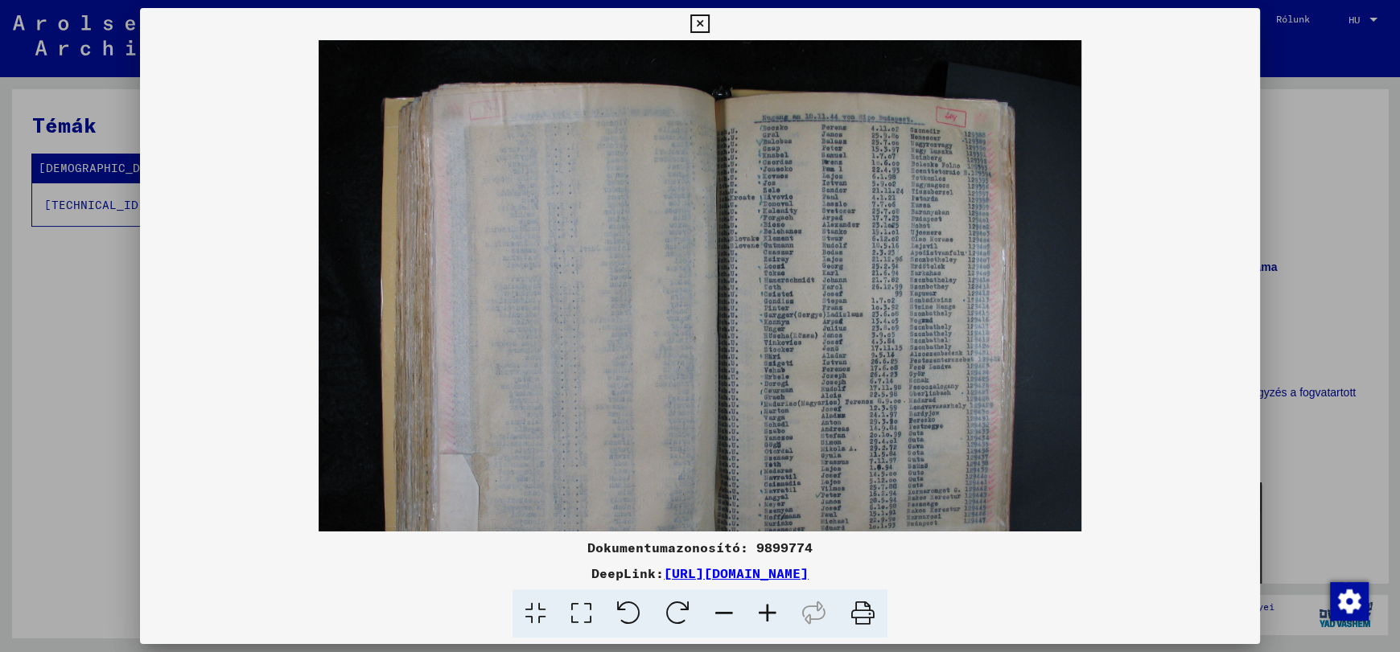
click at [765, 613] on icon at bounding box center [767, 614] width 43 height 49
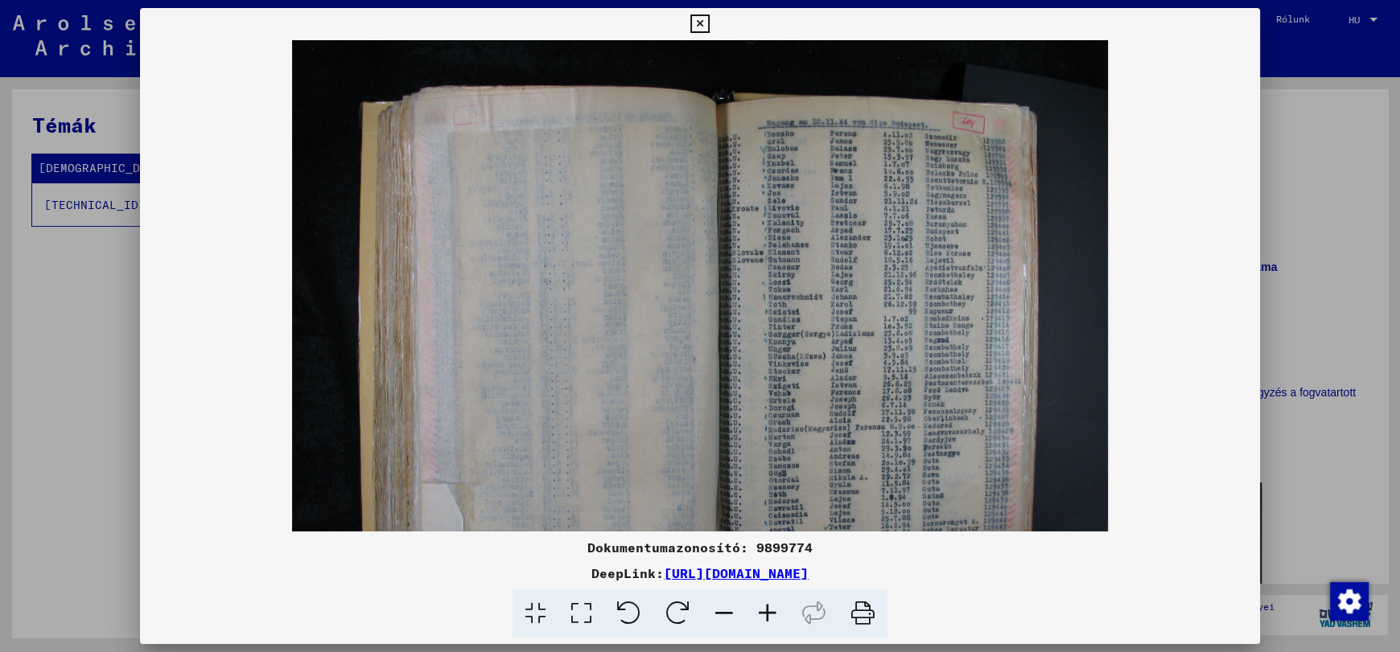
click at [765, 613] on icon at bounding box center [767, 614] width 43 height 49
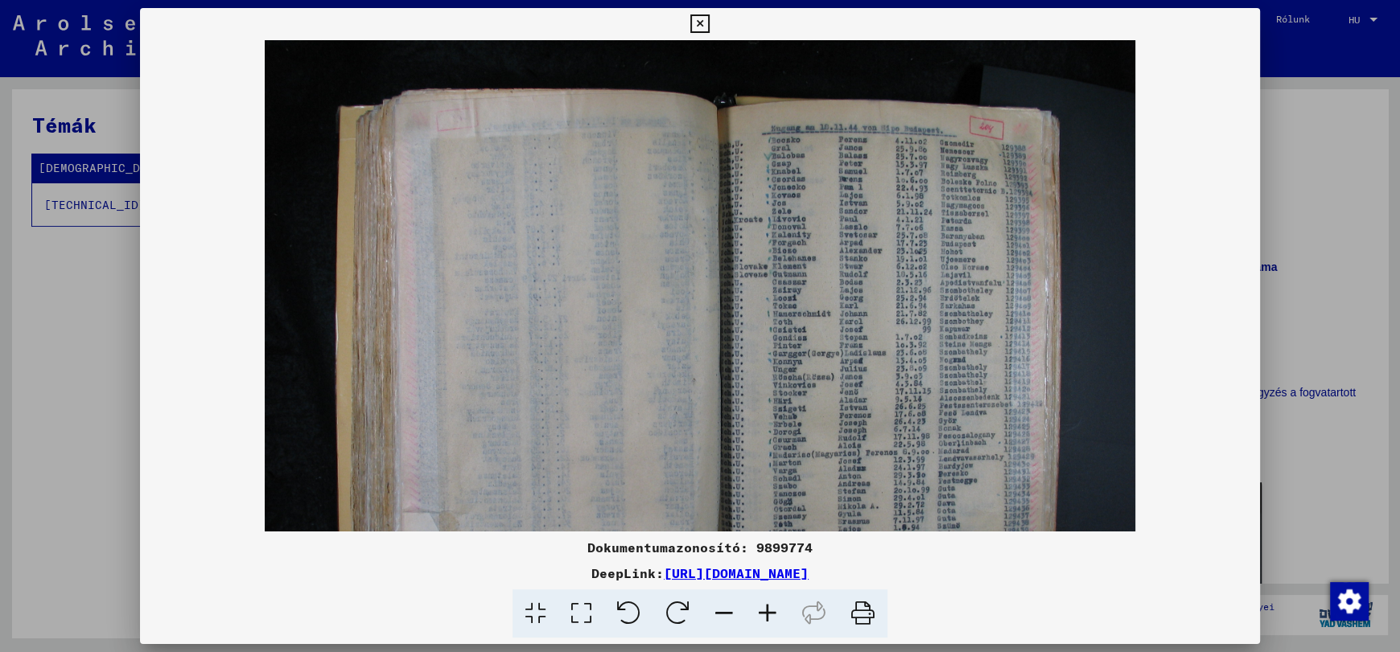
click at [765, 613] on icon at bounding box center [767, 614] width 43 height 49
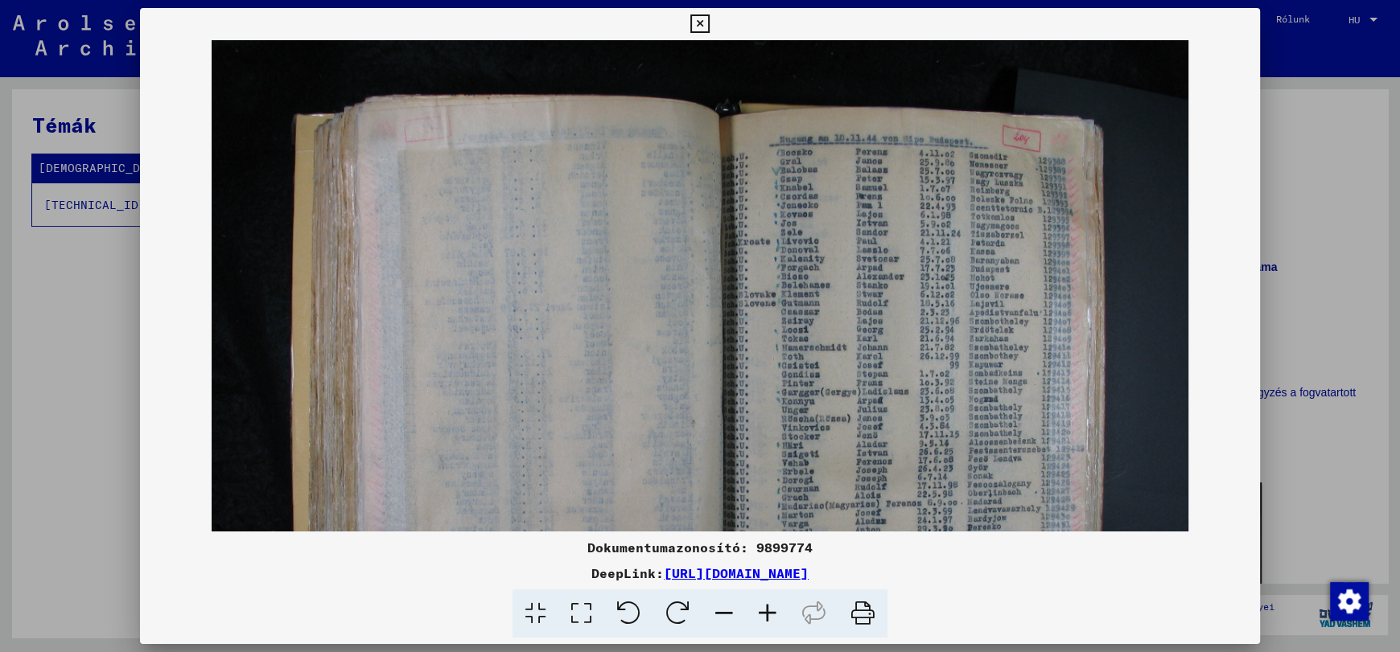
click at [765, 613] on icon at bounding box center [767, 614] width 43 height 49
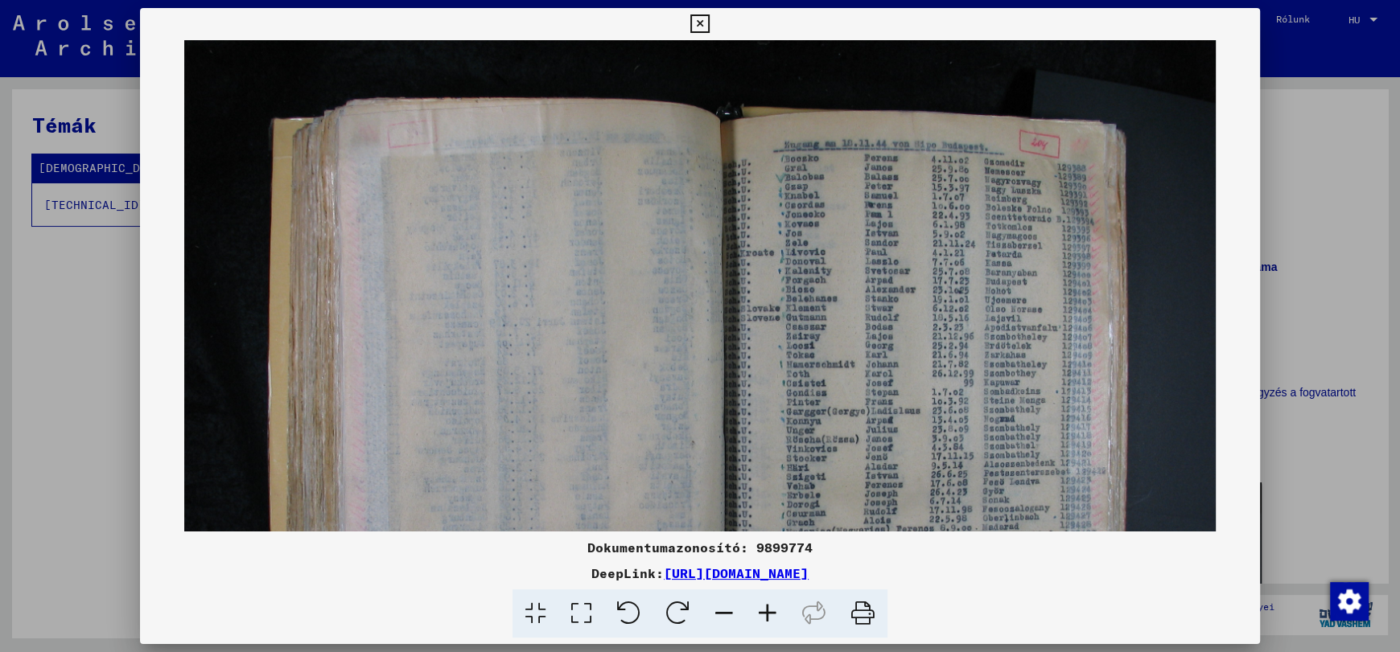
click at [765, 613] on icon at bounding box center [767, 614] width 43 height 49
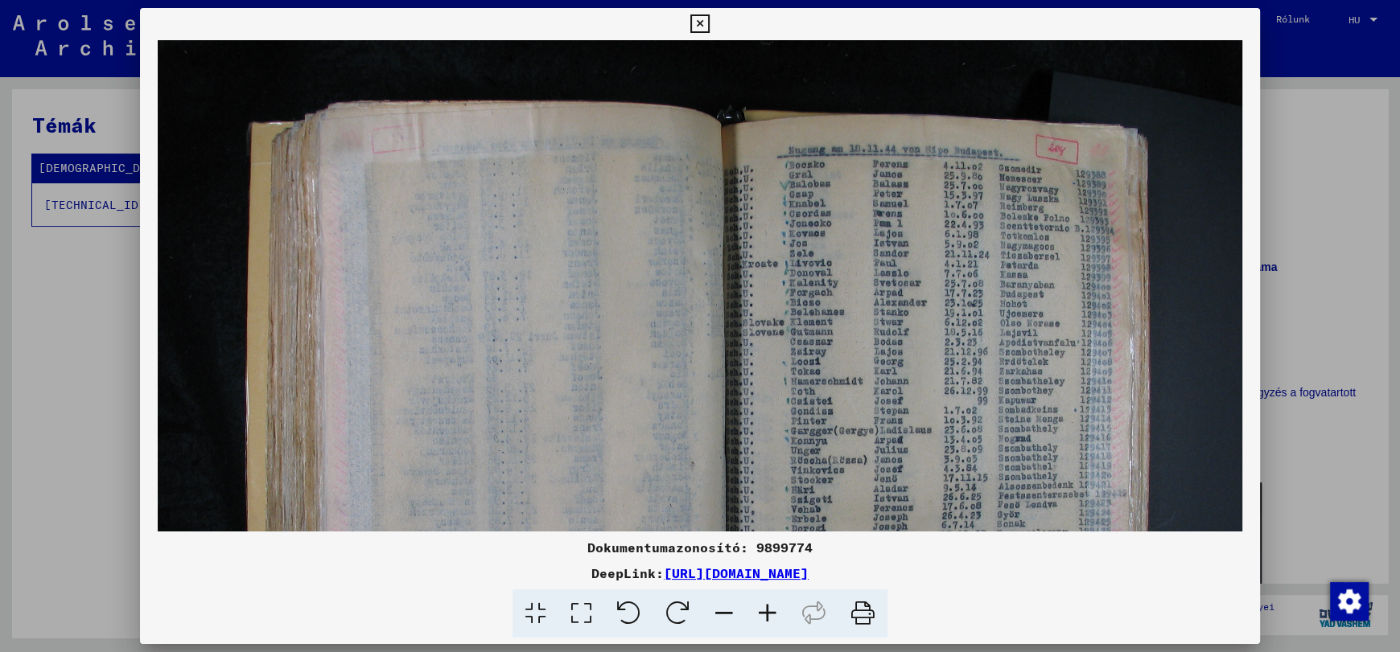
click at [765, 613] on icon at bounding box center [767, 614] width 43 height 49
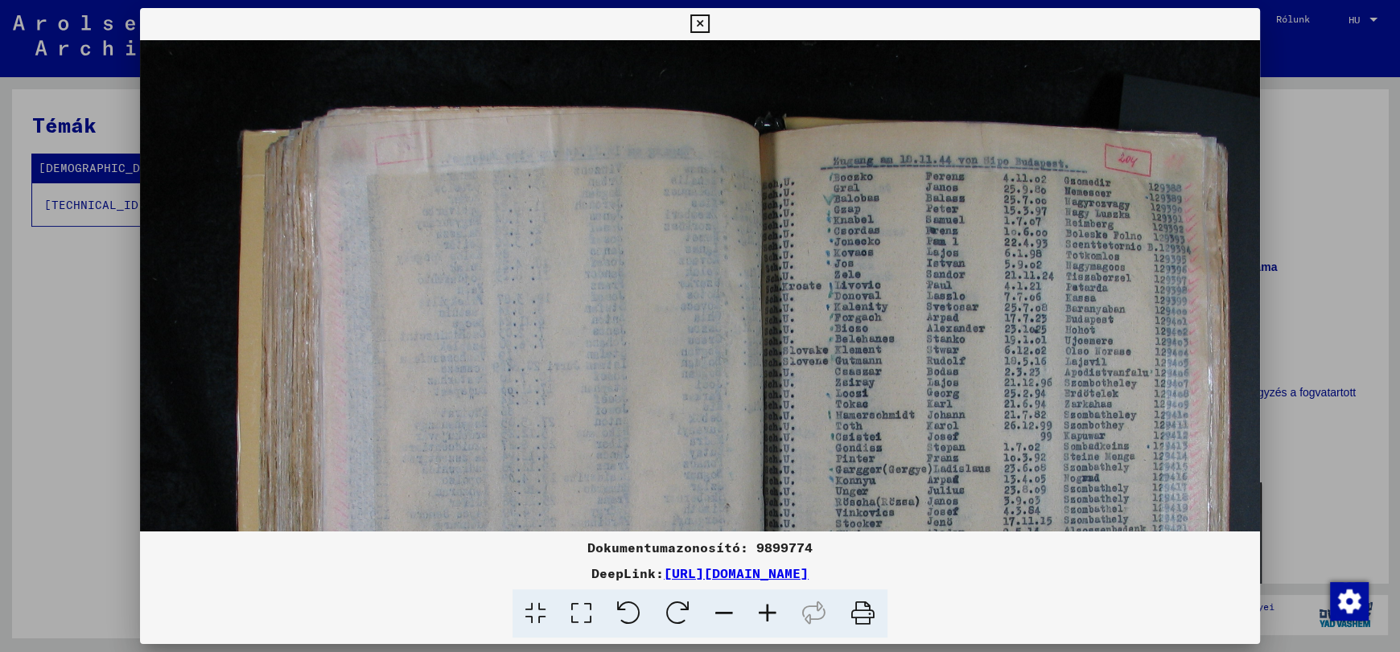
click at [765, 613] on icon at bounding box center [767, 614] width 43 height 49
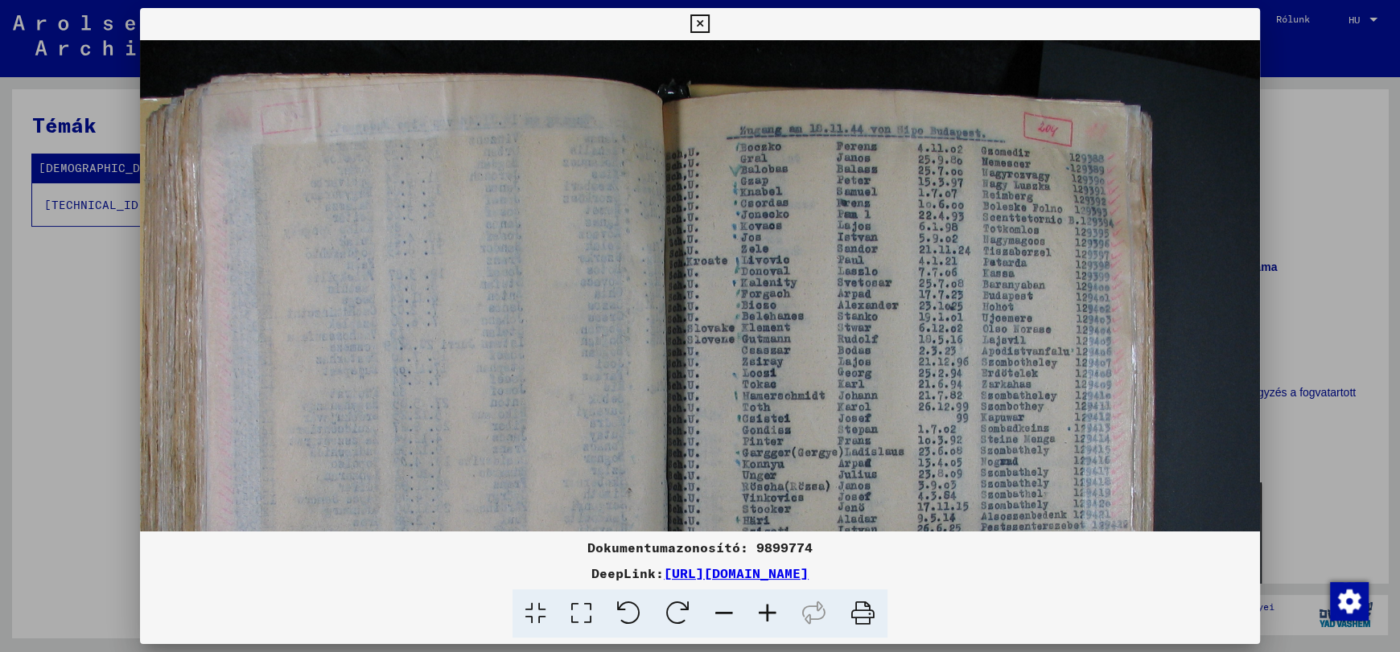
drag, startPoint x: 1122, startPoint y: 331, endPoint x: 633, endPoint y: 287, distance: 491.1
click at [633, 288] on img at bounding box center [637, 471] width 1245 height 934
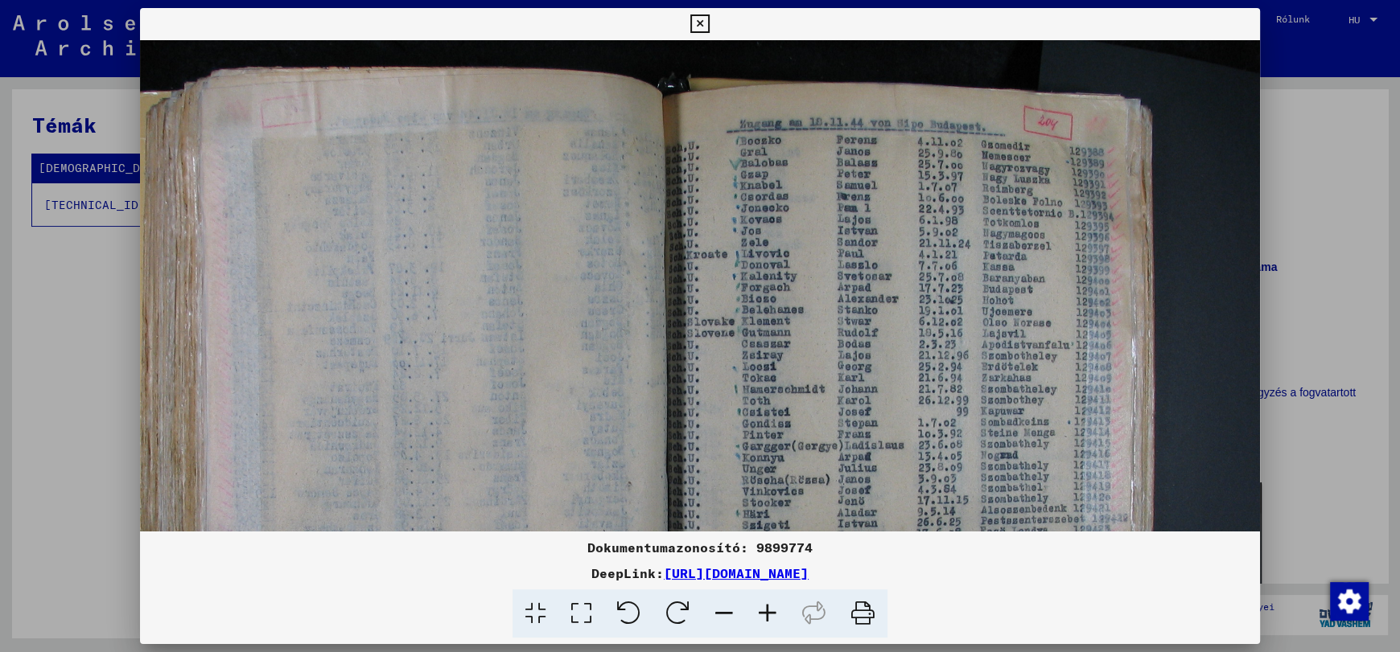
click at [759, 605] on icon at bounding box center [767, 614] width 43 height 49
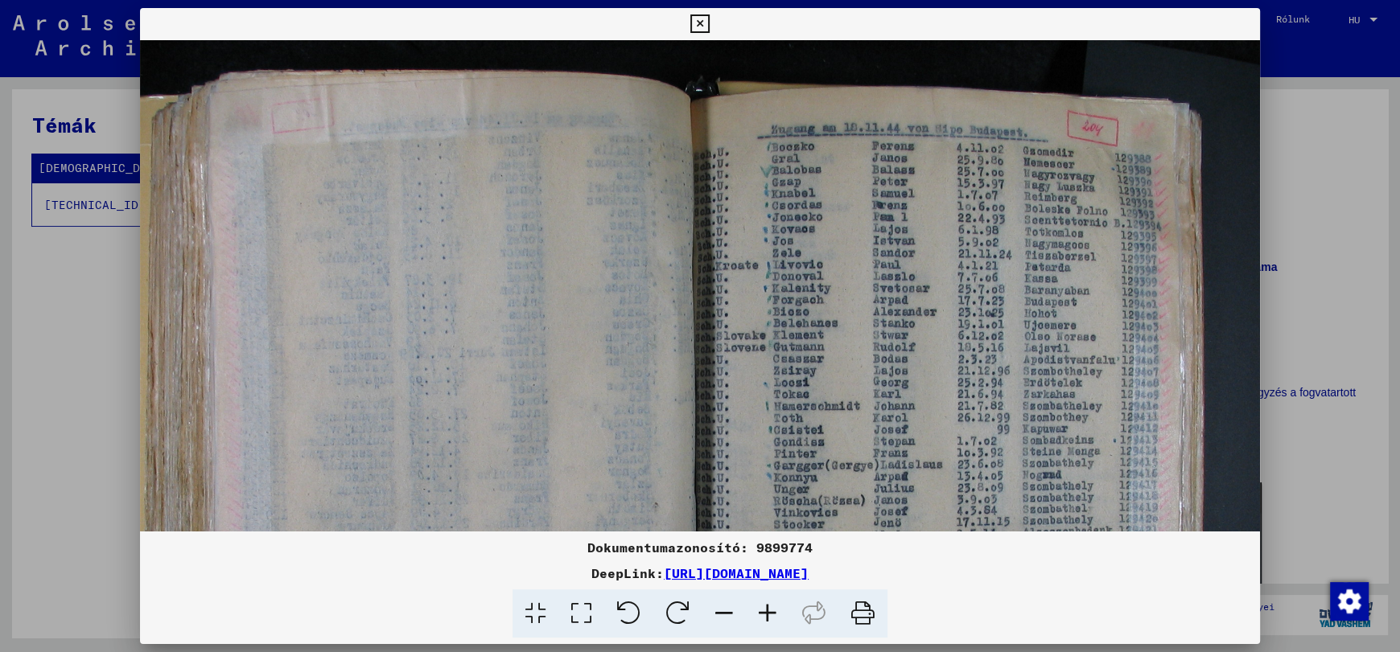
click at [759, 605] on icon at bounding box center [767, 614] width 43 height 49
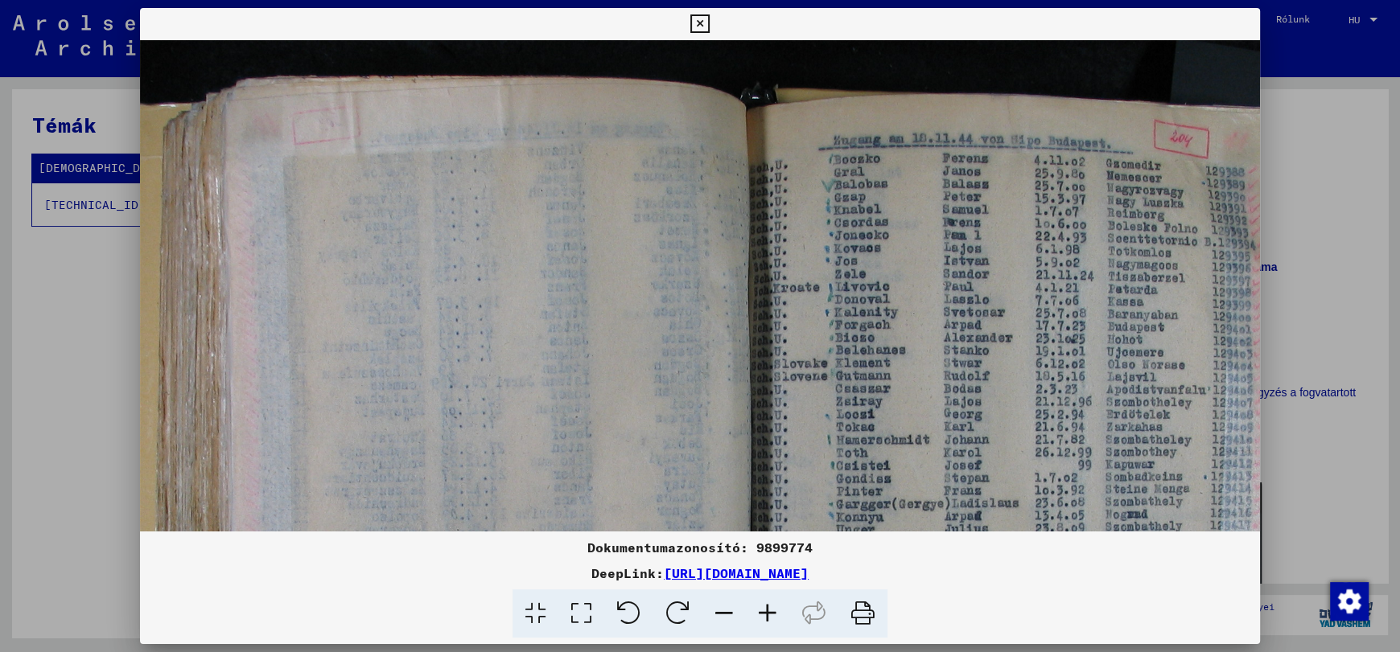
click at [759, 605] on icon at bounding box center [767, 614] width 43 height 49
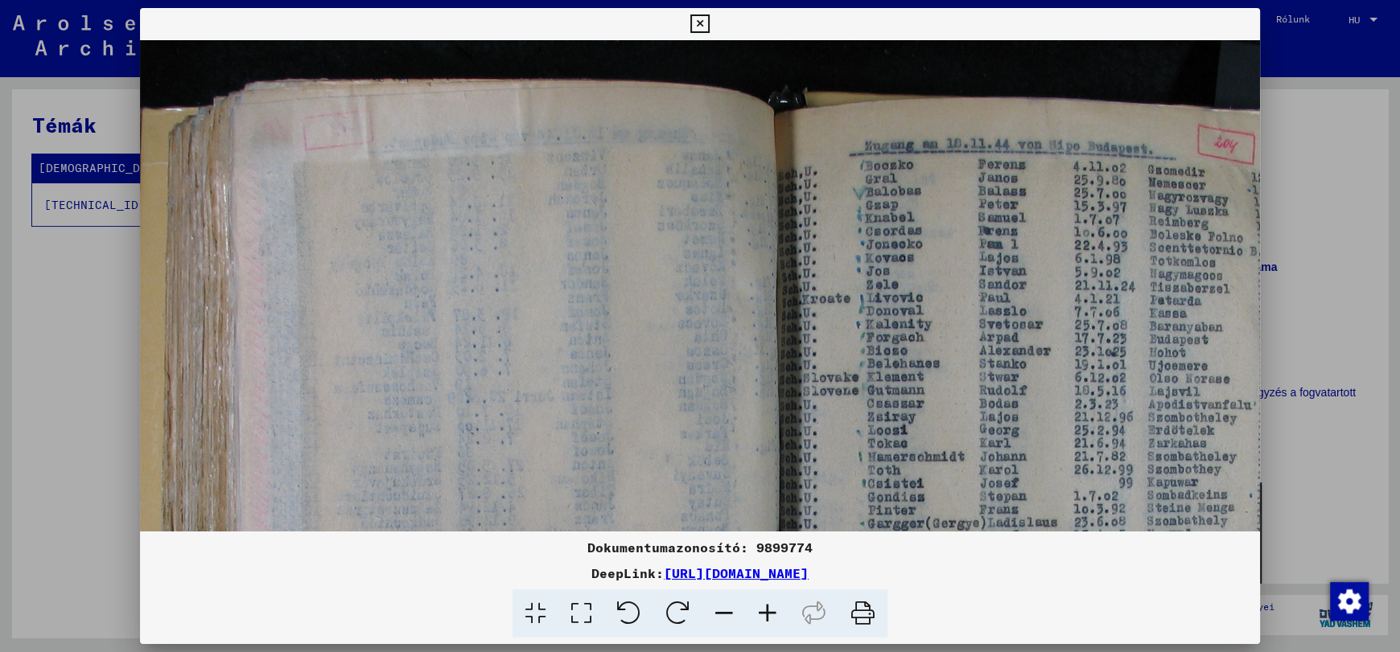
click at [759, 605] on icon at bounding box center [767, 614] width 43 height 49
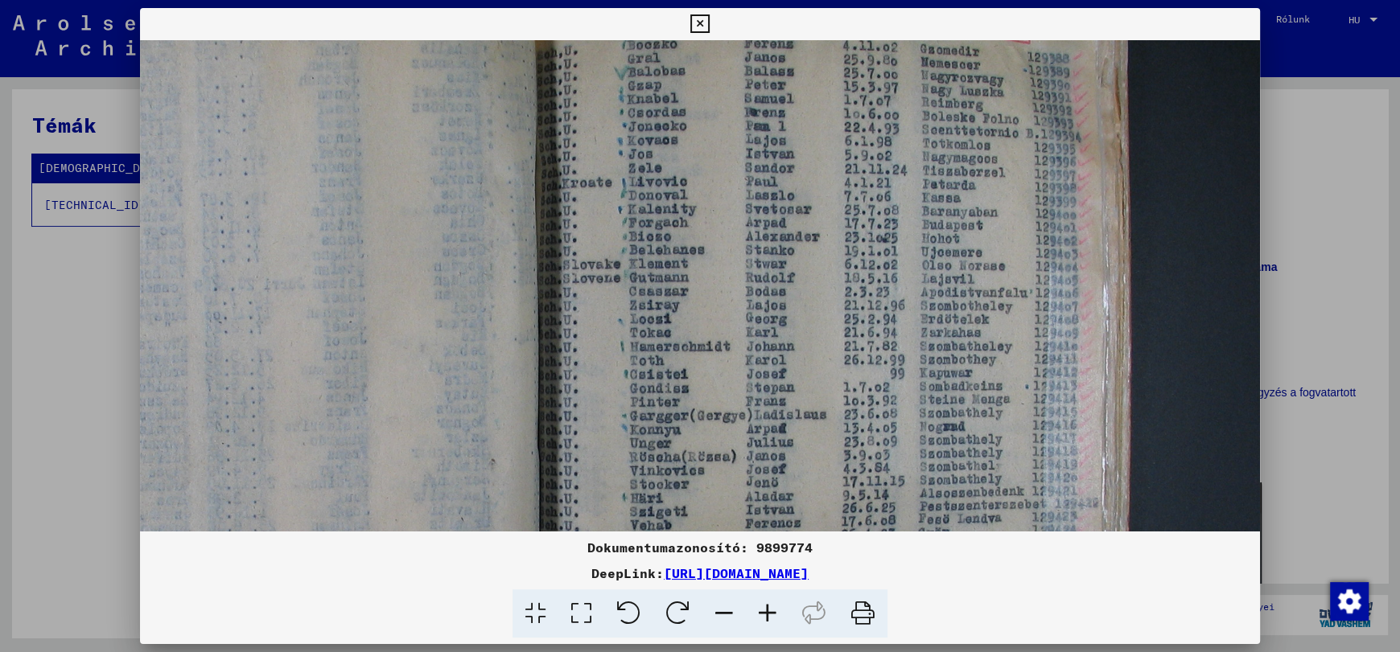
drag, startPoint x: 946, startPoint y: 403, endPoint x: 287, endPoint y: 275, distance: 671.1
click at [287, 275] on img at bounding box center [503, 437] width 1513 height 1135
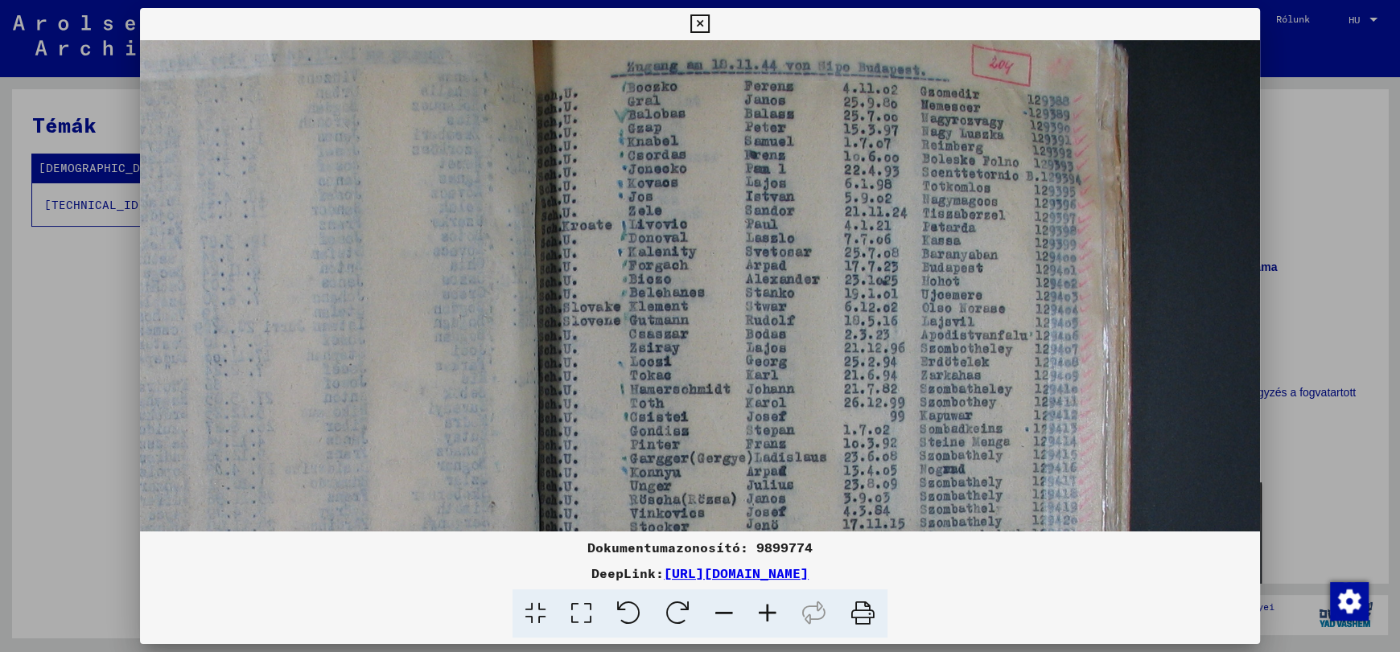
scroll to position [79, 393]
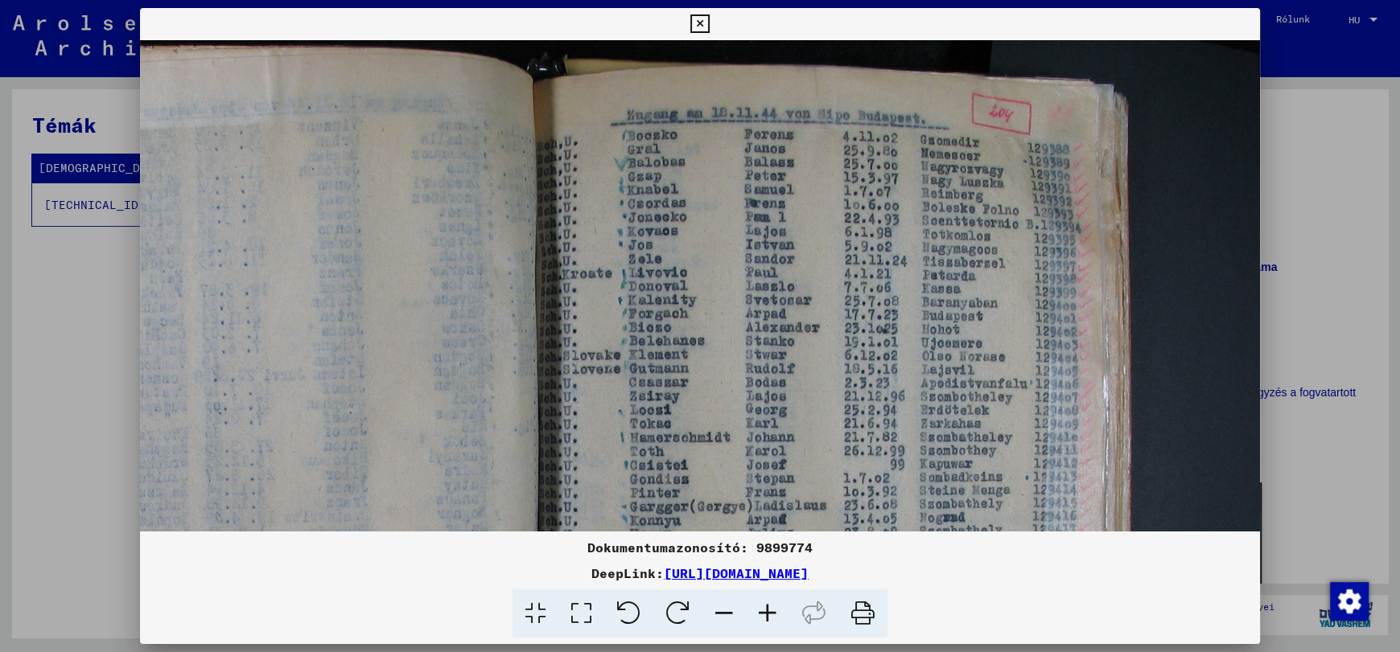
drag, startPoint x: 845, startPoint y: 128, endPoint x: 712, endPoint y: 229, distance: 167.6
click at [712, 229] on img at bounding box center [503, 528] width 1513 height 1135
click at [767, 613] on icon at bounding box center [767, 614] width 43 height 49
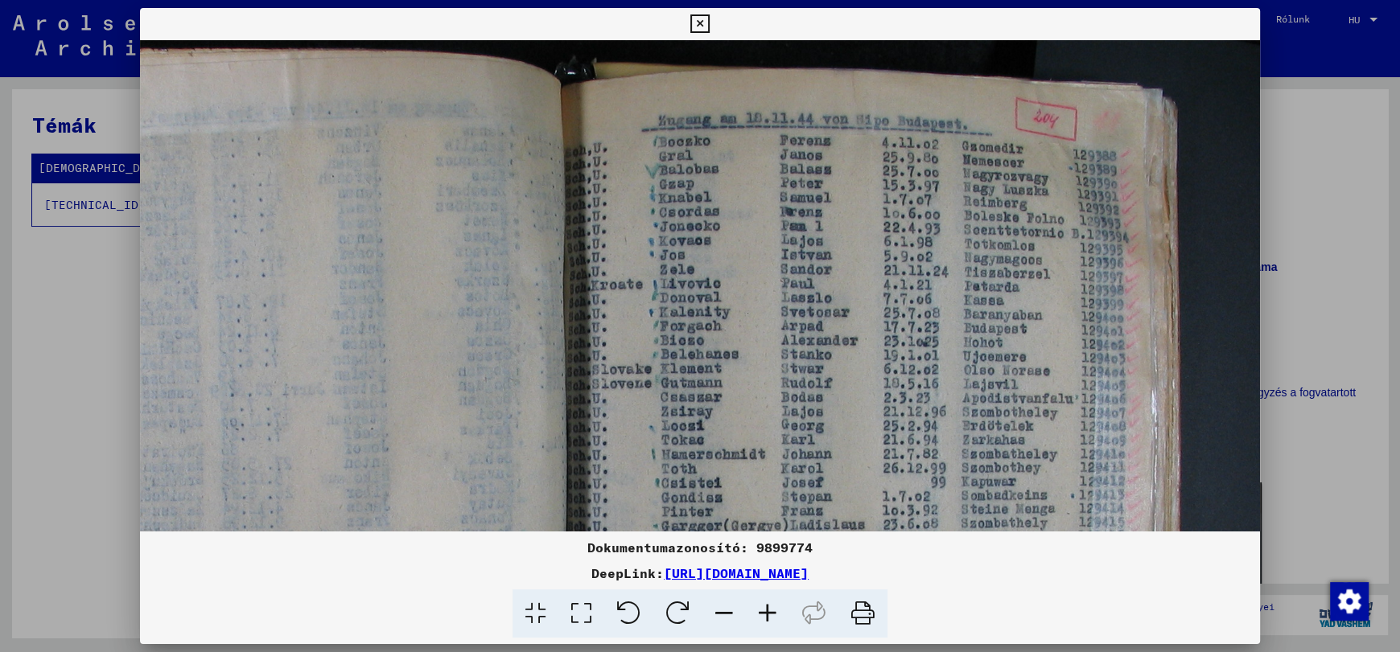
click at [767, 613] on icon at bounding box center [767, 614] width 43 height 49
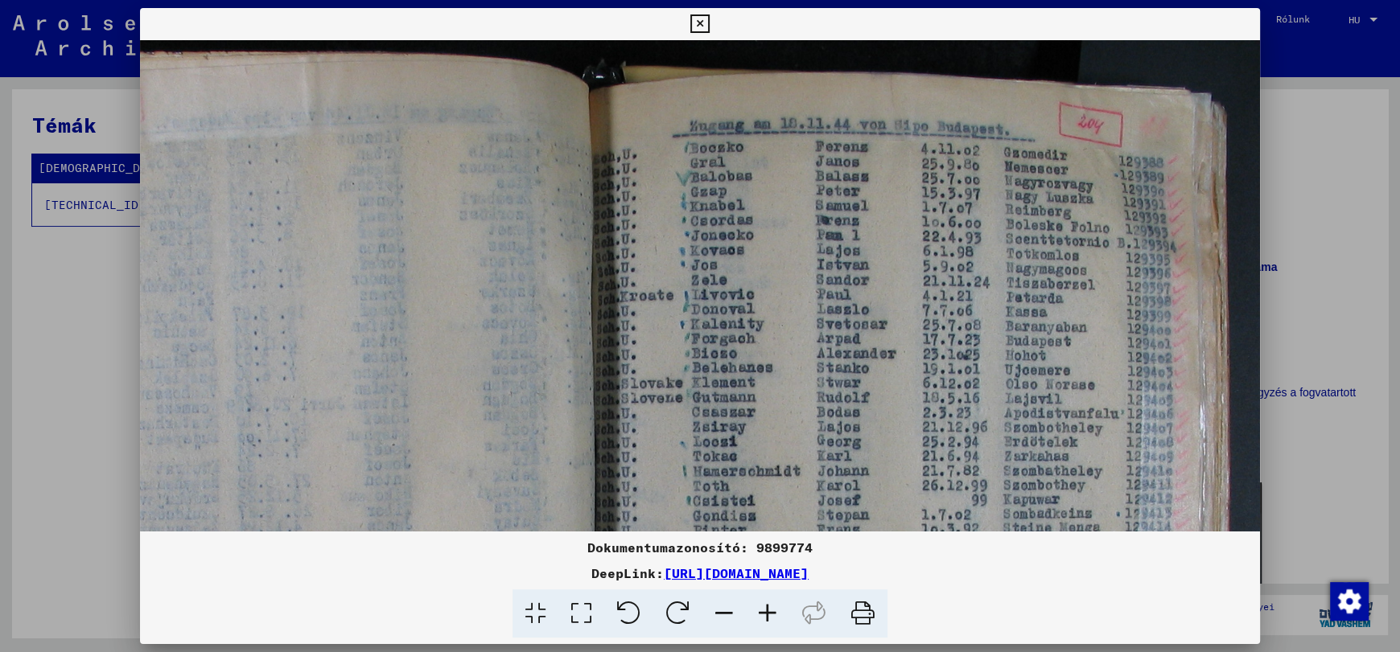
click at [767, 607] on icon at bounding box center [767, 614] width 43 height 49
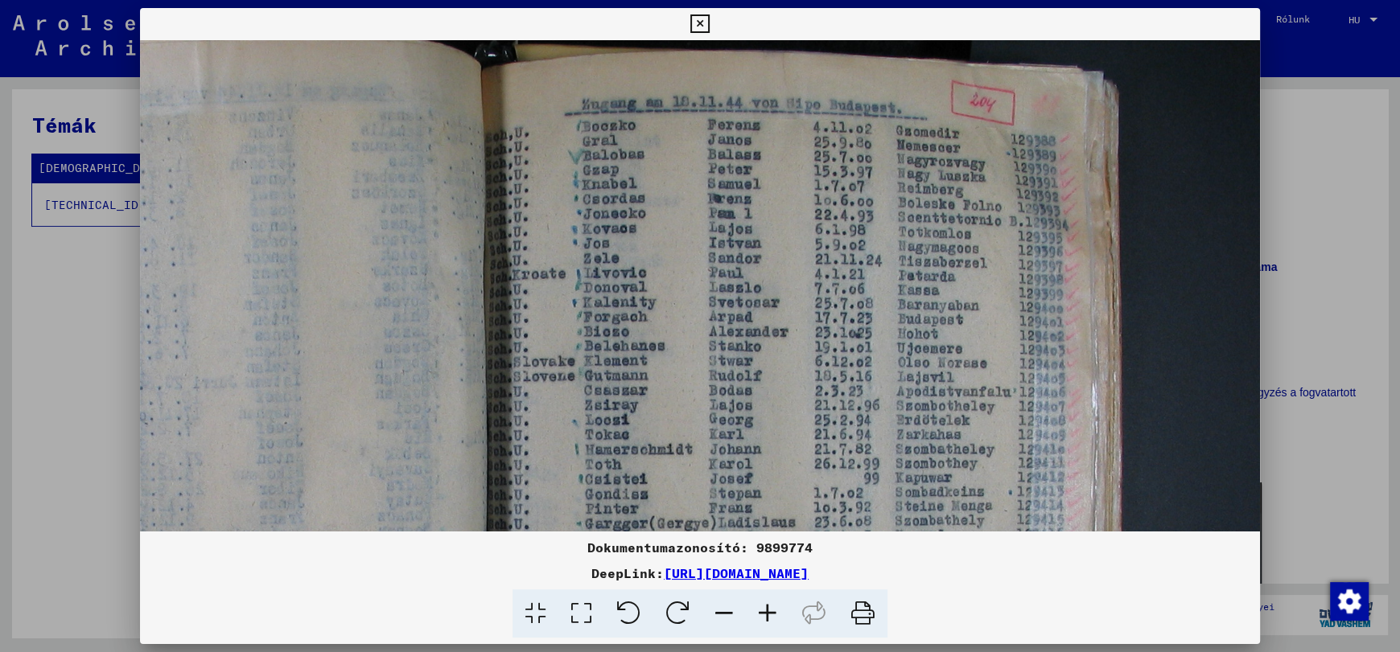
drag, startPoint x: 1098, startPoint y: 204, endPoint x: 824, endPoint y: 168, distance: 276.6
click at [838, 179] on img at bounding box center [449, 548] width 1621 height 1216
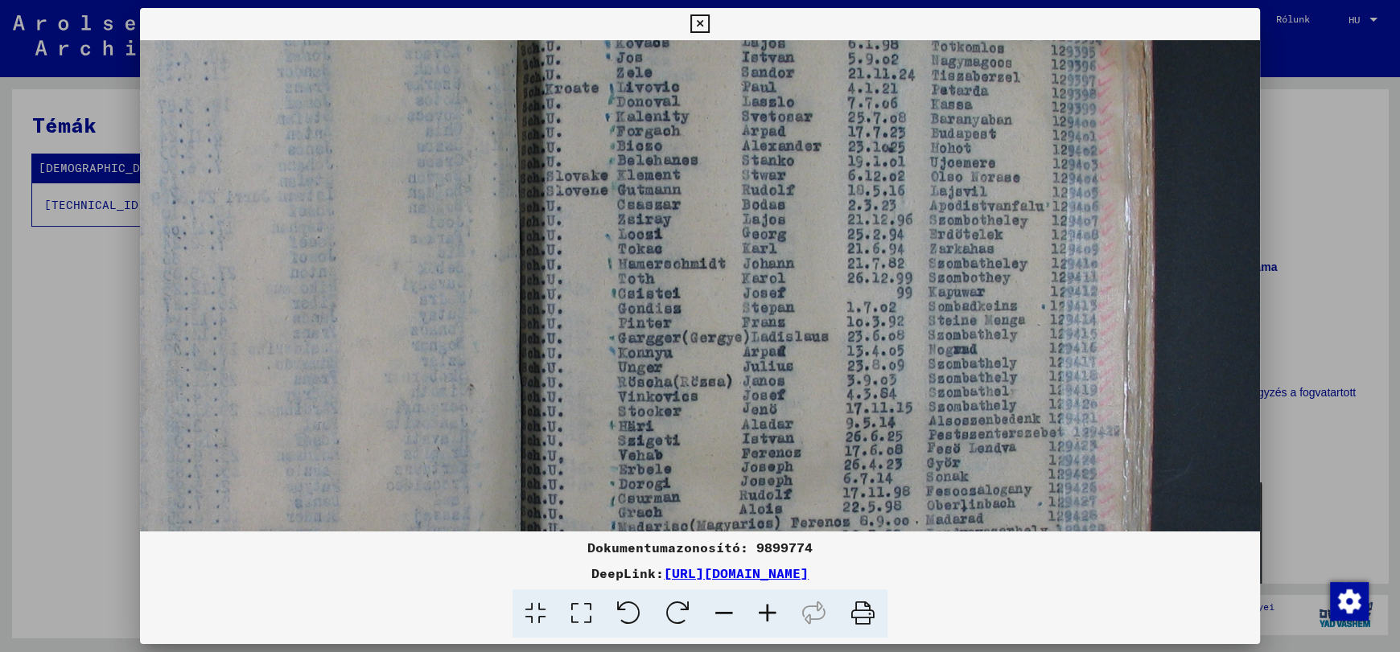
drag, startPoint x: 722, startPoint y: 376, endPoint x: 754, endPoint y: 187, distance: 191.8
click at [754, 187] on img at bounding box center [482, 362] width 1621 height 1216
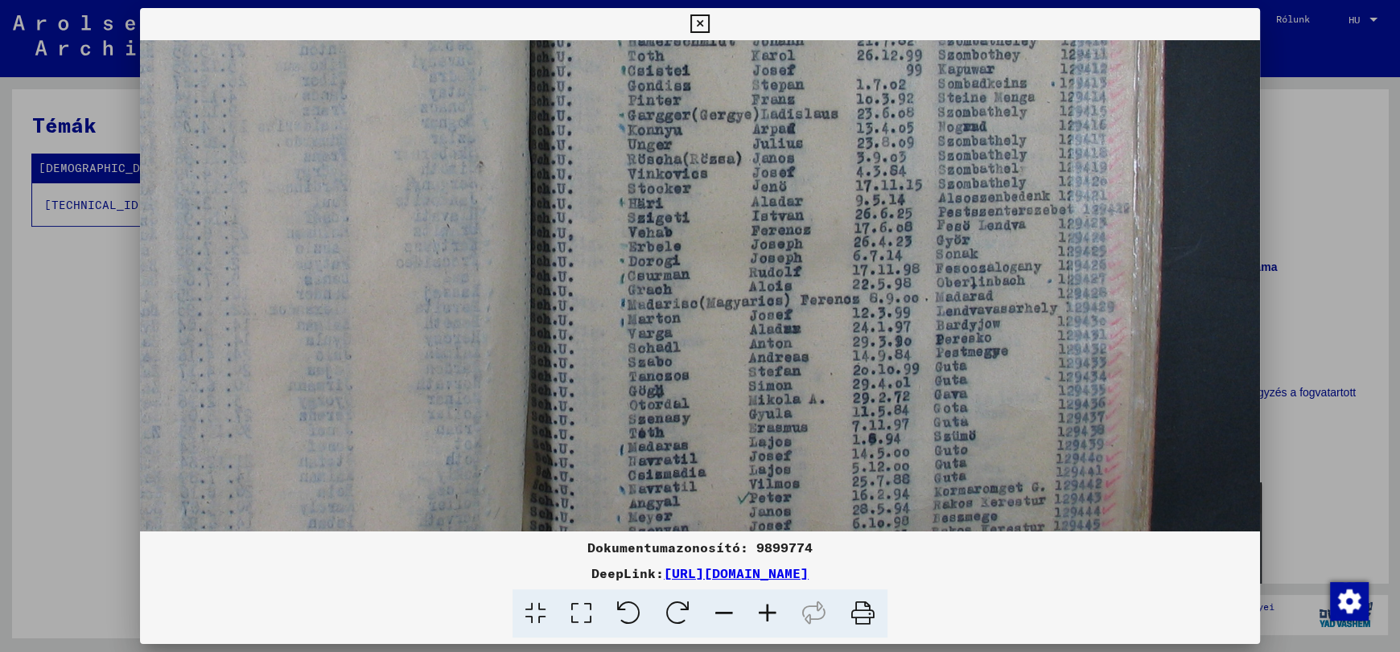
drag, startPoint x: 765, startPoint y: 386, endPoint x: 775, endPoint y: 166, distance: 220.7
click at [775, 166] on img at bounding box center [491, 139] width 1621 height 1216
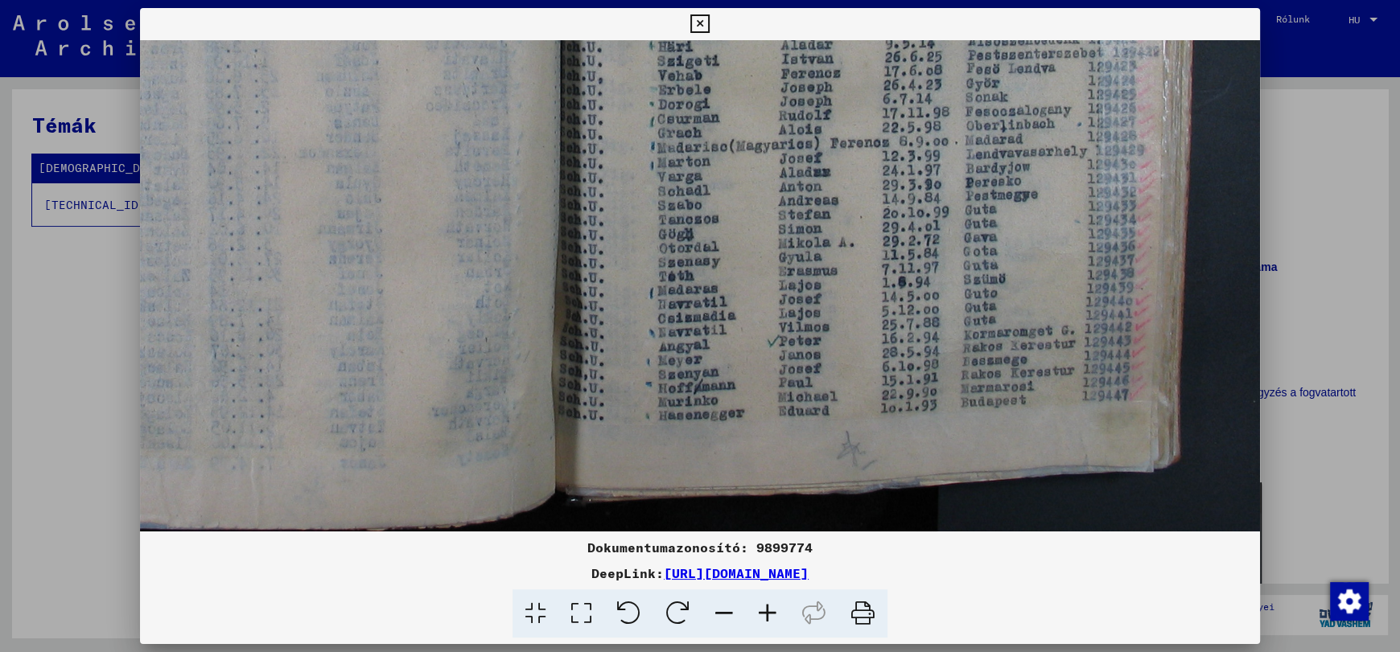
scroll to position [653, 425]
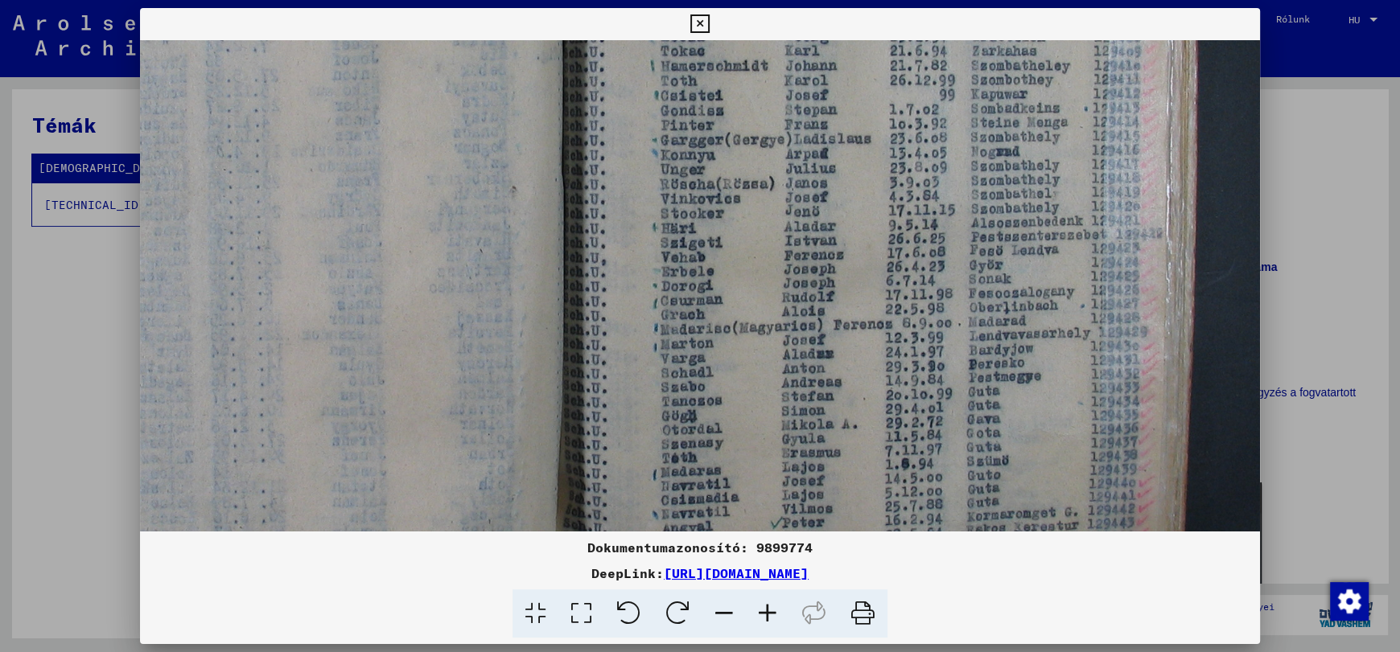
drag, startPoint x: 782, startPoint y: 397, endPoint x: 815, endPoint y: 338, distance: 67.4
click at [815, 338] on img at bounding box center [524, 164] width 1621 height 1216
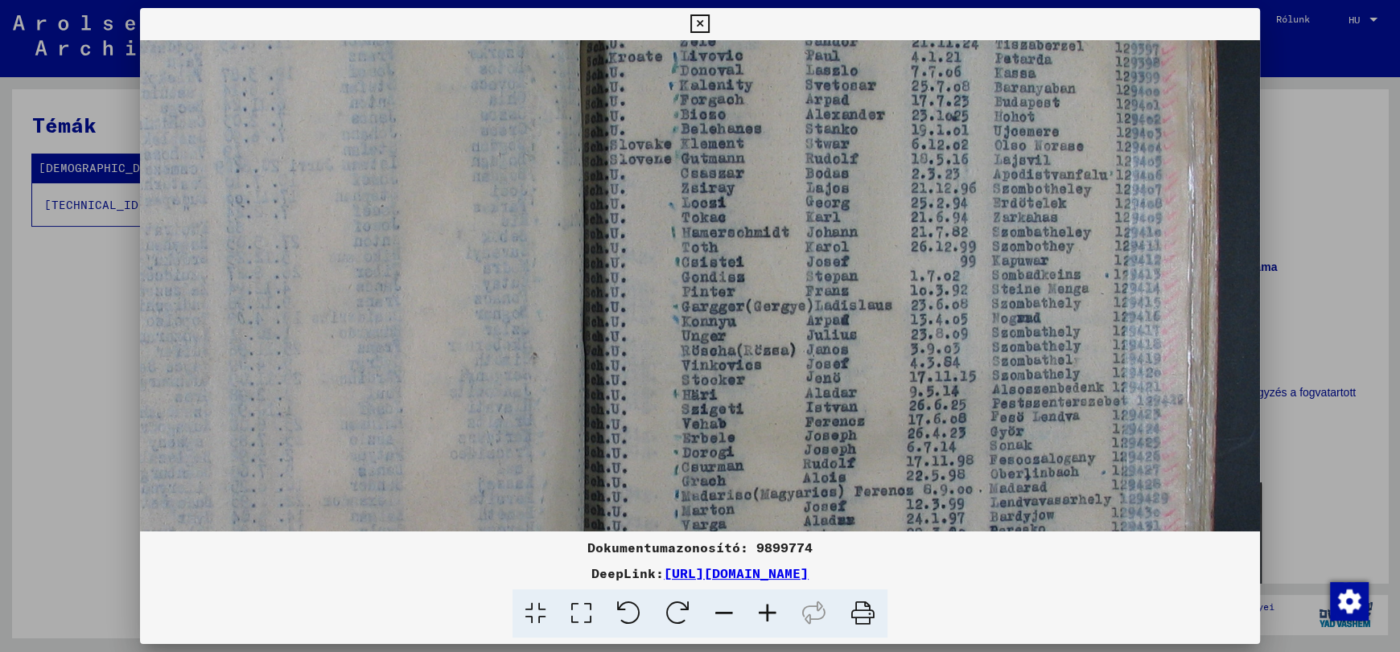
drag, startPoint x: 795, startPoint y: 225, endPoint x: 818, endPoint y: 265, distance: 46.5
click at [817, 423] on img at bounding box center [545, 330] width 1621 height 1216
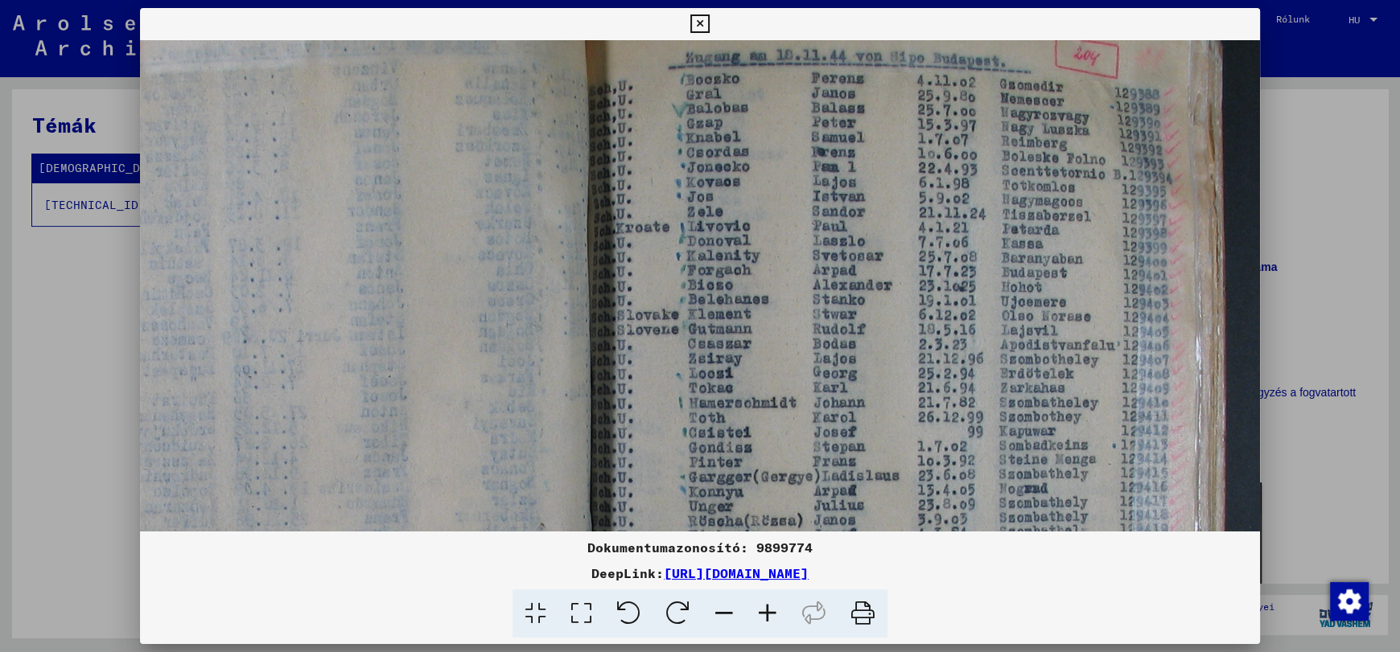
drag, startPoint x: 820, startPoint y: 360, endPoint x: 825, endPoint y: 404, distance: 43.8
click at [825, 404] on img at bounding box center [553, 501] width 1621 height 1216
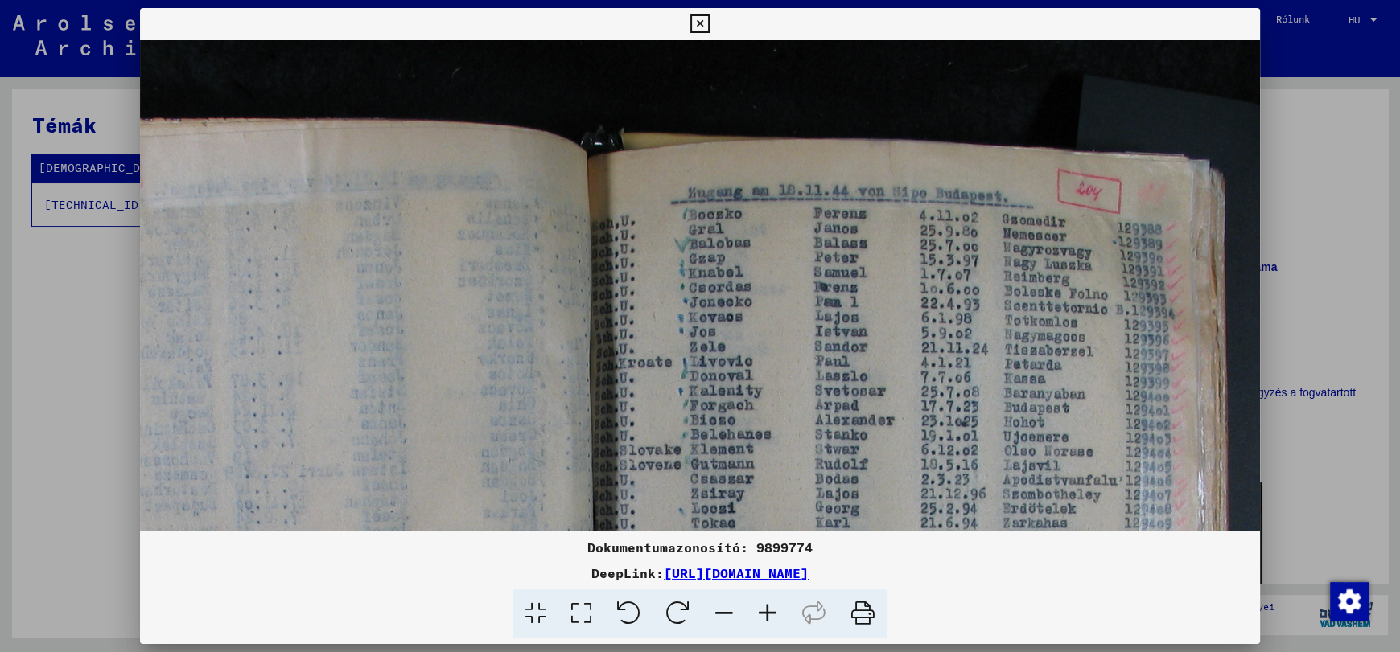
drag, startPoint x: 820, startPoint y: 175, endPoint x: 823, endPoint y: 311, distance: 136.0
click at [823, 311] on img at bounding box center [555, 636] width 1621 height 1216
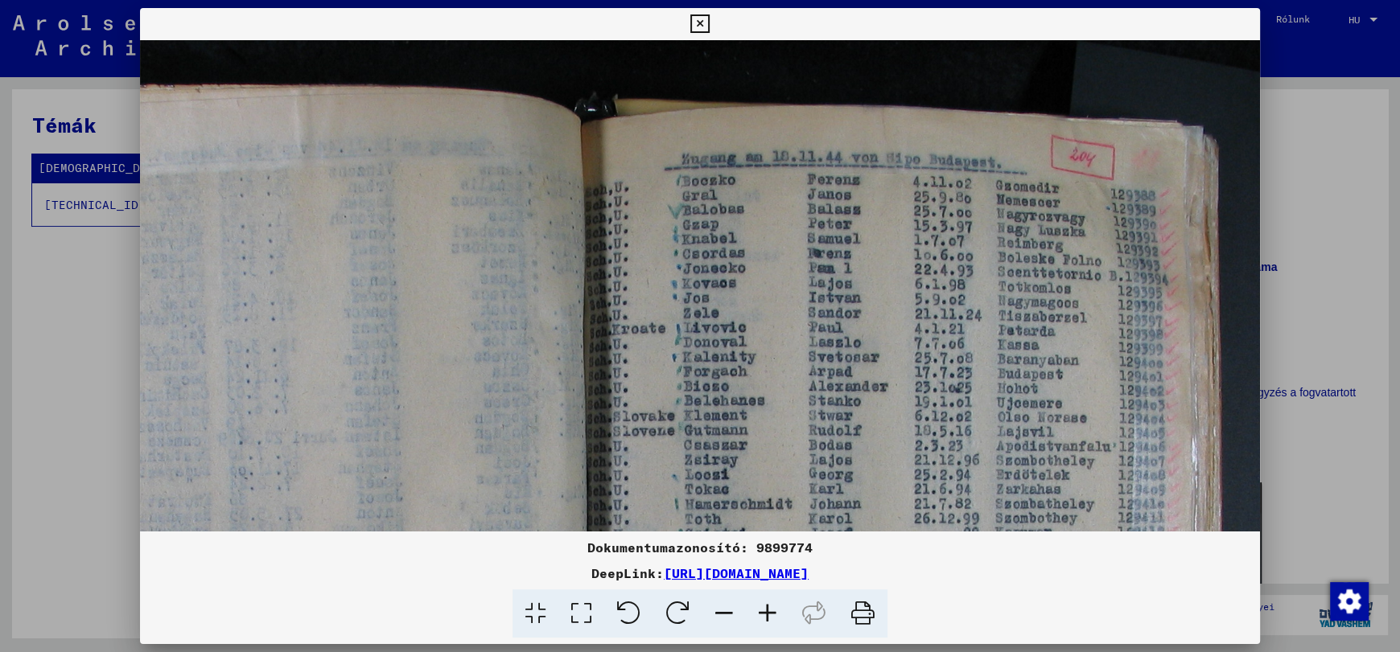
scroll to position [49, 401]
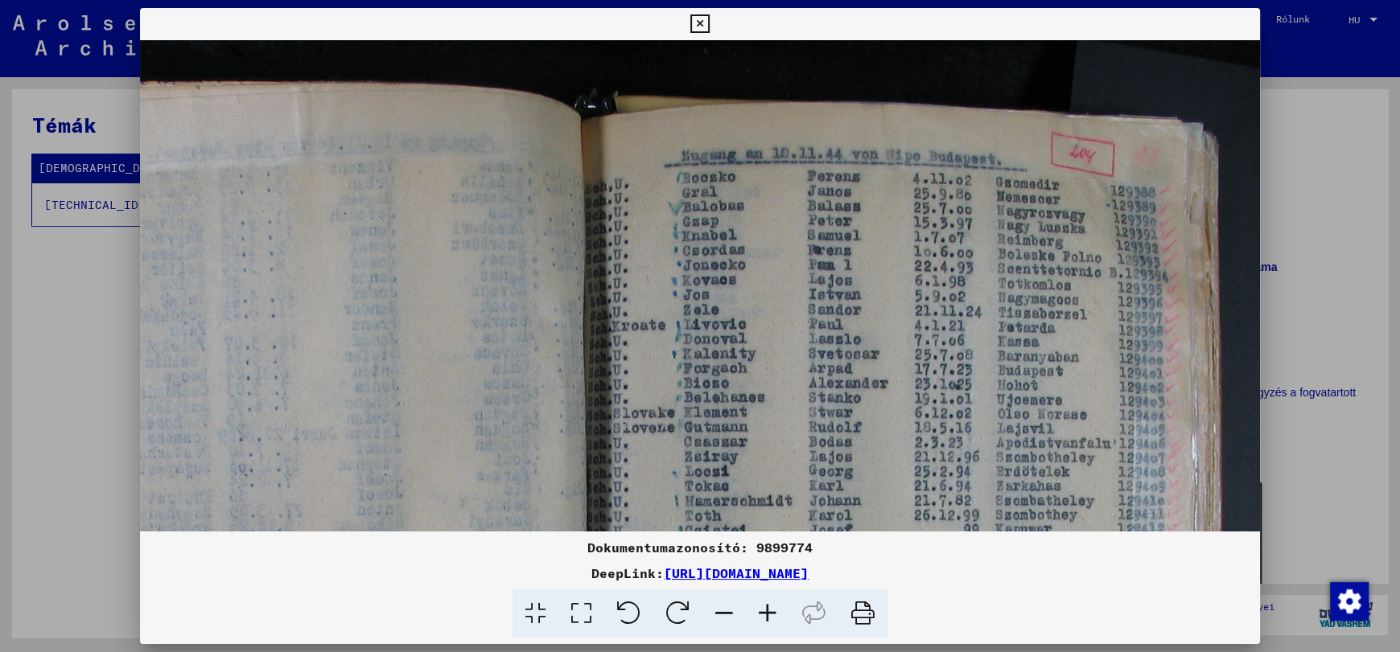
drag, startPoint x: 817, startPoint y: 335, endPoint x: 810, endPoint y: 294, distance: 41.7
click at [810, 294] on img at bounding box center [549, 599] width 1621 height 1216
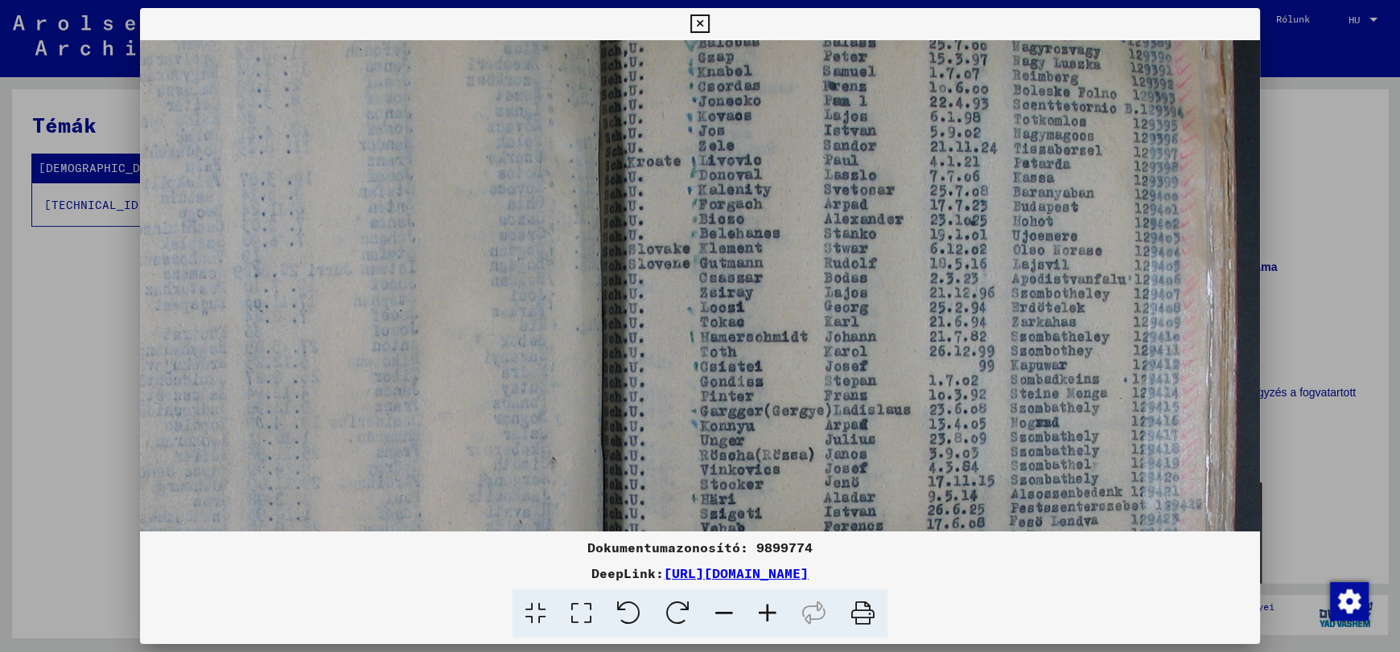
drag, startPoint x: 821, startPoint y: 391, endPoint x: 838, endPoint y: 215, distance: 177.1
click at [838, 215] on img at bounding box center [564, 435] width 1621 height 1216
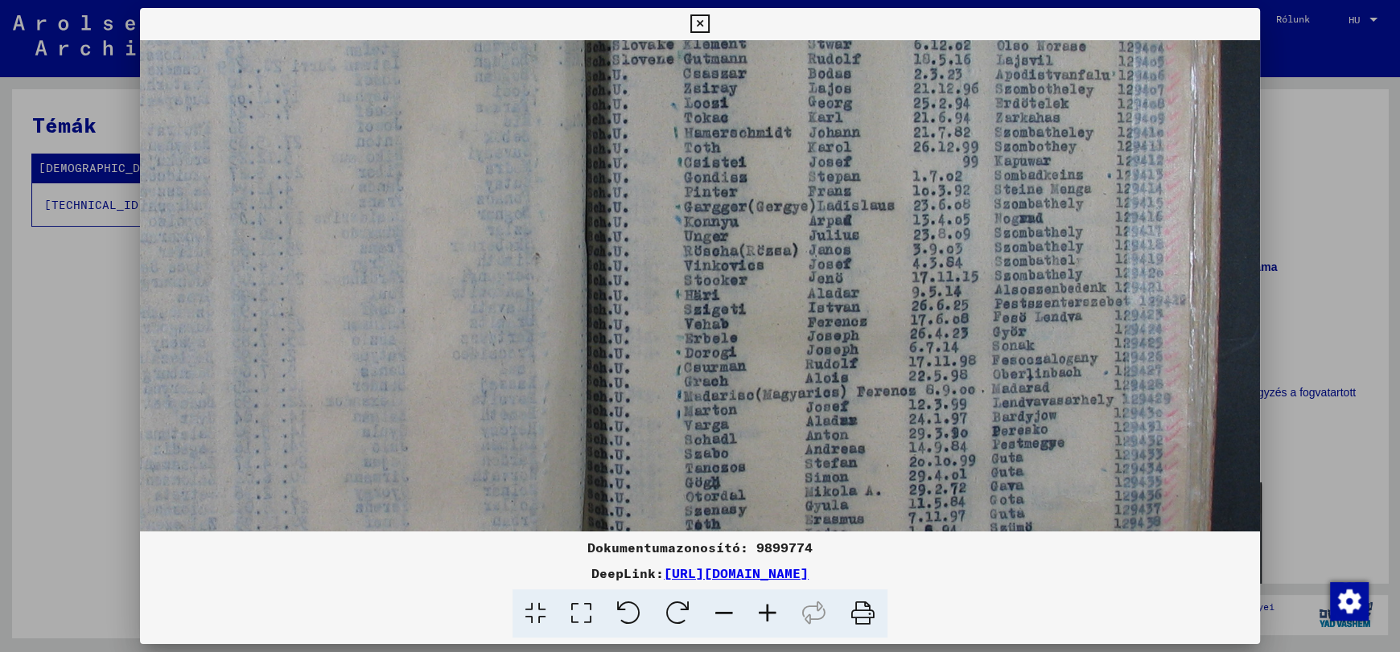
drag, startPoint x: 861, startPoint y: 335, endPoint x: 846, endPoint y: 233, distance: 102.4
click at [846, 233] on img at bounding box center [548, 231] width 1621 height 1216
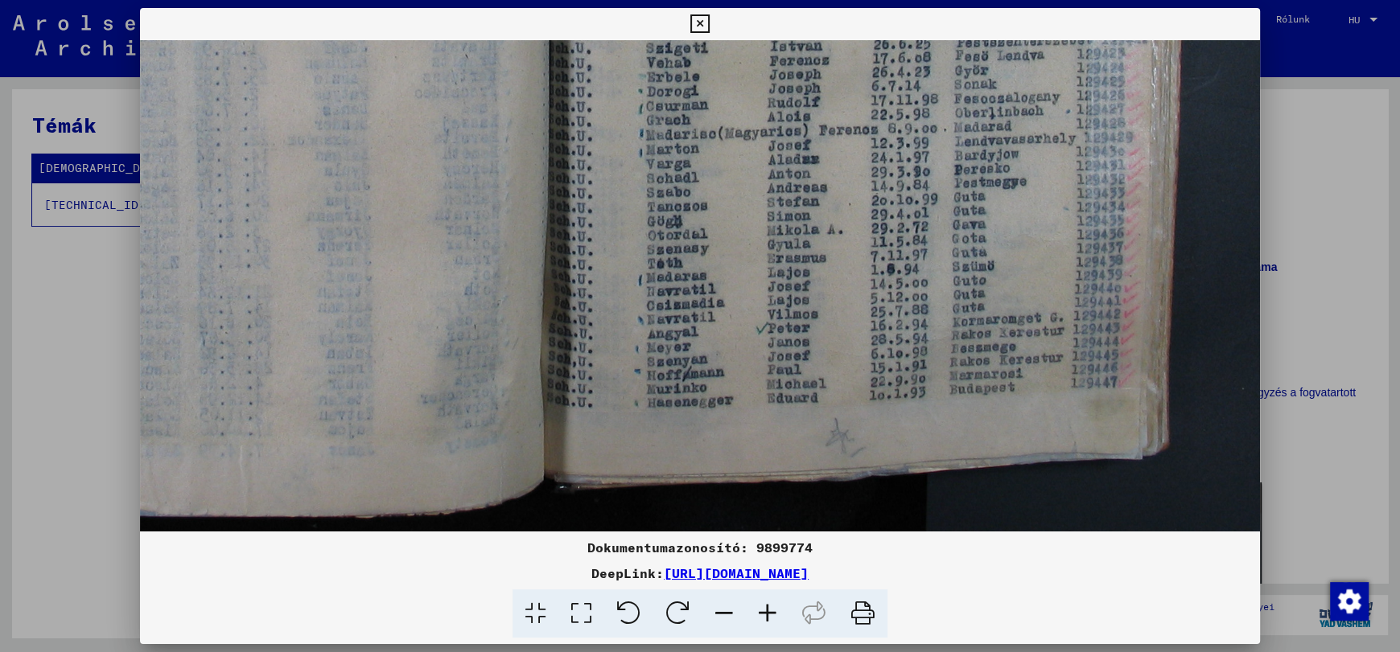
scroll to position [682, 440]
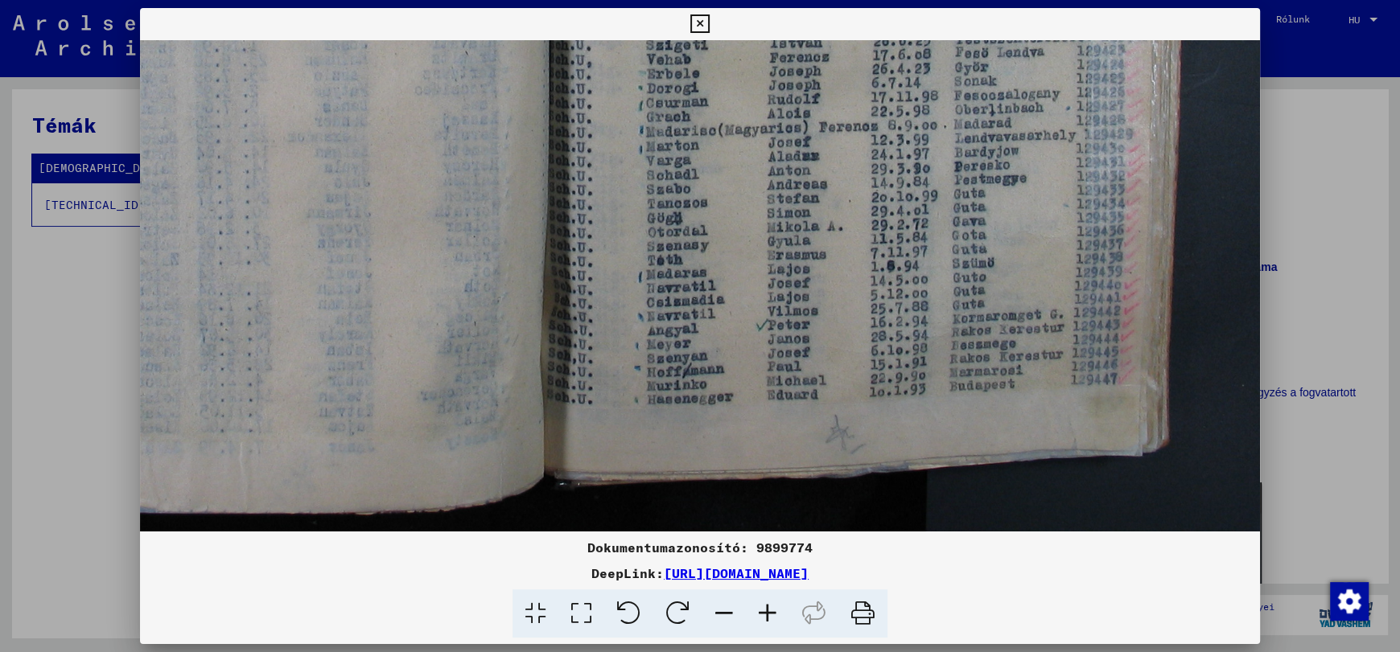
drag, startPoint x: 857, startPoint y: 409, endPoint x: 821, endPoint y: 159, distance: 251.9
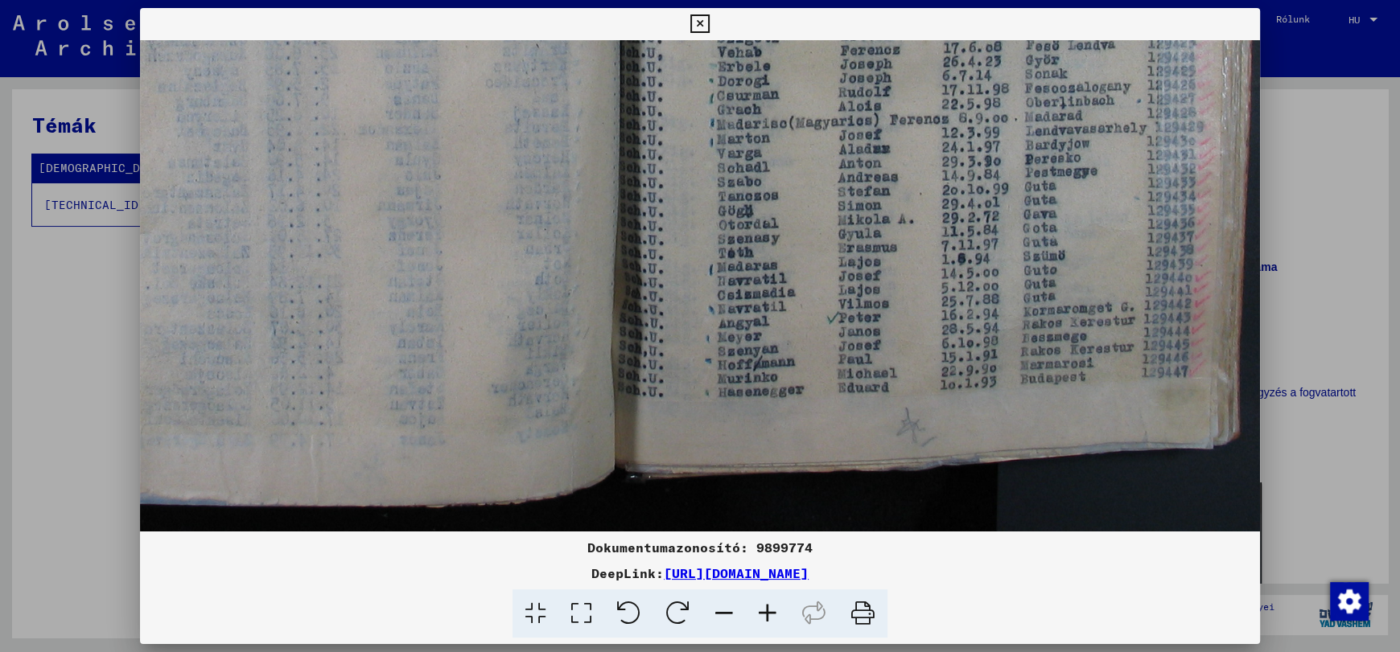
scroll to position [689, 368]
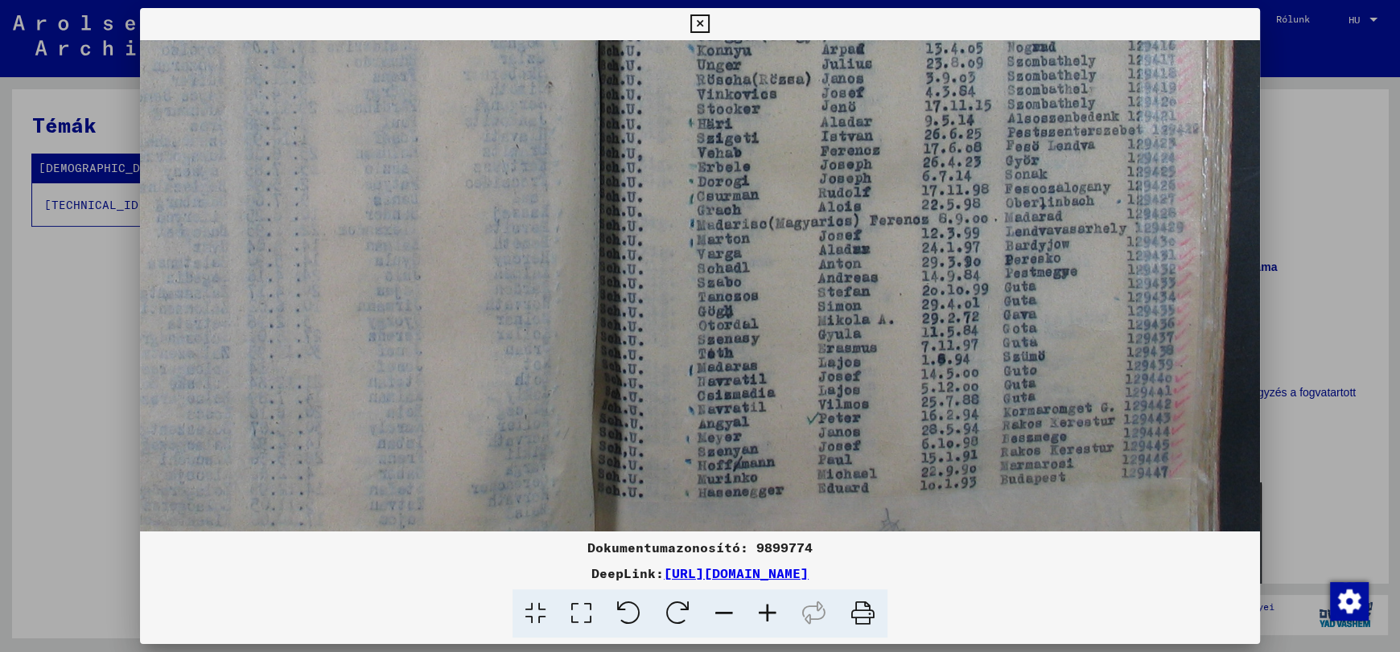
drag, startPoint x: 718, startPoint y: 291, endPoint x: 765, endPoint y: 399, distance: 117.5
click at [765, 399] on img at bounding box center [561, 59] width 1621 height 1216
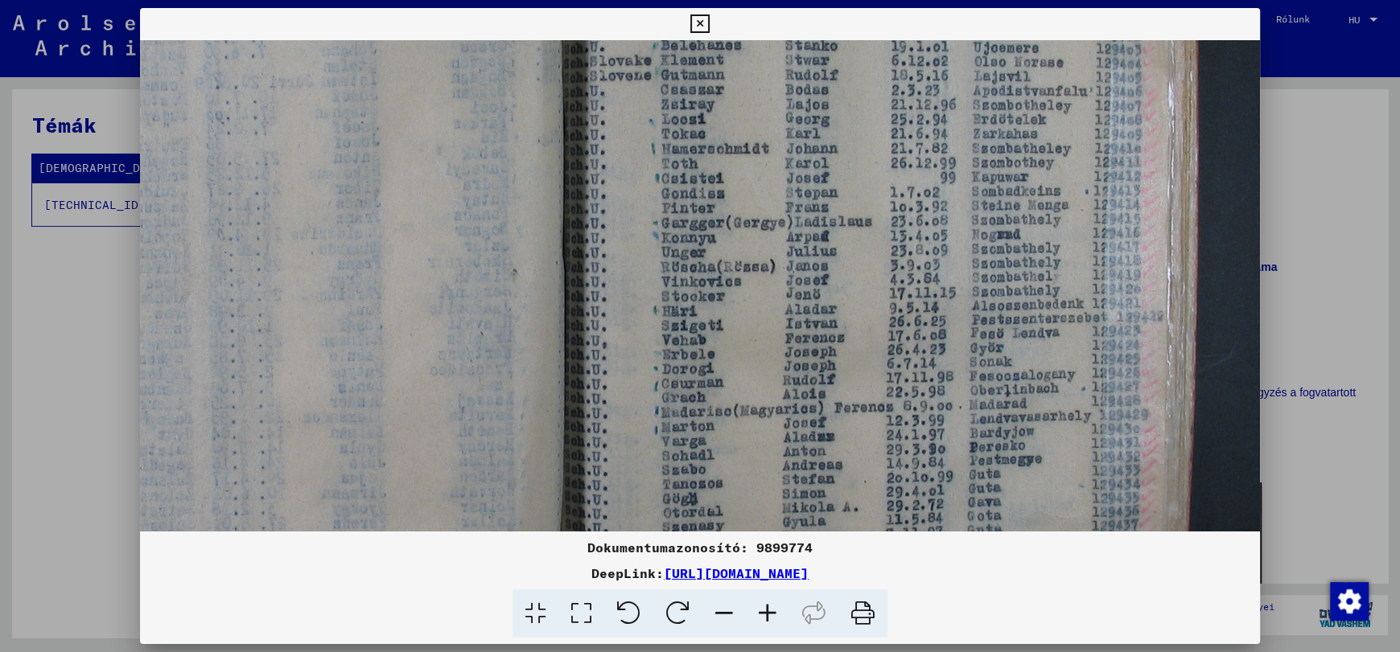
drag, startPoint x: 837, startPoint y: 293, endPoint x: 811, endPoint y: 376, distance: 86.8
click at [811, 379] on img at bounding box center [525, 247] width 1621 height 1216
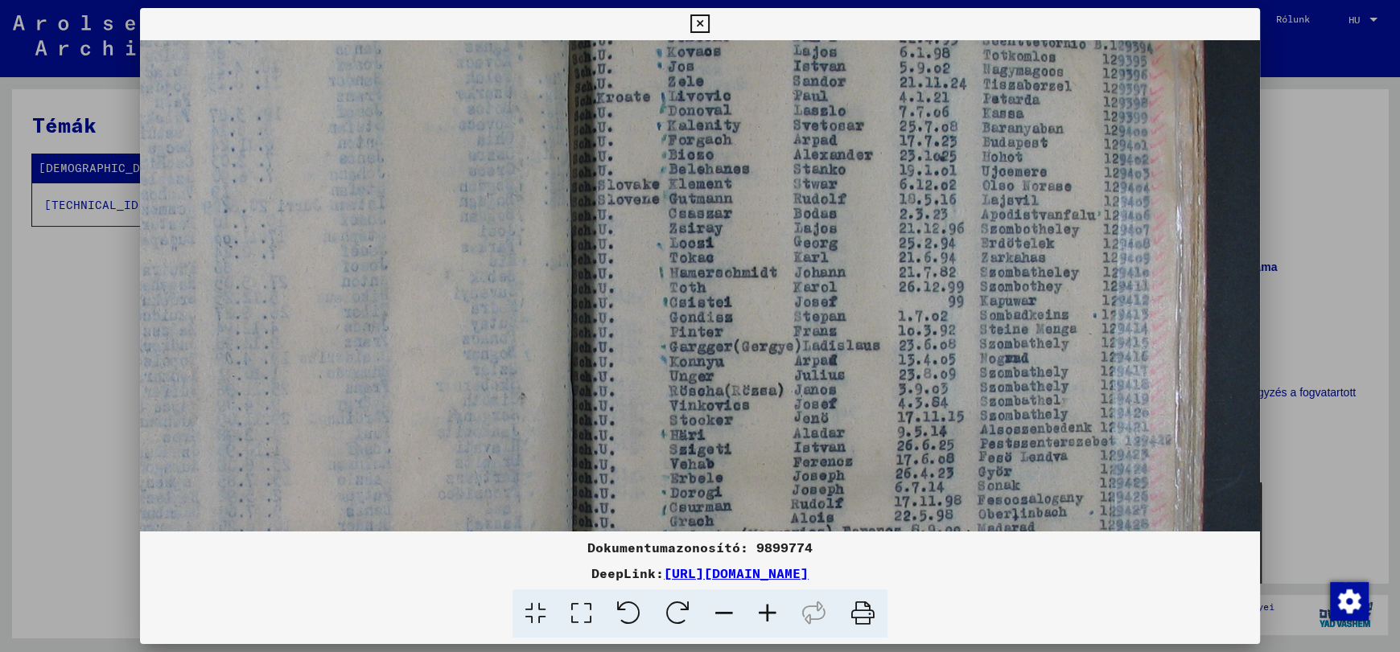
drag, startPoint x: 885, startPoint y: 332, endPoint x: 887, endPoint y: 357, distance: 25.1
click at [888, 364] on img at bounding box center [533, 371] width 1621 height 1216
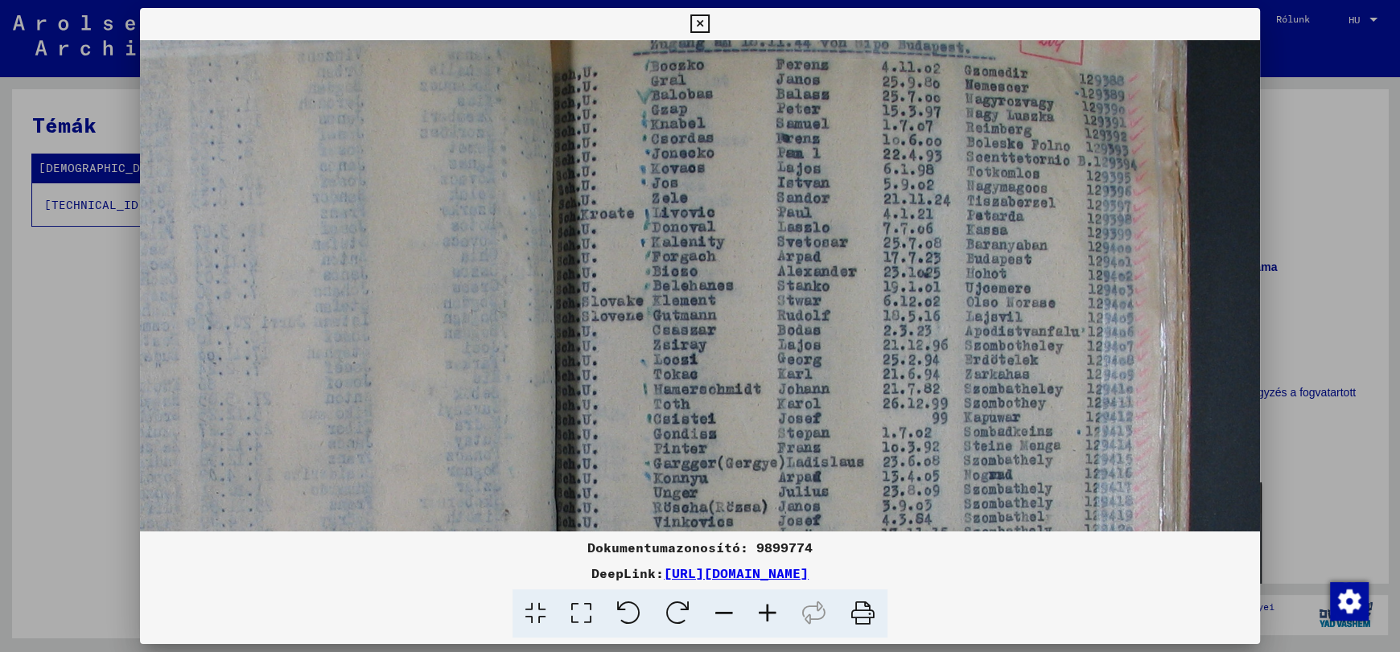
drag, startPoint x: 866, startPoint y: 224, endPoint x: 845, endPoint y: 318, distance: 95.8
click at [845, 366] on img at bounding box center [517, 487] width 1621 height 1216
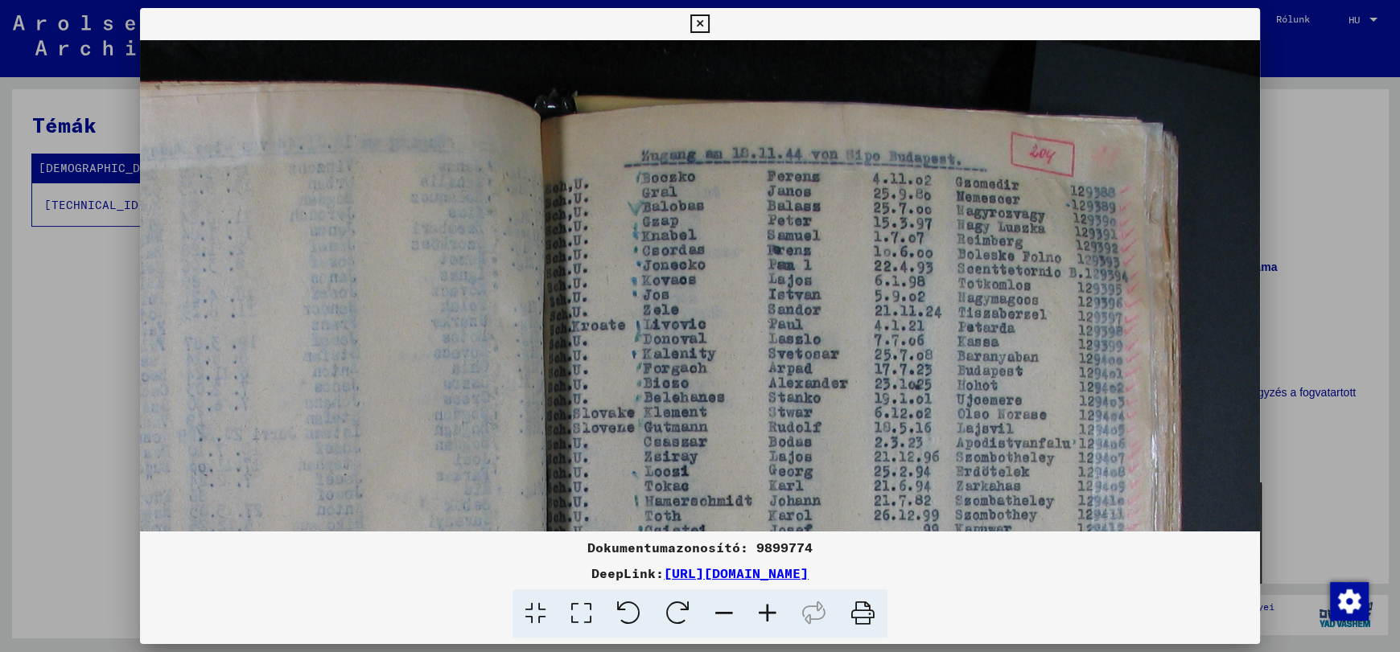
scroll to position [47, 442]
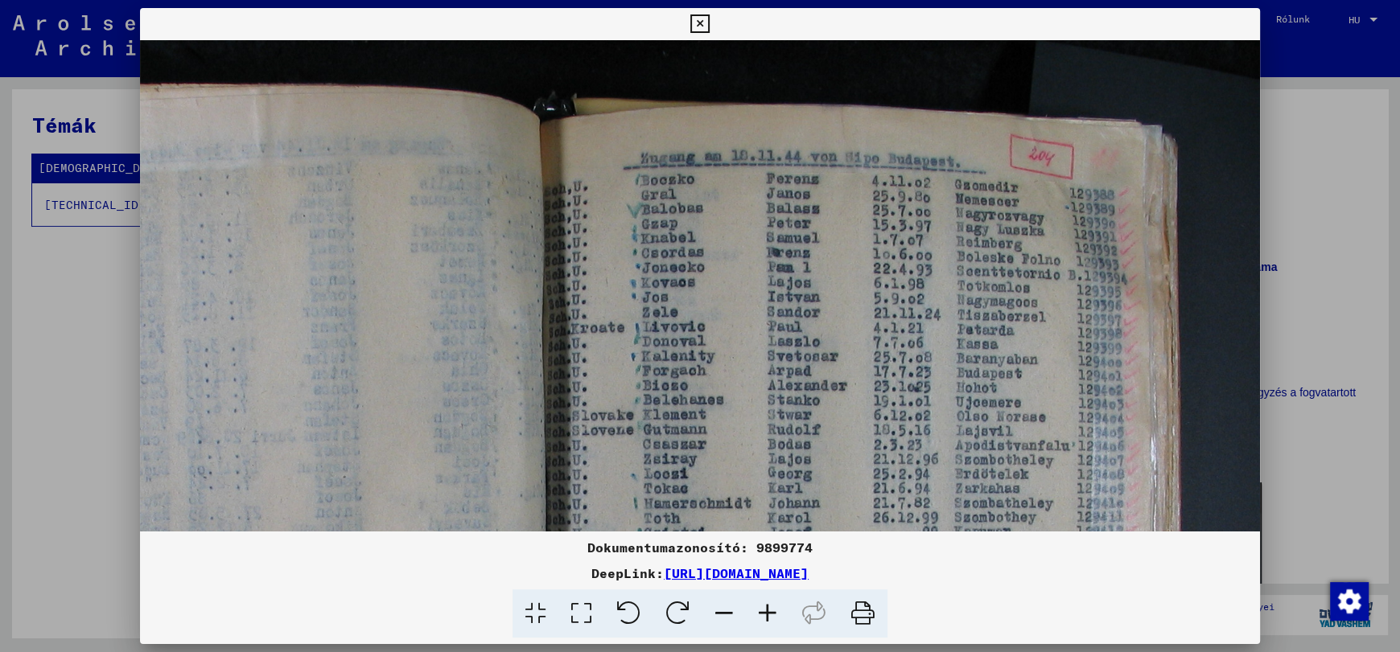
drag, startPoint x: 845, startPoint y: 242, endPoint x: 841, endPoint y: 329, distance: 87.0
click at [841, 329] on img at bounding box center [508, 602] width 1621 height 1216
click at [72, 423] on div at bounding box center [700, 326] width 1400 height 652
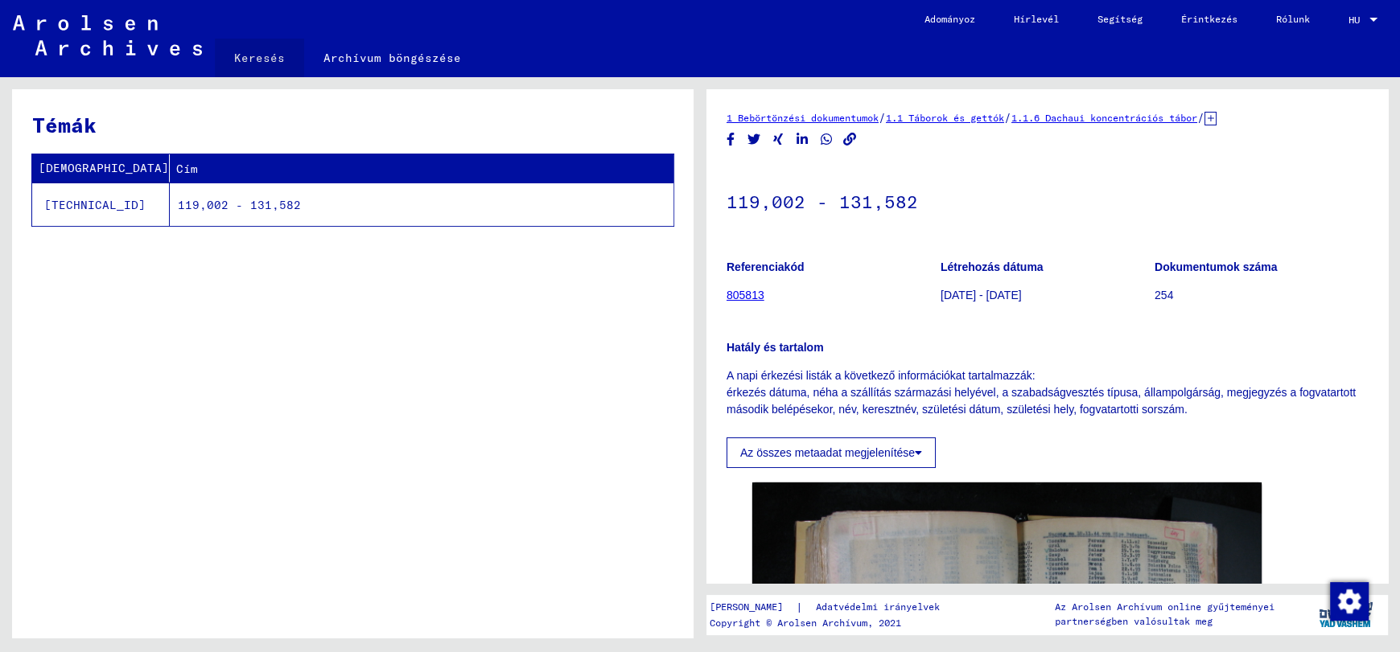
click at [259, 57] on font "Keresés" at bounding box center [259, 58] width 51 height 14
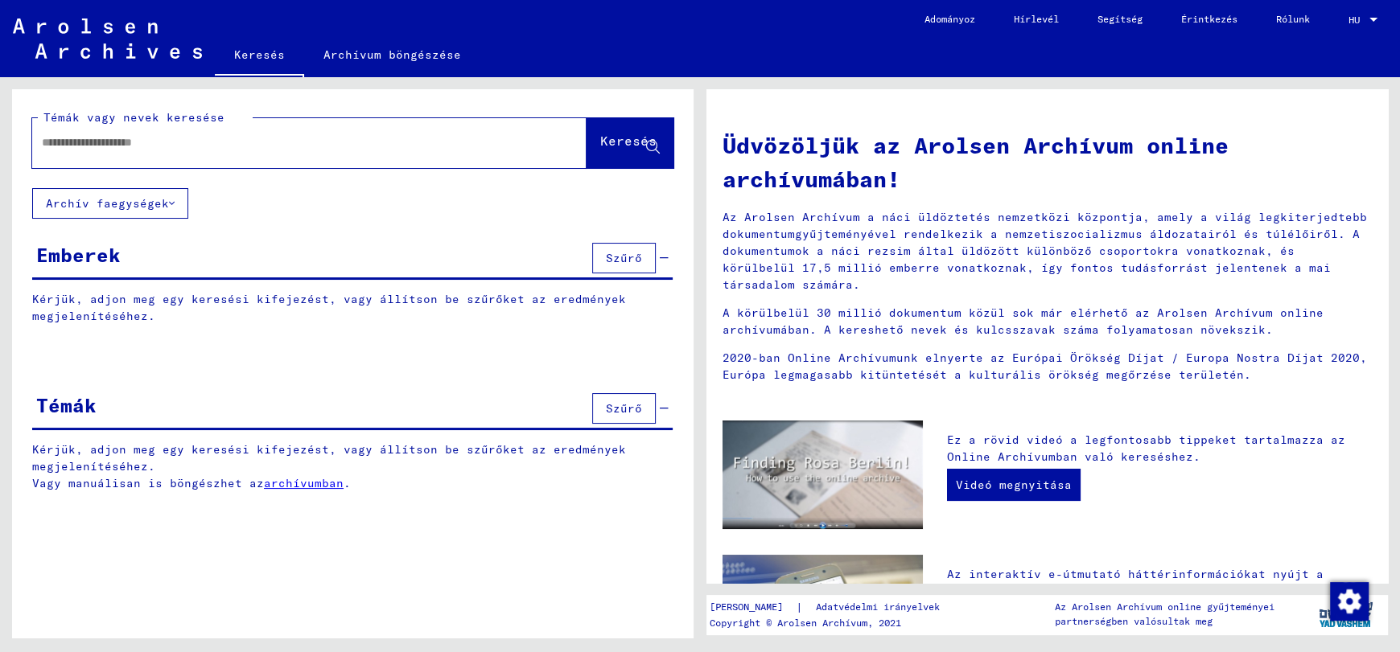
click at [40, 409] on font "Témák" at bounding box center [66, 405] width 60 height 24
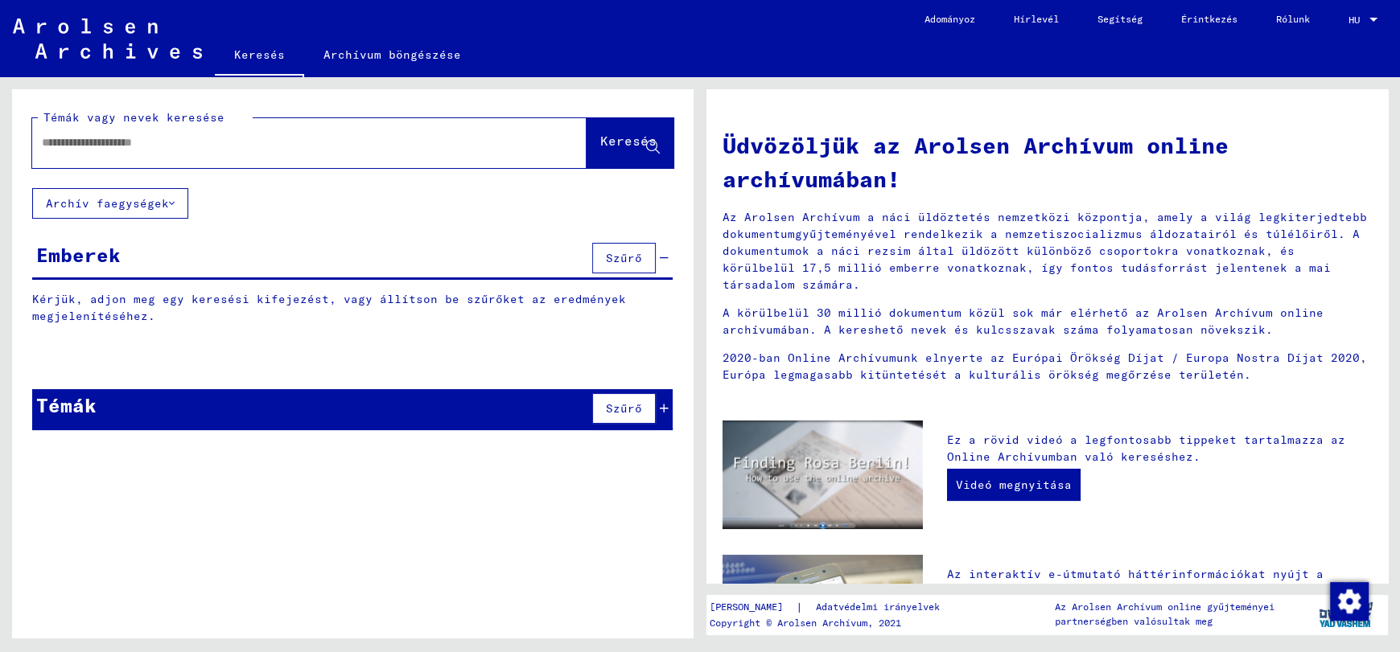
click at [74, 448] on font "Kérjük, adjon meg egy keresési kifejezést, vagy állítson be szűrőket az eredmén…" at bounding box center [329, 457] width 594 height 31
click at [52, 360] on div at bounding box center [352, 359] width 681 height 20
click at [74, 422] on div "Témák Szűrő" at bounding box center [352, 409] width 640 height 41
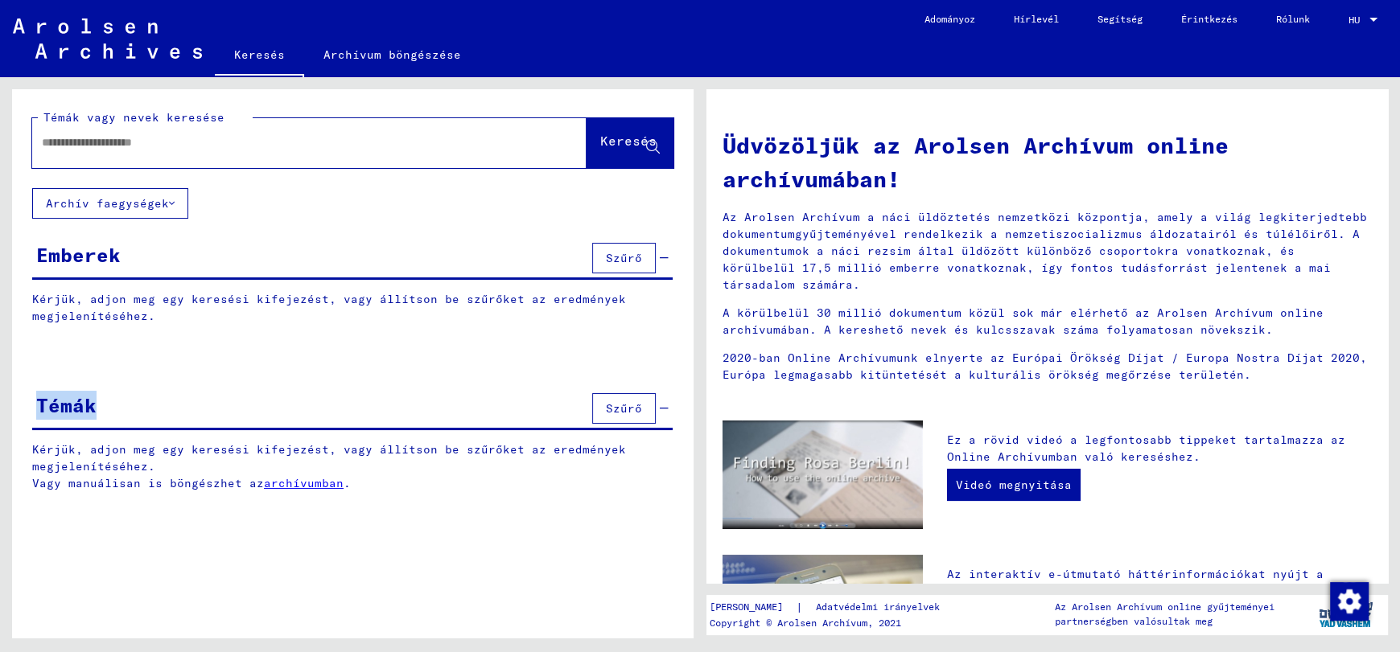
click at [74, 422] on div "Témák Szűrő" at bounding box center [352, 409] width 640 height 41
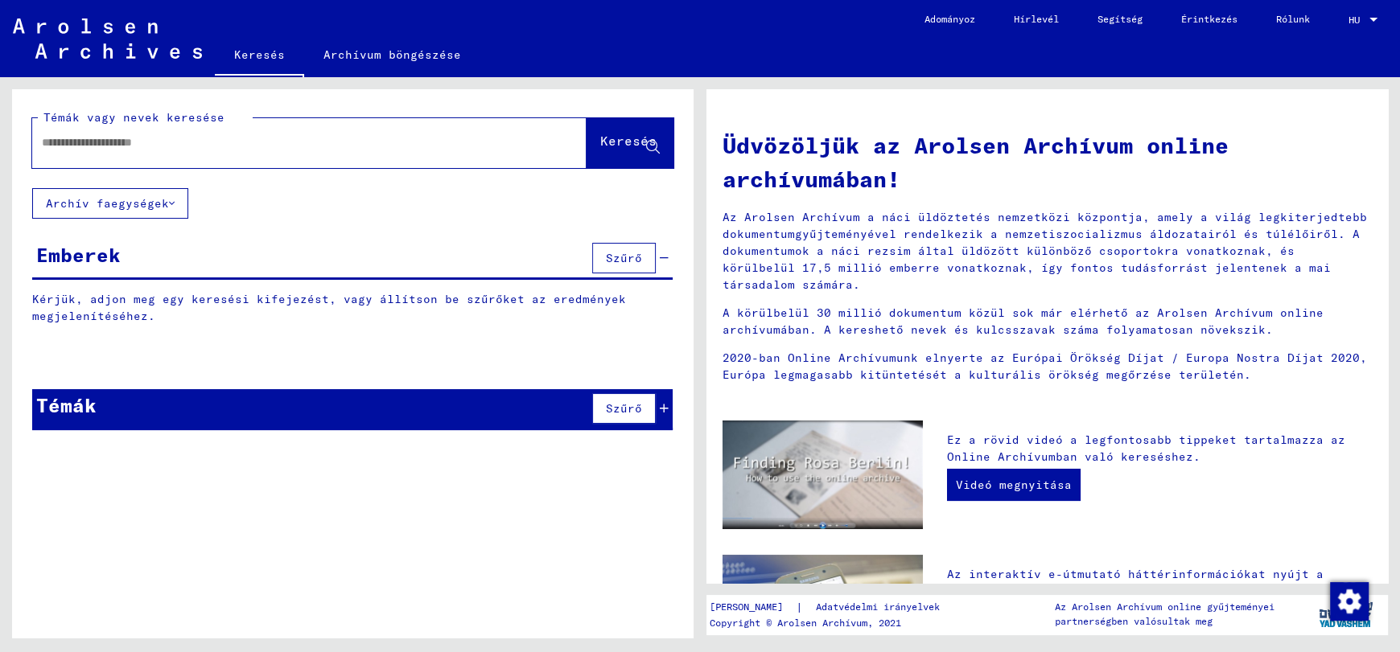
click at [46, 142] on input "text" at bounding box center [290, 142] width 496 height 17
paste input "**********"
click at [606, 139] on font "Keresés" at bounding box center [628, 141] width 56 height 16
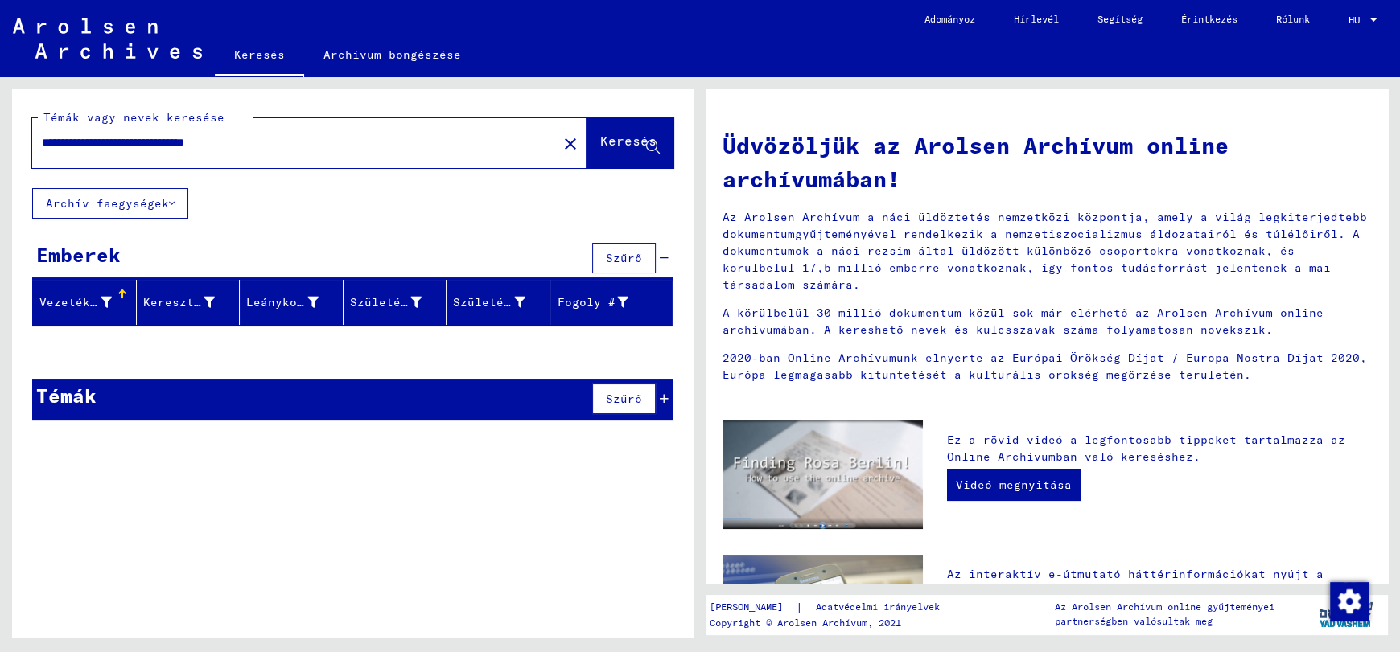
click at [601, 140] on font "Keresés" at bounding box center [628, 141] width 56 height 16
click at [602, 138] on font "Keresés" at bounding box center [628, 141] width 56 height 16
click at [219, 139] on input "**********" at bounding box center [290, 142] width 496 height 17
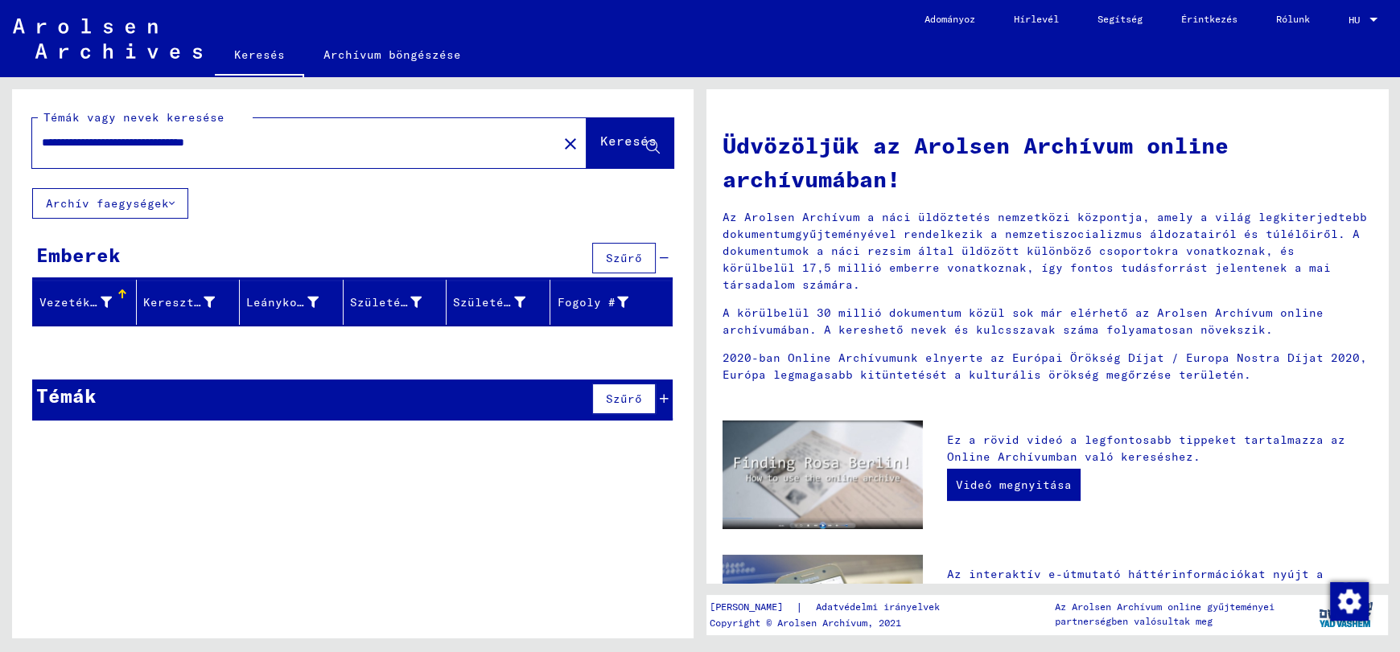
click at [286, 138] on input "**********" at bounding box center [290, 142] width 496 height 17
click at [600, 142] on font "Keresés" at bounding box center [628, 141] width 56 height 16
click at [331, 223] on div "**********" at bounding box center [352, 261] width 681 height 344
drag, startPoint x: 94, startPoint y: 143, endPoint x: 3, endPoint y: 144, distance: 90.9
click at [3, 146] on div "**********" at bounding box center [350, 357] width 700 height 561
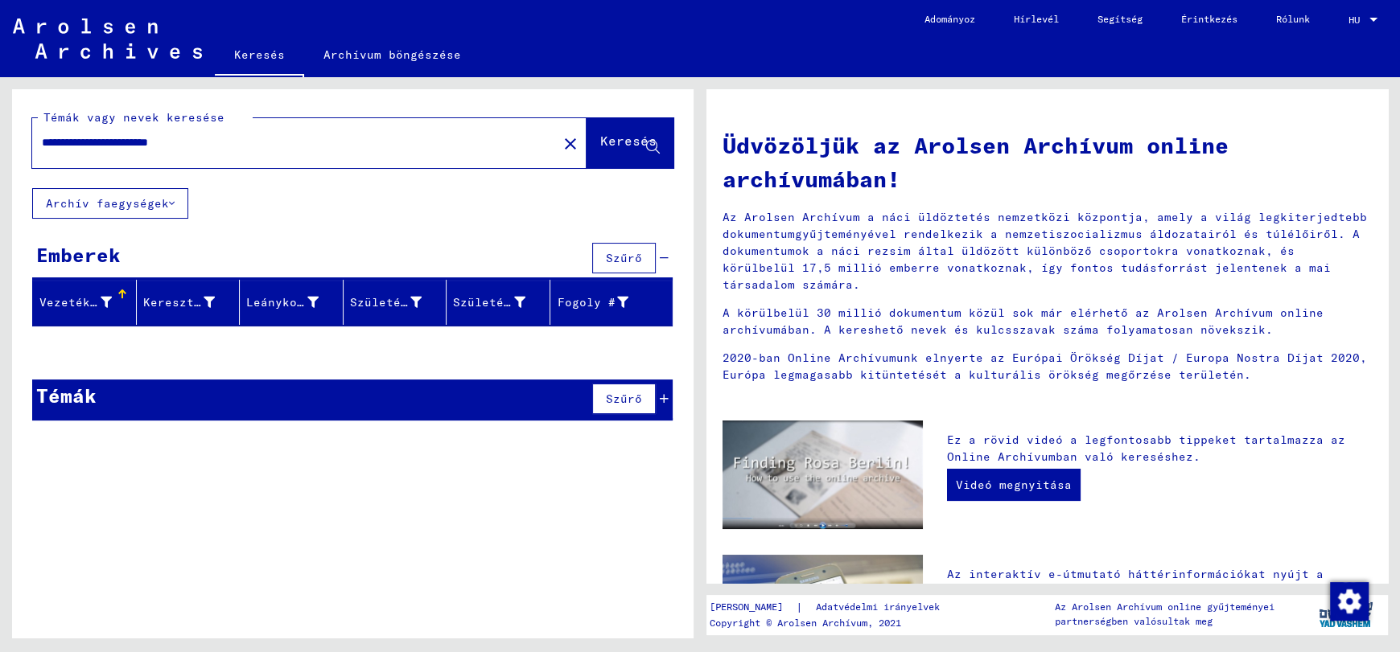
type input "**********"
click at [613, 141] on font "Keresés" at bounding box center [628, 141] width 56 height 16
click at [72, 393] on font "Témák" at bounding box center [66, 396] width 60 height 24
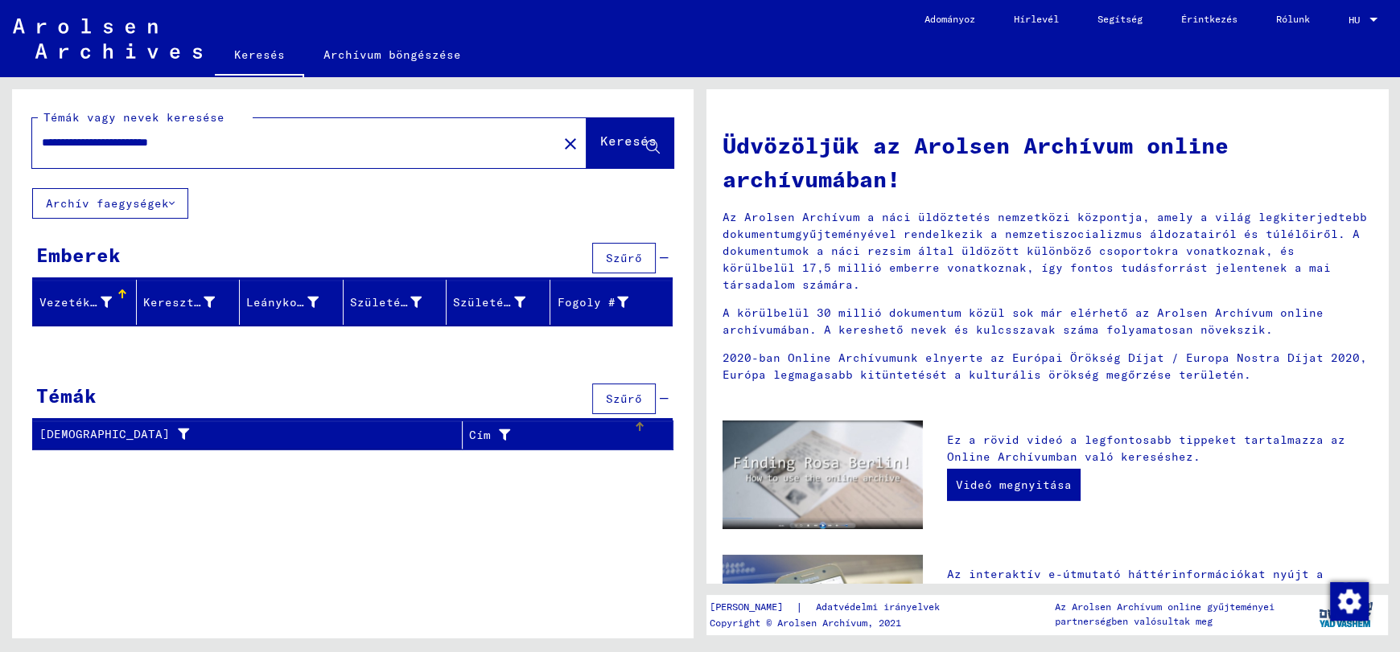
click at [491, 430] on icon at bounding box center [500, 435] width 19 height 11
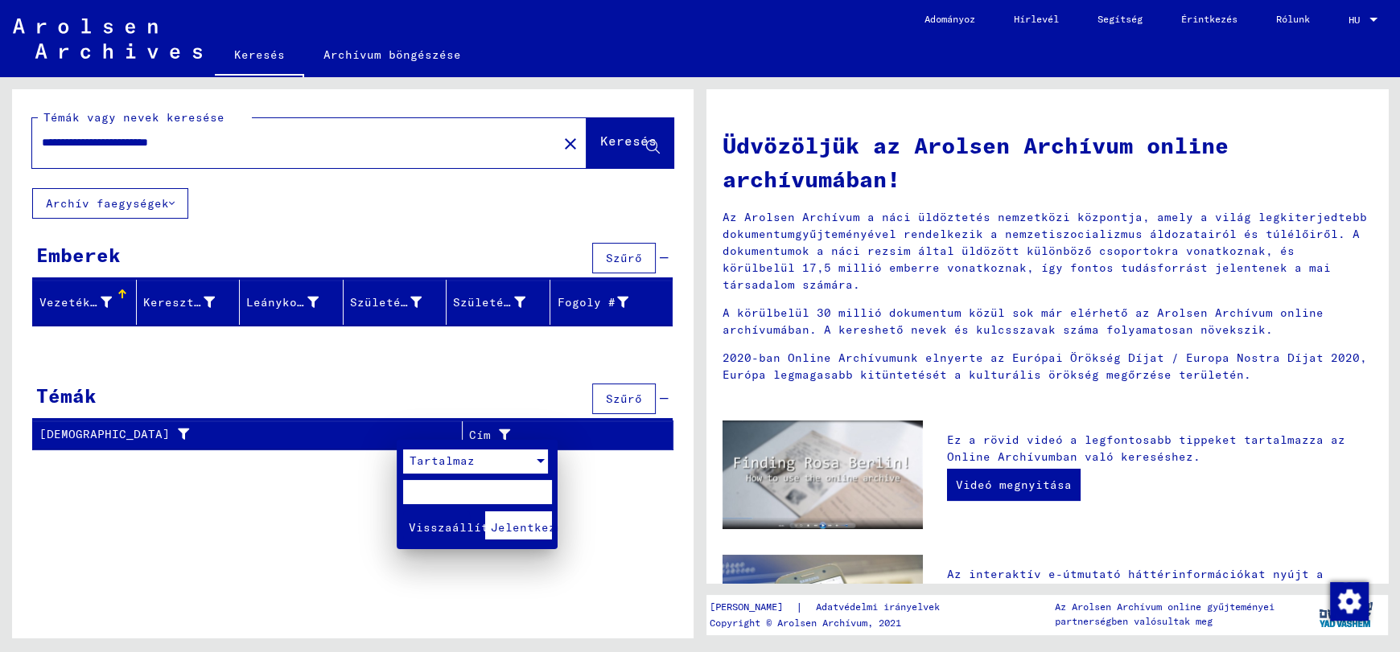
click at [539, 459] on div at bounding box center [541, 461] width 8 height 4
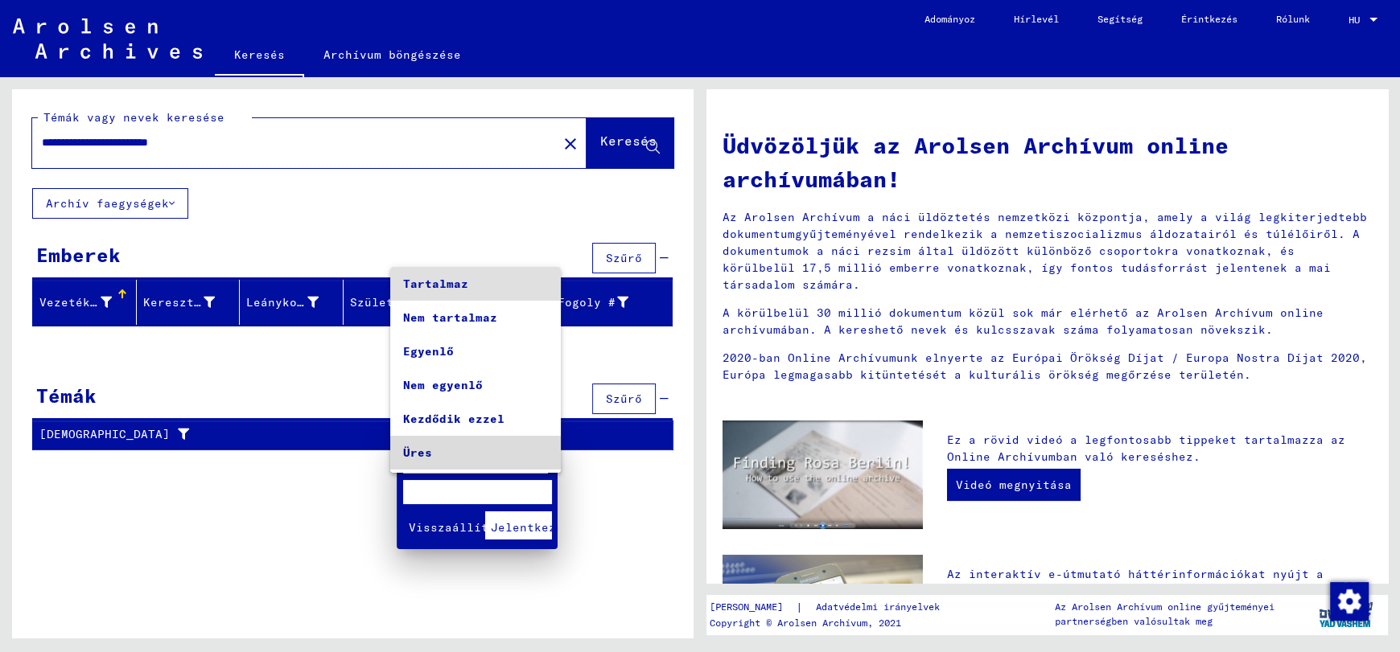
click at [539, 459] on mat-option "Üres" at bounding box center [475, 453] width 171 height 34
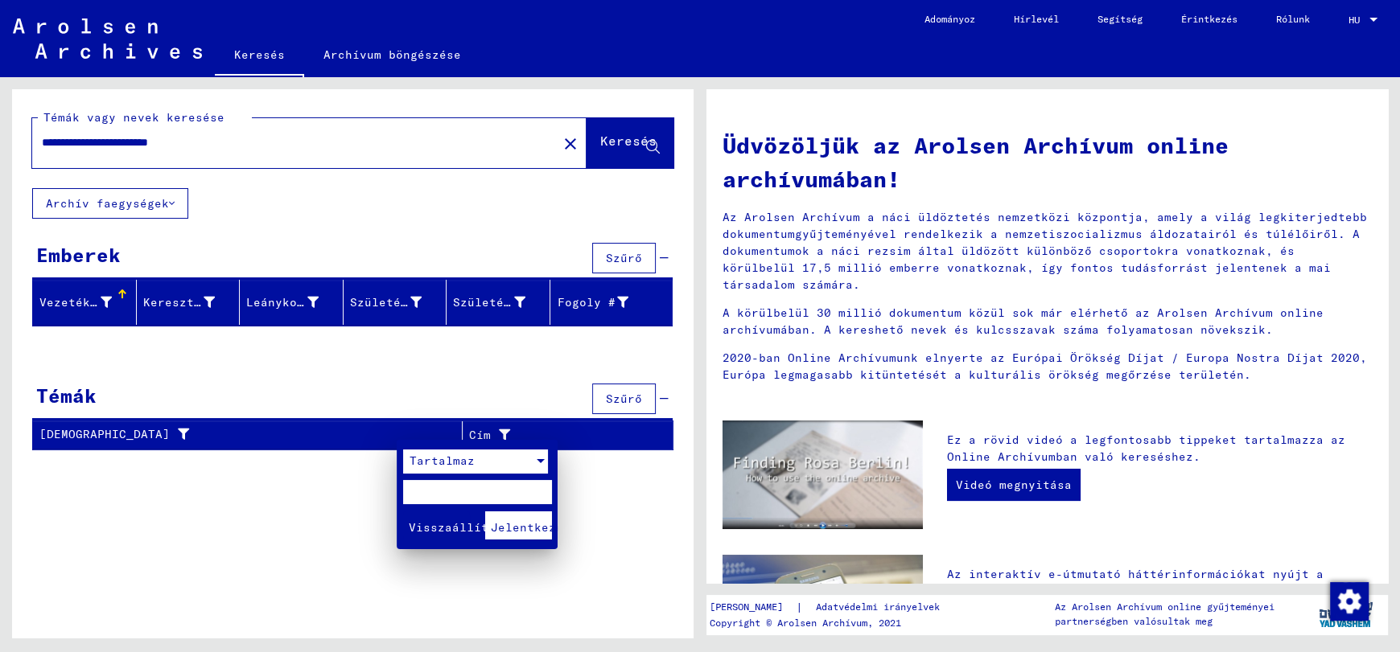
click at [178, 553] on div at bounding box center [700, 326] width 1400 height 652
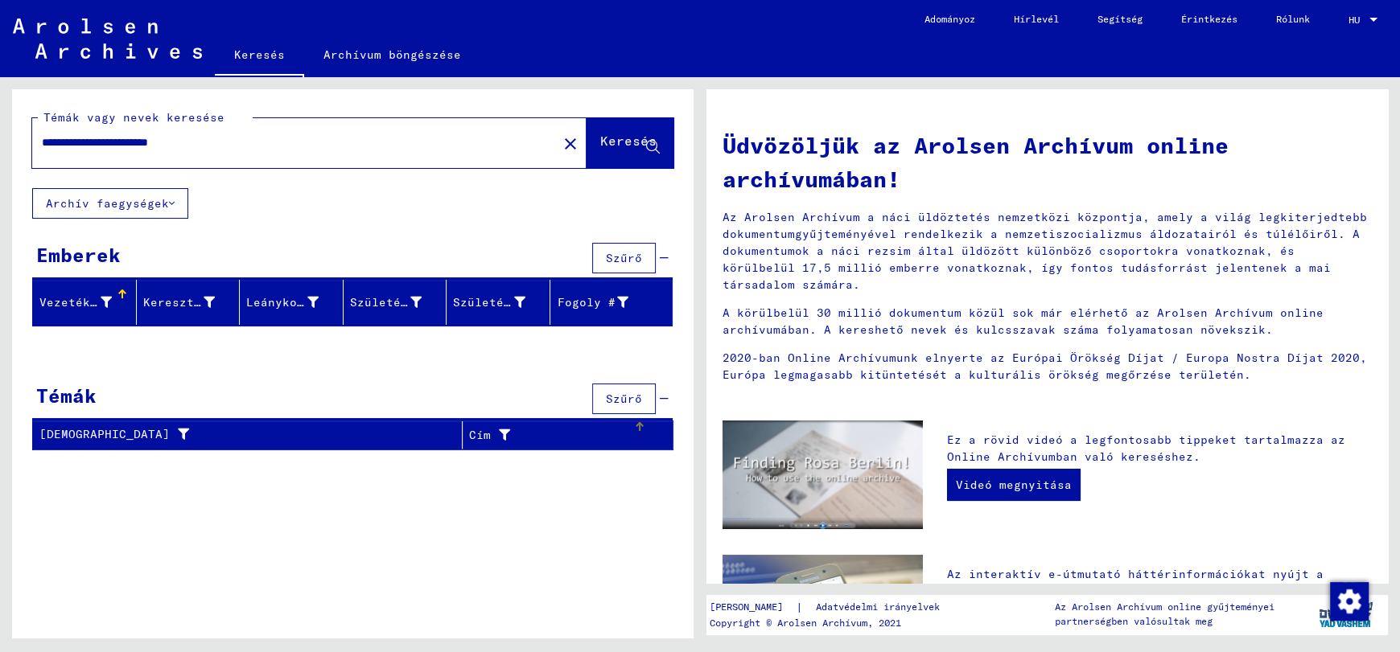
click at [169, 202] on icon at bounding box center [172, 203] width 6 height 11
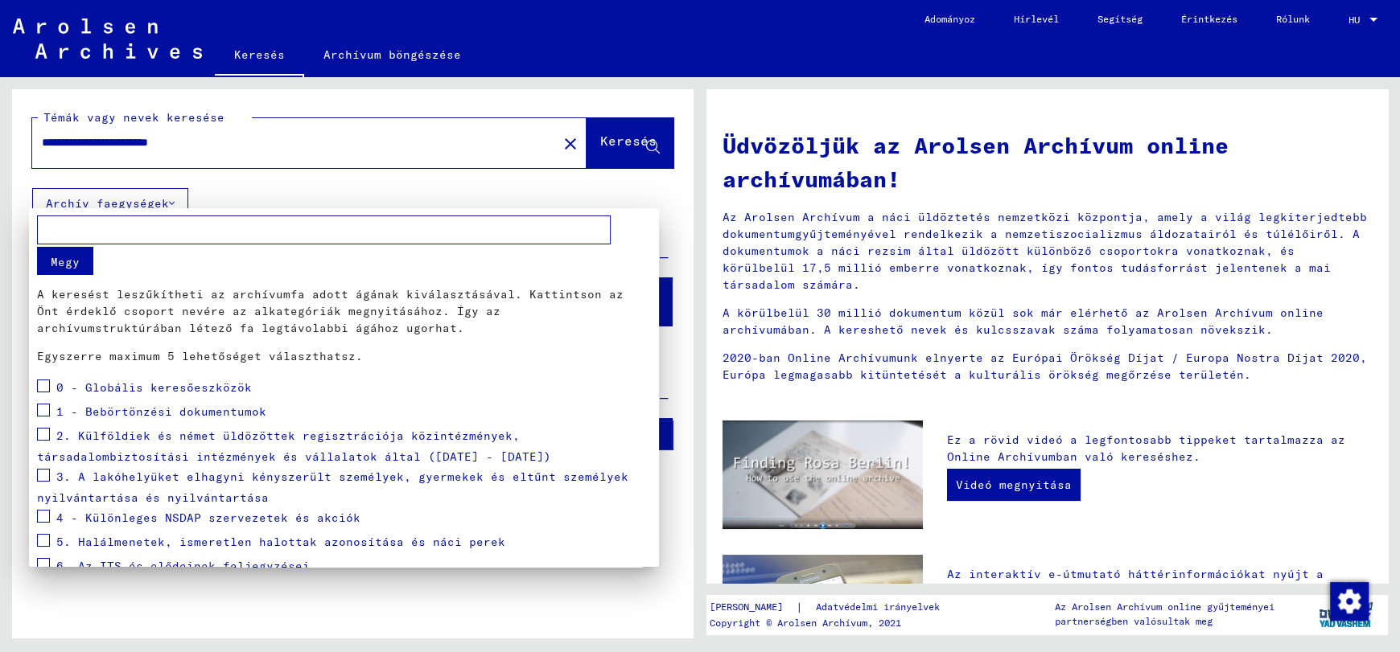
click at [259, 142] on div at bounding box center [700, 326] width 1400 height 652
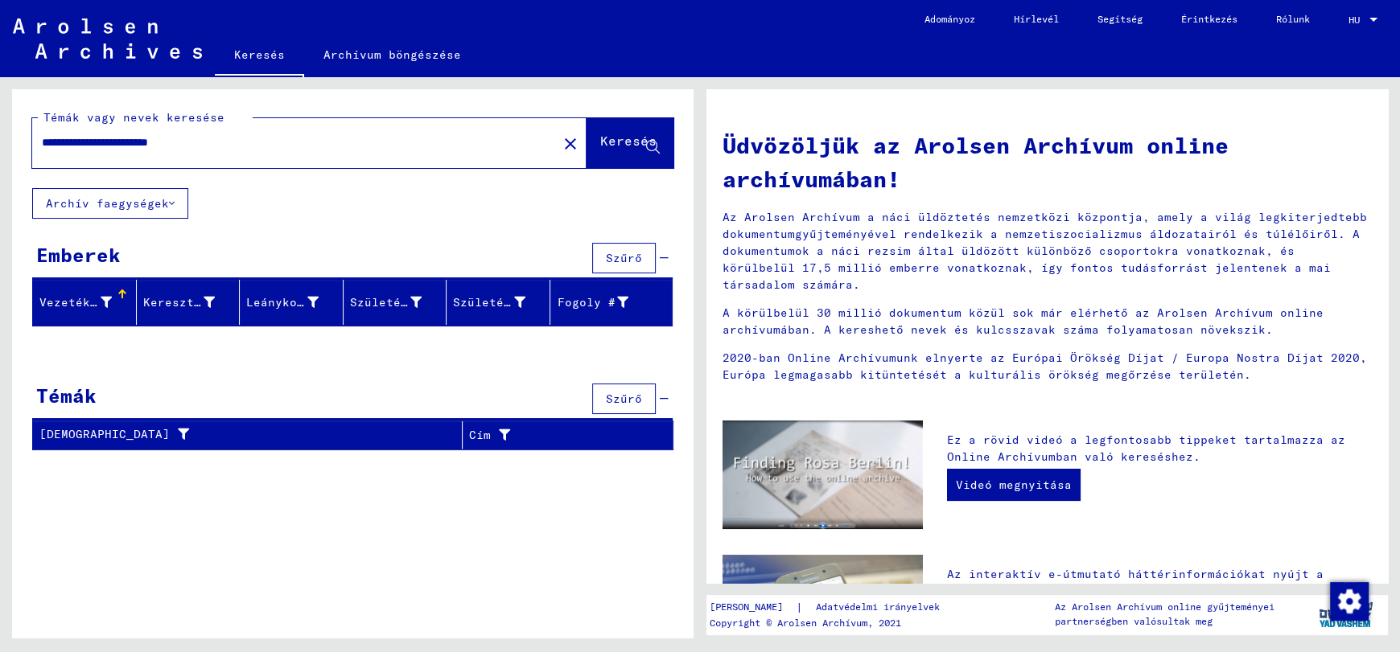
click at [259, 142] on input "**********" at bounding box center [290, 142] width 496 height 17
click at [249, 49] on font "Keresés" at bounding box center [259, 54] width 51 height 14
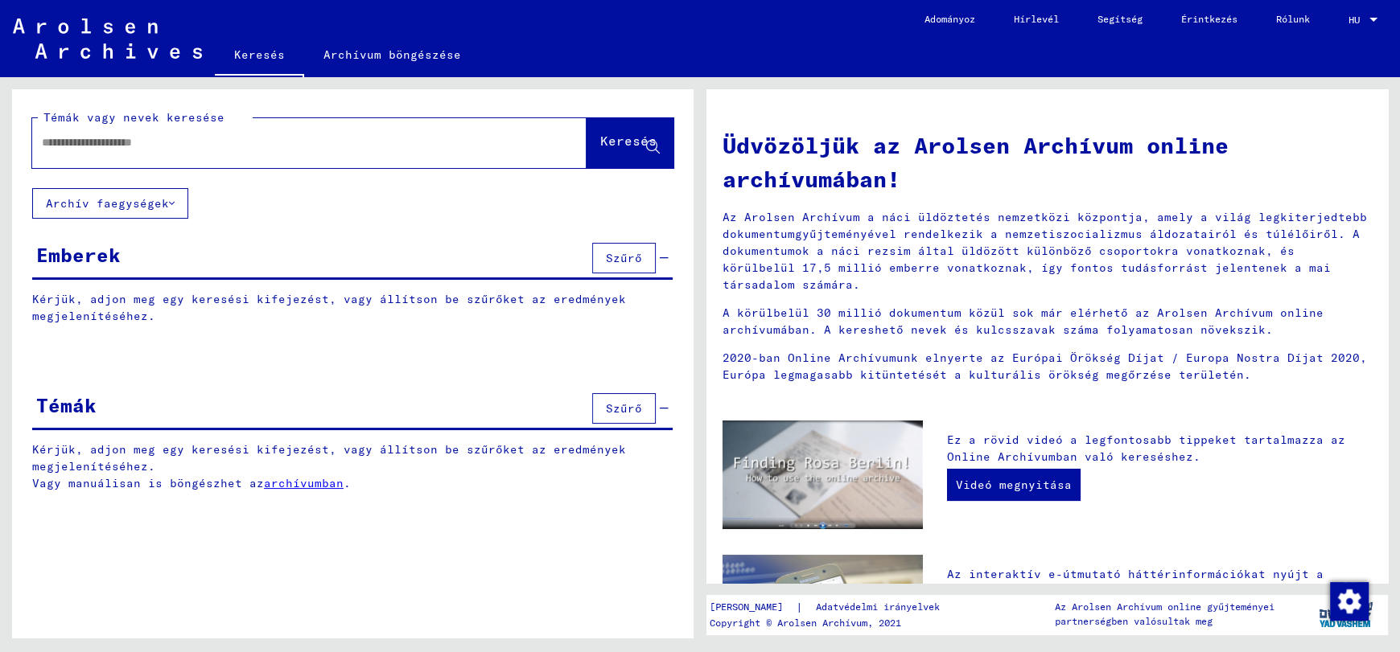
click at [175, 308] on p "Kérjük, adjon meg egy keresési kifejezést, vagy állítson be szűrőket az eredmén…" at bounding box center [352, 308] width 640 height 34
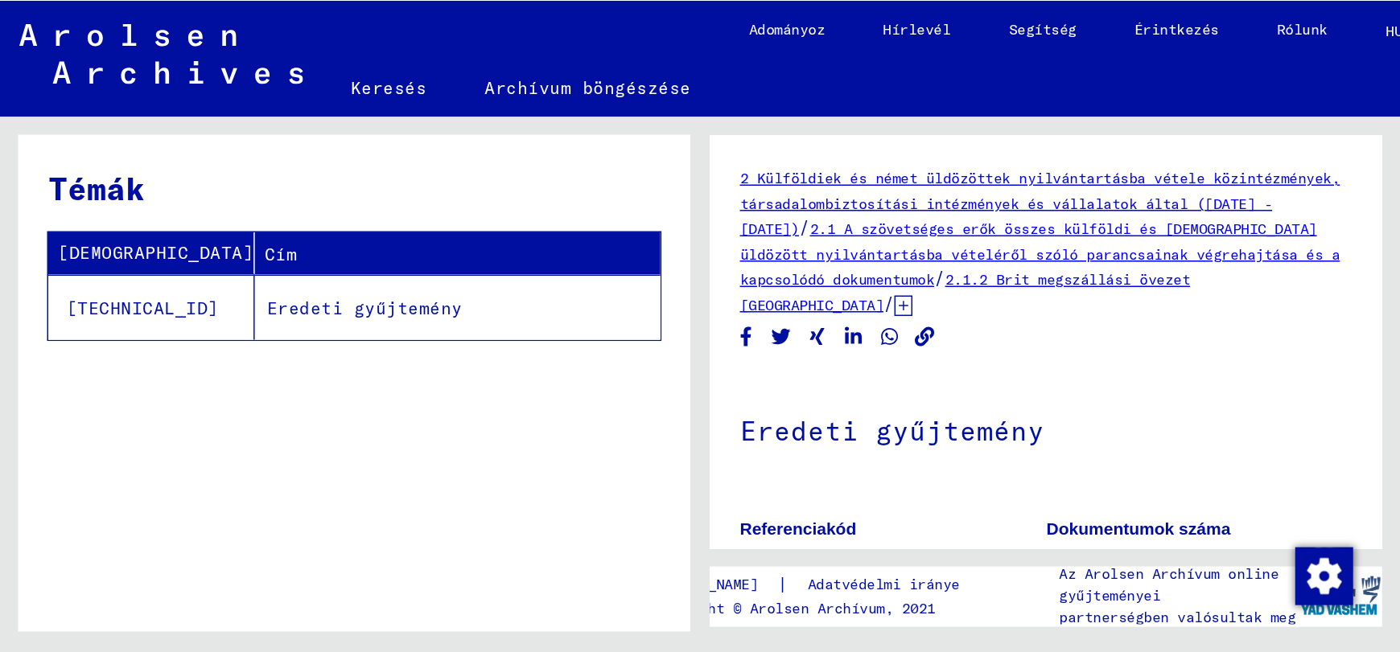
scroll to position [322, 0]
